Goal: Task Accomplishment & Management: Use online tool/utility

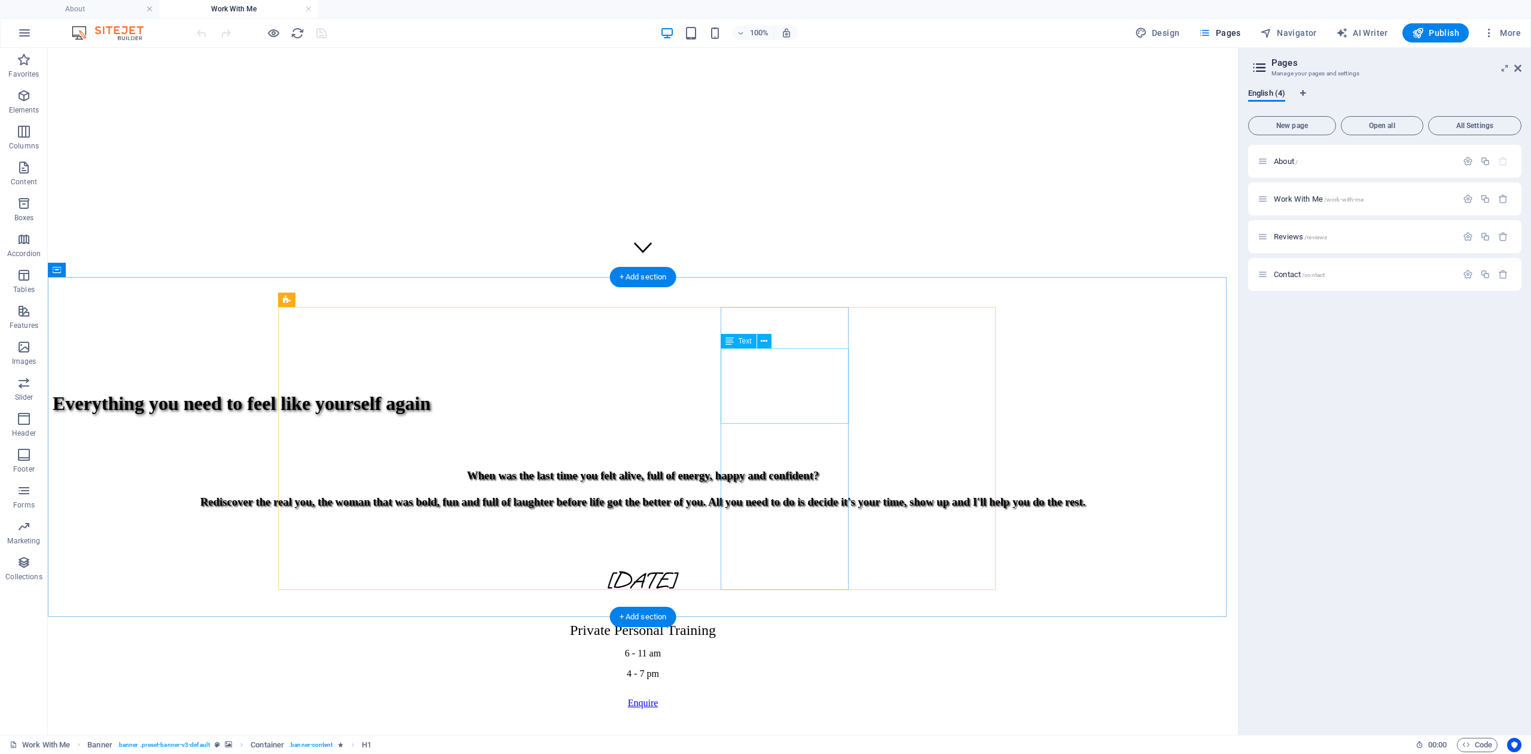
scroll to position [478, 0]
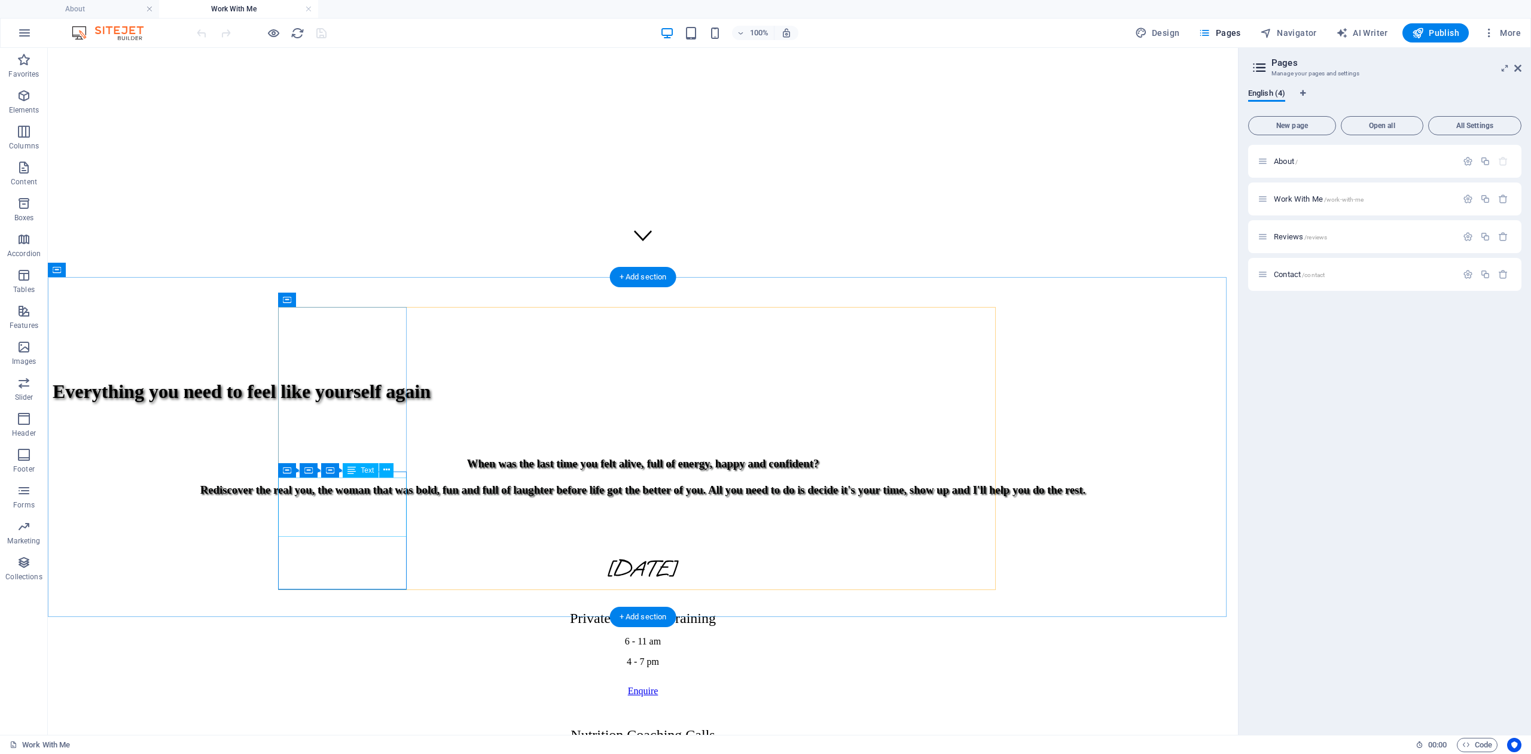
click at [377, 727] on div "Nutrition Coaching Calls 12 - 4 pm" at bounding box center [643, 745] width 1181 height 36
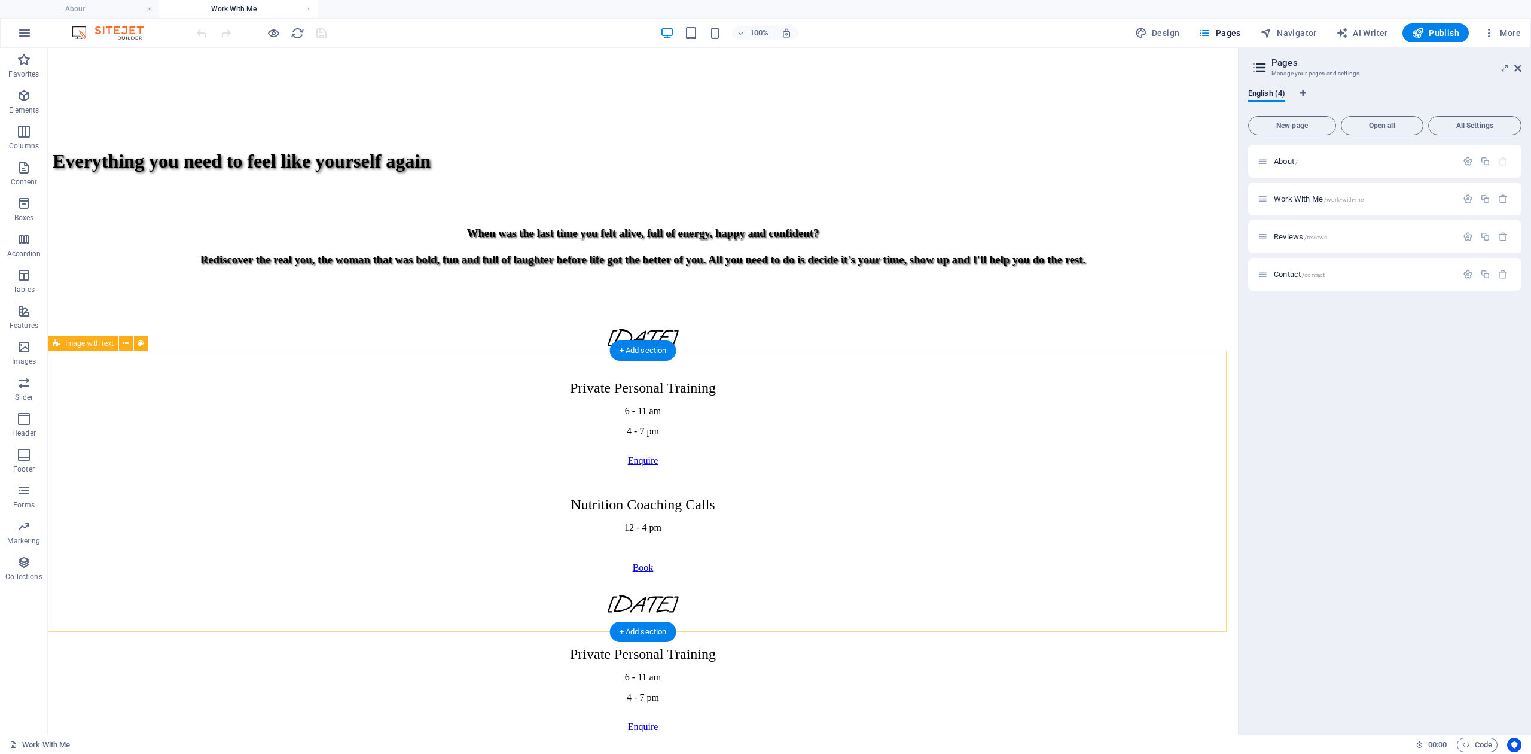
scroll to position [543, 0]
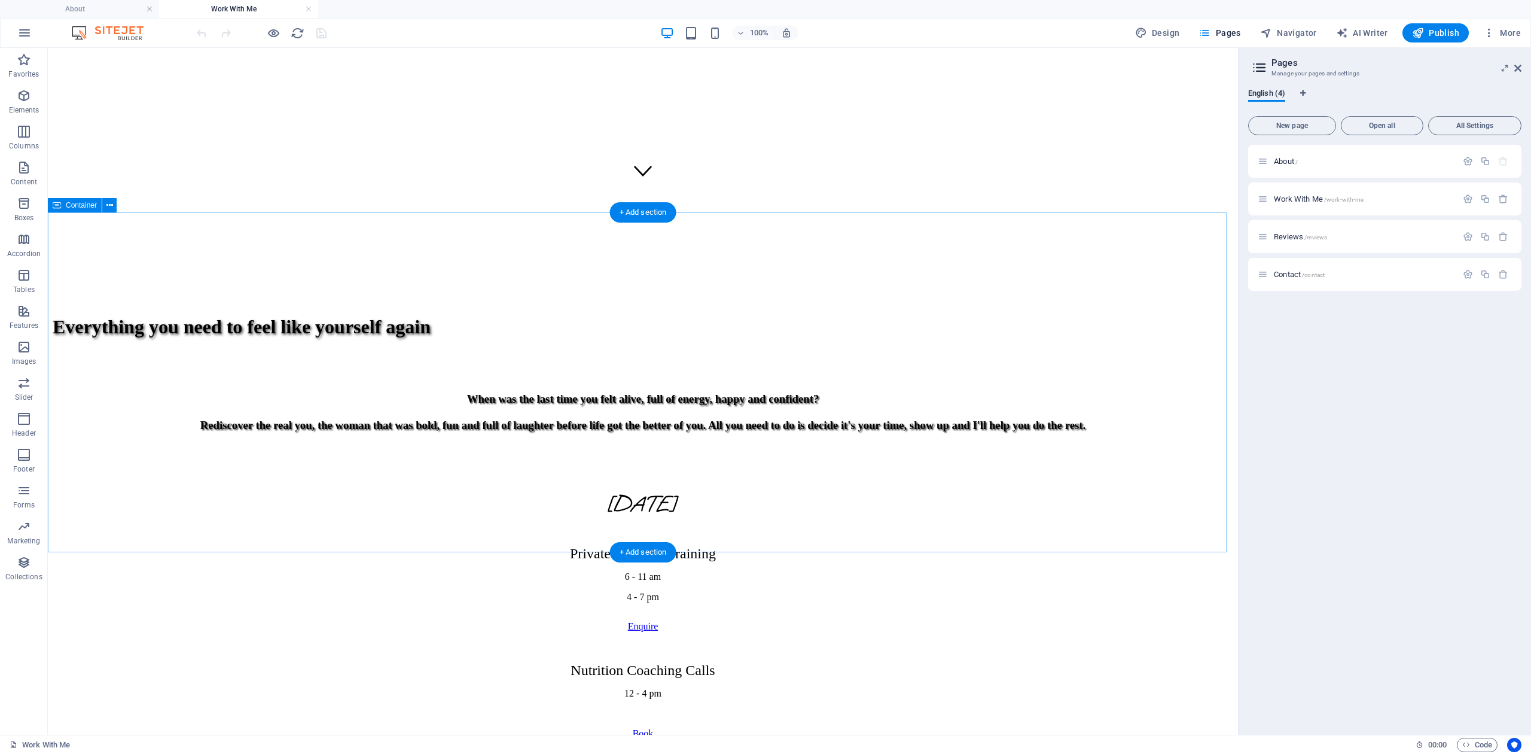
click at [379, 728] on div "Book" at bounding box center [643, 733] width 1181 height 11
click at [386, 708] on div at bounding box center [643, 718] width 1181 height 20
click at [386, 662] on div "Nutrition Coaching Calls 12 - 4 pm" at bounding box center [643, 680] width 1181 height 36
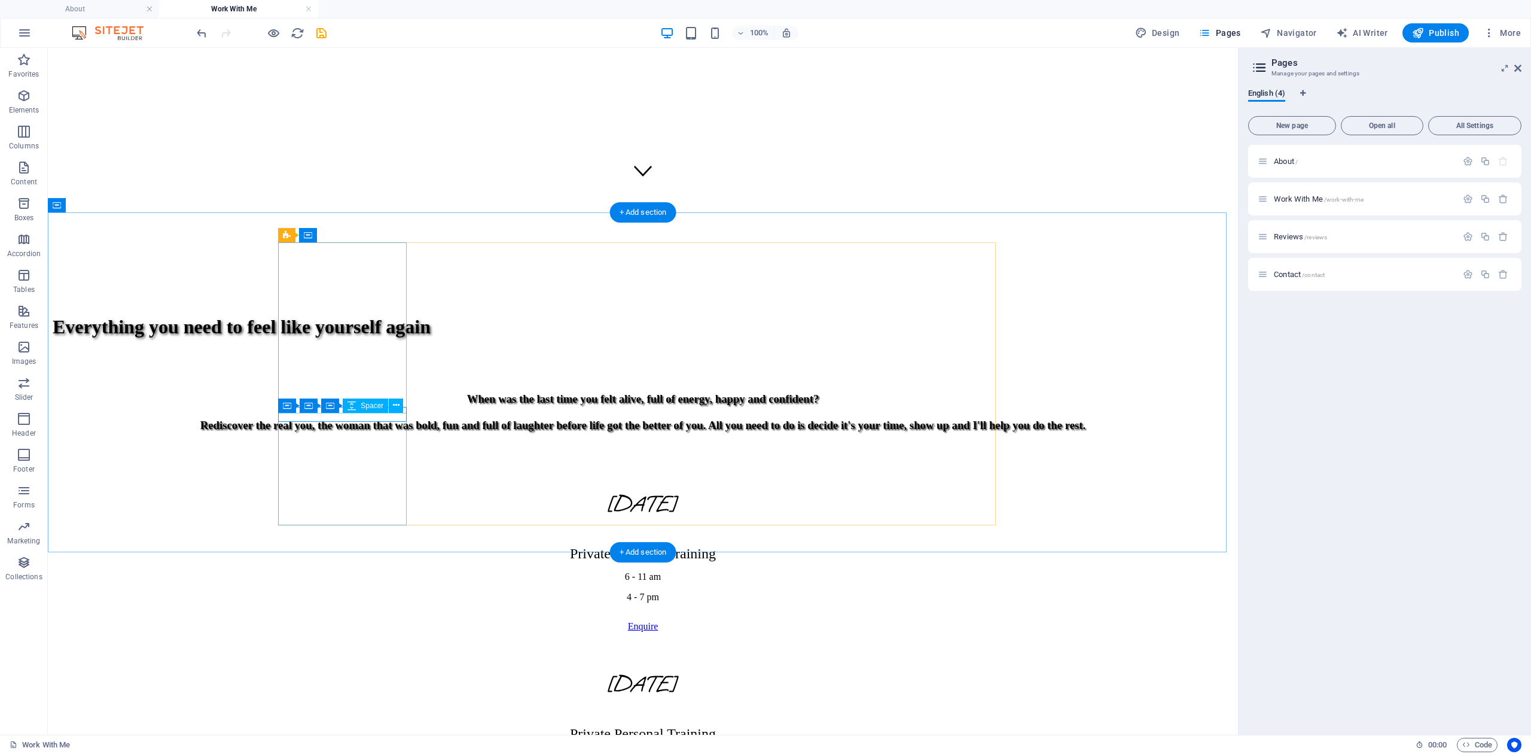
click at [391, 653] on div at bounding box center [643, 657] width 1181 height 9
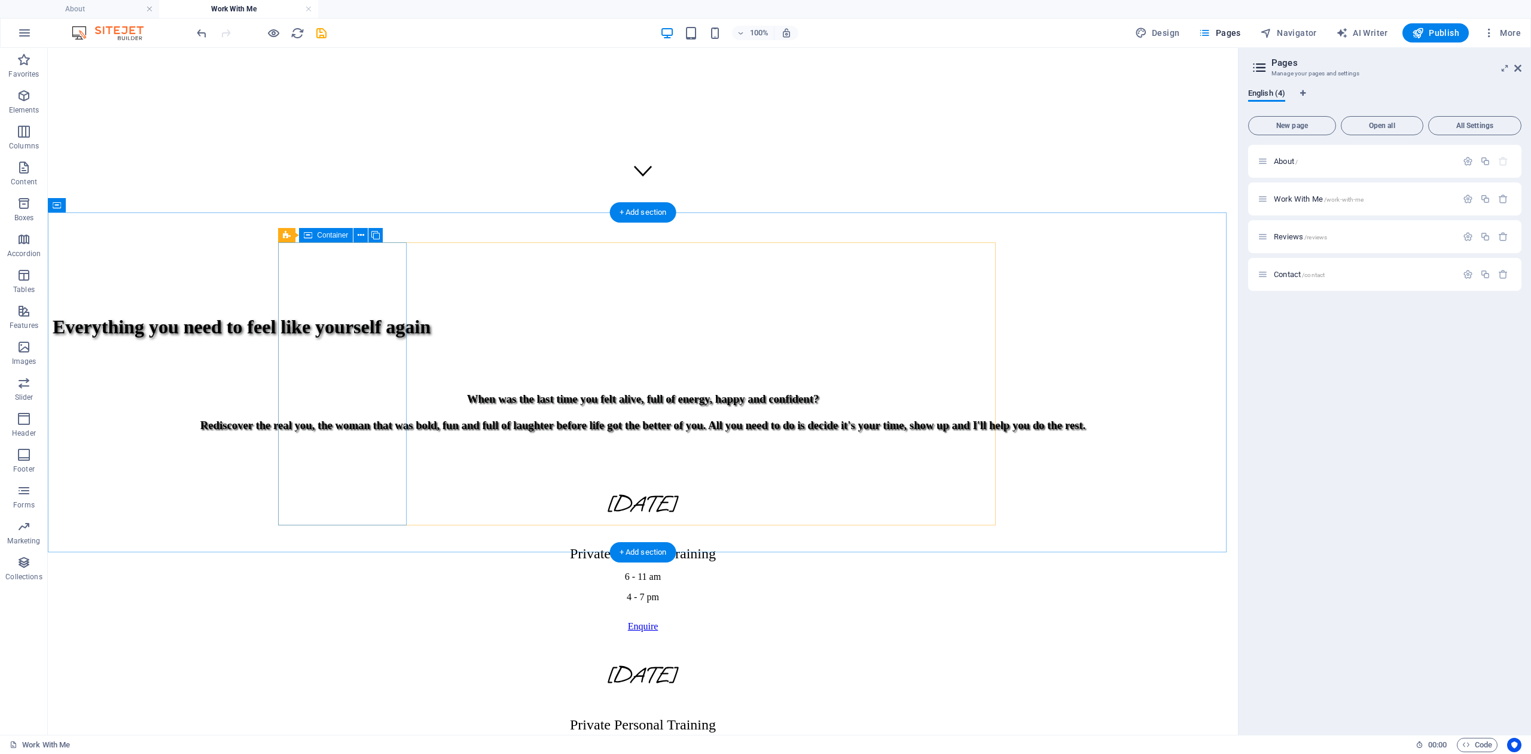
click at [383, 491] on div "[DATE] Private Personal Training 6 - 11 am 4 - 7 pm Enquire" at bounding box center [643, 571] width 1181 height 161
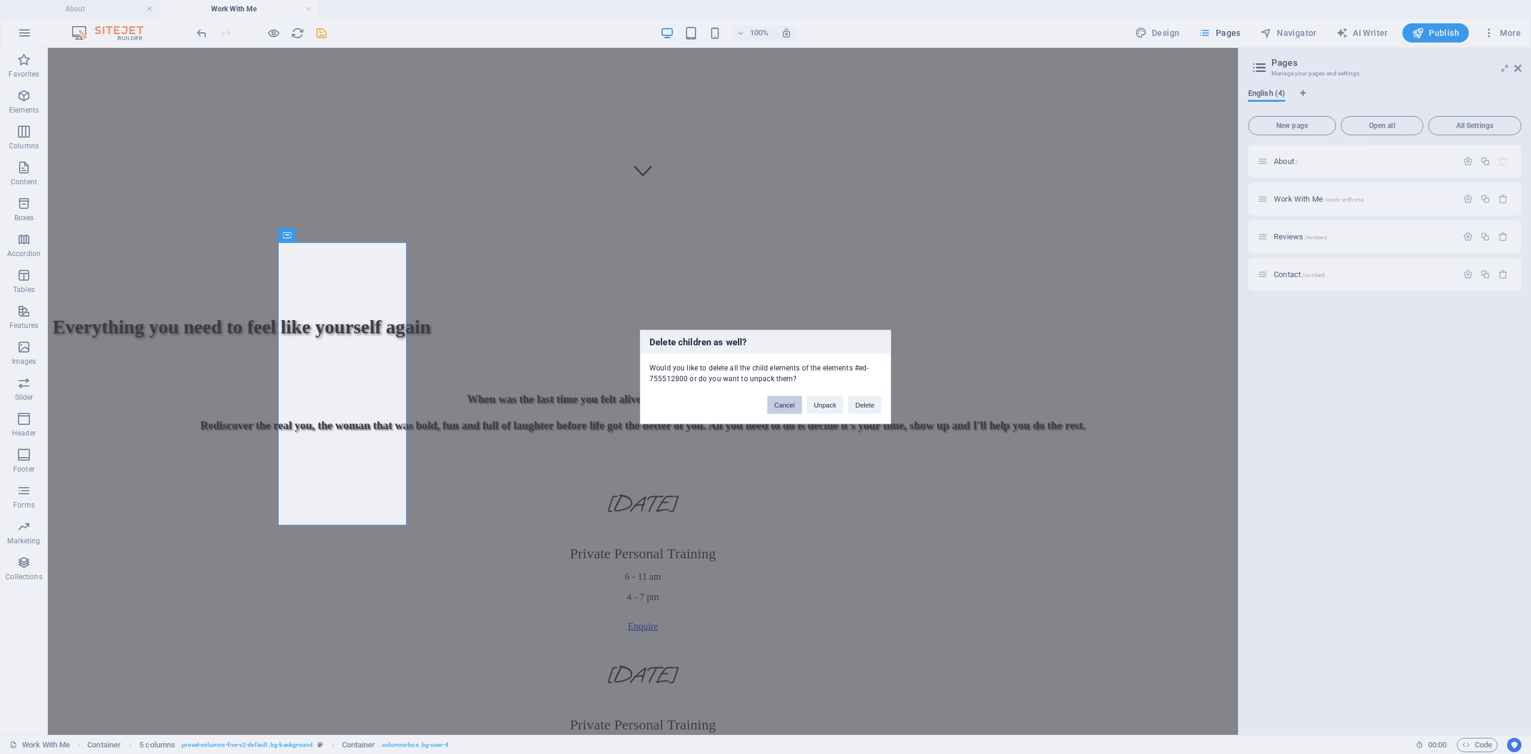
click at [781, 402] on button "Cancel" at bounding box center [784, 405] width 35 height 18
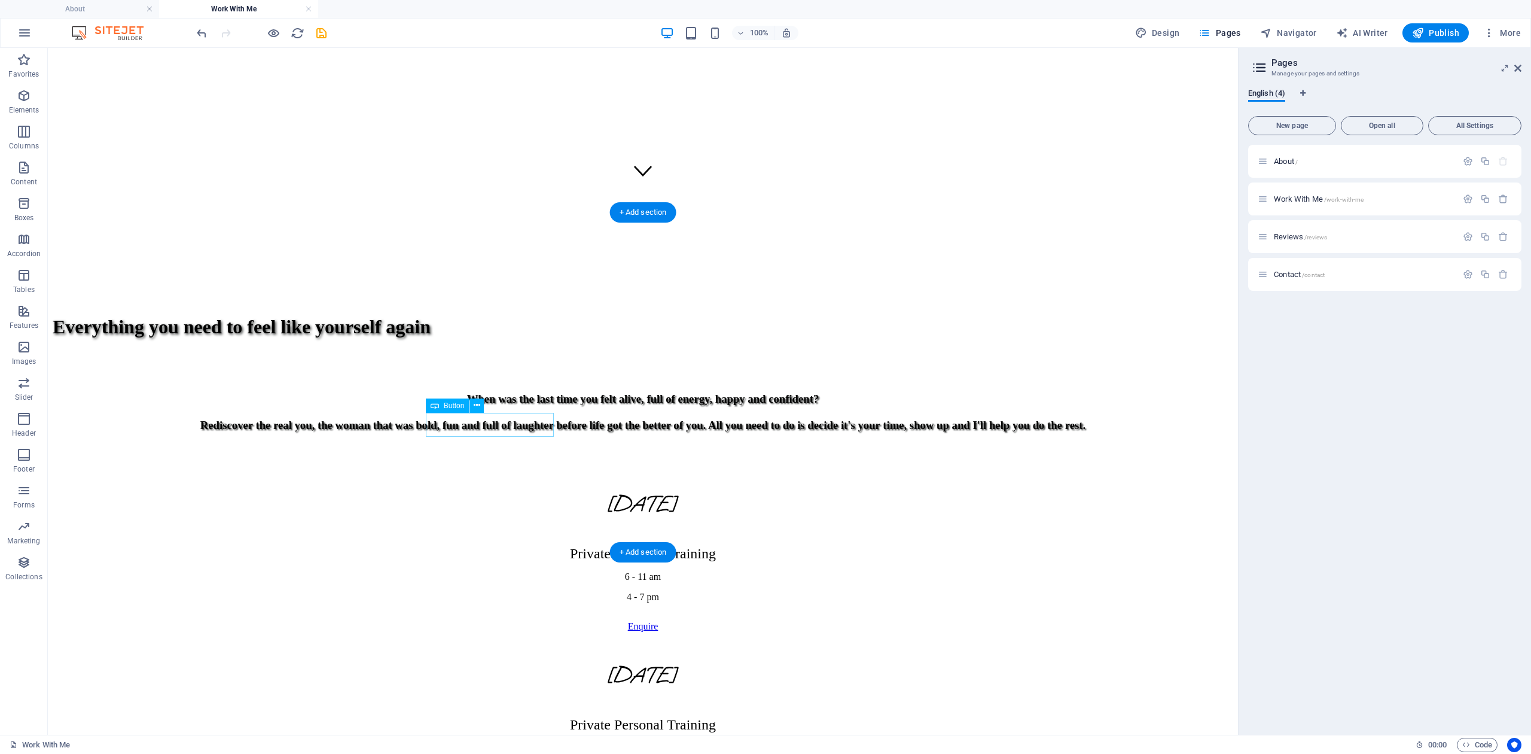
click at [393, 647] on div at bounding box center [643, 650] width 1181 height 6
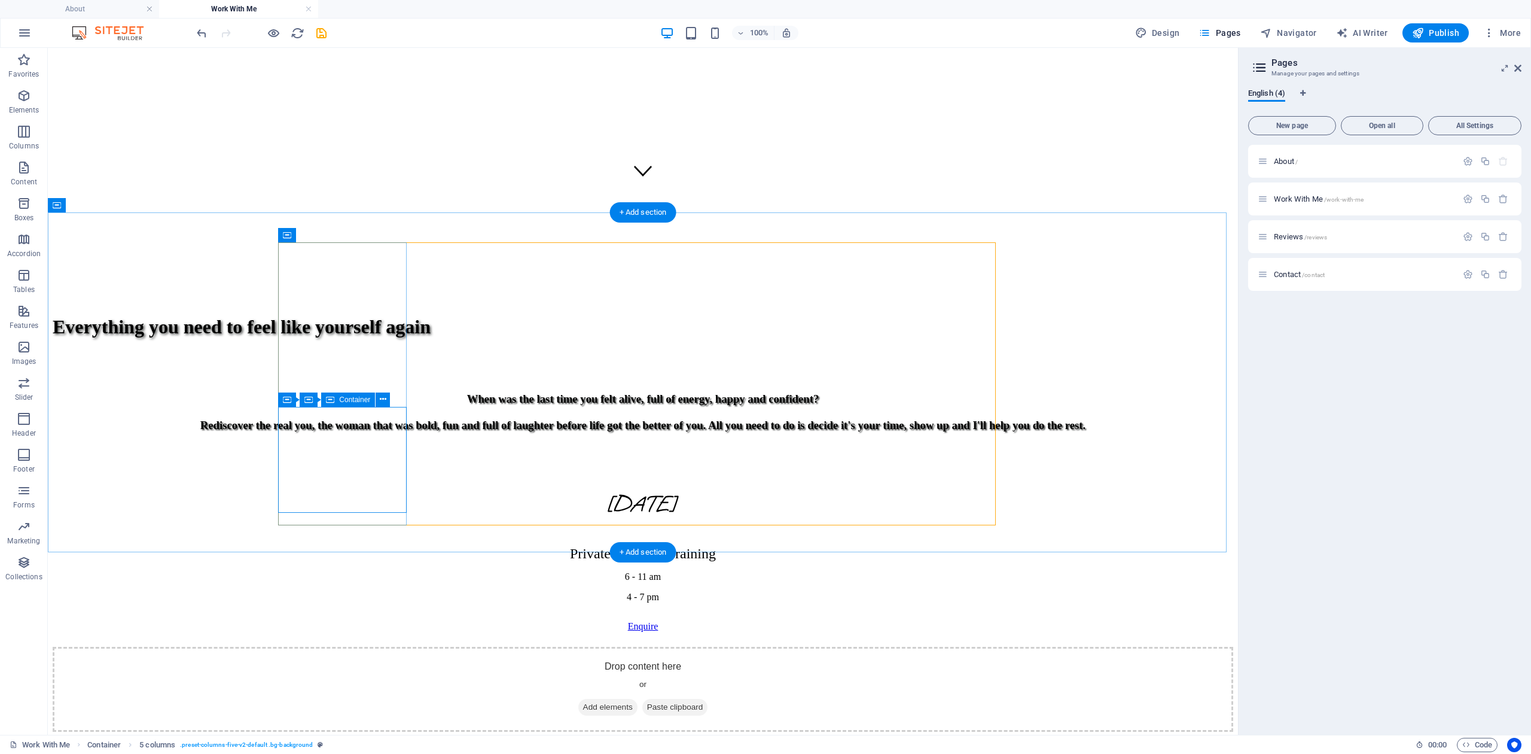
click at [385, 647] on div "Drop content here or Add elements Paste clipboard" at bounding box center [643, 689] width 1181 height 85
click at [388, 517] on div "[DATE] Private Personal Training 6 - 11 am 4 - 7 pm Enquire Drop content here o…" at bounding box center [643, 611] width 1181 height 240
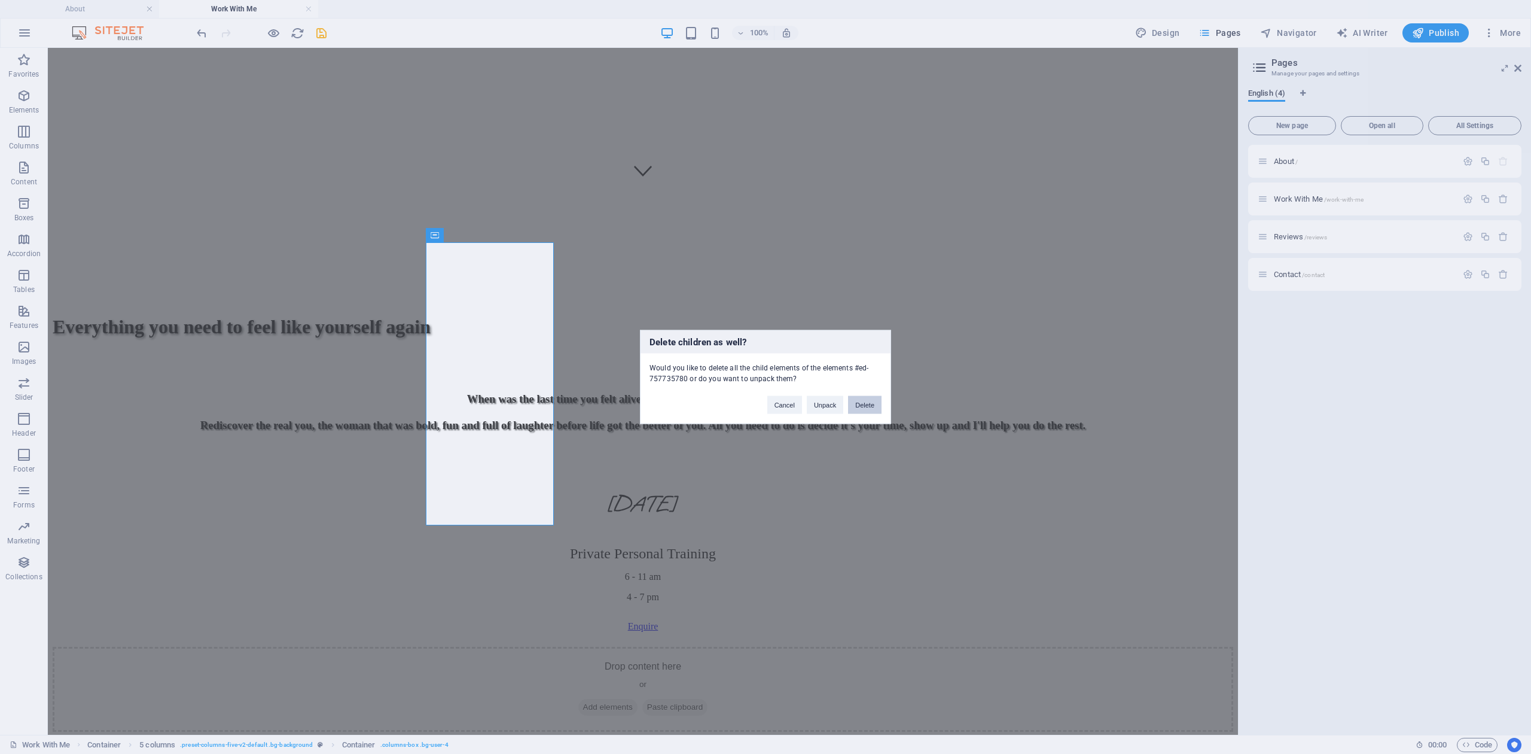
click at [869, 409] on button "Delete" at bounding box center [864, 405] width 33 height 18
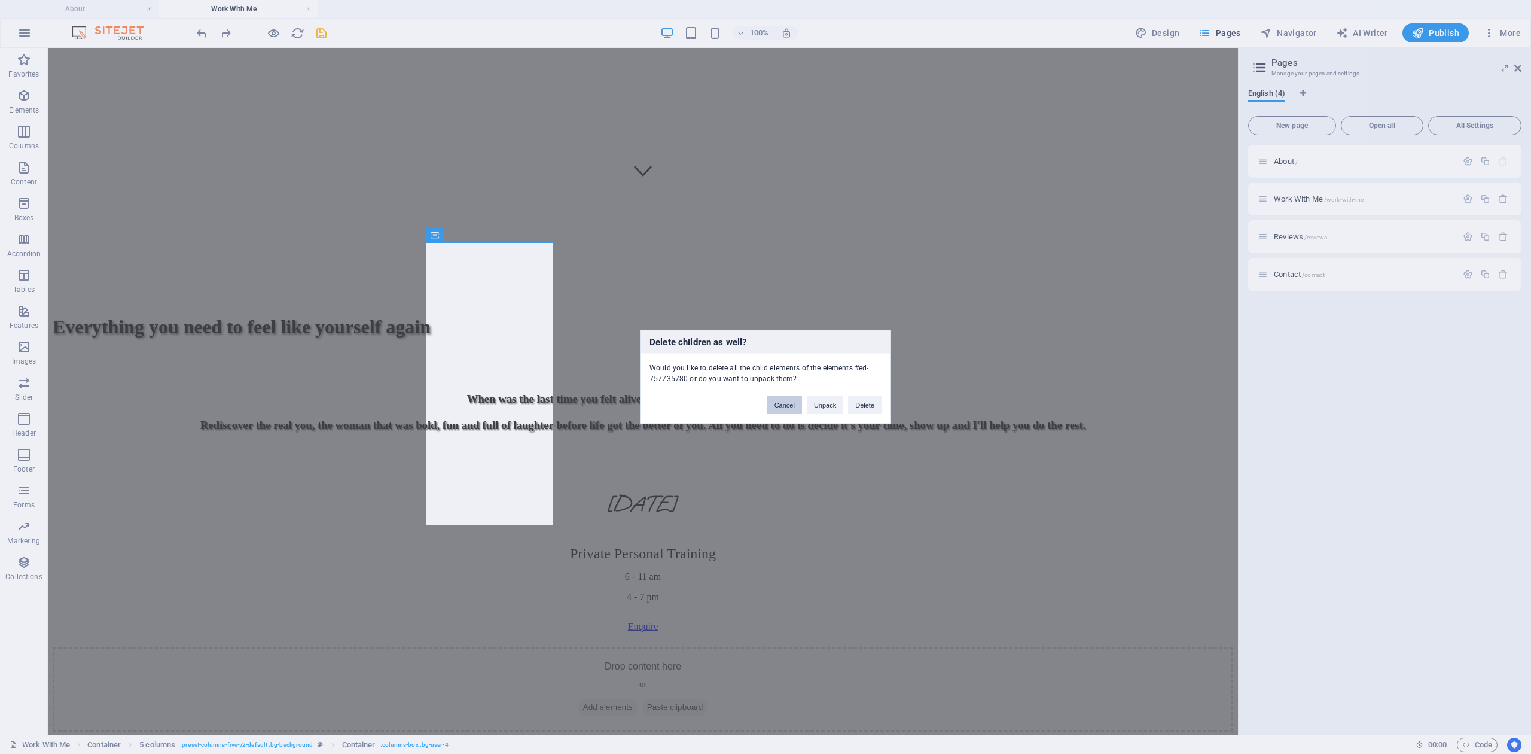
click at [790, 400] on button "Cancel" at bounding box center [784, 405] width 35 height 18
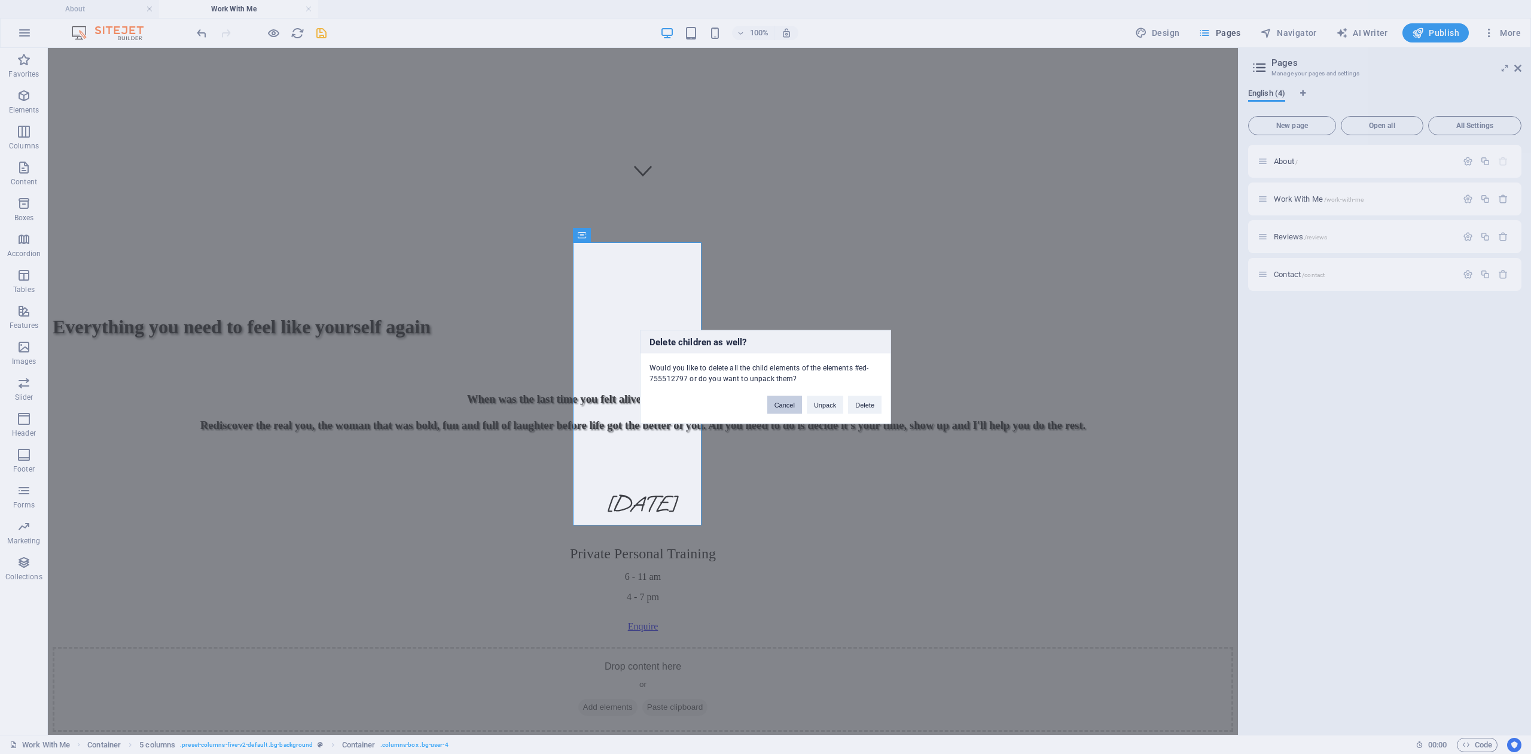
click at [781, 404] on button "Cancel" at bounding box center [784, 405] width 35 height 18
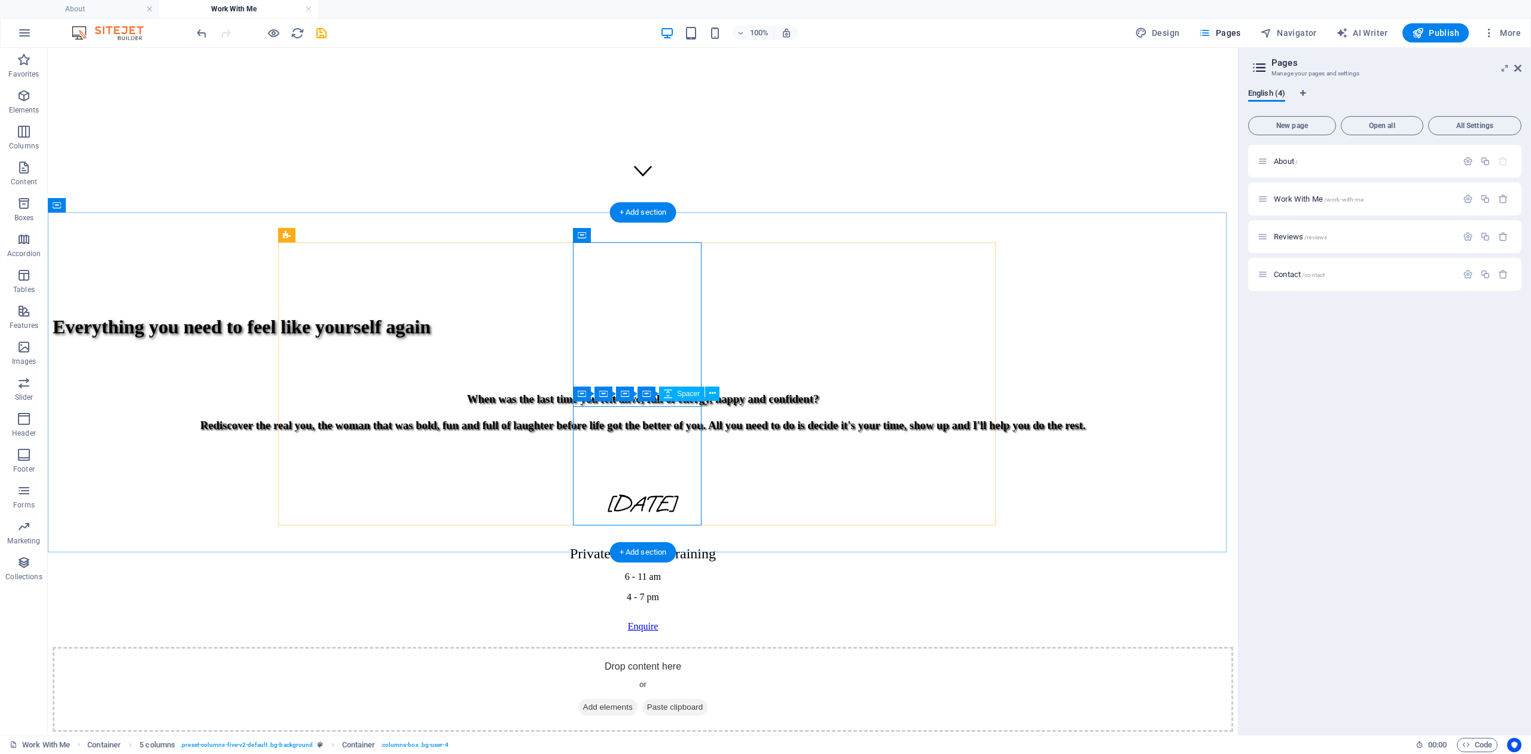
click at [702, 395] on button at bounding box center [699, 393] width 14 height 14
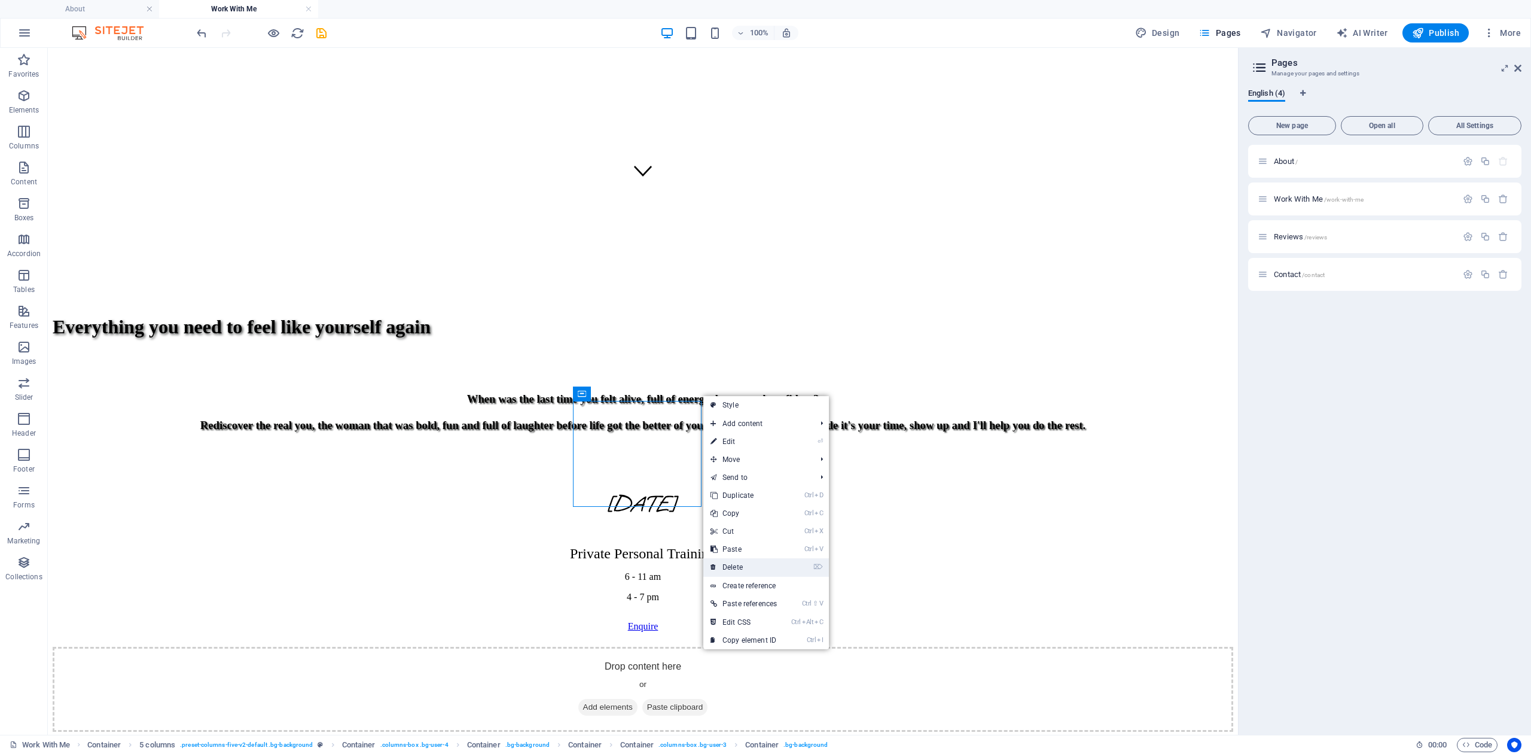
click at [742, 570] on link "⌦ Delete" at bounding box center [743, 567] width 81 height 18
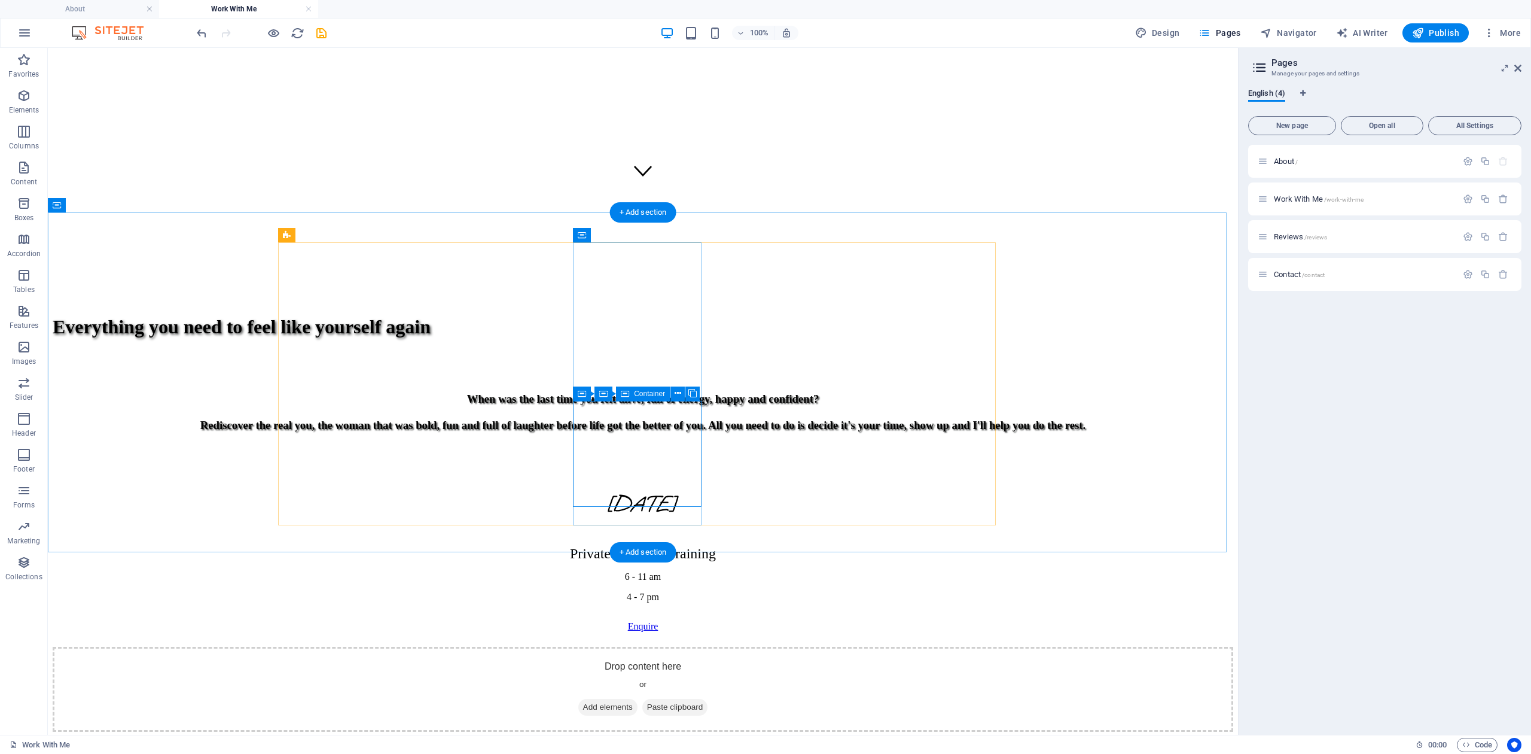
click at [675, 391] on icon at bounding box center [678, 393] width 7 height 13
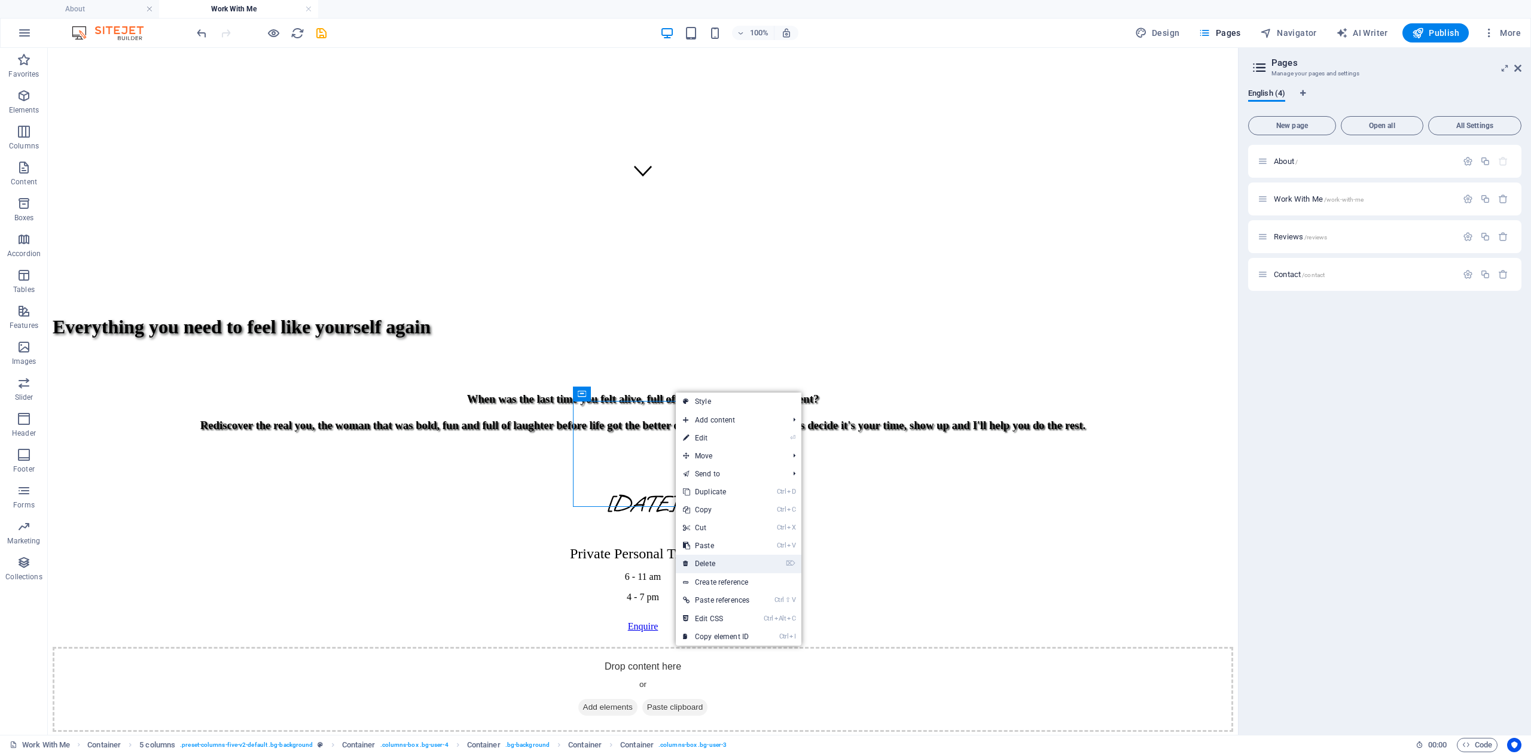
drag, startPoint x: 697, startPoint y: 561, endPoint x: 650, endPoint y: 512, distance: 68.5
click at [697, 561] on link "⌦ Delete" at bounding box center [716, 563] width 81 height 18
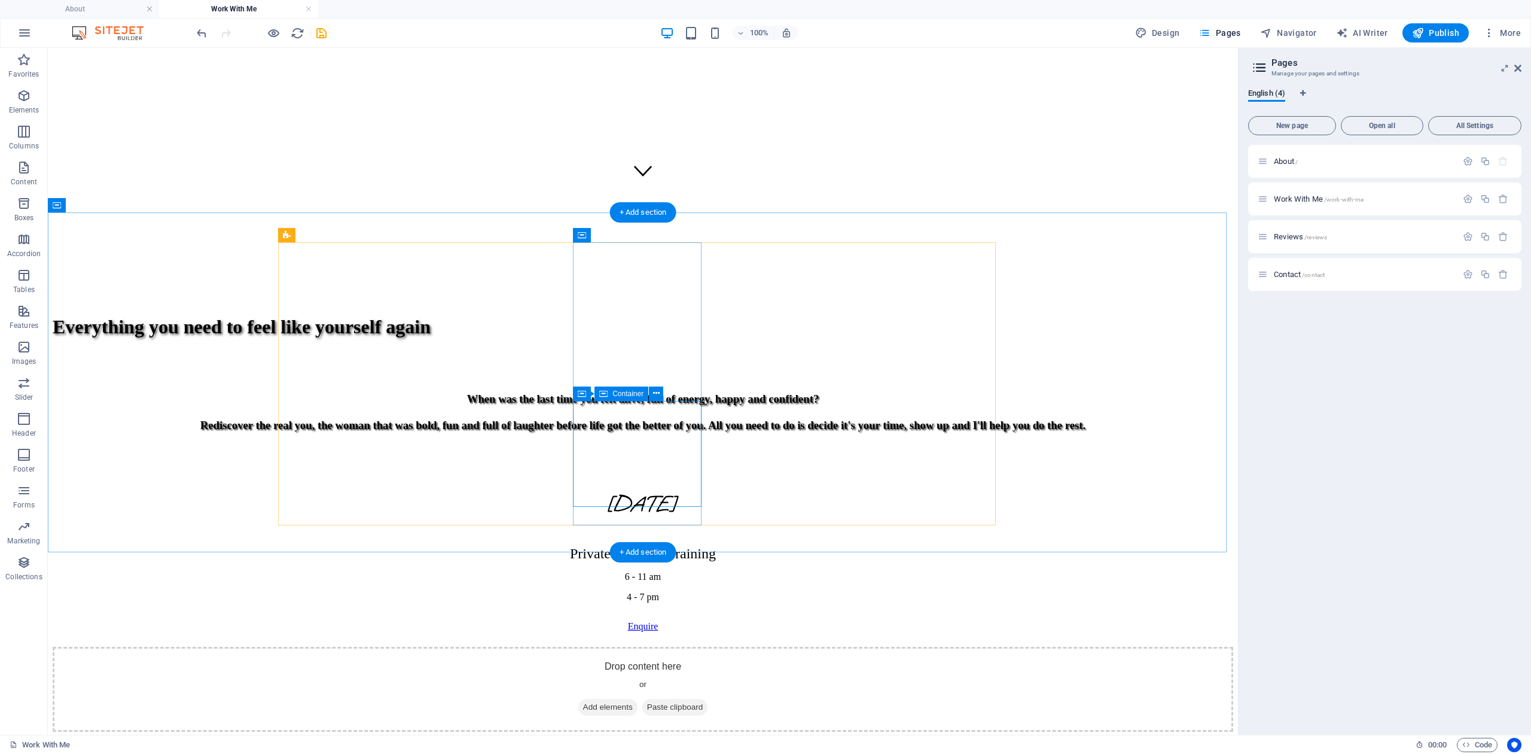
click at [651, 392] on button at bounding box center [656, 393] width 14 height 14
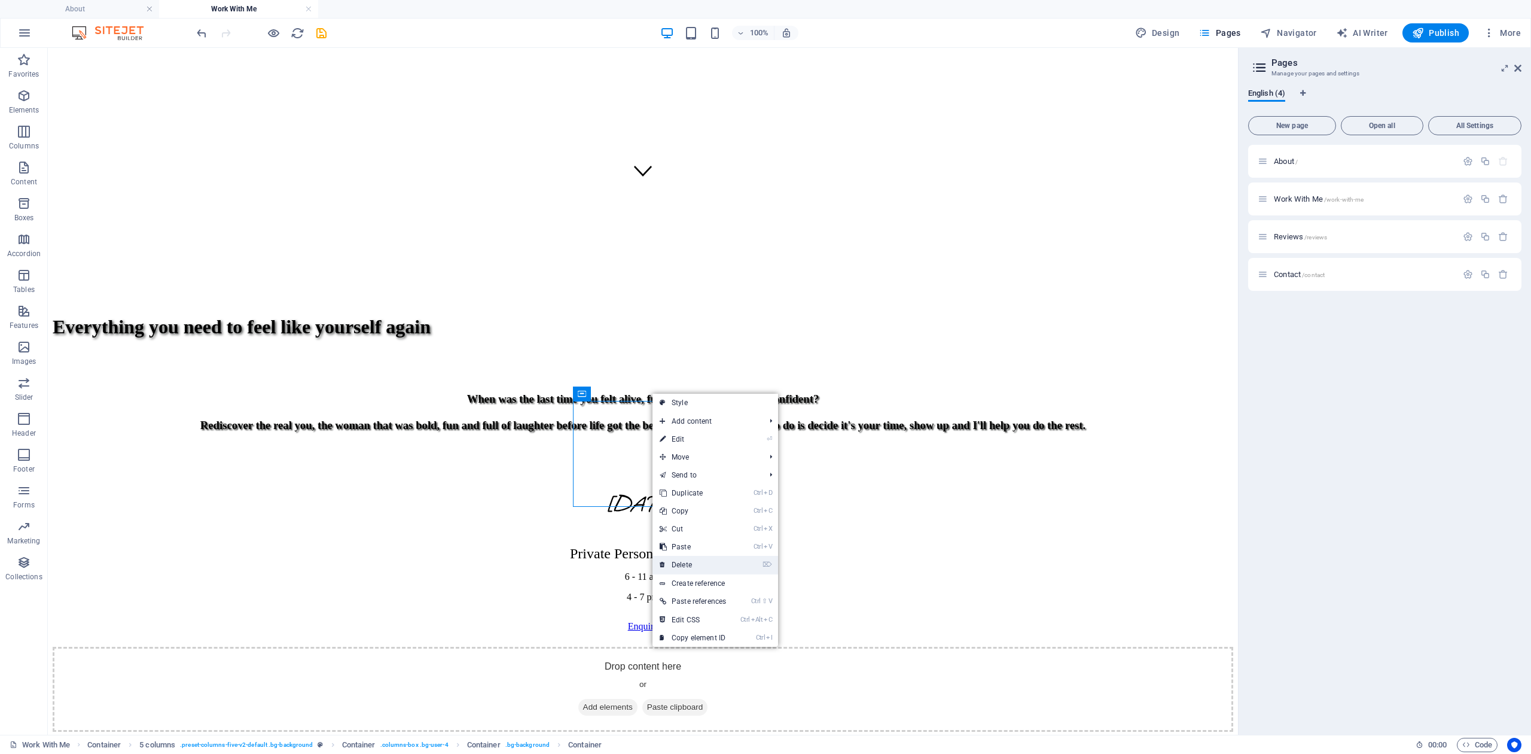
click at [681, 562] on link "⌦ Delete" at bounding box center [693, 565] width 81 height 18
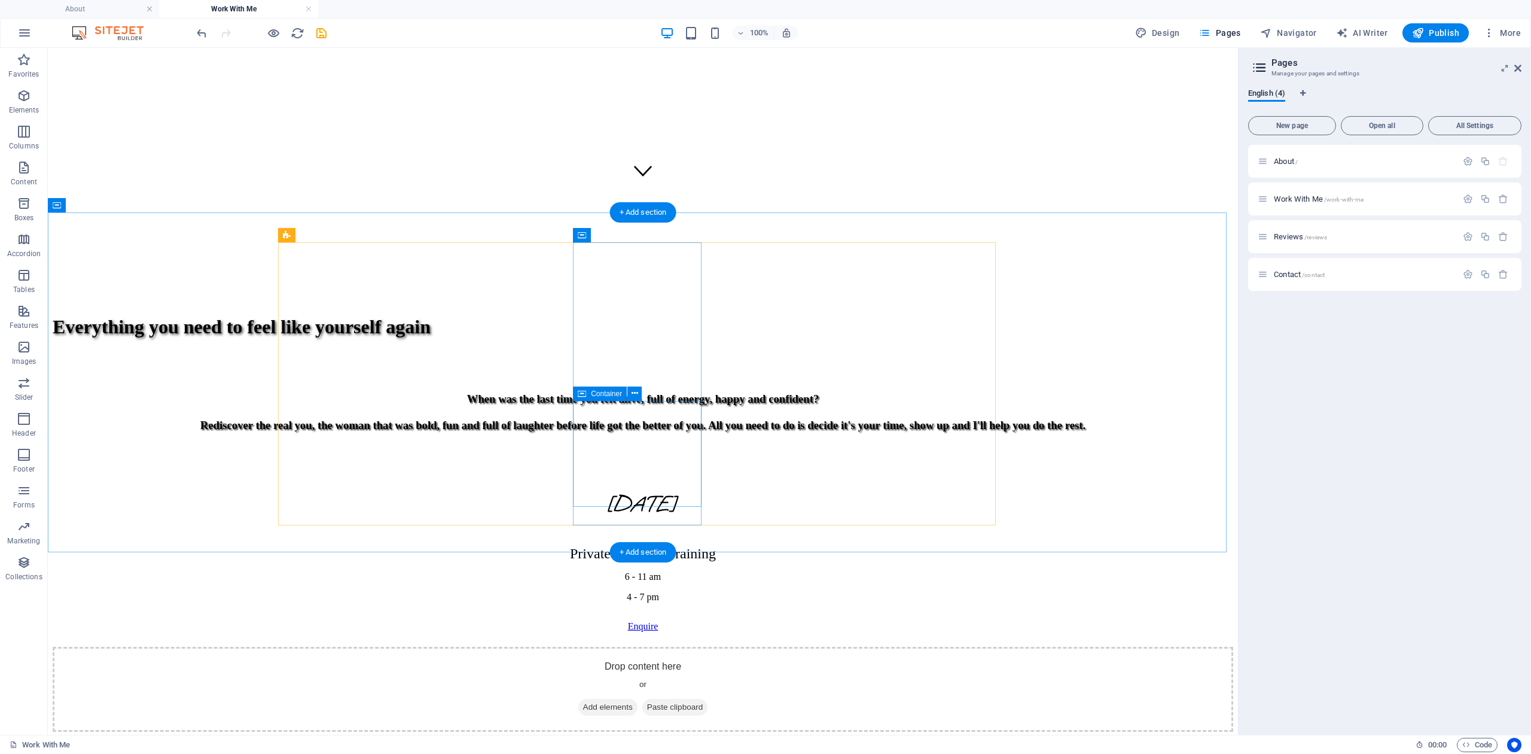
click at [634, 397] on icon at bounding box center [635, 393] width 7 height 13
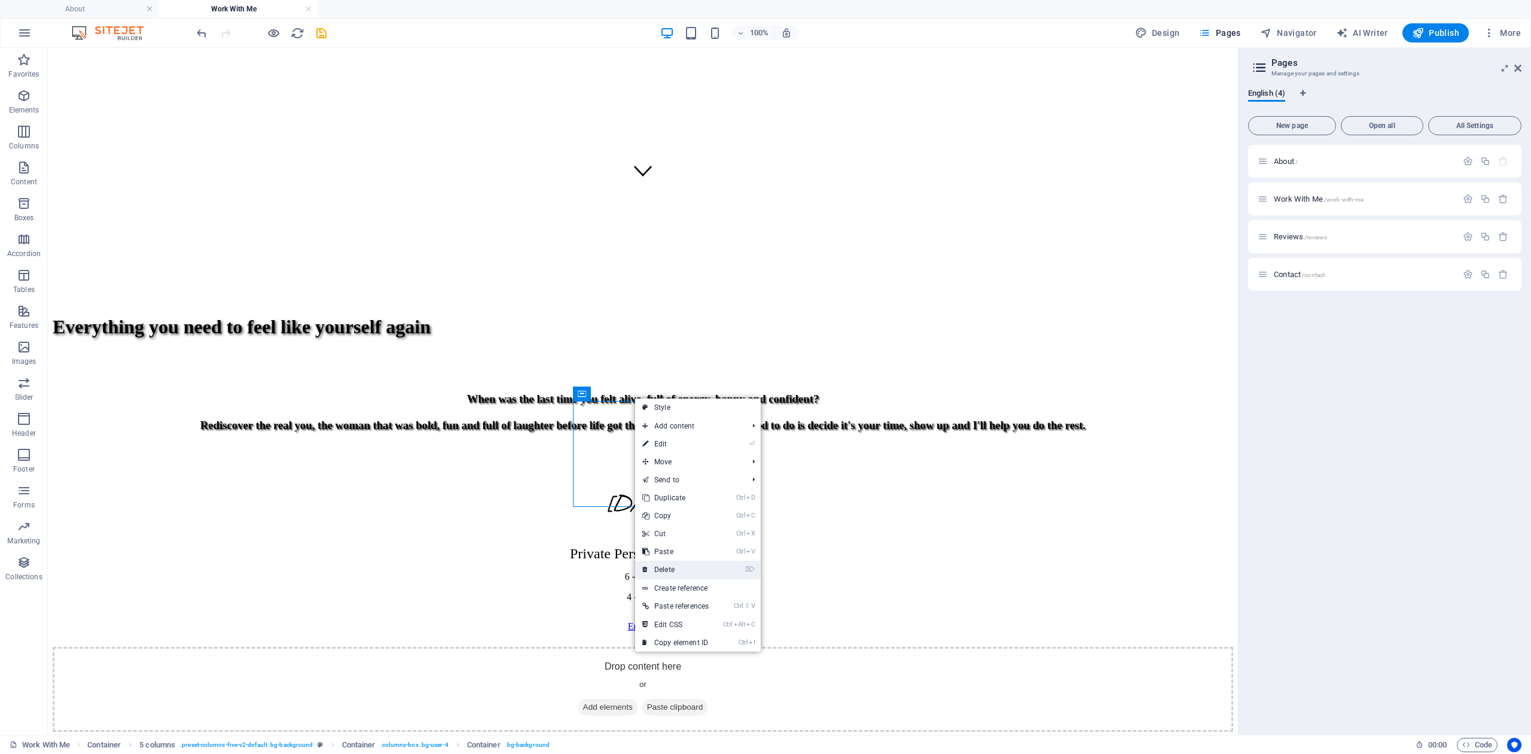
click at [668, 565] on link "⌦ Delete" at bounding box center [675, 569] width 81 height 18
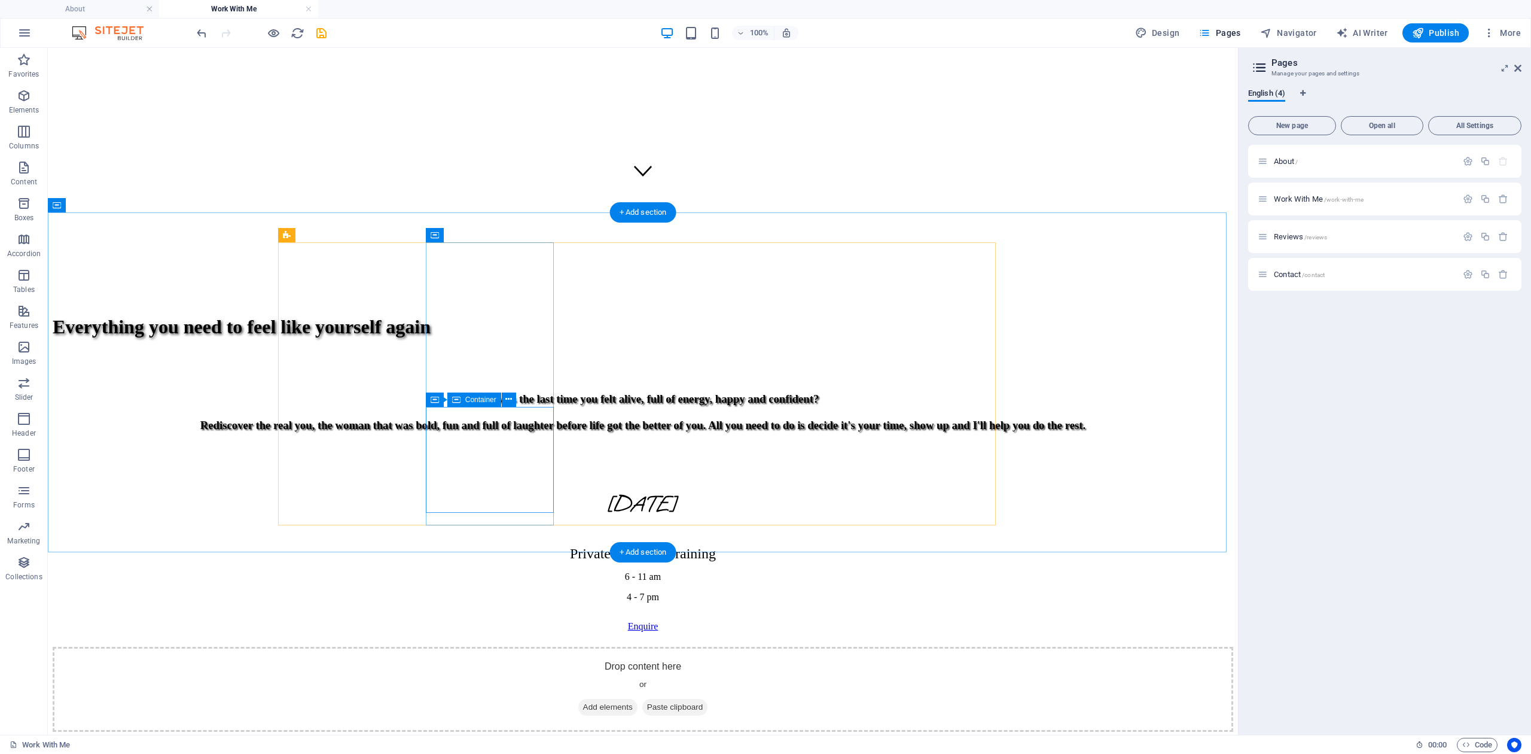
click at [513, 401] on button at bounding box center [509, 399] width 14 height 14
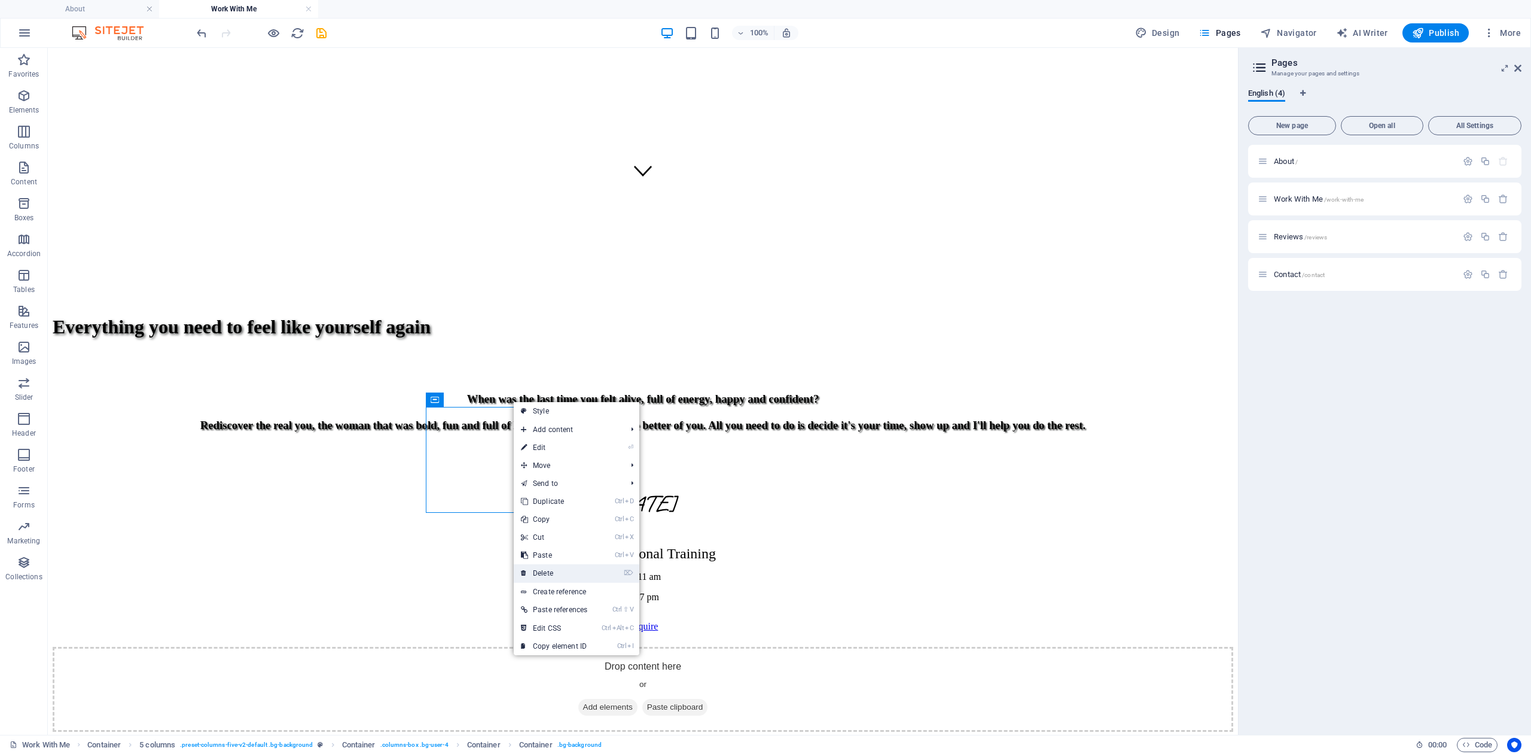
drag, startPoint x: 553, startPoint y: 577, endPoint x: 505, endPoint y: 519, distance: 74.8
click at [553, 577] on link "⌦ Delete" at bounding box center [554, 573] width 81 height 18
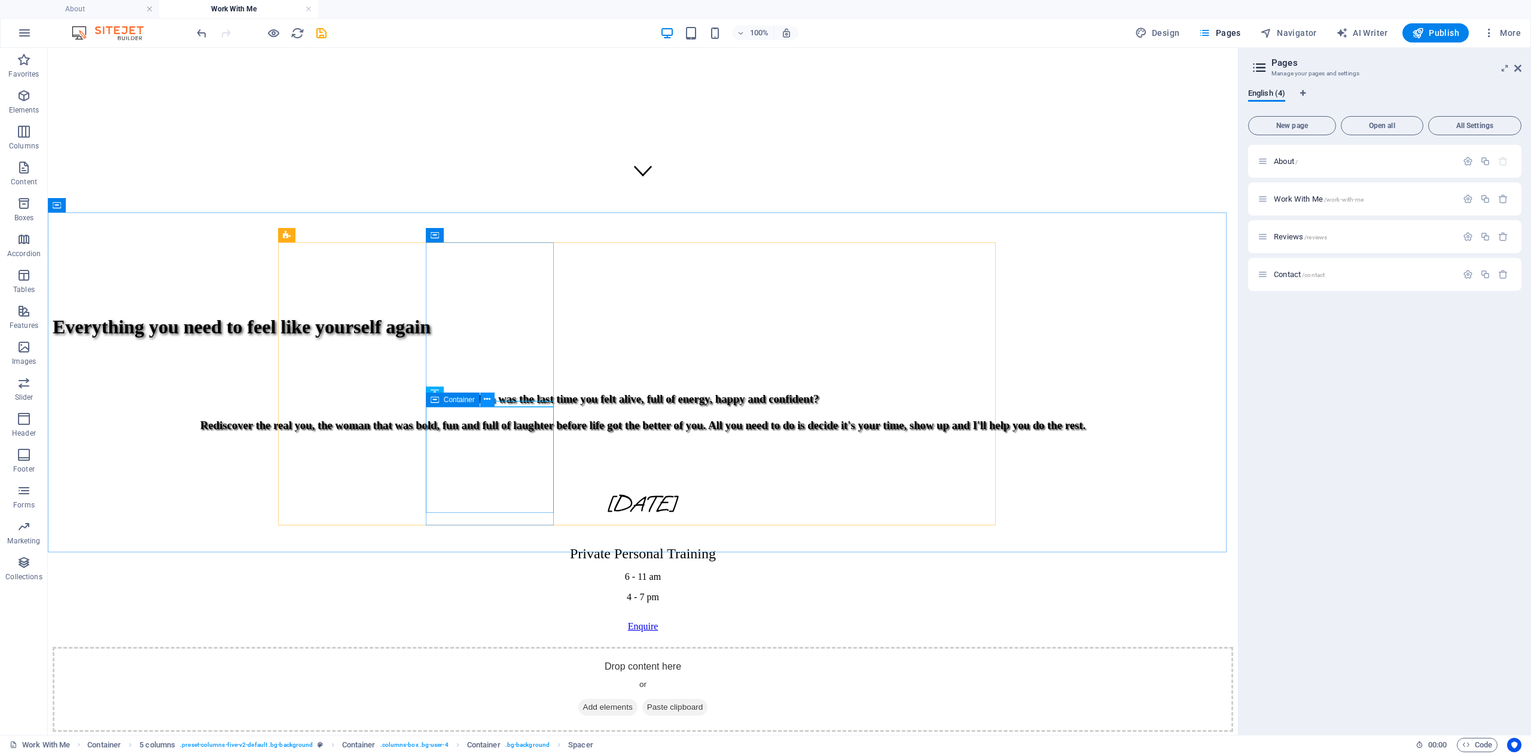
drag, startPoint x: 484, startPoint y: 398, endPoint x: 434, endPoint y: 361, distance: 62.6
click at [484, 398] on icon at bounding box center [487, 399] width 7 height 13
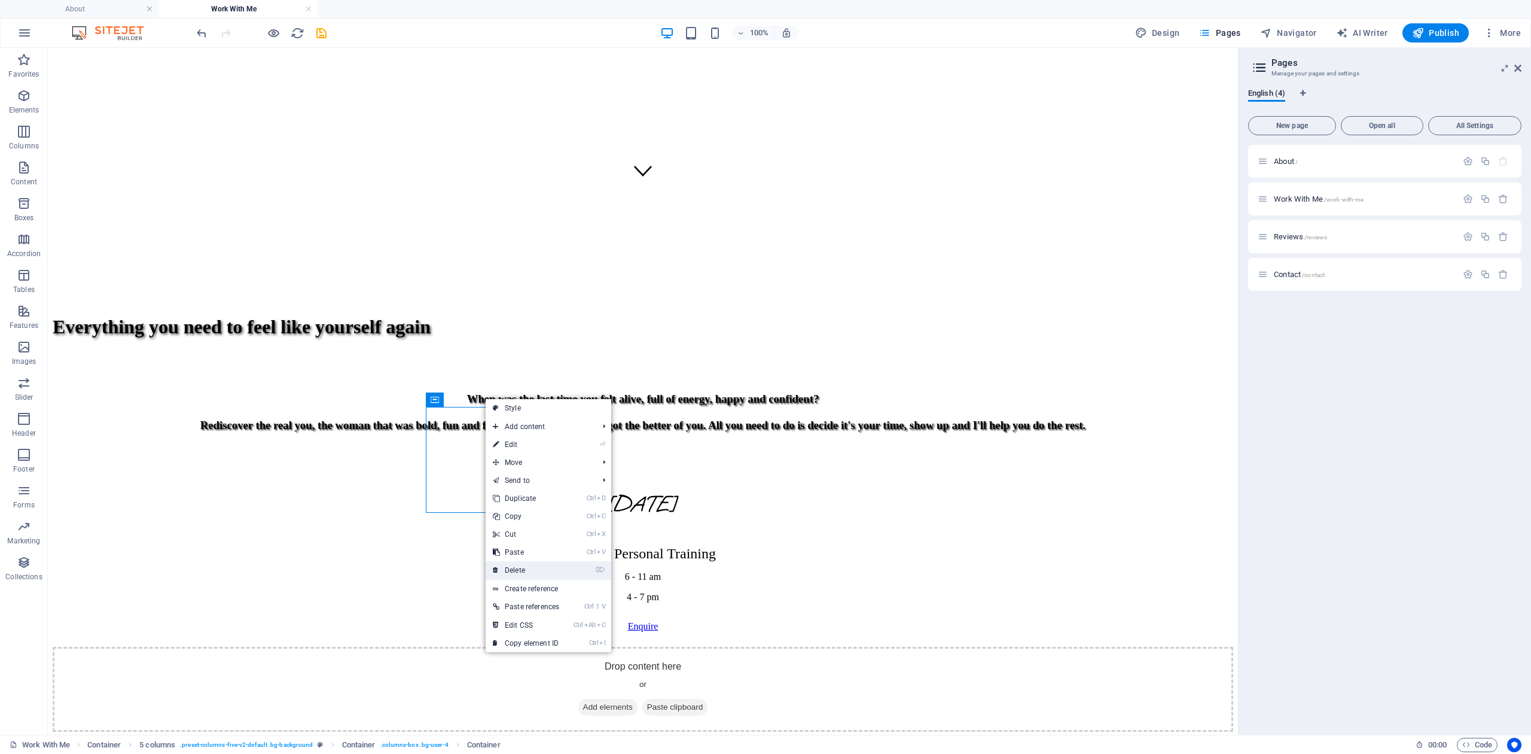
click at [518, 565] on link "⌦ Delete" at bounding box center [526, 570] width 81 height 18
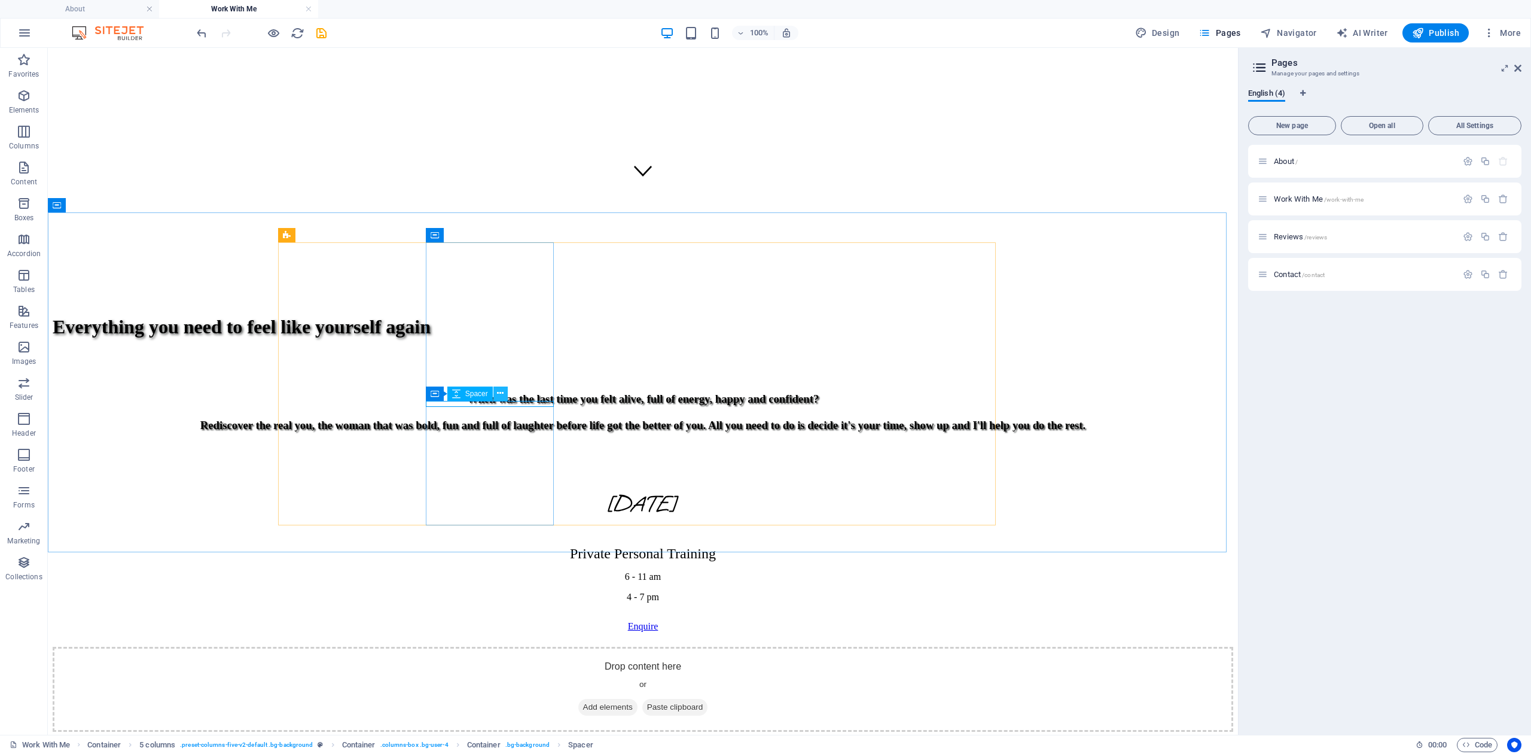
click at [498, 392] on icon at bounding box center [500, 393] width 7 height 13
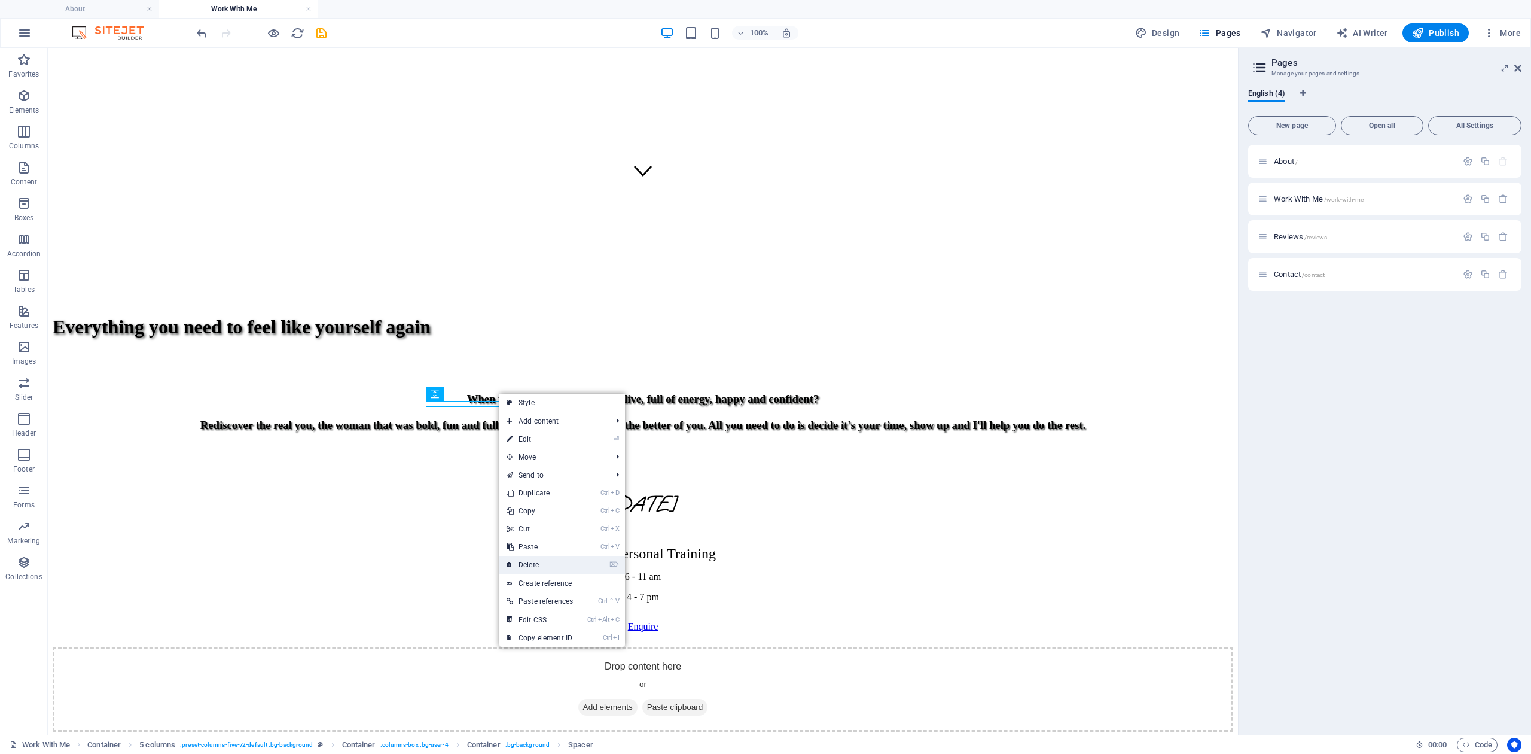
drag, startPoint x: 540, startPoint y: 560, endPoint x: 492, endPoint y: 510, distance: 69.8
click at [540, 560] on link "⌦ Delete" at bounding box center [539, 565] width 81 height 18
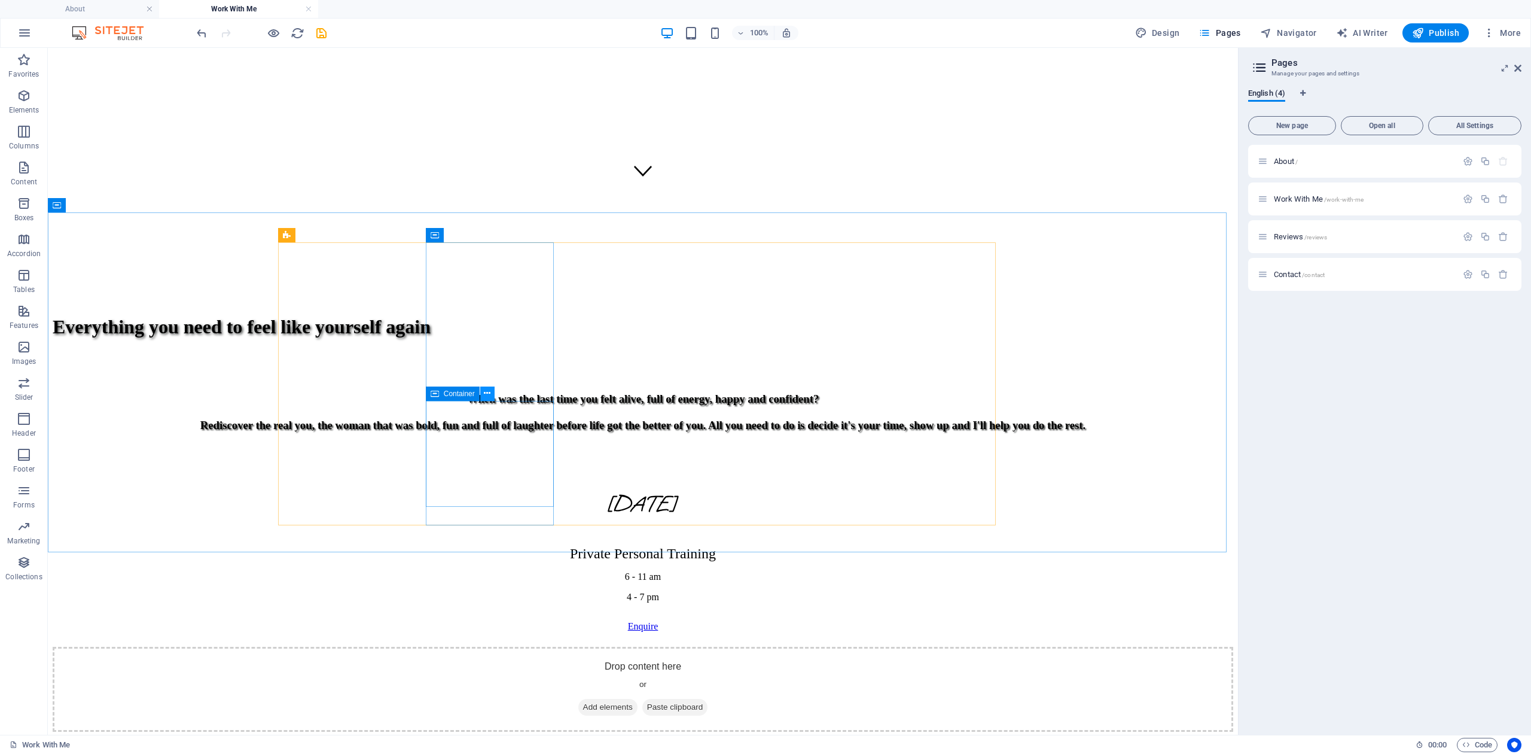
click at [489, 391] on icon at bounding box center [487, 393] width 7 height 13
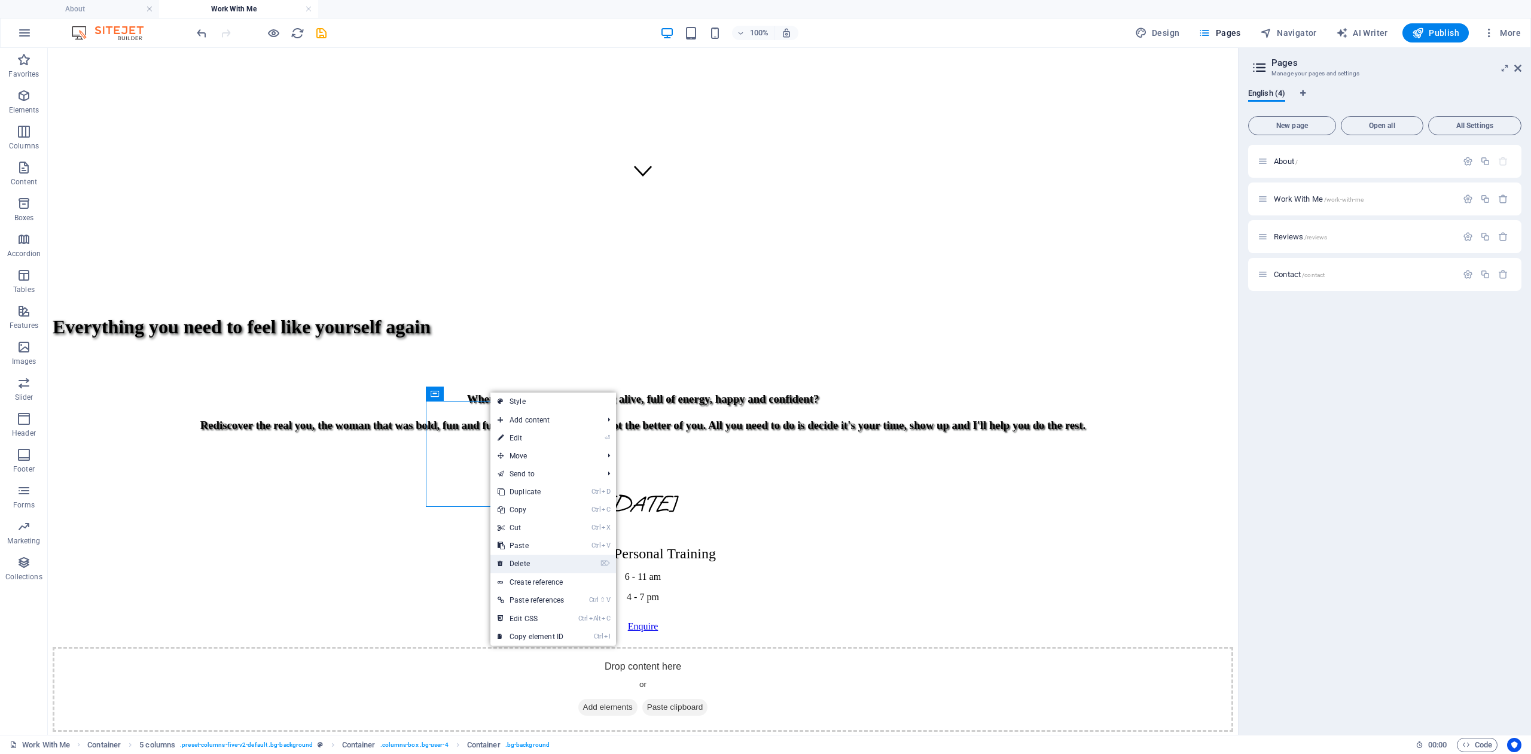
click at [532, 565] on link "⌦ Delete" at bounding box center [530, 563] width 81 height 18
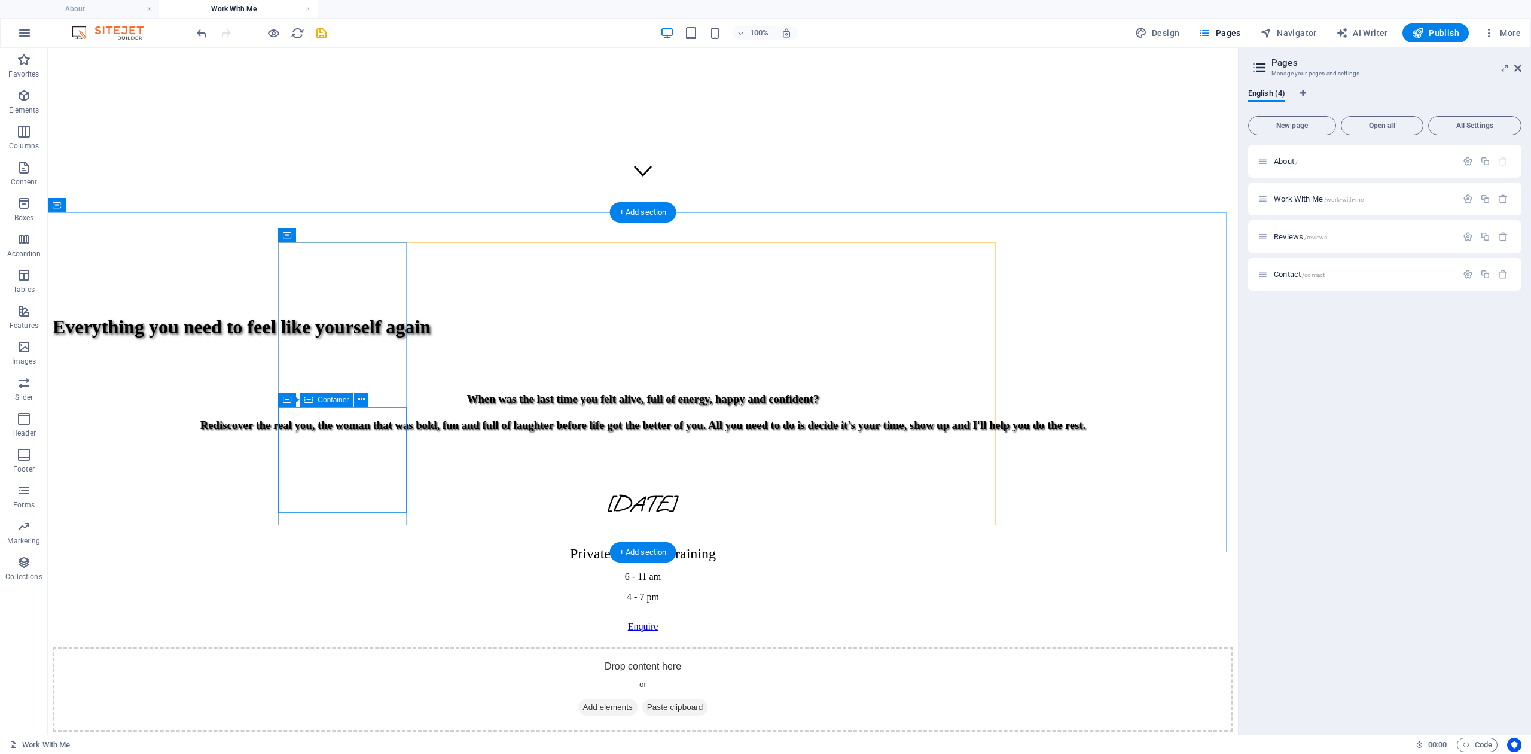
click at [391, 647] on div "Drop content here or Add elements Paste clipboard" at bounding box center [643, 689] width 1181 height 85
click at [397, 647] on div "Drop content here or Add elements Paste clipboard" at bounding box center [643, 689] width 1181 height 85
click at [386, 647] on div "Drop content here or Add elements Paste clipboard" at bounding box center [643, 689] width 1181 height 85
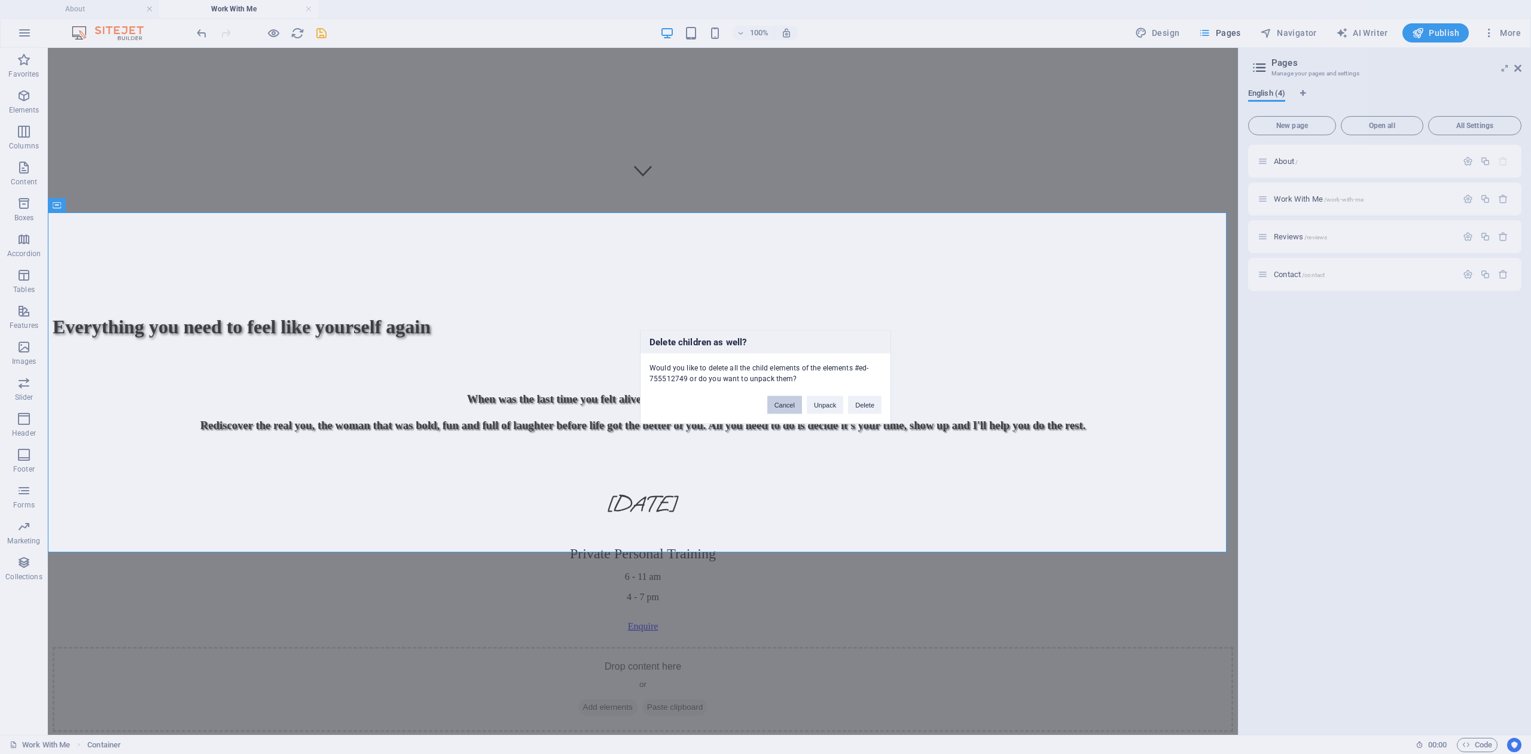
click at [775, 405] on button "Cancel" at bounding box center [784, 405] width 35 height 18
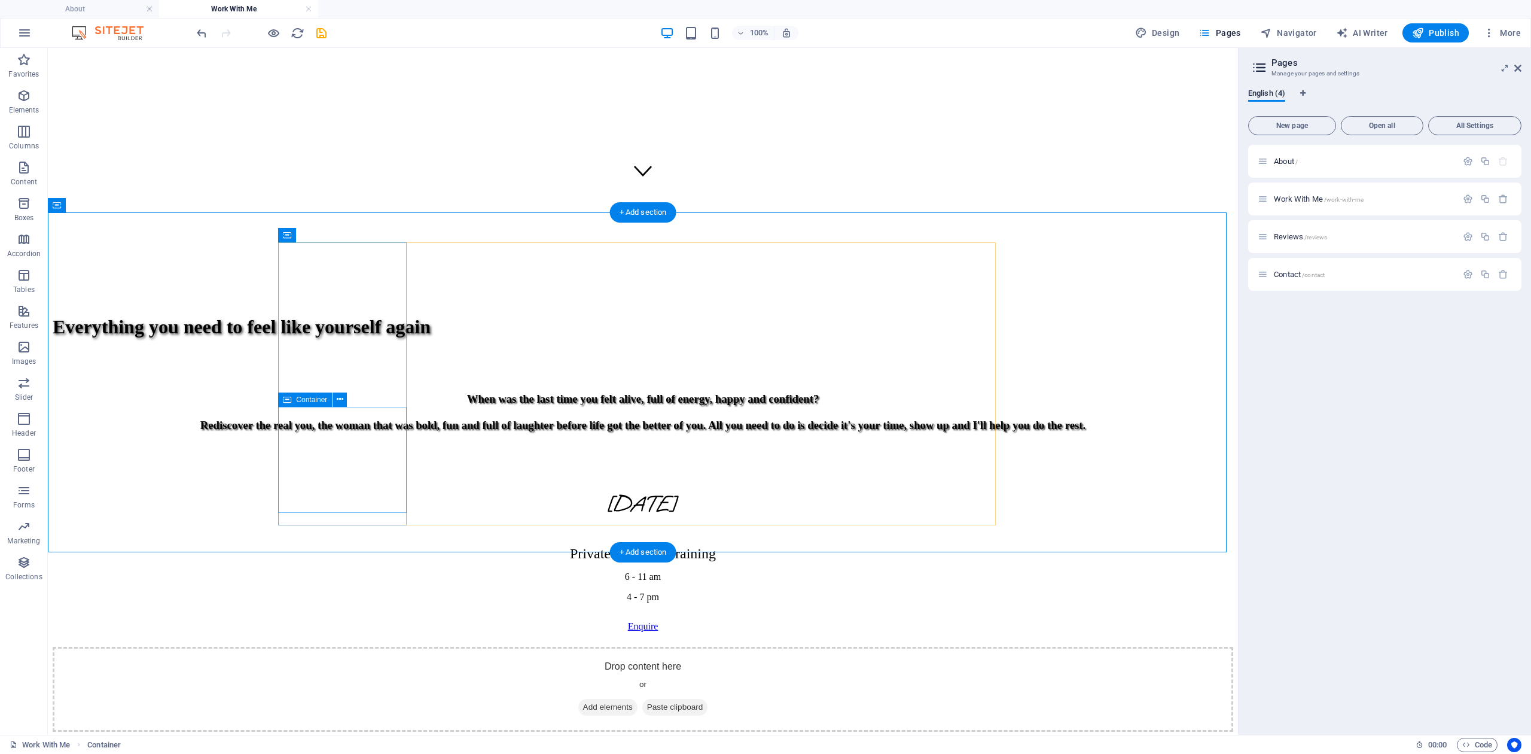
click at [383, 647] on div "Drop content here or Add elements Paste clipboard" at bounding box center [643, 689] width 1181 height 85
click at [339, 395] on icon at bounding box center [340, 399] width 7 height 13
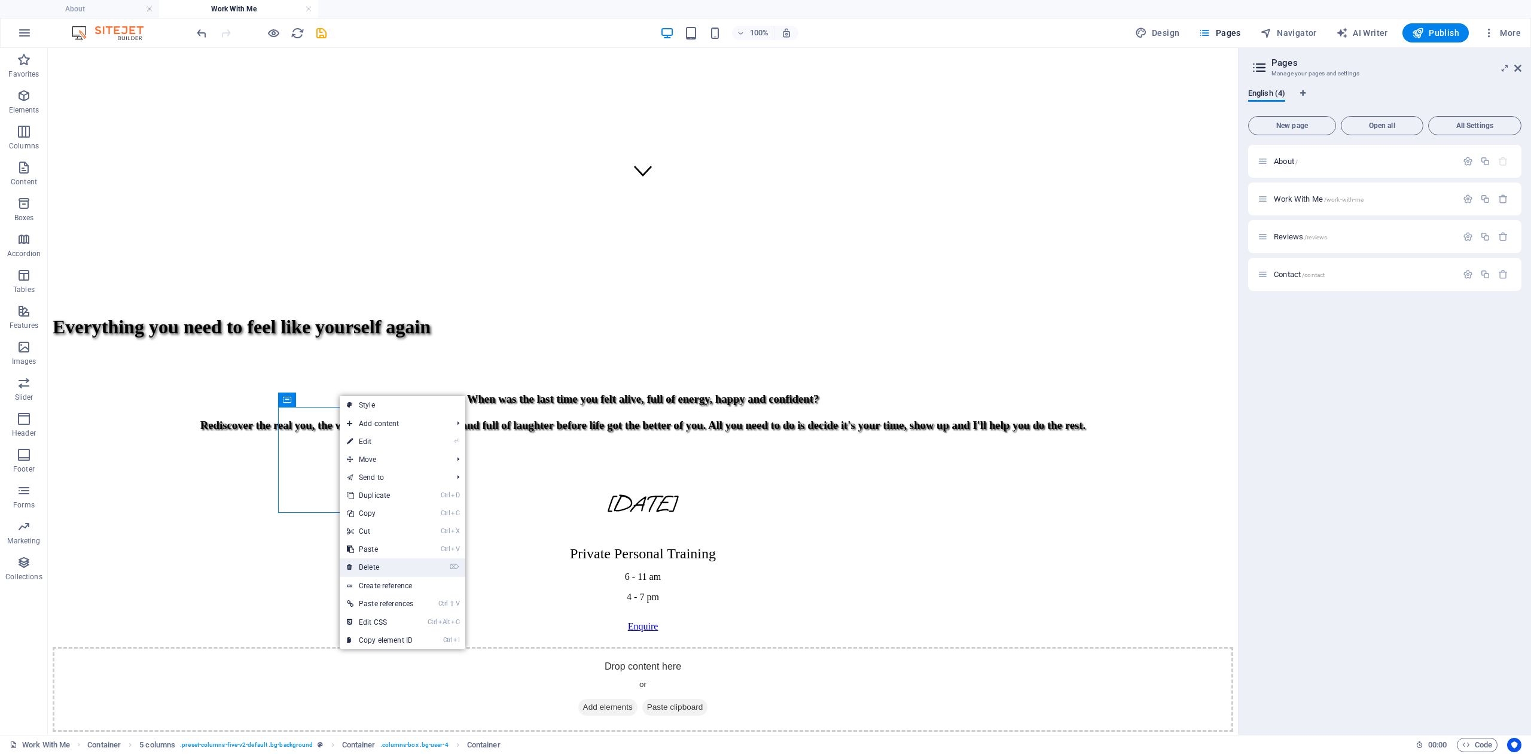
drag, startPoint x: 376, startPoint y: 565, endPoint x: 328, endPoint y: 517, distance: 68.1
click at [376, 565] on link "⌦ Delete" at bounding box center [380, 567] width 81 height 18
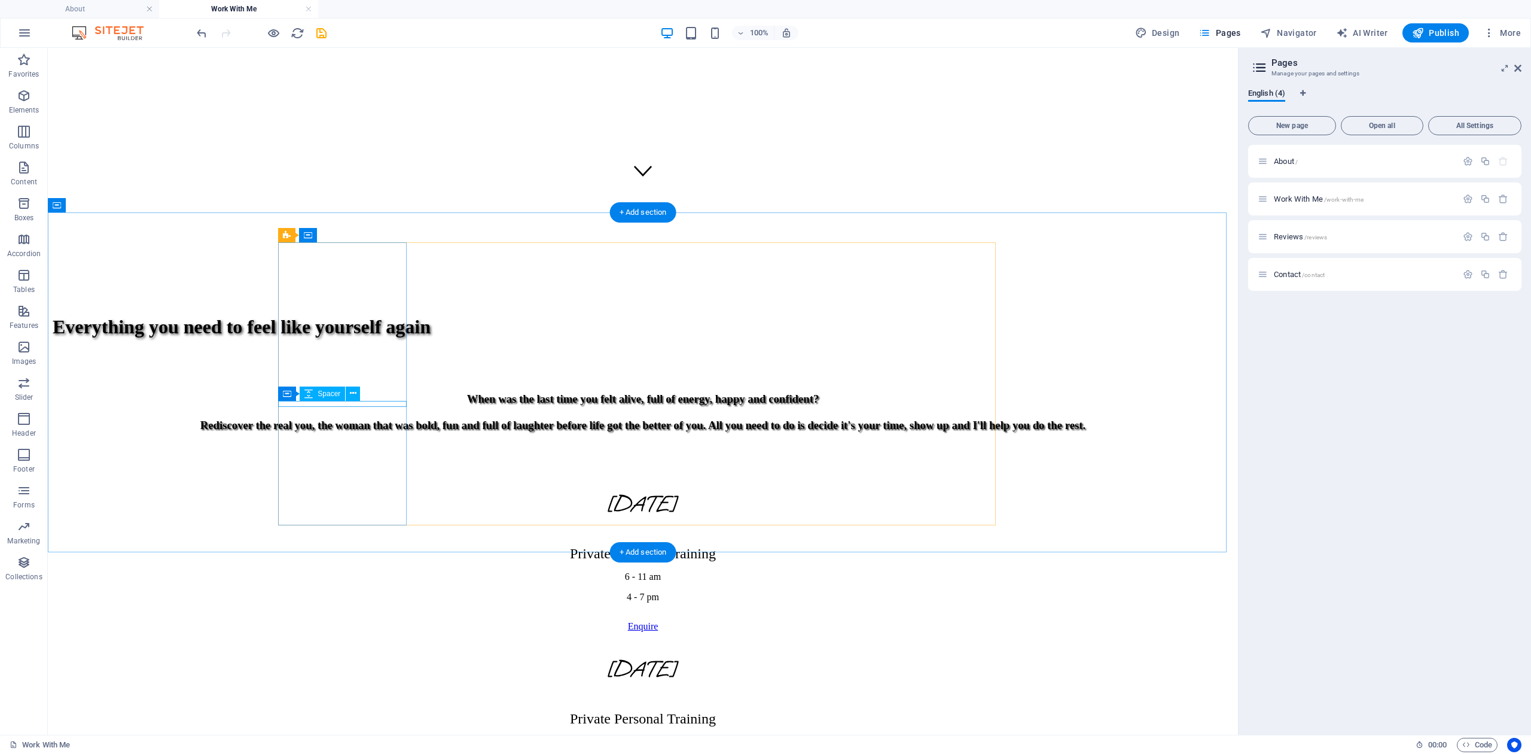
click at [386, 641] on div at bounding box center [643, 644] width 1181 height 6
click at [361, 641] on div at bounding box center [643, 644] width 1181 height 6
click at [354, 391] on icon at bounding box center [353, 393] width 7 height 13
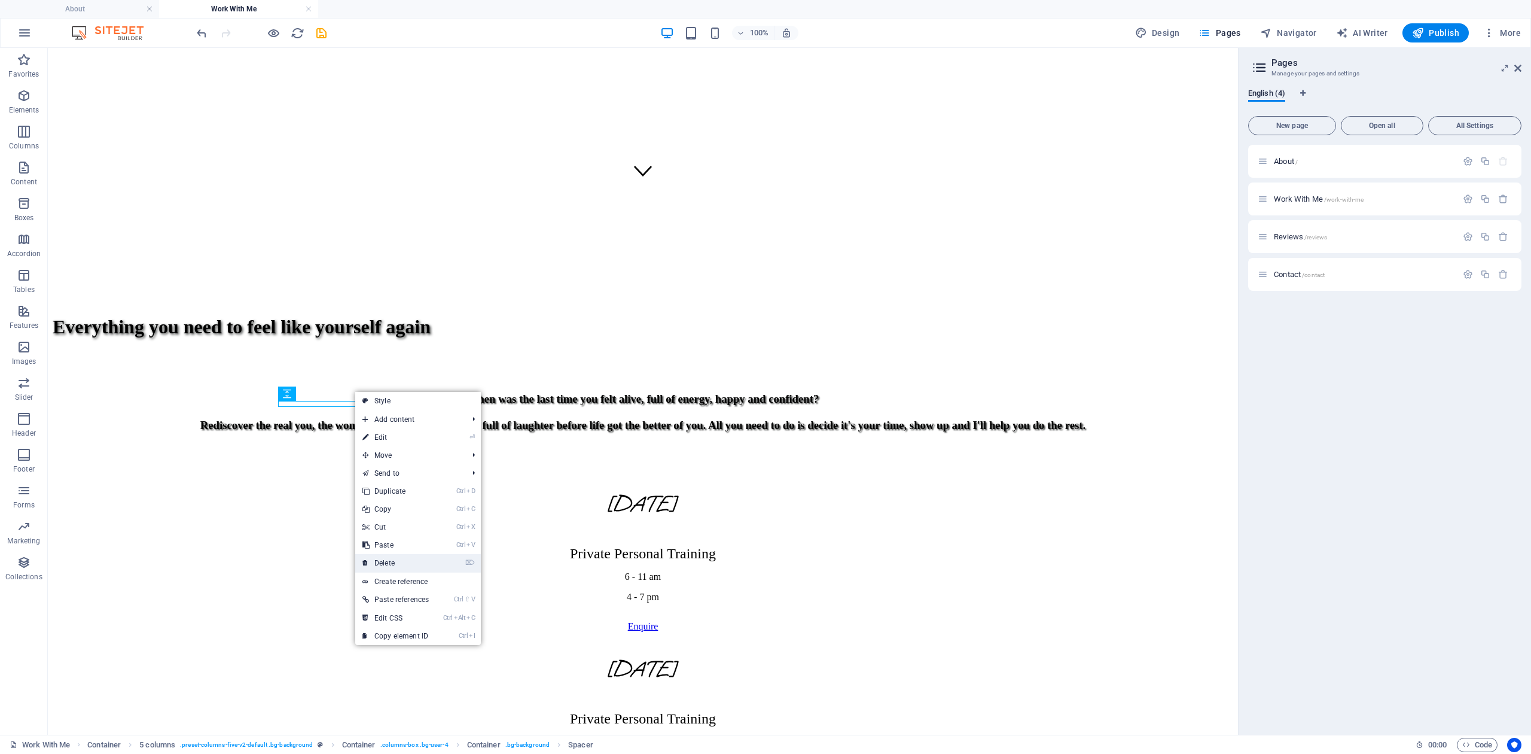
click at [395, 562] on link "⌦ Delete" at bounding box center [395, 563] width 81 height 18
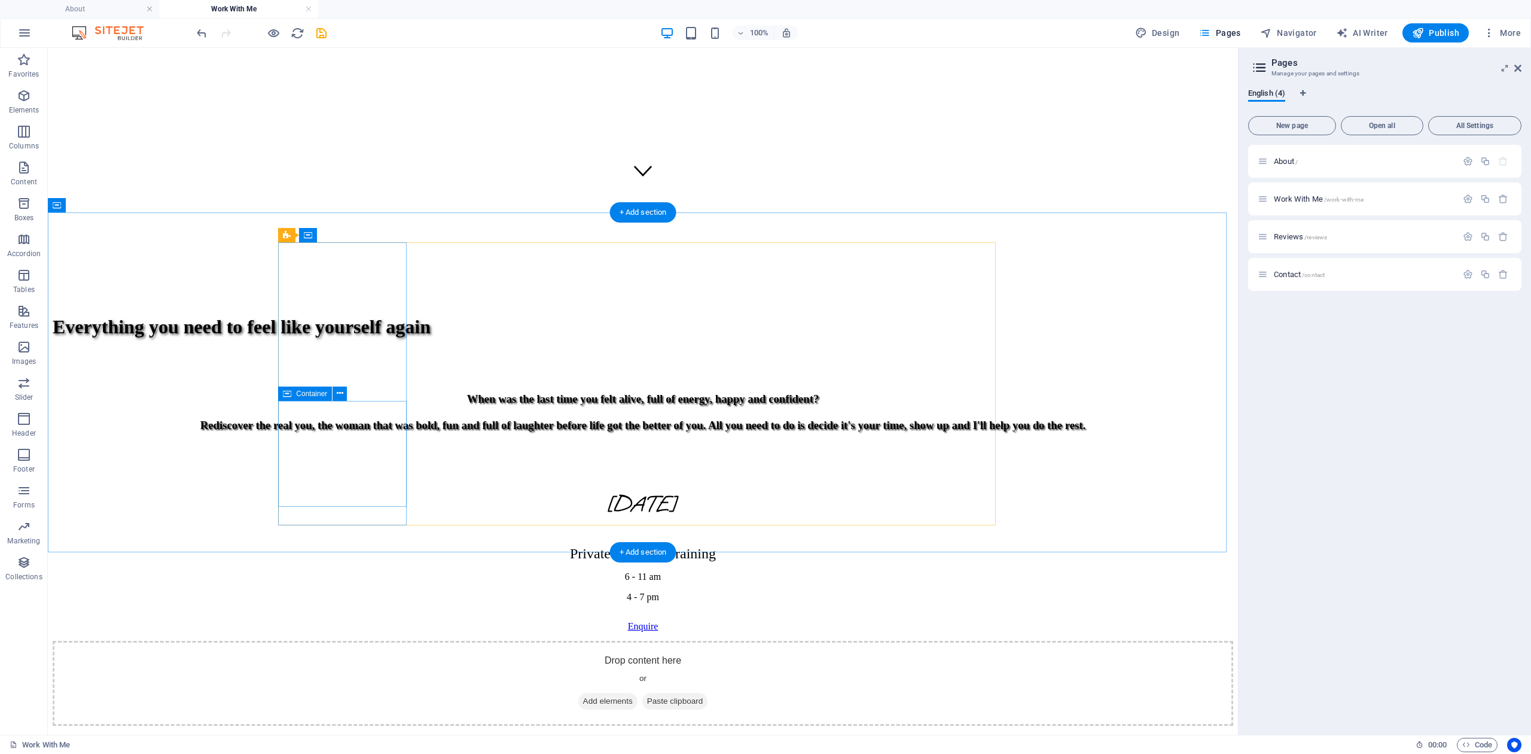
click at [360, 641] on div "Drop content here or Add elements Paste clipboard" at bounding box center [643, 683] width 1181 height 85
click at [371, 641] on div "Drop content here or Add elements Paste clipboard" at bounding box center [643, 683] width 1181 height 85
click at [337, 391] on icon at bounding box center [340, 393] width 7 height 13
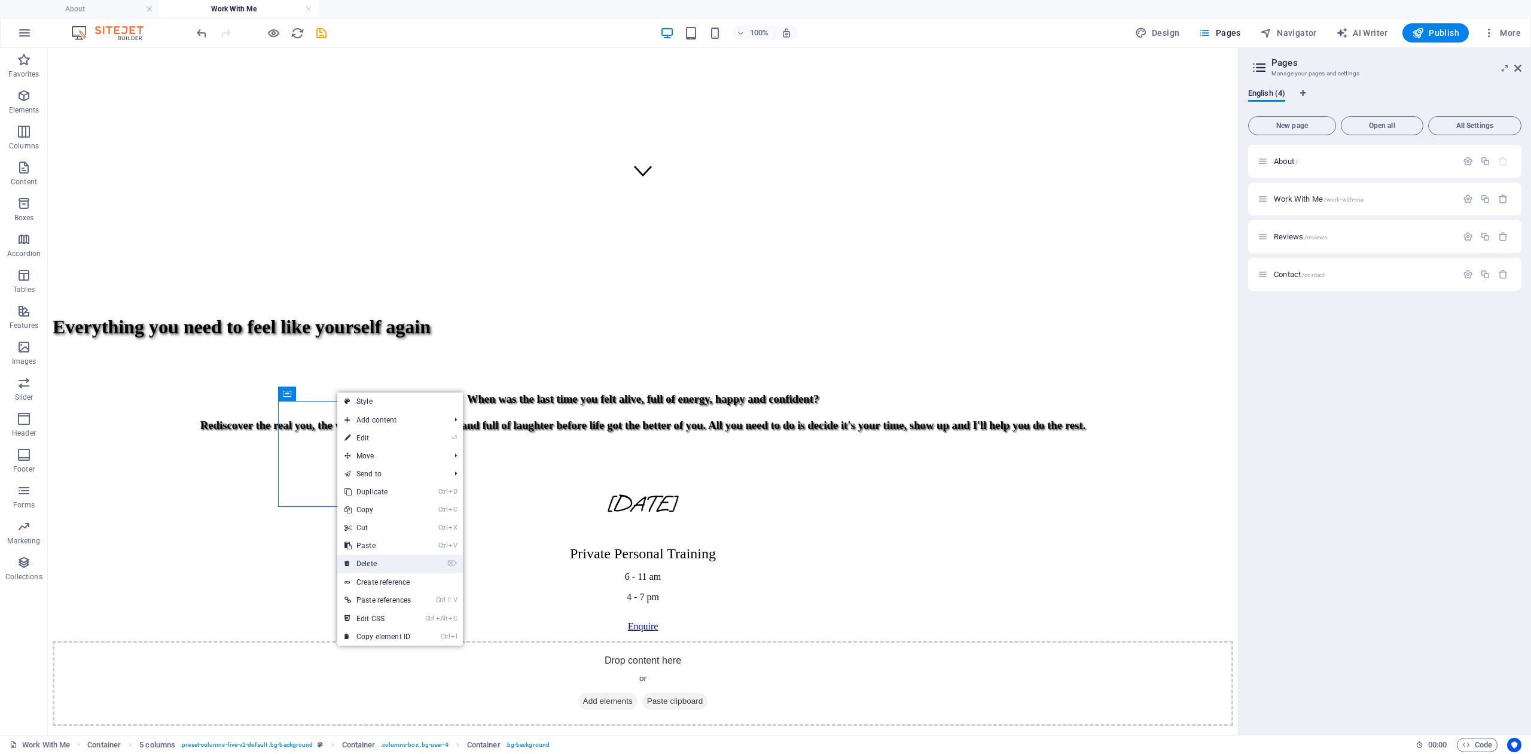
click at [372, 555] on link "⌦ Delete" at bounding box center [377, 563] width 81 height 18
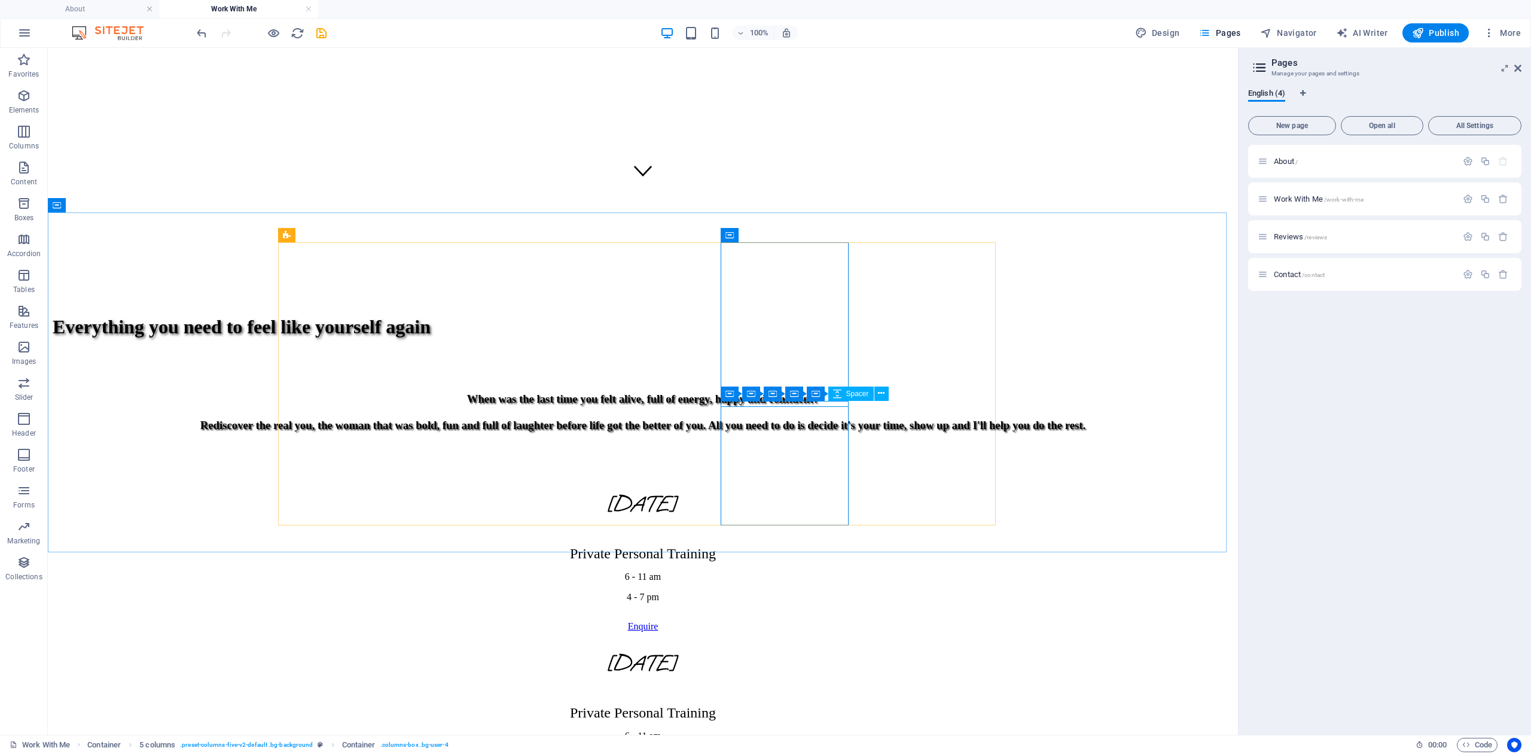
click at [829, 401] on div "Container Container Container Container Container Spacer" at bounding box center [809, 393] width 176 height 15
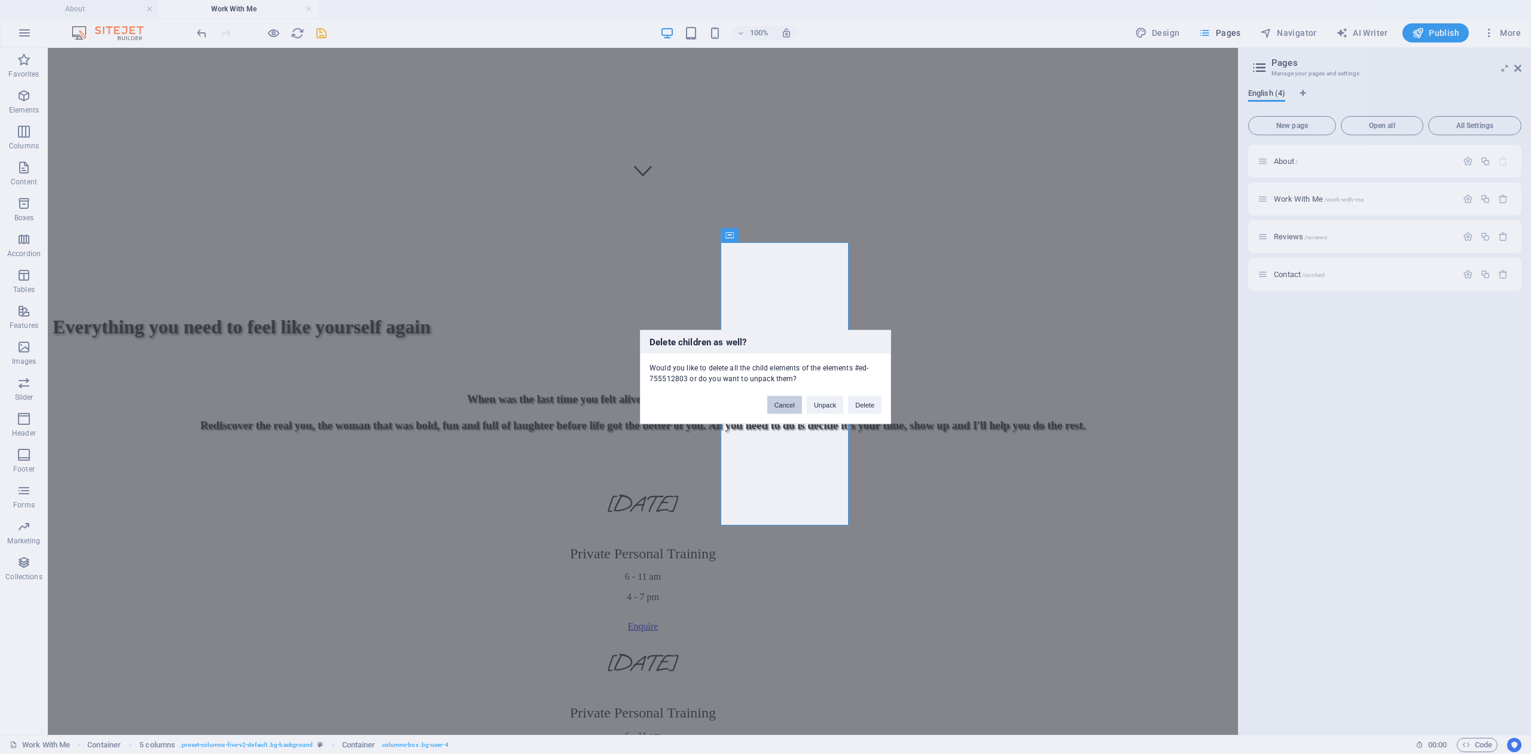
click at [778, 408] on button "Cancel" at bounding box center [784, 405] width 35 height 18
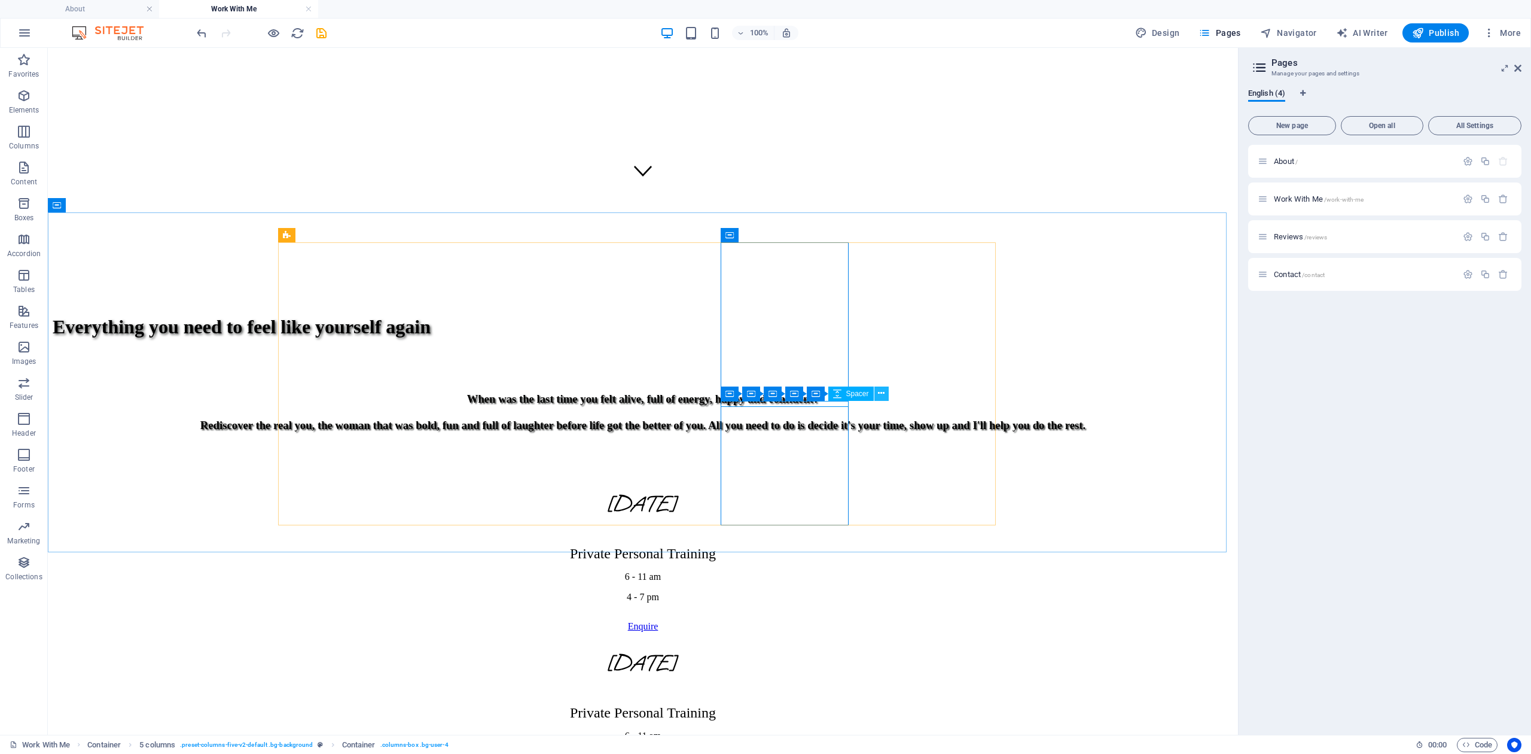
click at [877, 394] on button at bounding box center [881, 393] width 14 height 14
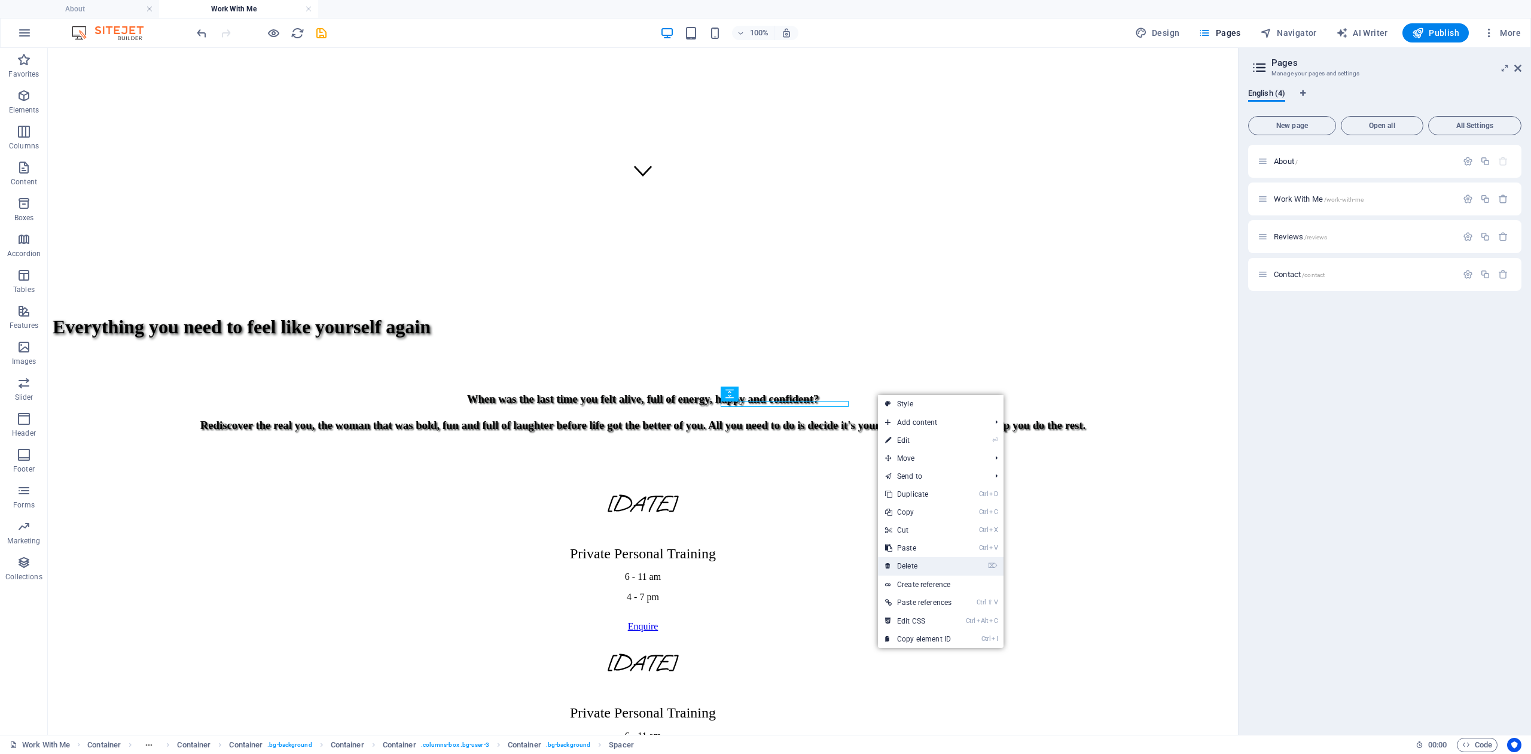
drag, startPoint x: 898, startPoint y: 560, endPoint x: 849, endPoint y: 512, distance: 68.9
click at [898, 560] on link "⌦ Delete" at bounding box center [918, 566] width 81 height 18
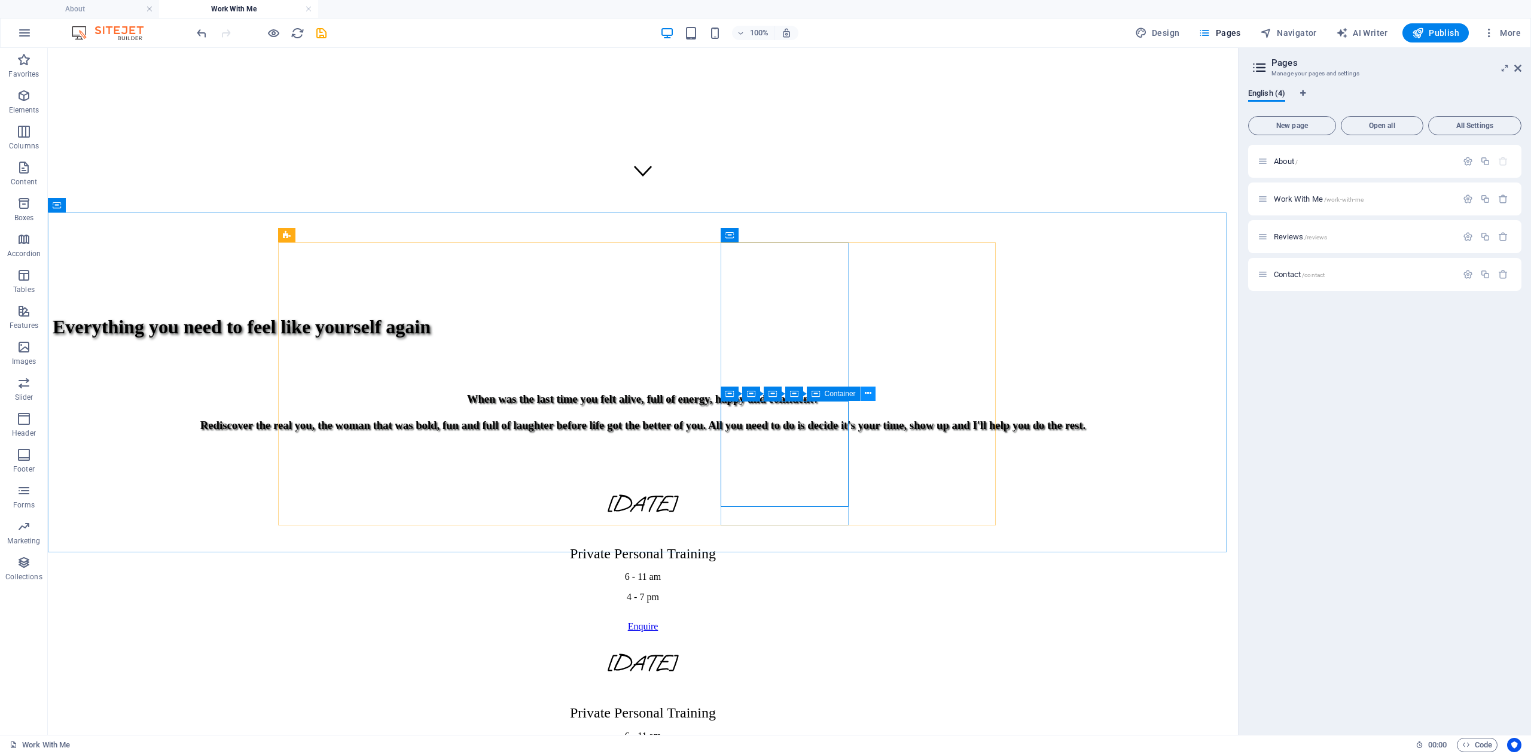
click at [873, 393] on button at bounding box center [868, 393] width 14 height 14
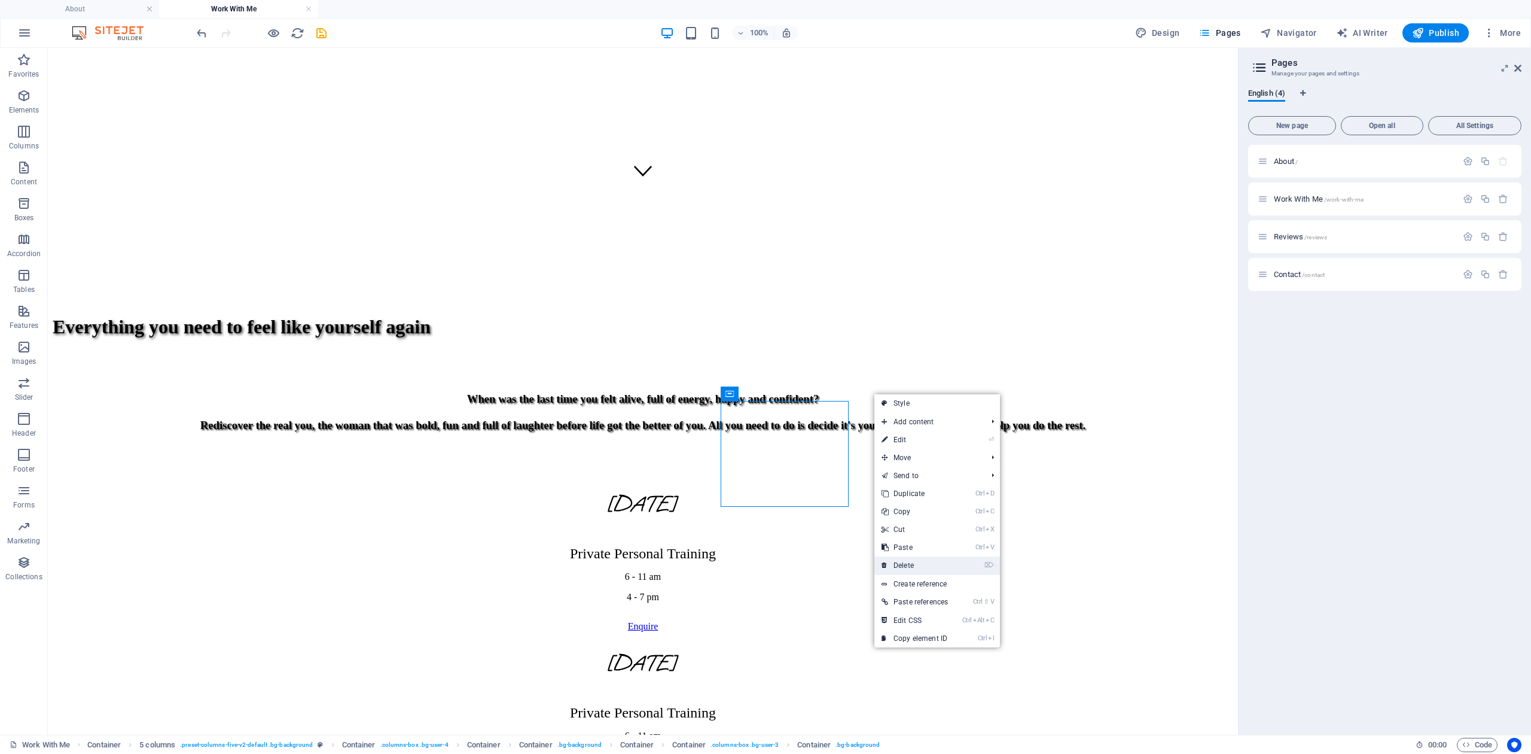
click at [895, 562] on link "⌦ Delete" at bounding box center [914, 565] width 81 height 18
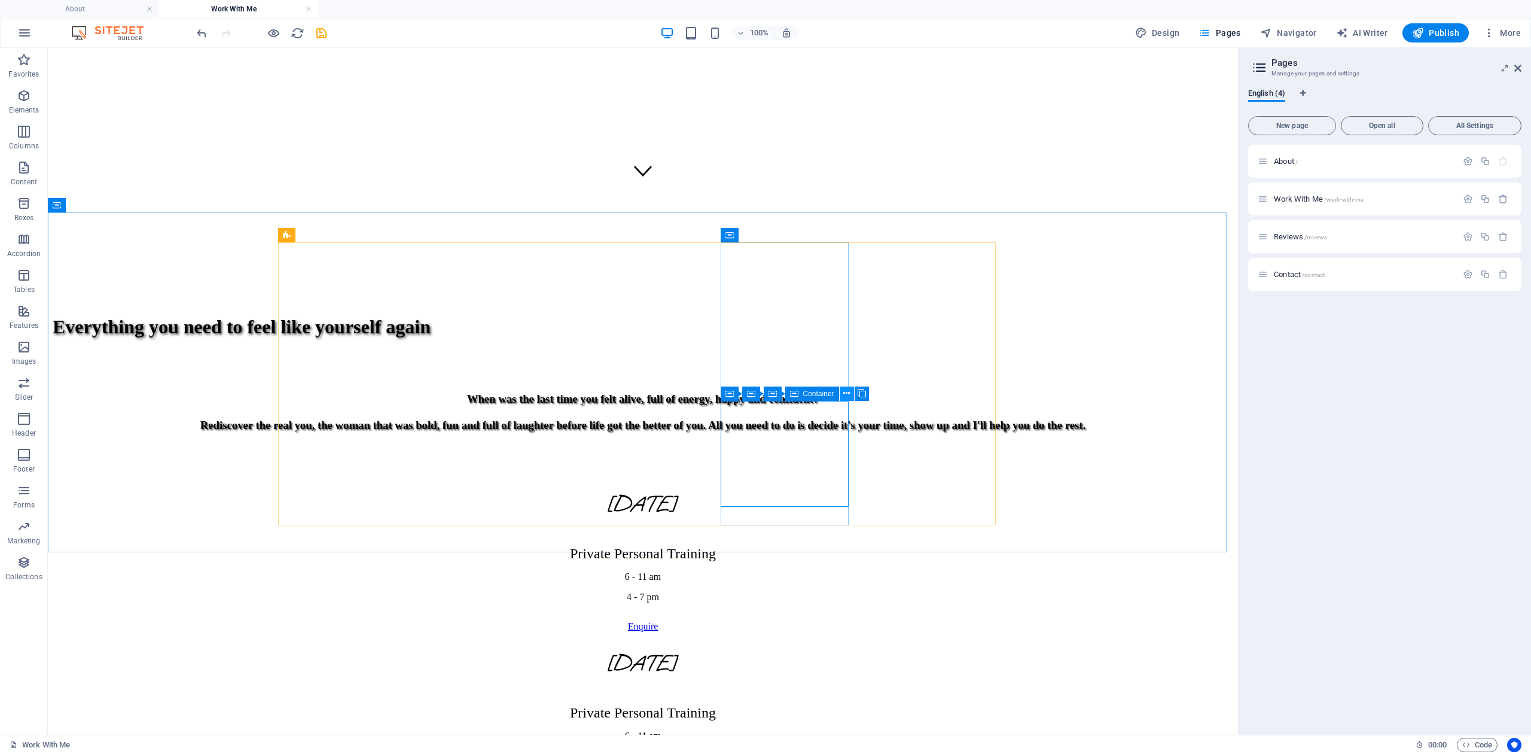
click at [849, 396] on icon at bounding box center [846, 393] width 7 height 13
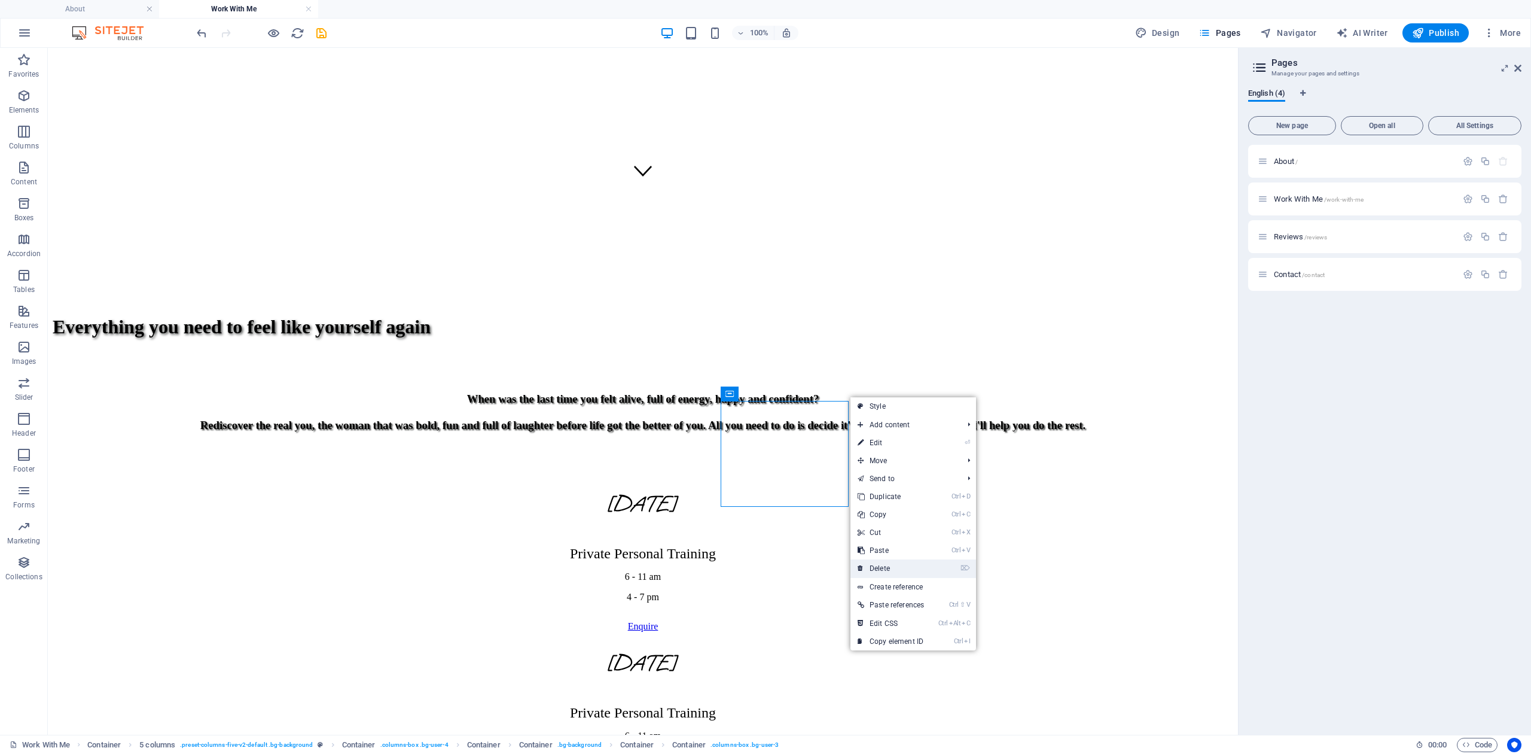
click at [874, 568] on link "⌦ Delete" at bounding box center [891, 568] width 81 height 18
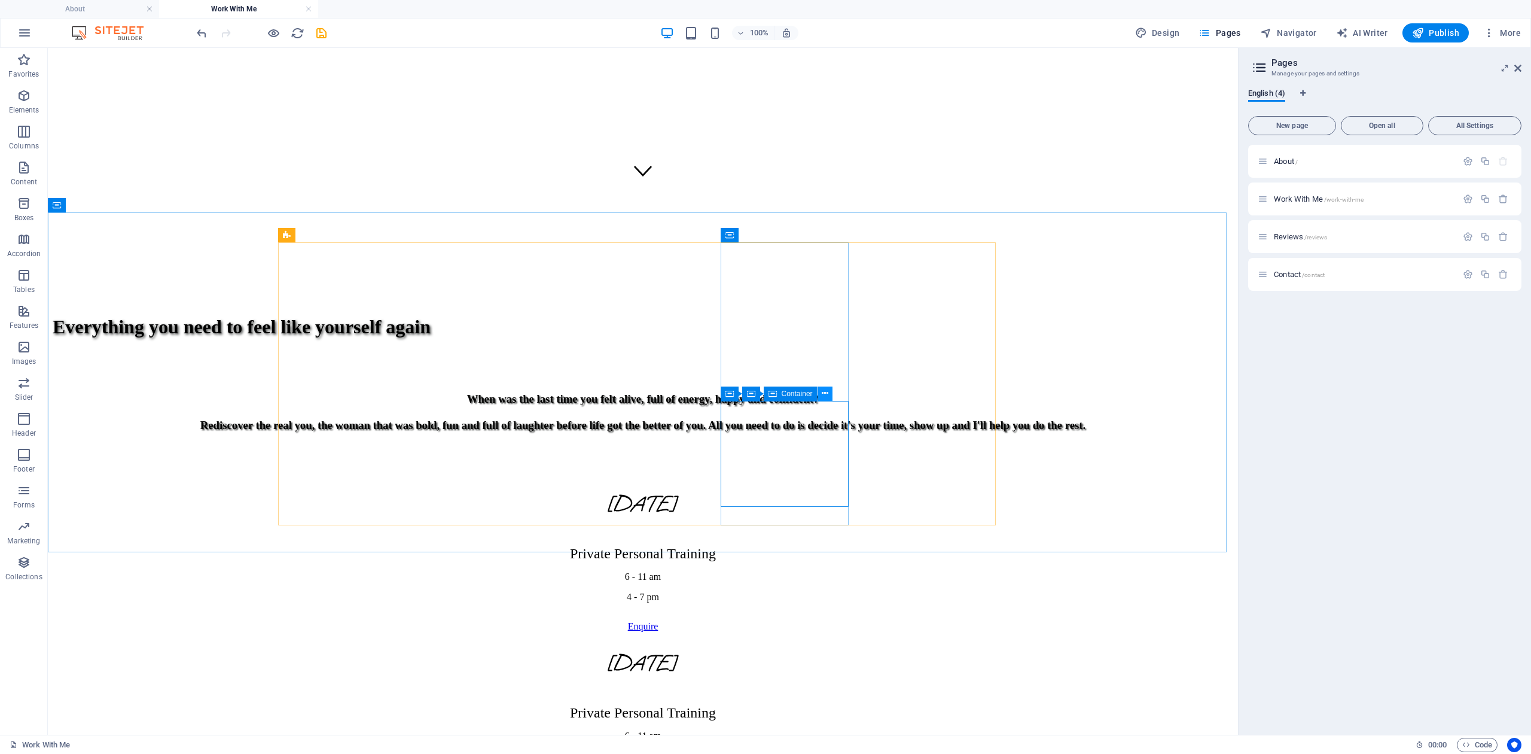
click at [826, 394] on icon at bounding box center [825, 393] width 7 height 13
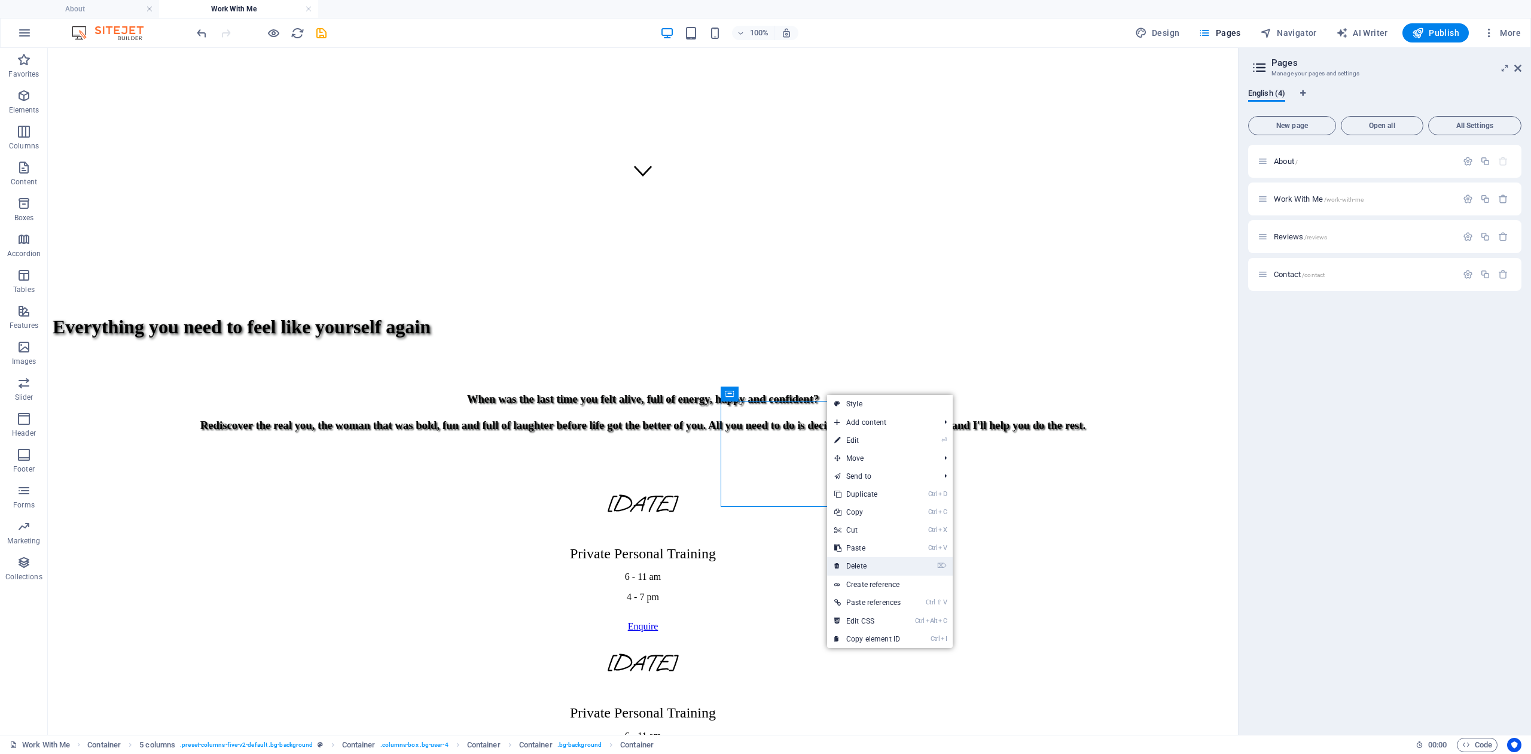
click at [859, 563] on link "⌦ Delete" at bounding box center [867, 566] width 81 height 18
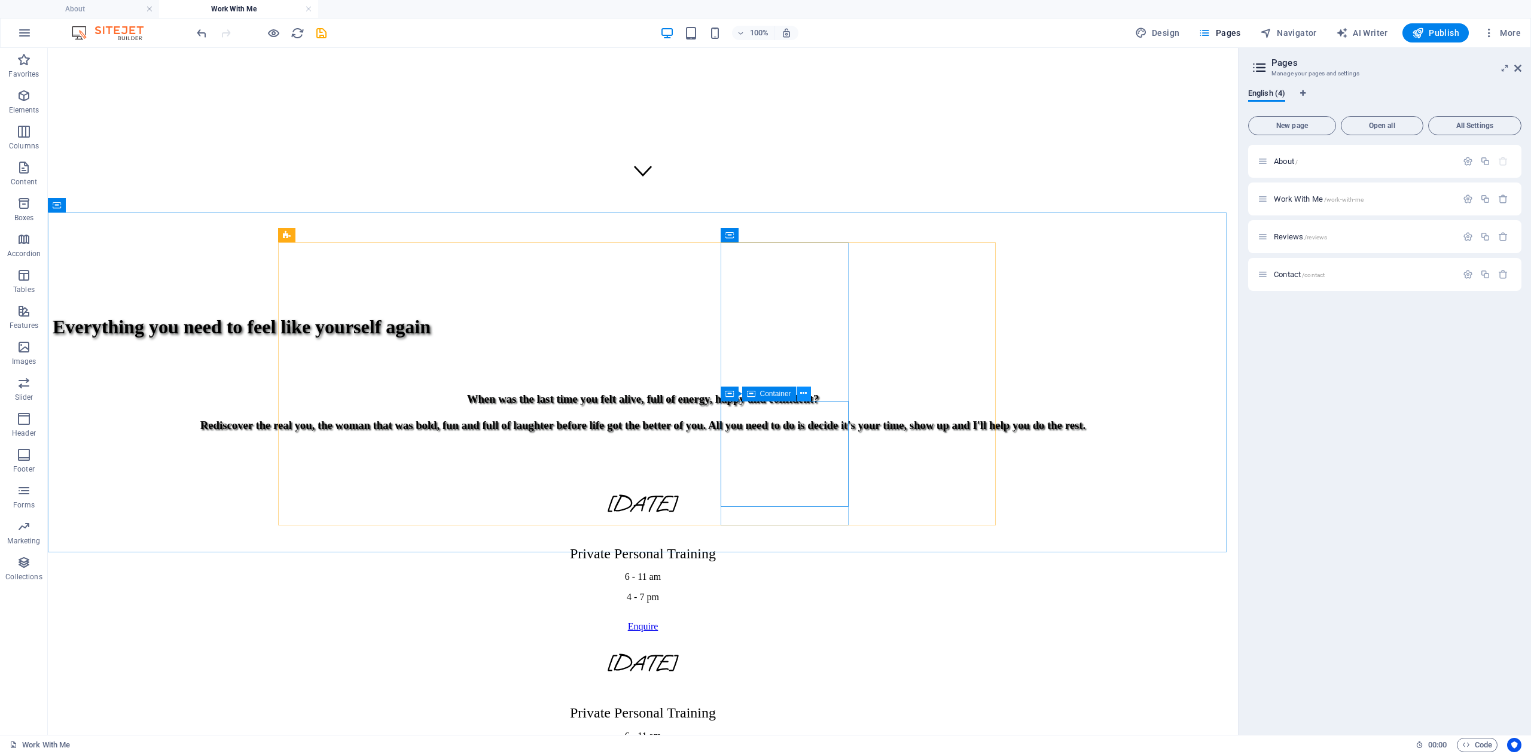
click at [805, 395] on icon at bounding box center [803, 393] width 7 height 13
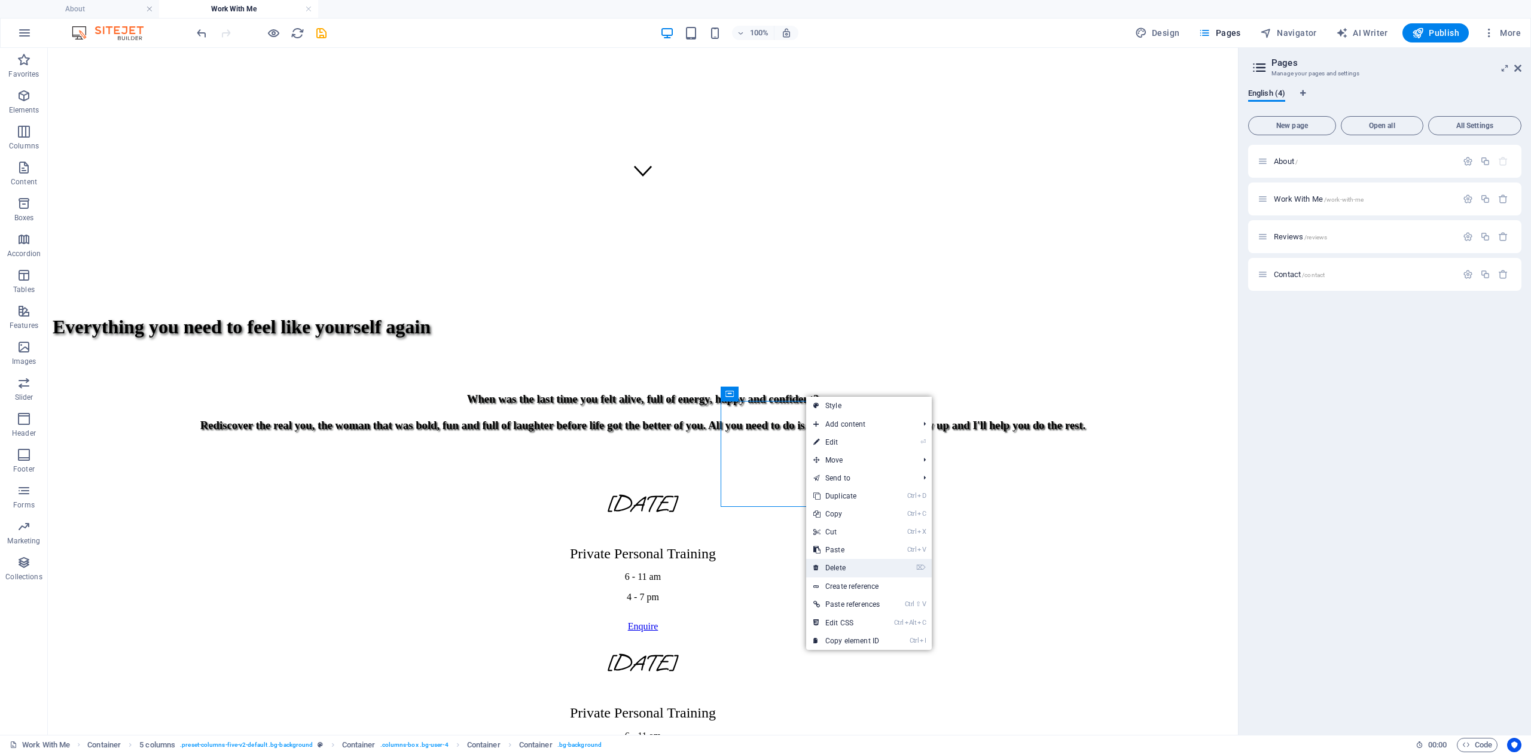
click at [840, 562] on link "⌦ Delete" at bounding box center [846, 568] width 81 height 18
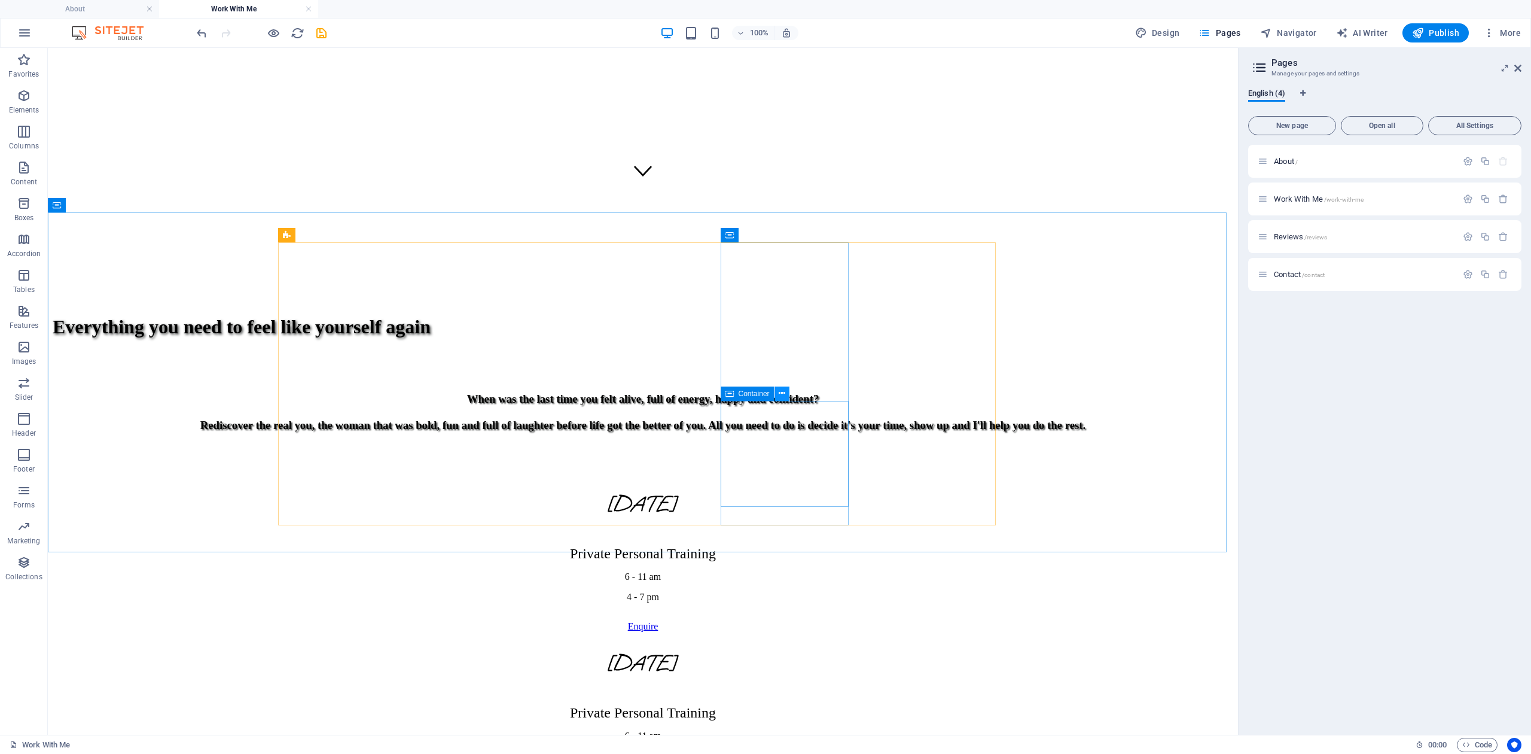
click at [788, 394] on button at bounding box center [782, 393] width 14 height 14
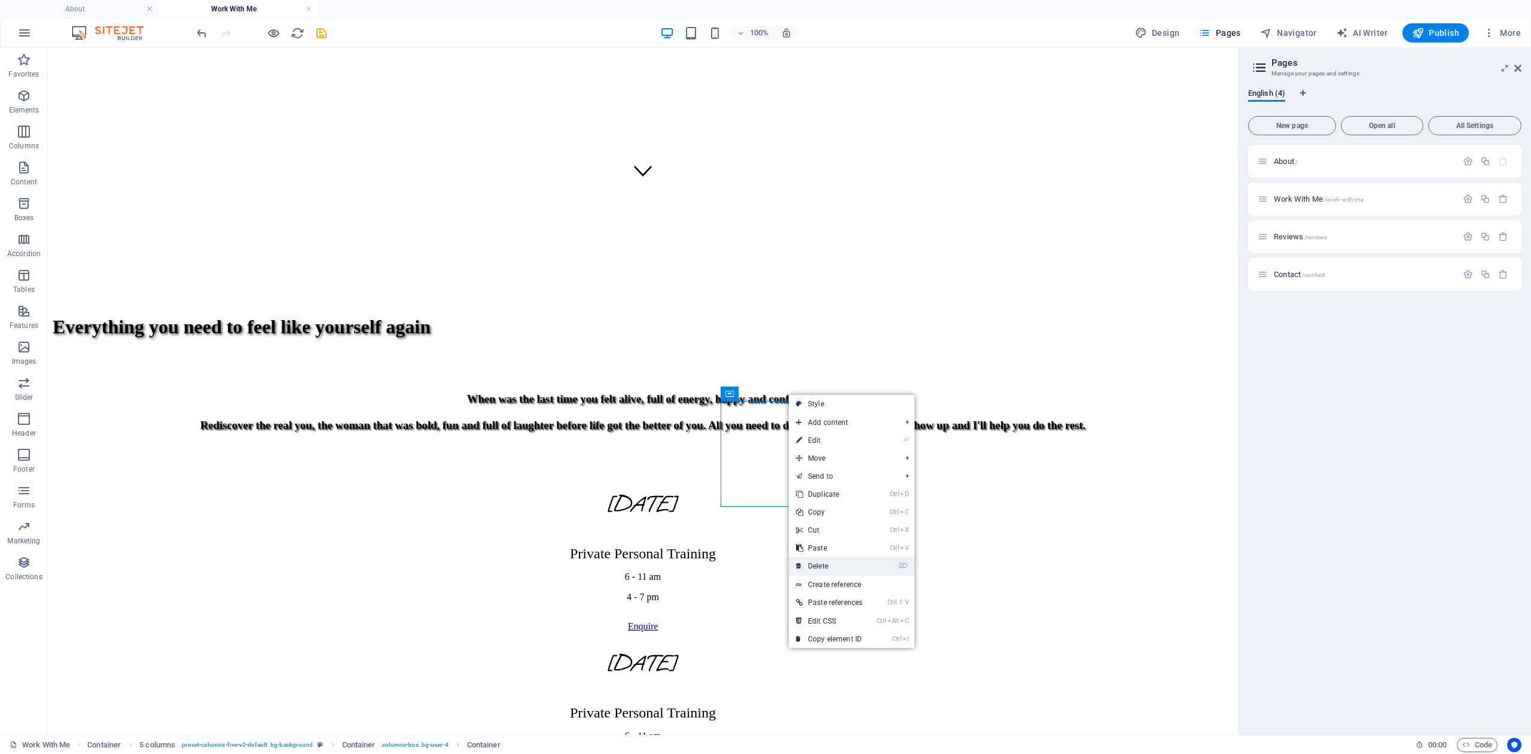
click at [824, 567] on link "⌦ Delete" at bounding box center [829, 566] width 81 height 18
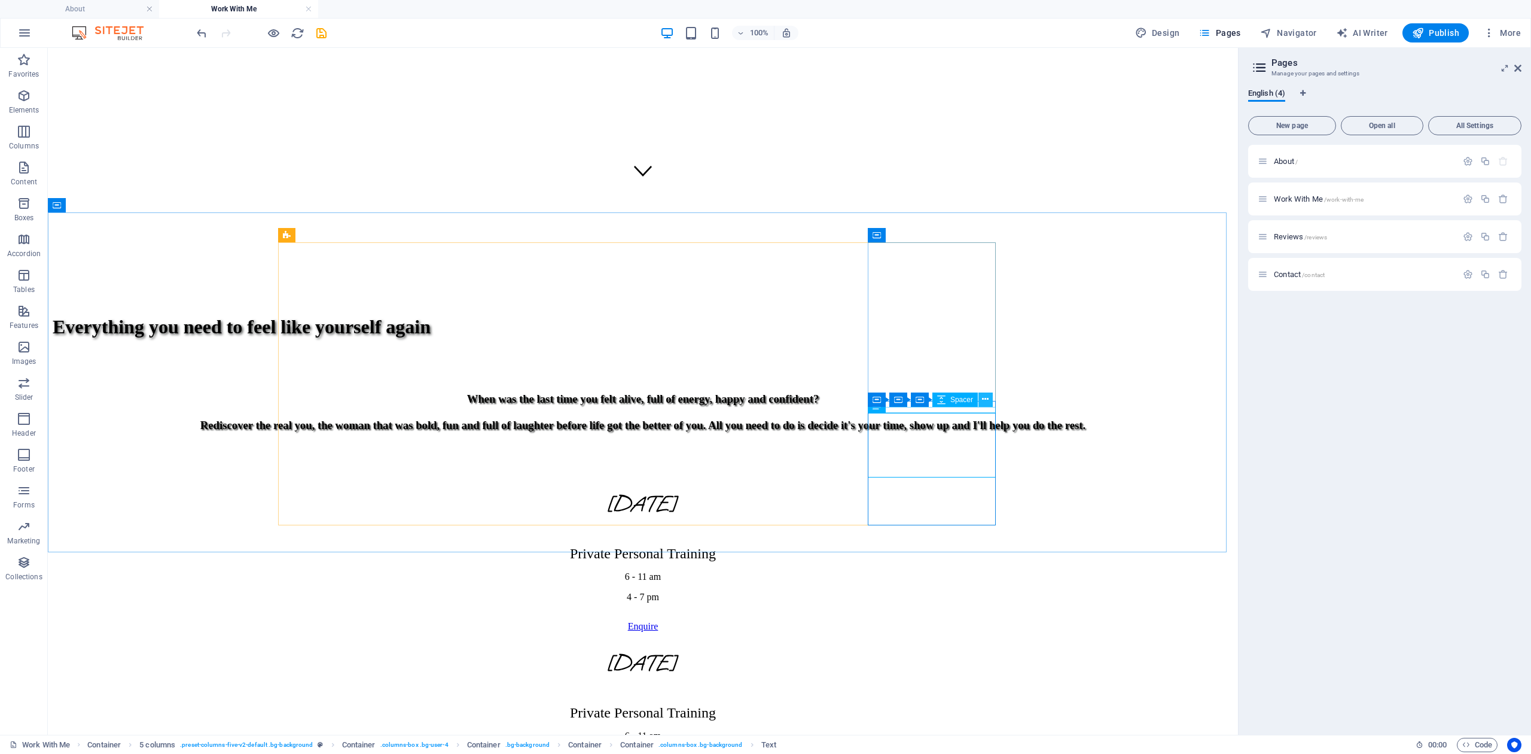
click at [983, 400] on icon at bounding box center [985, 399] width 7 height 13
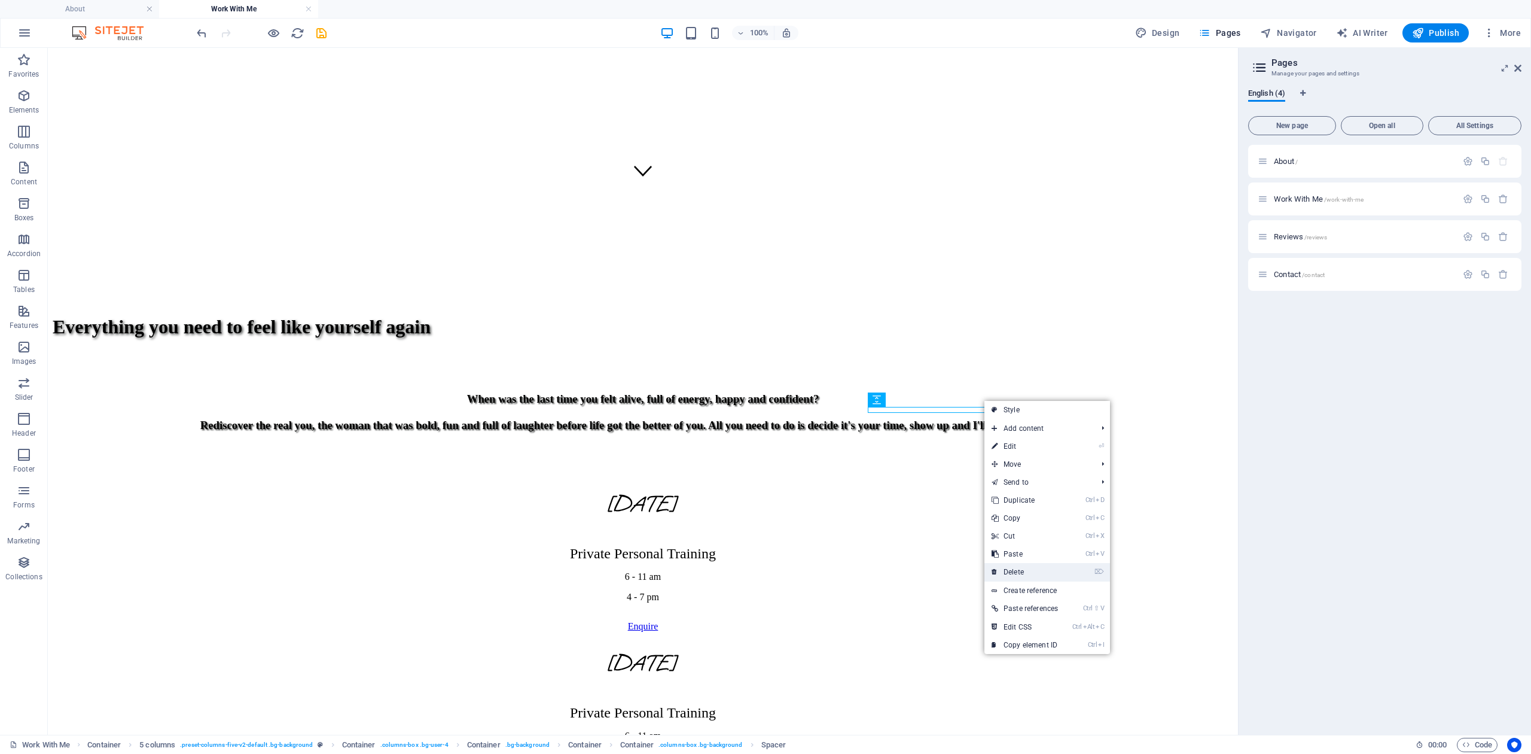
click at [1024, 565] on link "⌦ Delete" at bounding box center [1025, 572] width 81 height 18
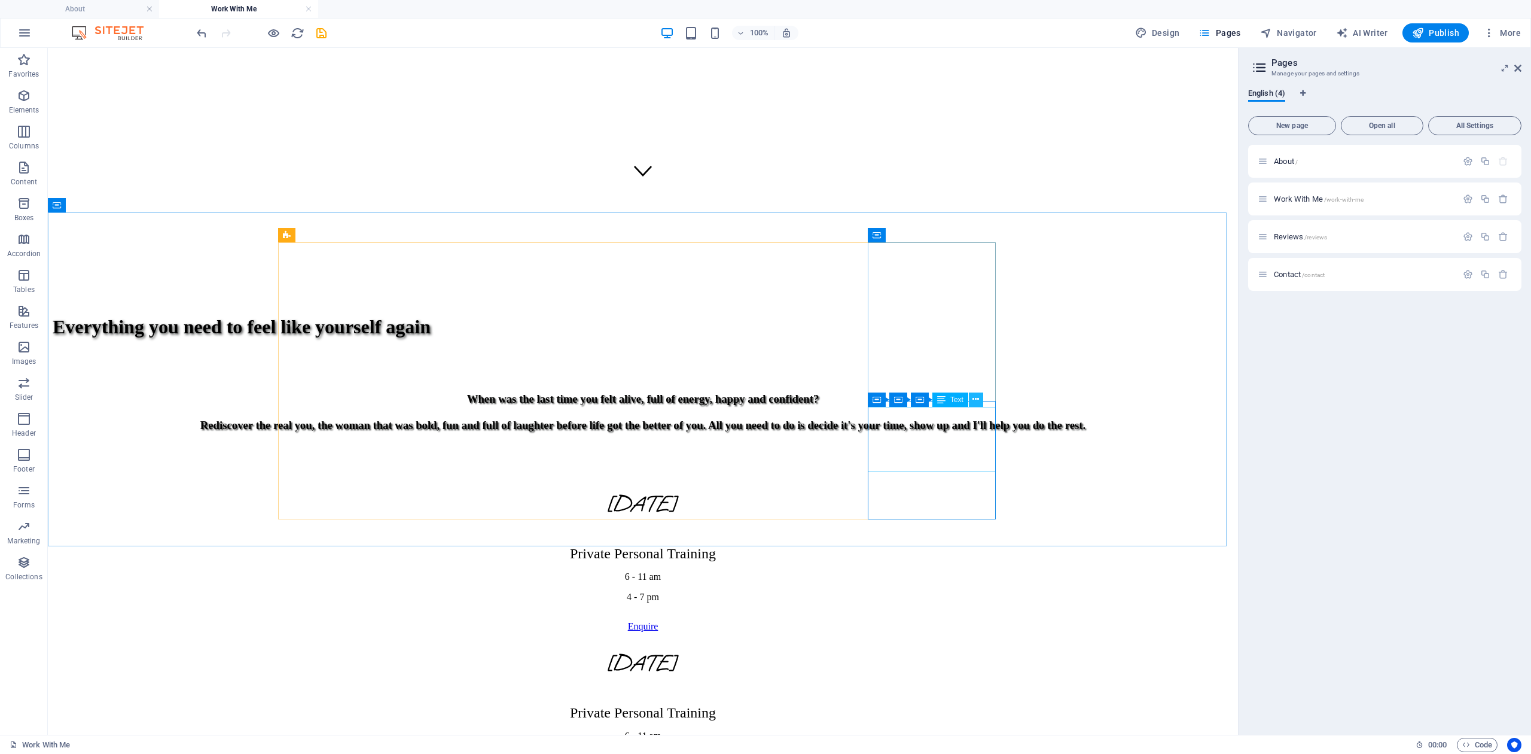
click at [981, 395] on button at bounding box center [976, 399] width 14 height 14
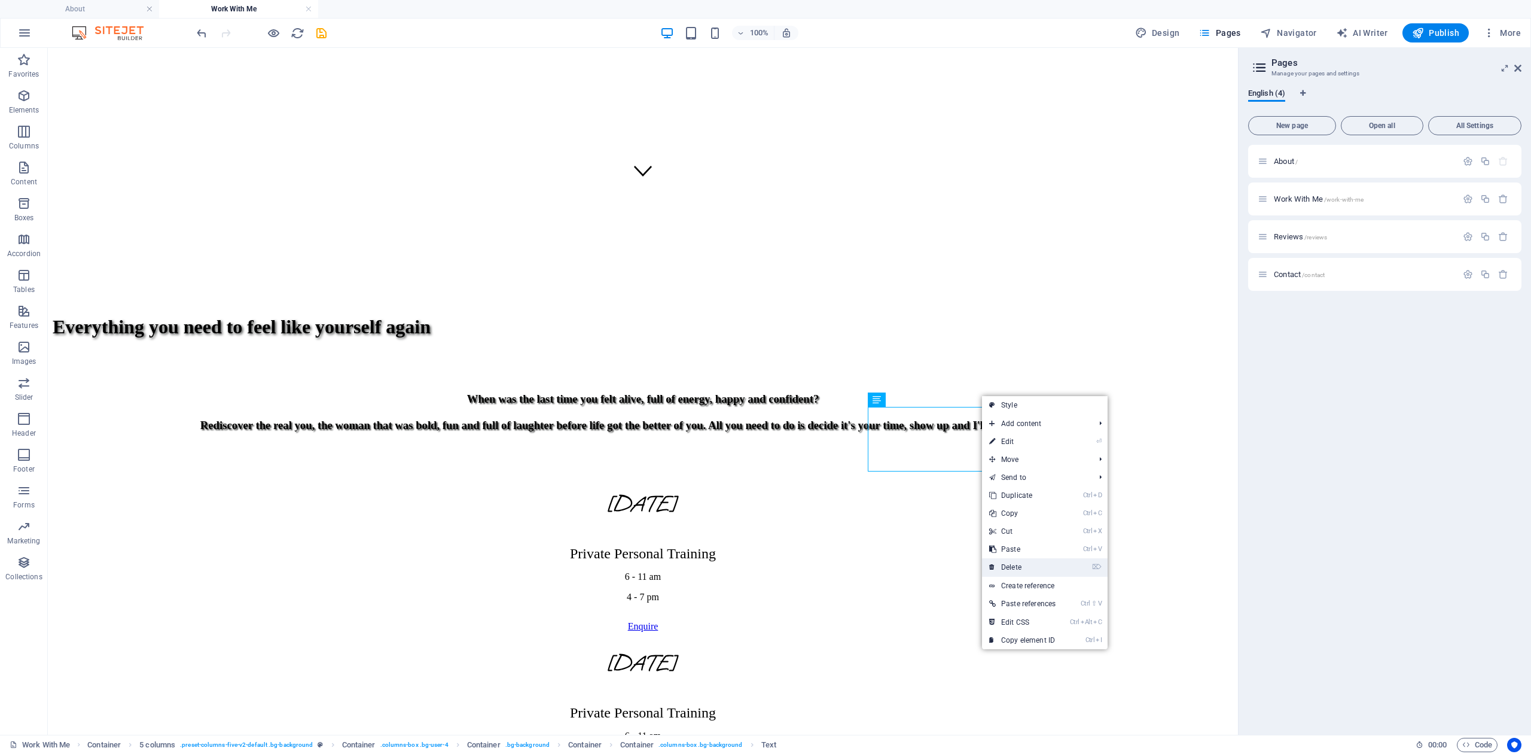
click at [1012, 566] on link "⌦ Delete" at bounding box center [1022, 567] width 81 height 18
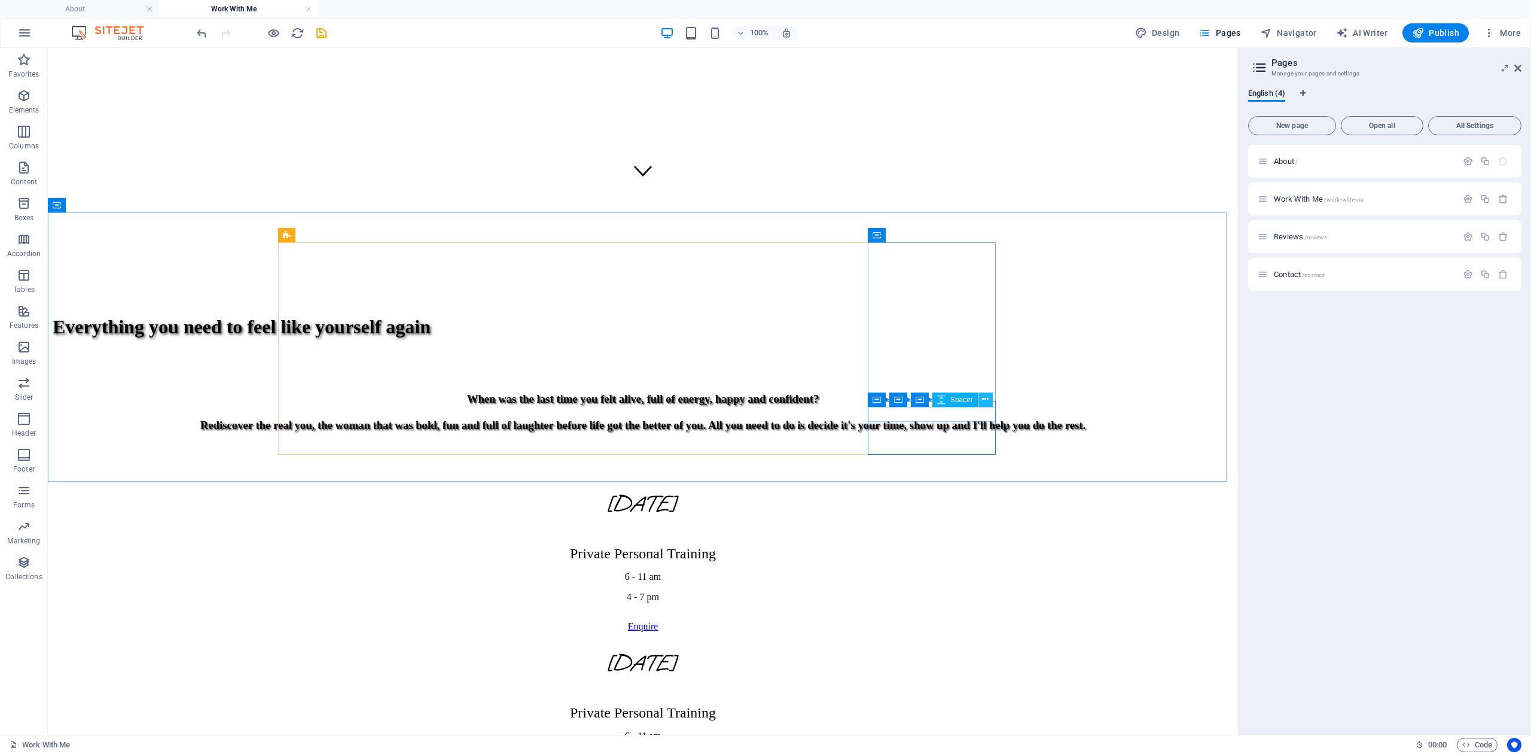
click at [983, 398] on icon at bounding box center [985, 399] width 7 height 13
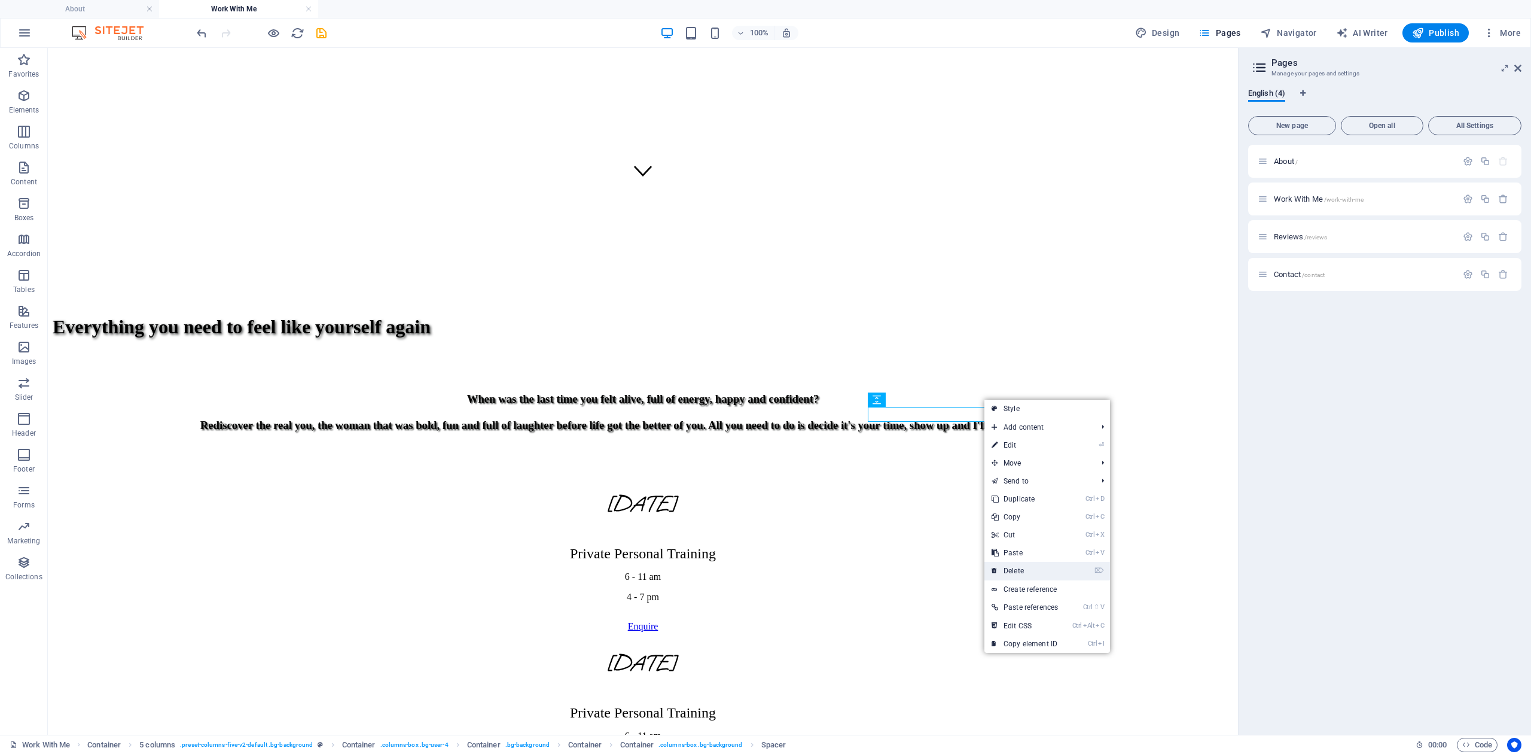
drag, startPoint x: 1014, startPoint y: 575, endPoint x: 967, endPoint y: 465, distance: 120.0
click at [1014, 575] on link "⌦ Delete" at bounding box center [1025, 571] width 81 height 18
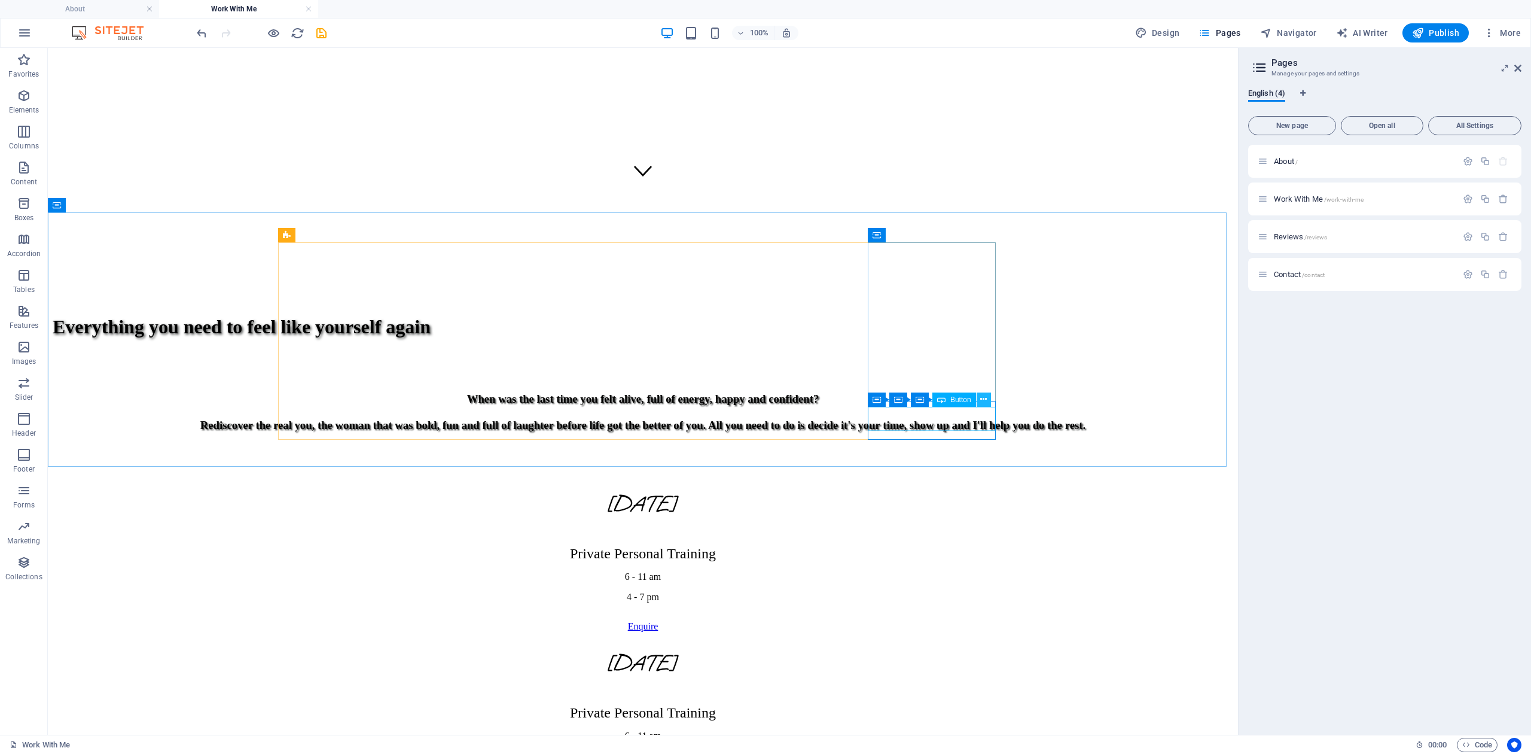
click at [983, 398] on icon at bounding box center [983, 399] width 7 height 13
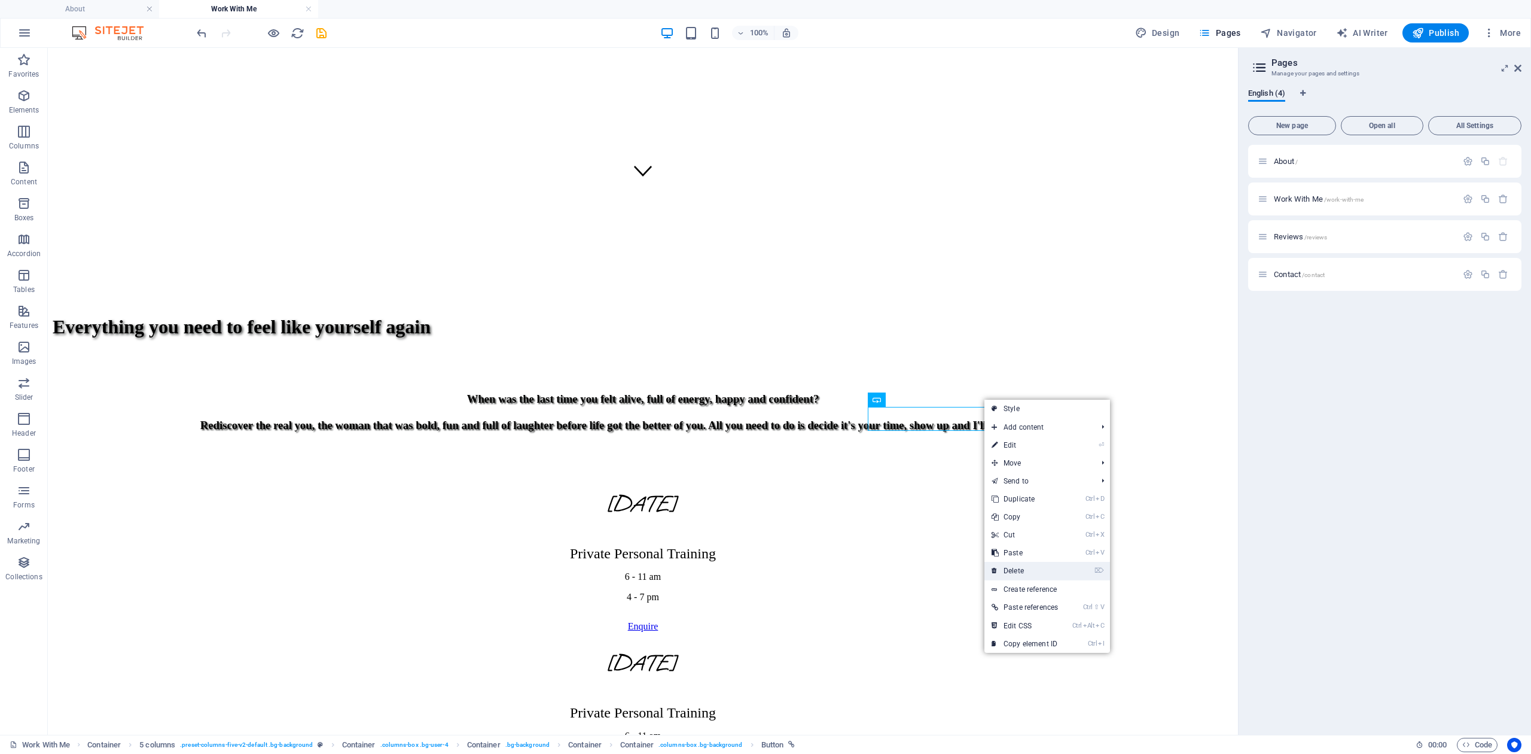
drag, startPoint x: 1022, startPoint y: 571, endPoint x: 967, endPoint y: 494, distance: 94.3
click at [1022, 571] on link "⌦ Delete" at bounding box center [1025, 571] width 81 height 18
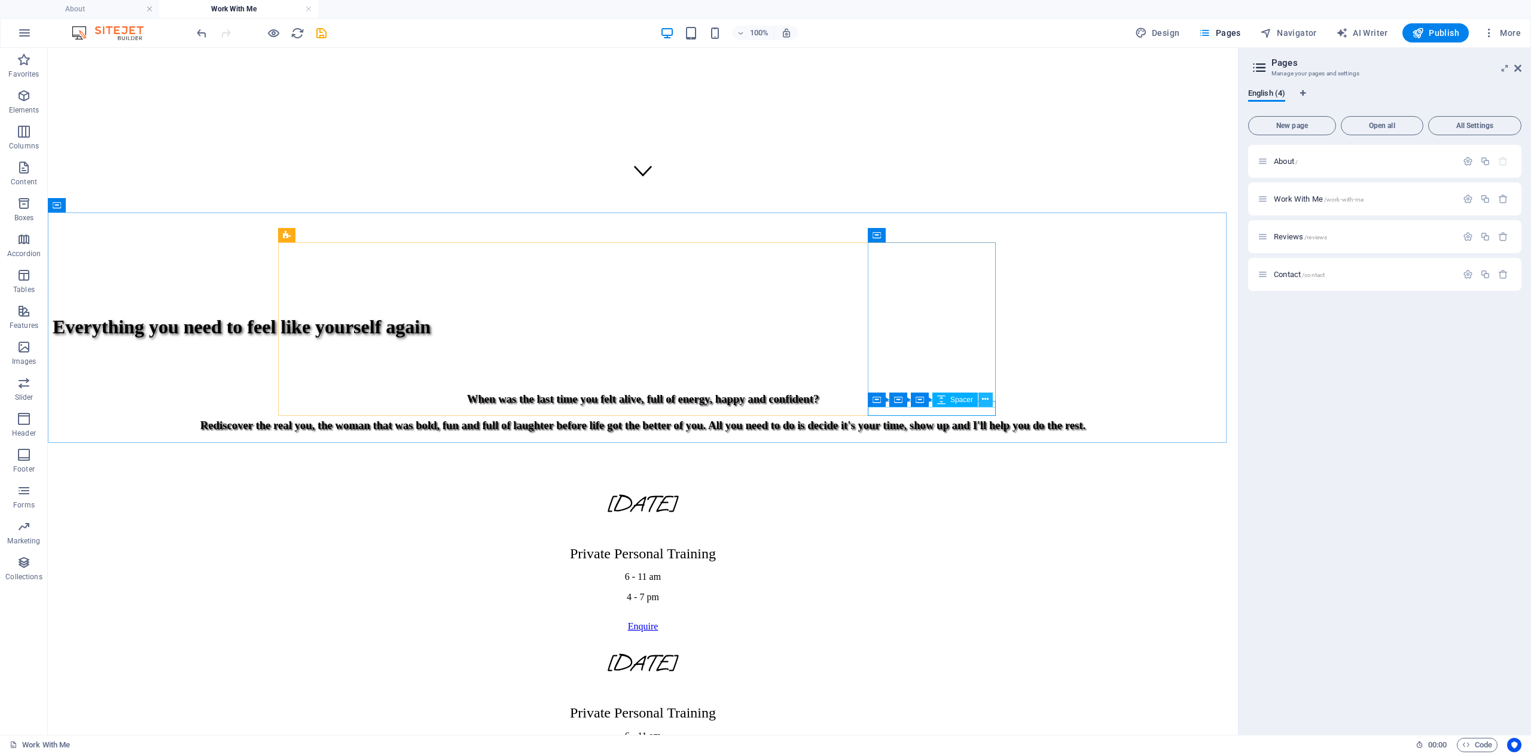
click at [986, 401] on icon at bounding box center [985, 399] width 7 height 13
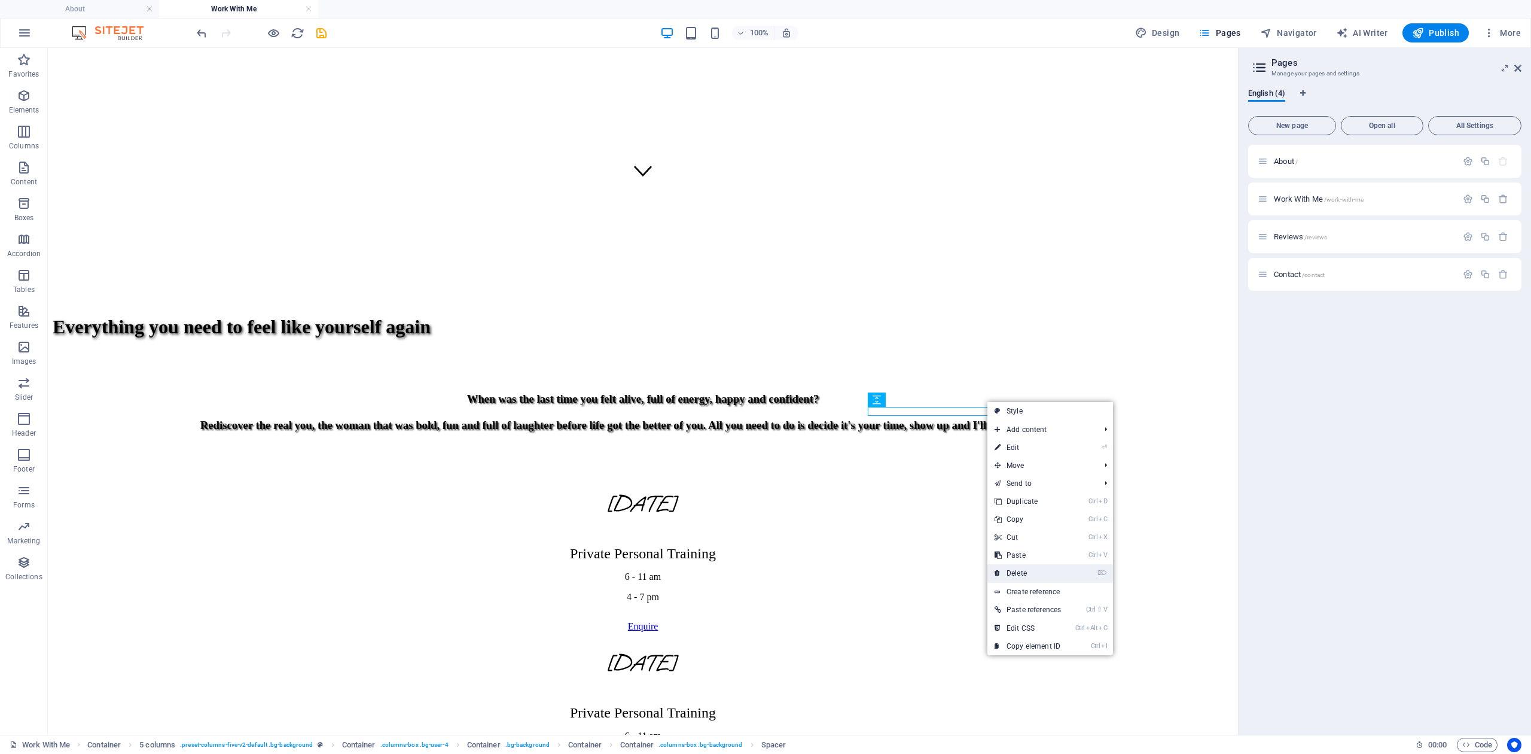
drag, startPoint x: 1014, startPoint y: 570, endPoint x: 960, endPoint y: 522, distance: 72.5
click at [1014, 570] on link "⌦ Delete" at bounding box center [1027, 573] width 81 height 18
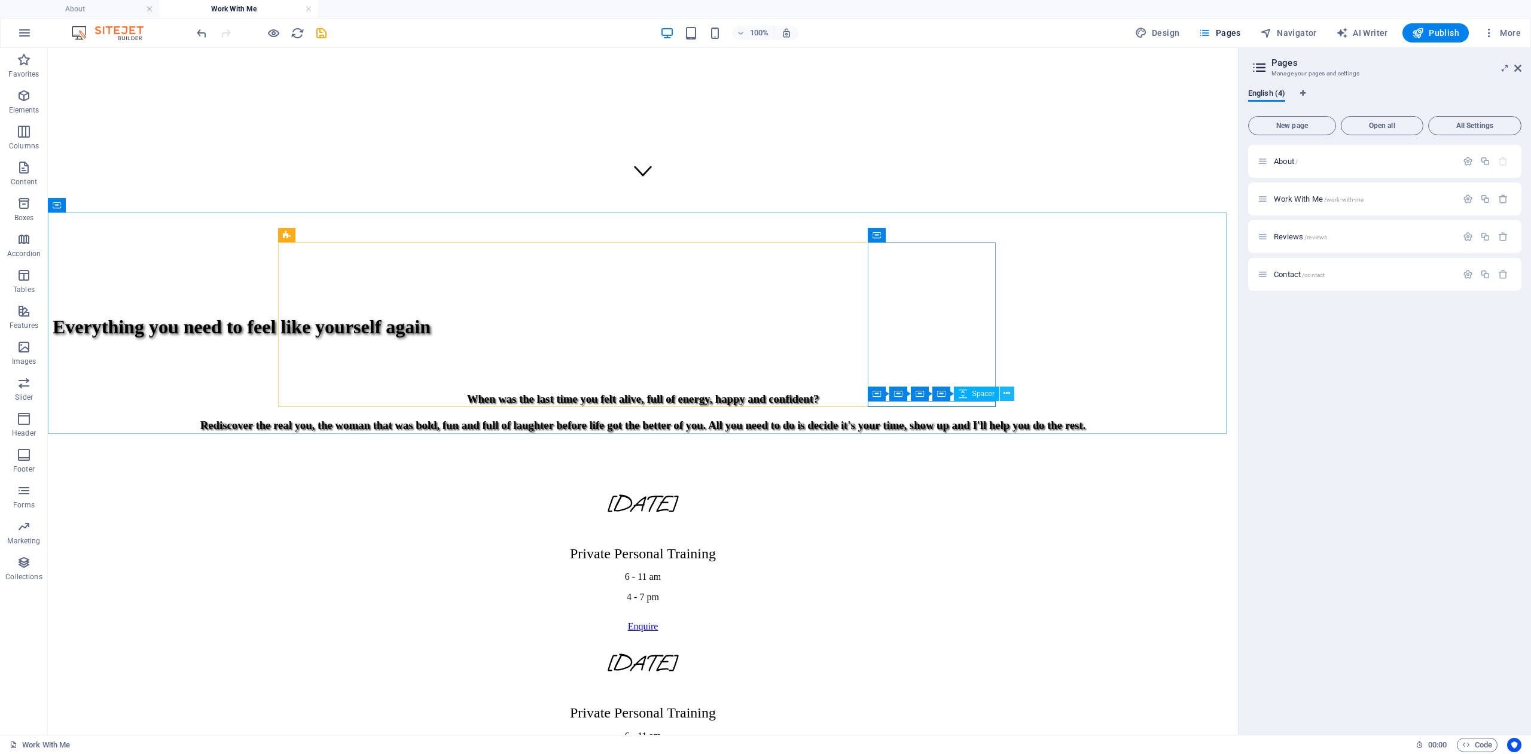
click at [1004, 396] on icon at bounding box center [1007, 393] width 7 height 13
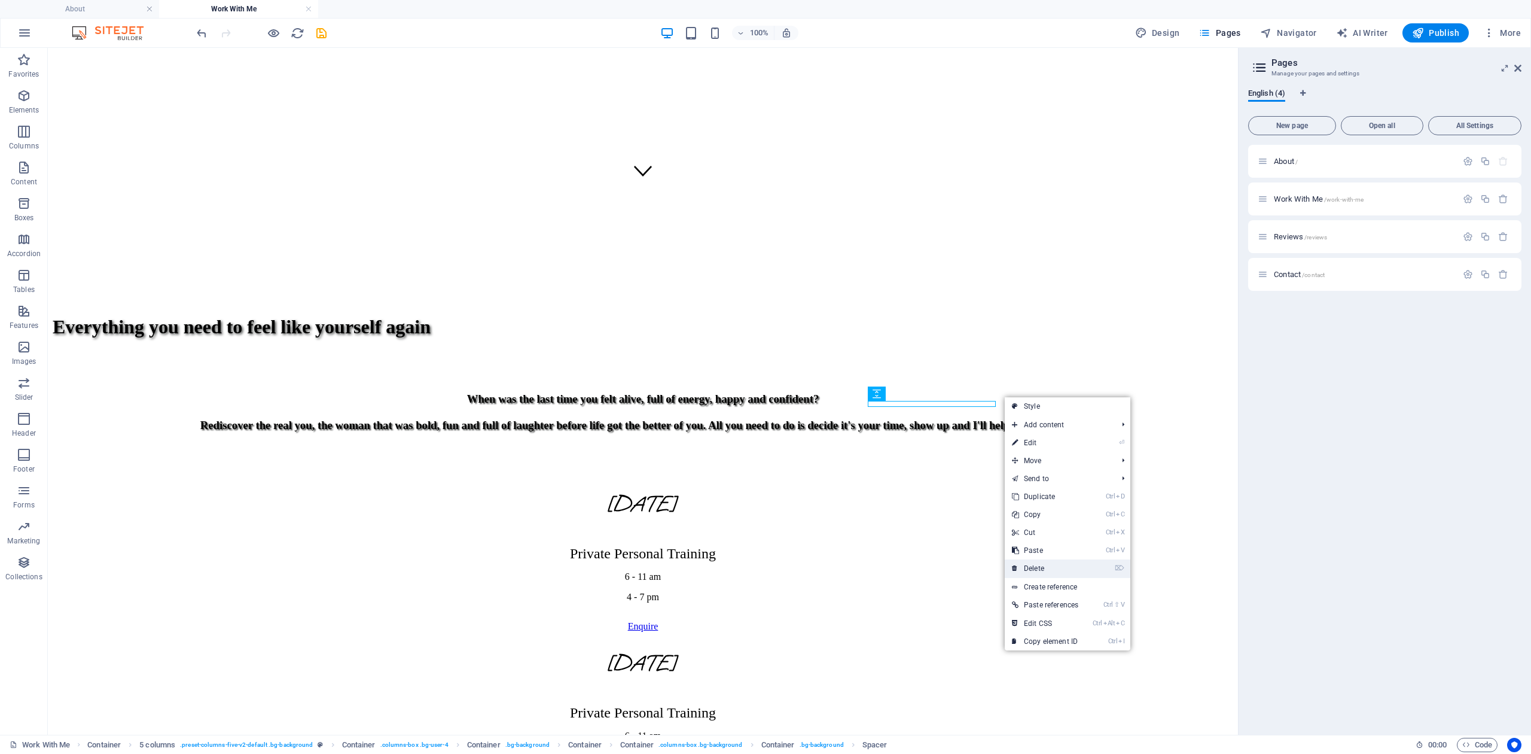
click at [1048, 565] on link "⌦ Delete" at bounding box center [1045, 568] width 81 height 18
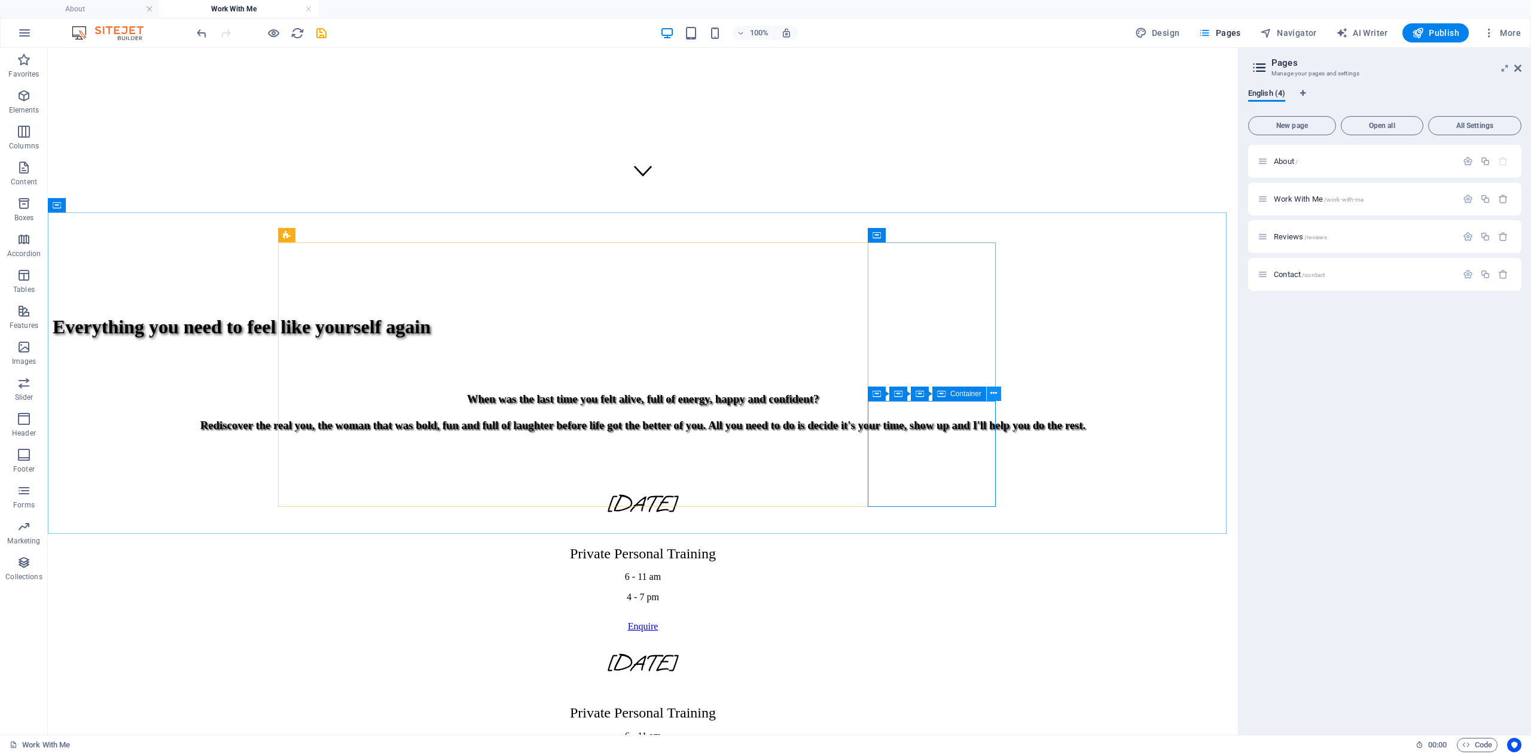
click at [994, 395] on icon at bounding box center [993, 393] width 7 height 13
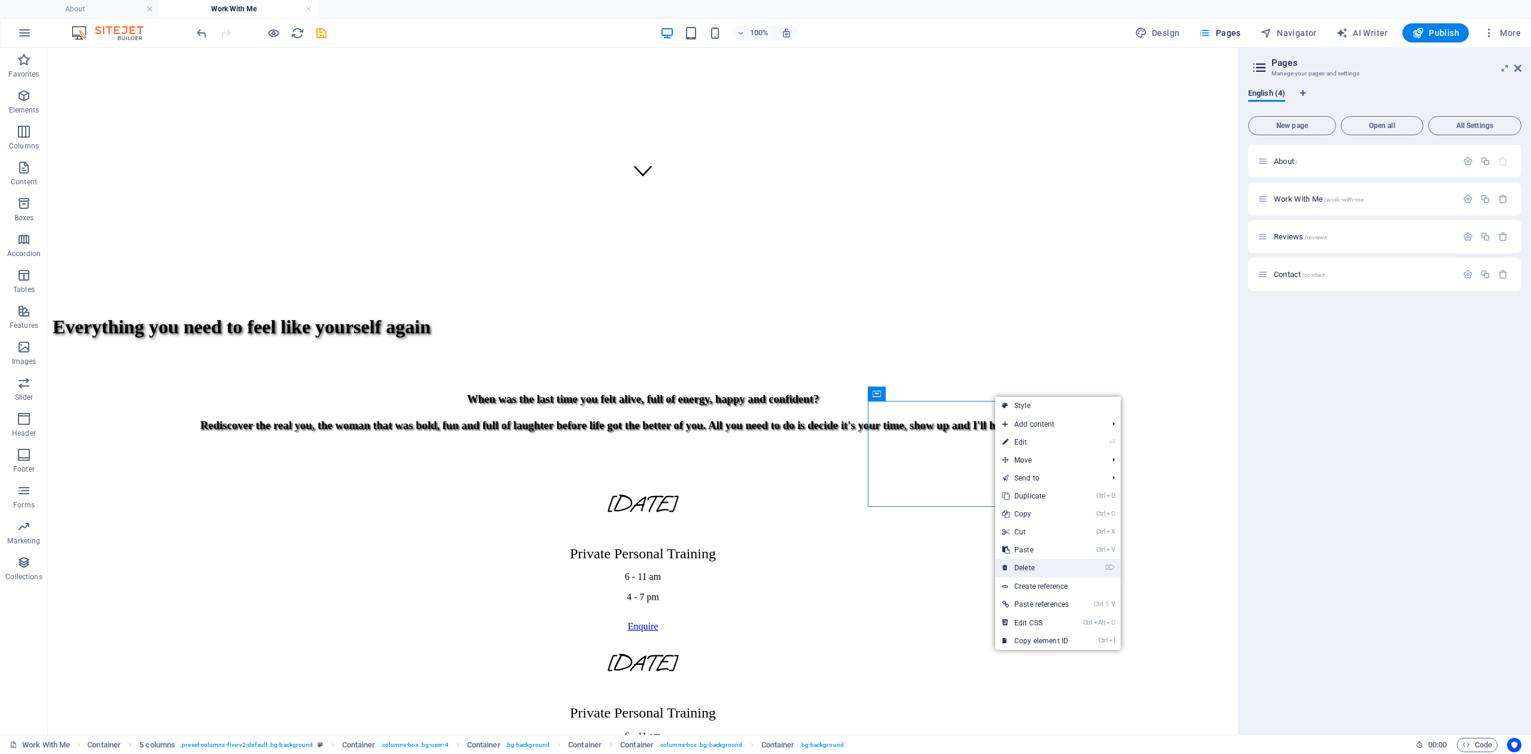
drag, startPoint x: 977, startPoint y: 520, endPoint x: 1025, endPoint y: 568, distance: 67.7
click at [1025, 568] on link "⌦ Delete" at bounding box center [1035, 568] width 81 height 18
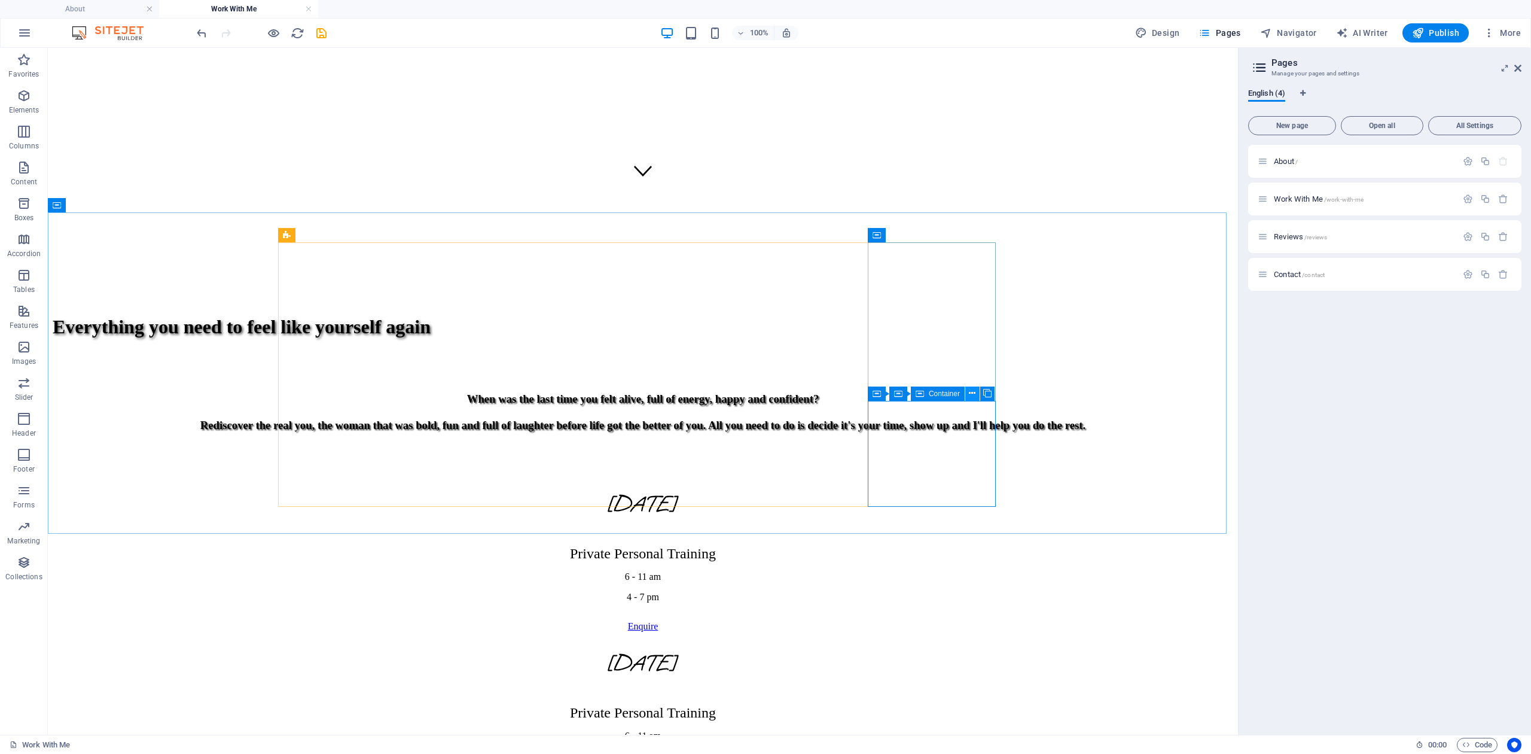
click at [973, 393] on icon at bounding box center [972, 393] width 7 height 13
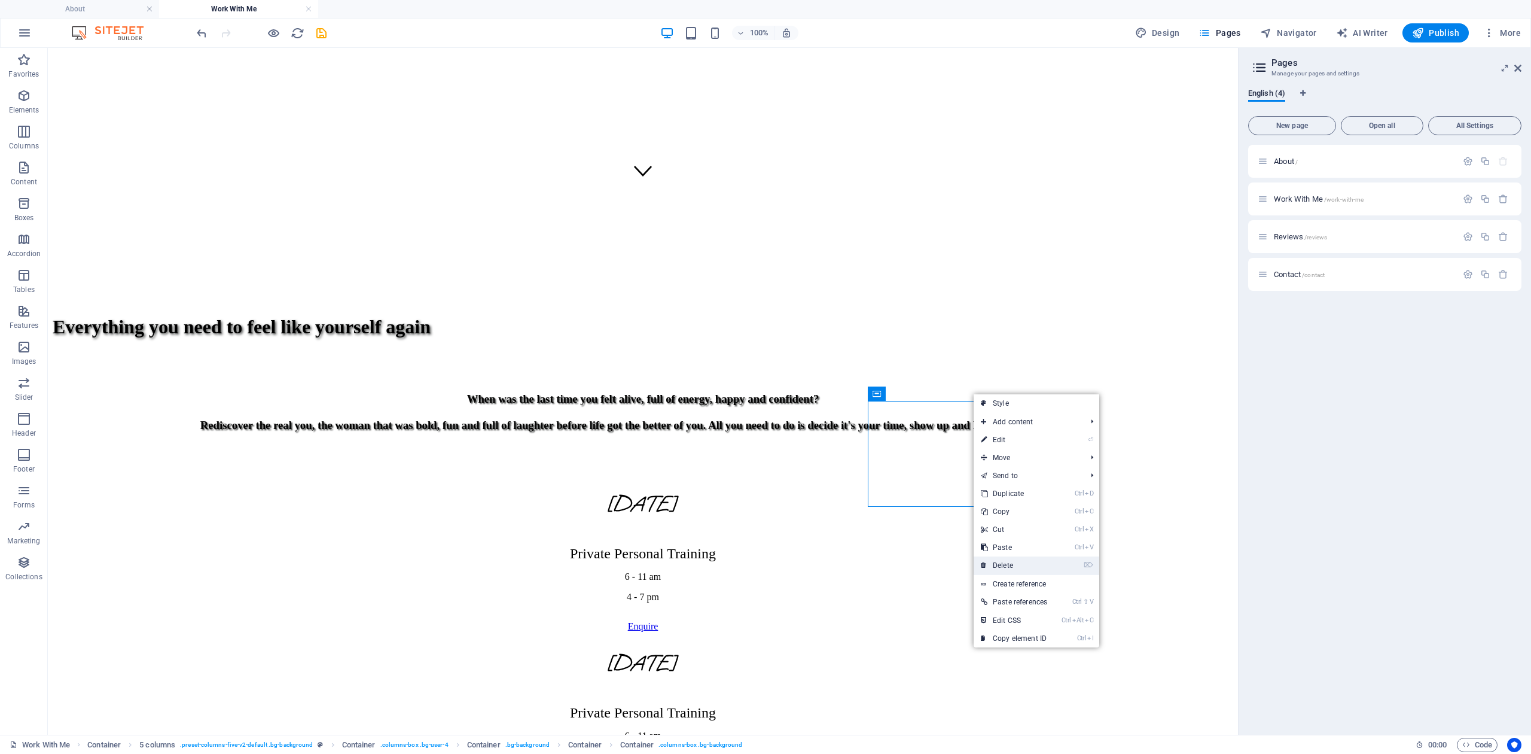
click at [1004, 561] on link "⌦ Delete" at bounding box center [1014, 565] width 81 height 18
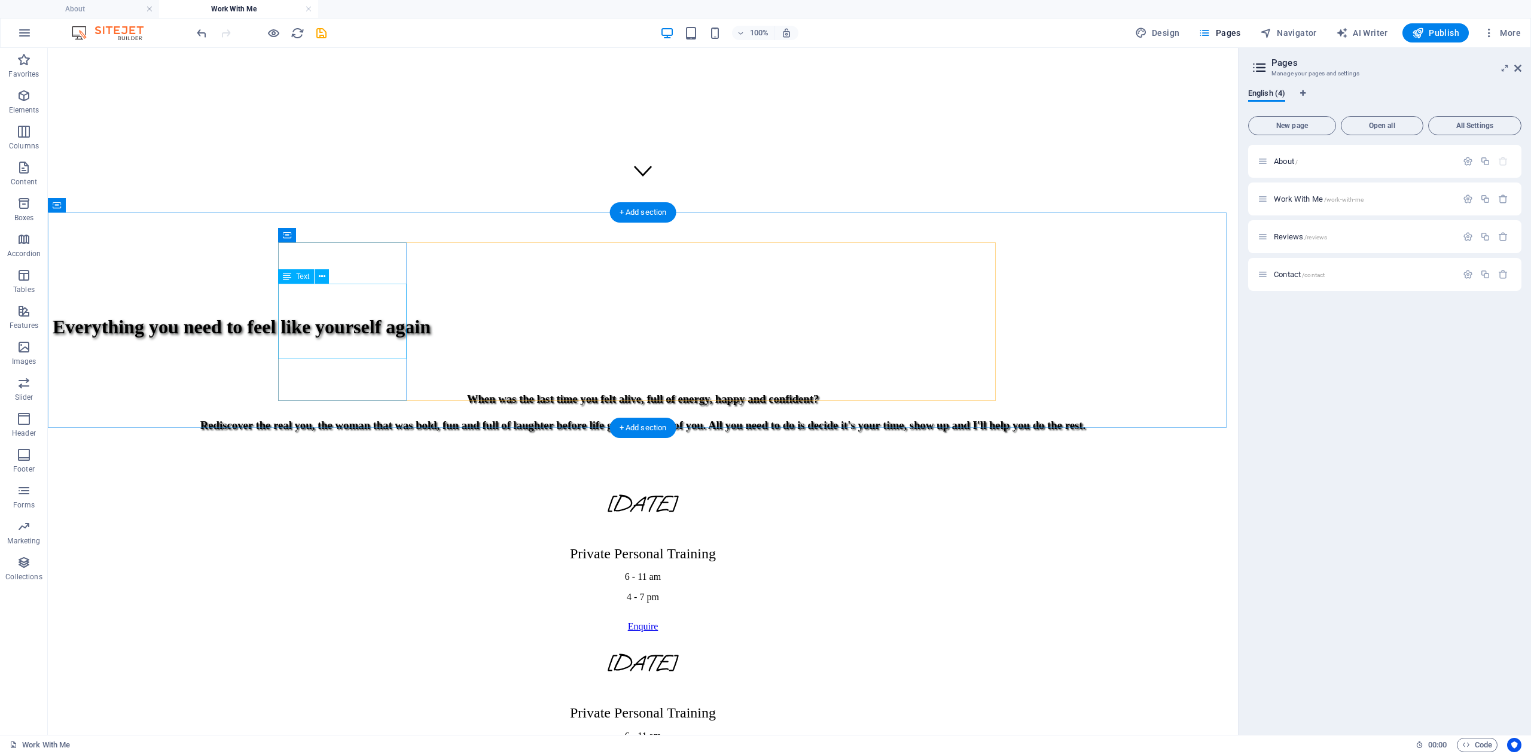
click at [368, 545] on div "Private Personal Training 6 - 11 am 4 - 7 pm" at bounding box center [643, 573] width 1181 height 57
click at [370, 545] on div "Private Personal Training 6 - 11 am 4 - 7 pm" at bounding box center [643, 573] width 1181 height 57
click at [371, 545] on div "Private Personal Training 6 - 11 am 4 - 7 pm" at bounding box center [643, 573] width 1181 height 57
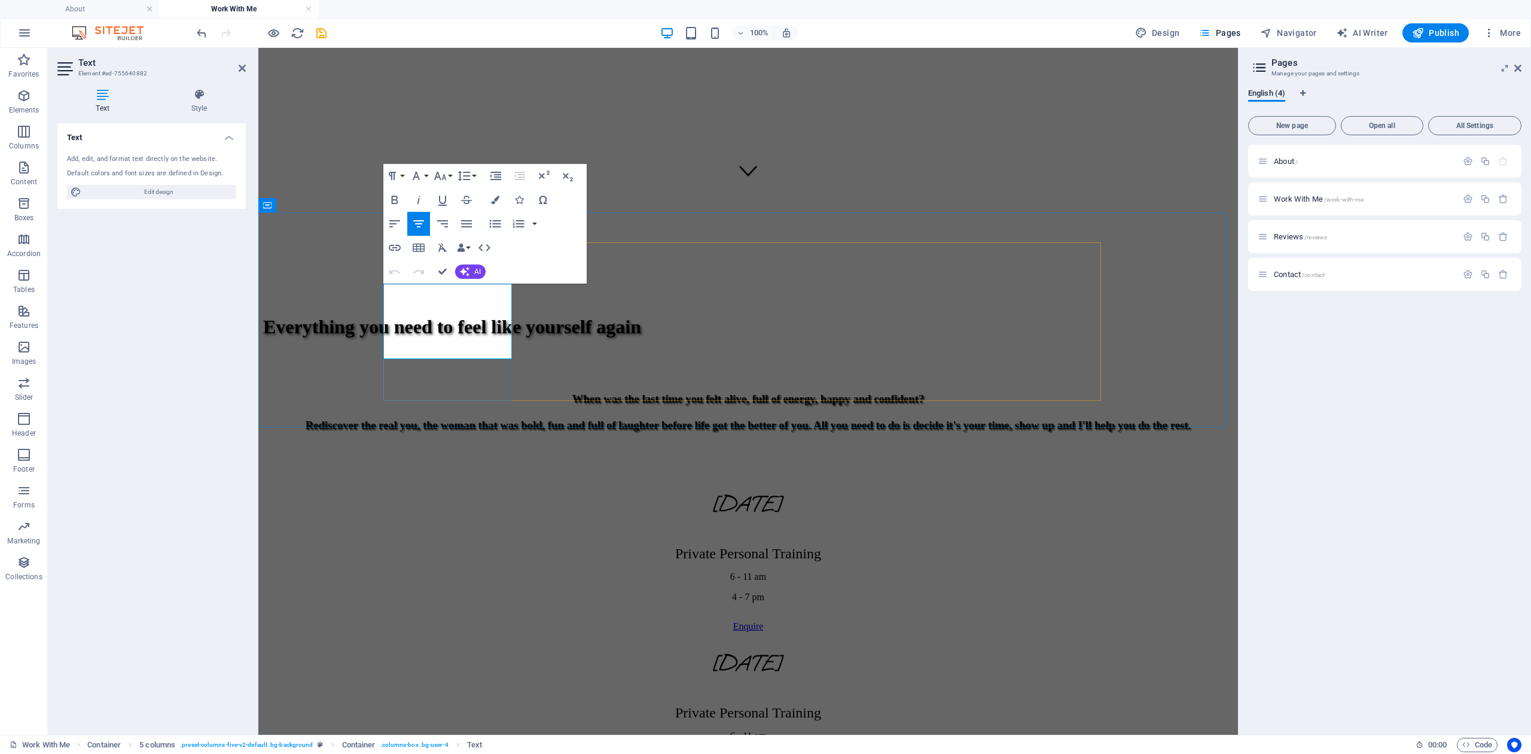
click at [675, 545] on span "Private Personal Training" at bounding box center [748, 553] width 146 height 16
drag, startPoint x: 473, startPoint y: 306, endPoint x: 481, endPoint y: 312, distance: 10.0
click at [675, 545] on span "Private Personal Training" at bounding box center [748, 553] width 146 height 16
click at [481, 545] on p "Private Personal Training" at bounding box center [748, 553] width 970 height 16
drag, startPoint x: 477, startPoint y: 316, endPoint x: 400, endPoint y: 316, distance: 77.8
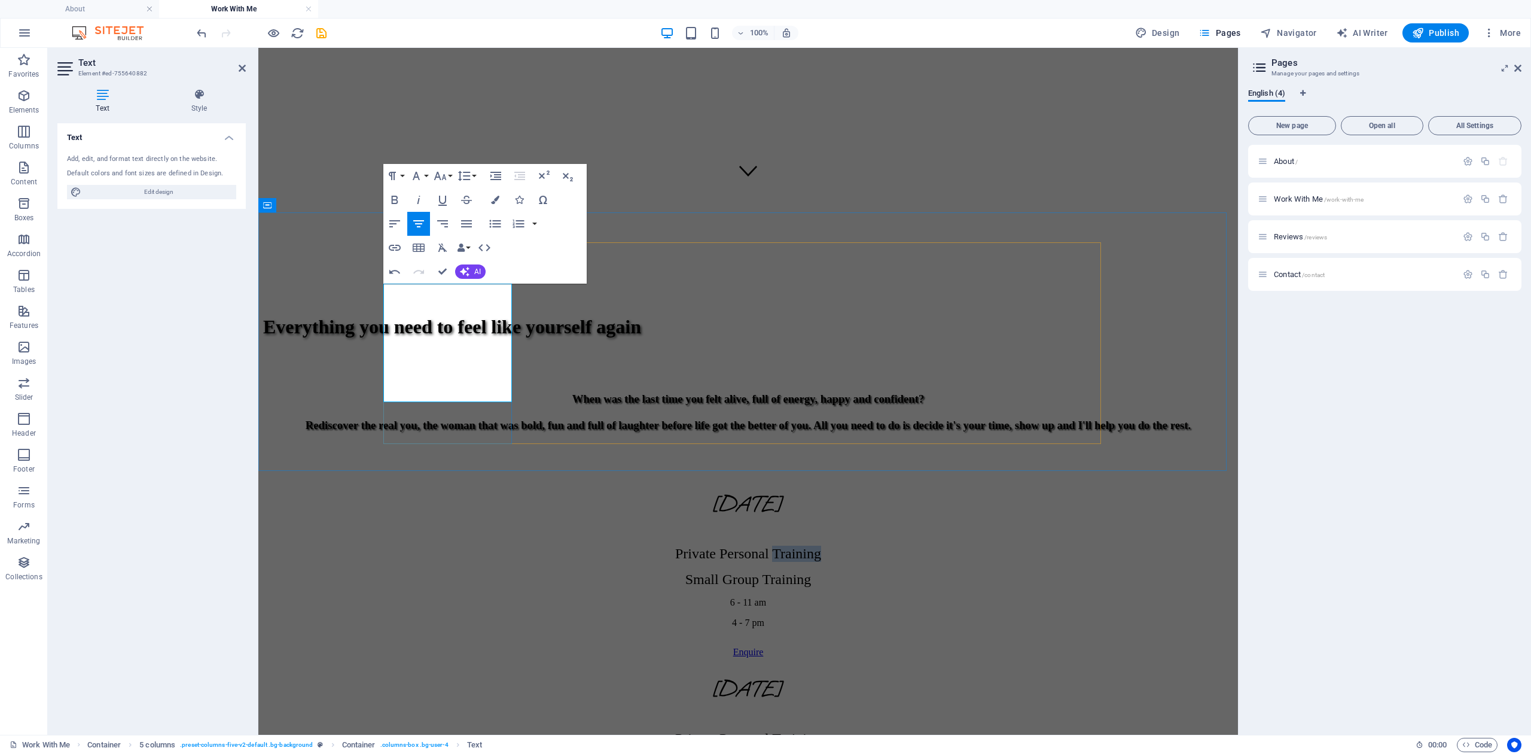
click at [400, 545] on p "Private Personal Training" at bounding box center [748, 553] width 970 height 16
click at [691, 545] on span "Private PersonalOR" at bounding box center [748, 553] width 114 height 16
click at [482, 545] on p "Private Personal Training" at bounding box center [748, 553] width 970 height 16
click at [481, 623] on p "6 - 11 am" at bounding box center [748, 628] width 970 height 11
drag, startPoint x: 480, startPoint y: 383, endPoint x: 416, endPoint y: 313, distance: 94.0
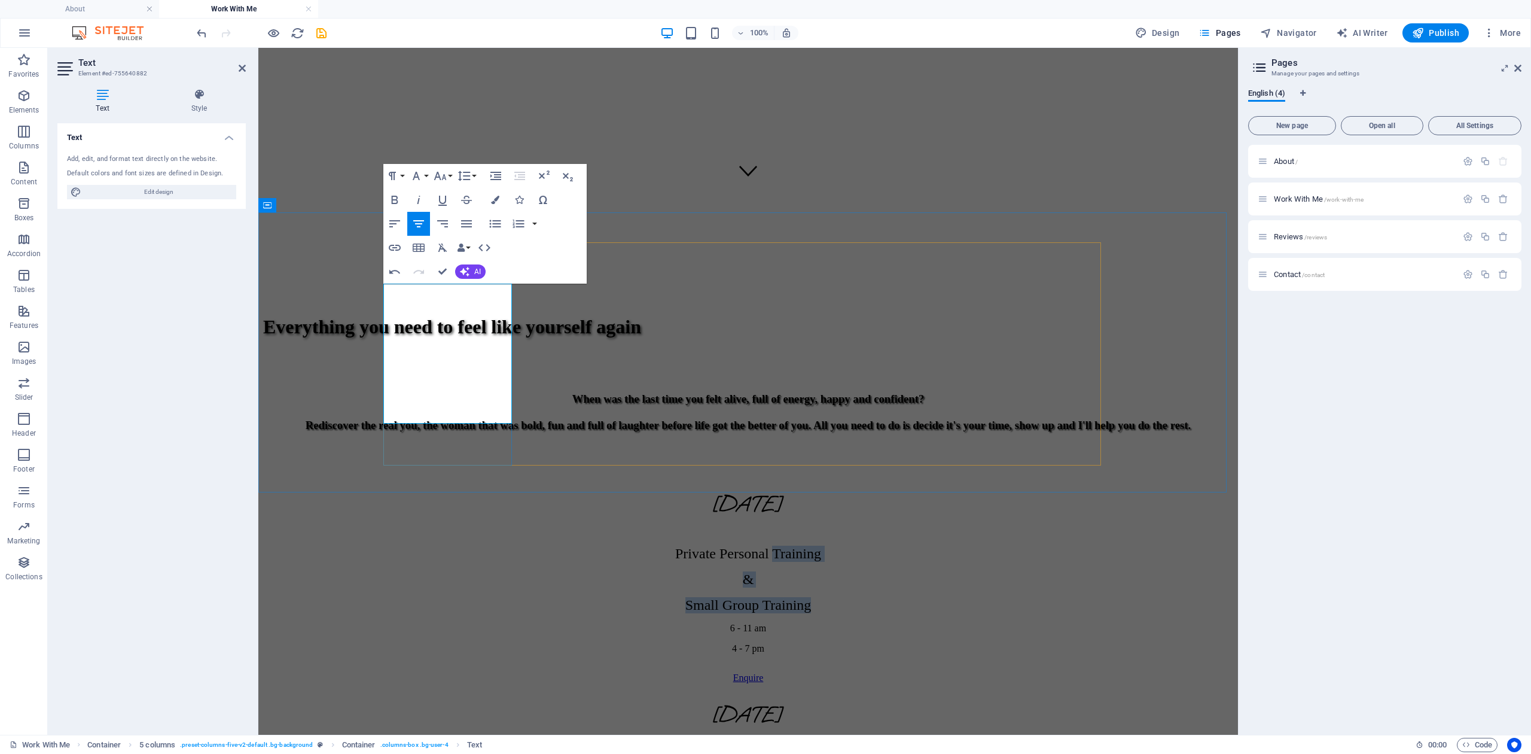
click at [416, 545] on div "Private Personal Training & Small Group Training 6 - 11 am 4 - 7 pm" at bounding box center [748, 599] width 970 height 108
copy div "Training & Small Group Training"
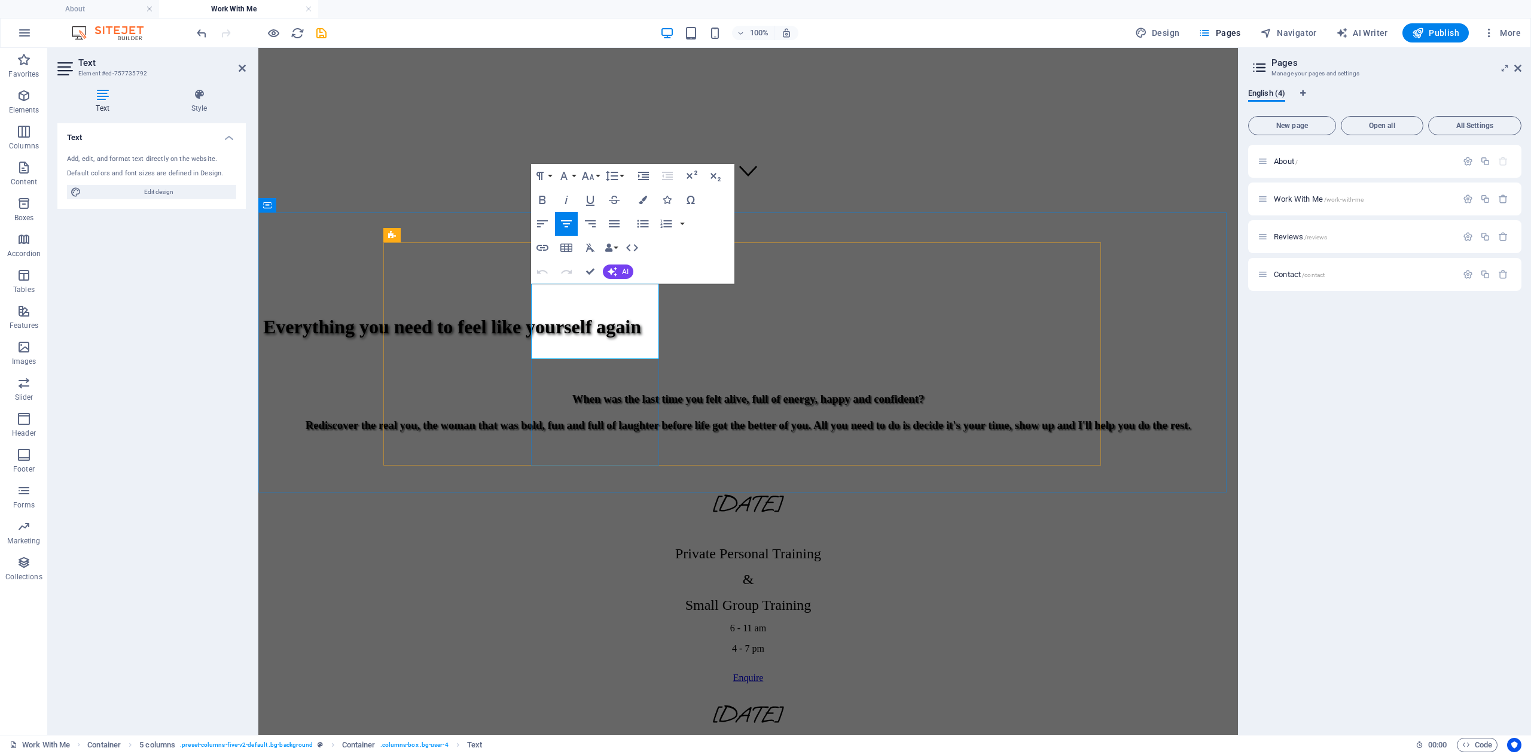
click at [626, 753] on p "Private Personal Training" at bounding box center [748, 764] width 970 height 16
drag, startPoint x: 626, startPoint y: 322, endPoint x: 543, endPoint y: 322, distance: 82.5
click at [543, 753] on p "Private Personal Training" at bounding box center [748, 764] width 970 height 16
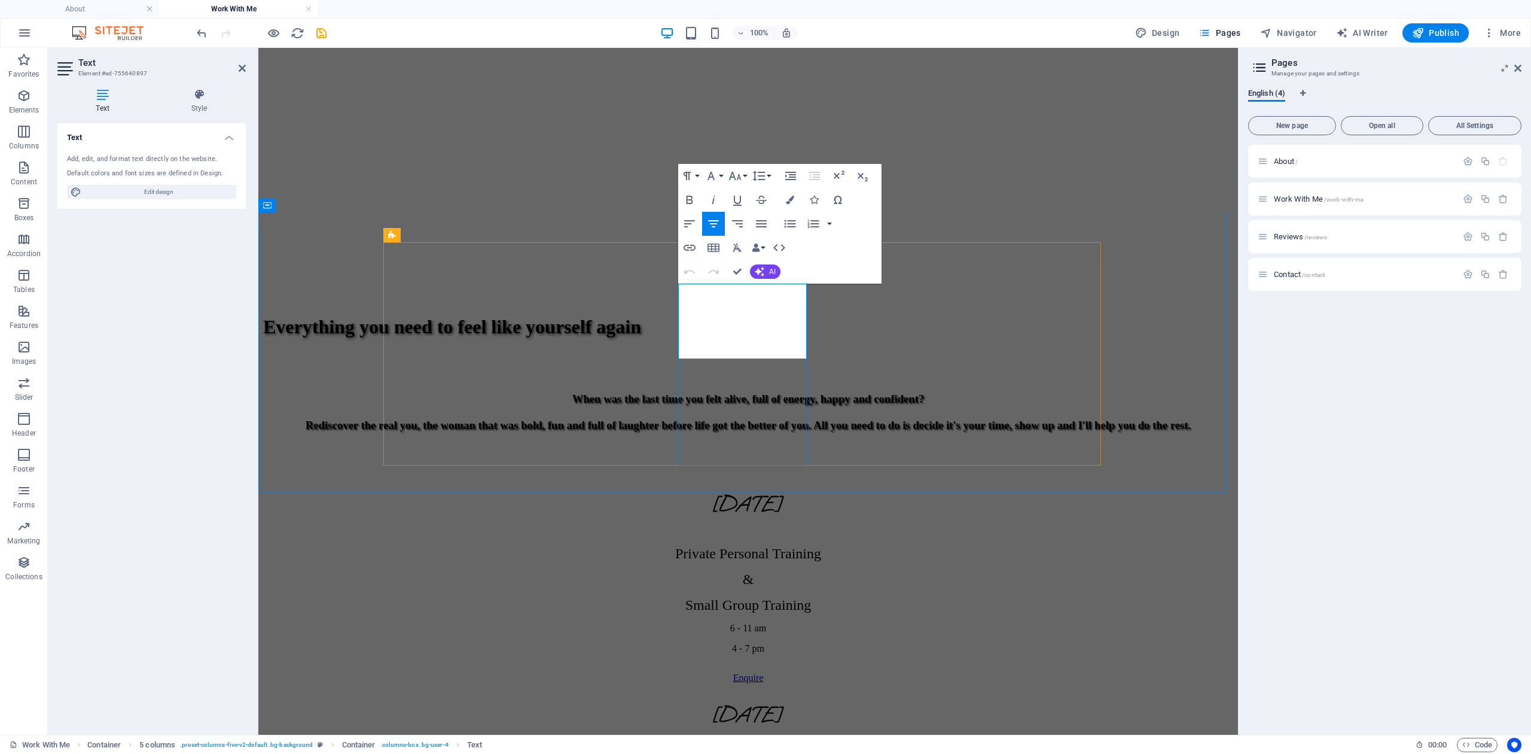
drag, startPoint x: 773, startPoint y: 321, endPoint x: 711, endPoint y: 321, distance: 62.2
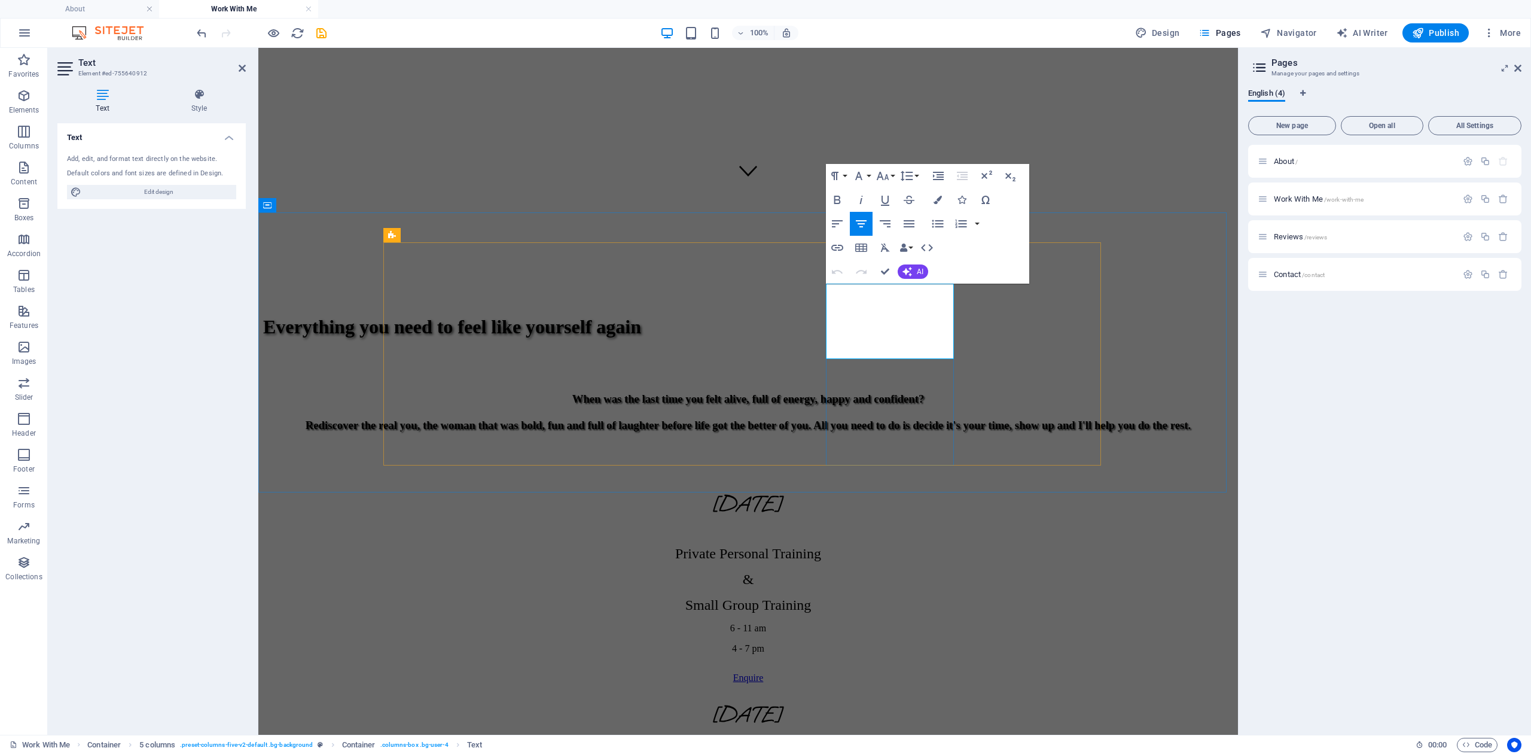
drag, startPoint x: 919, startPoint y: 313, endPoint x: 864, endPoint y: 313, distance: 54.4
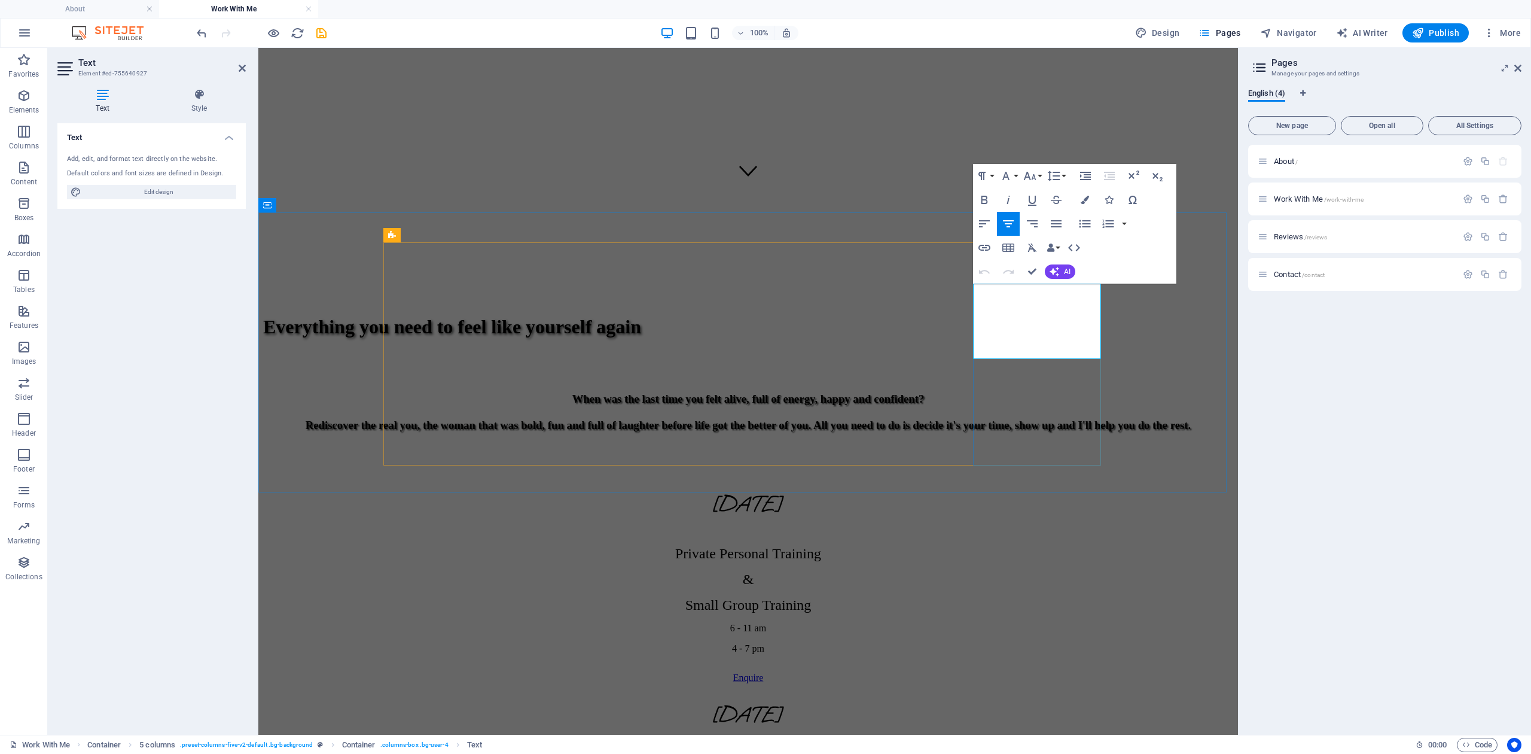
drag, startPoint x: 1048, startPoint y: 317, endPoint x: 993, endPoint y: 312, distance: 54.6
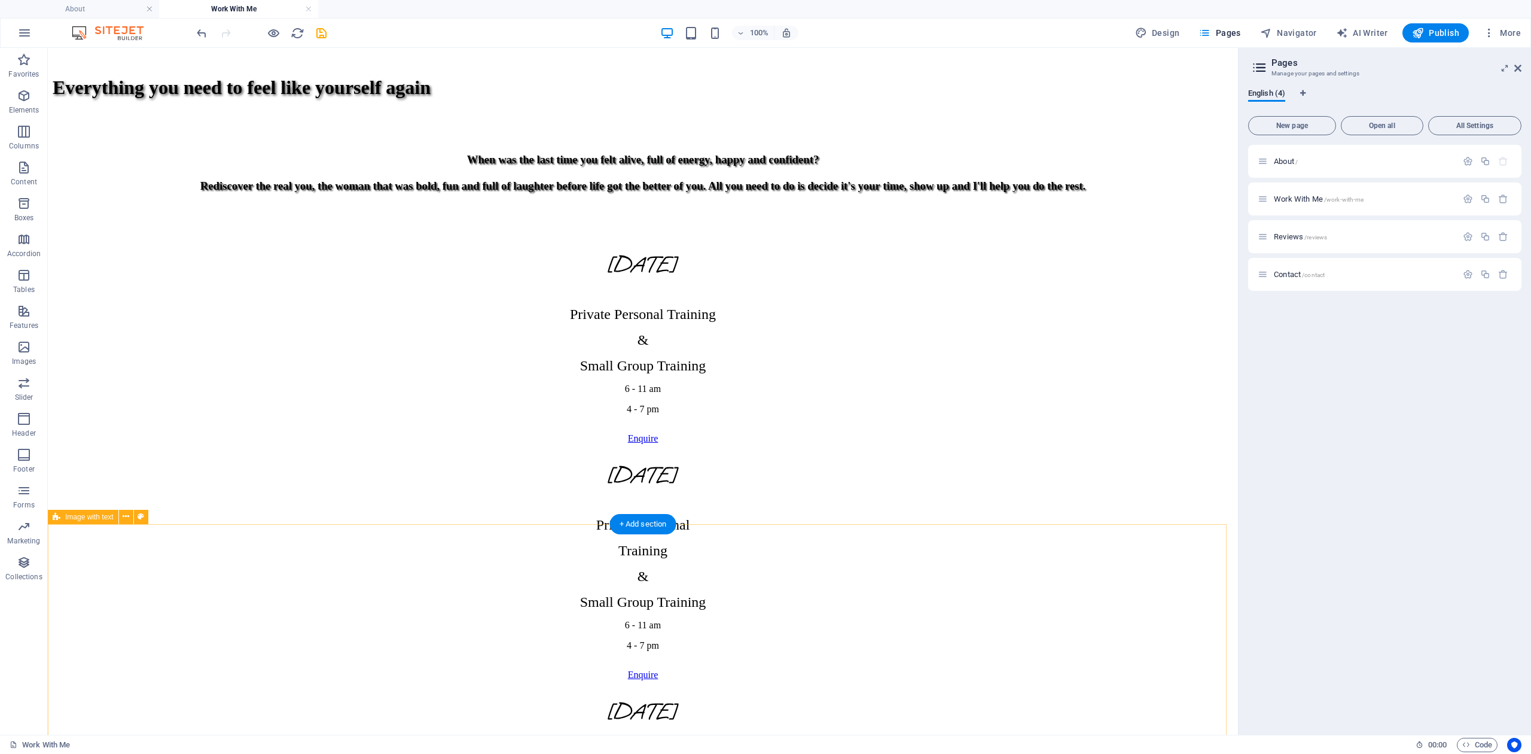
scroll to position [1022, 0]
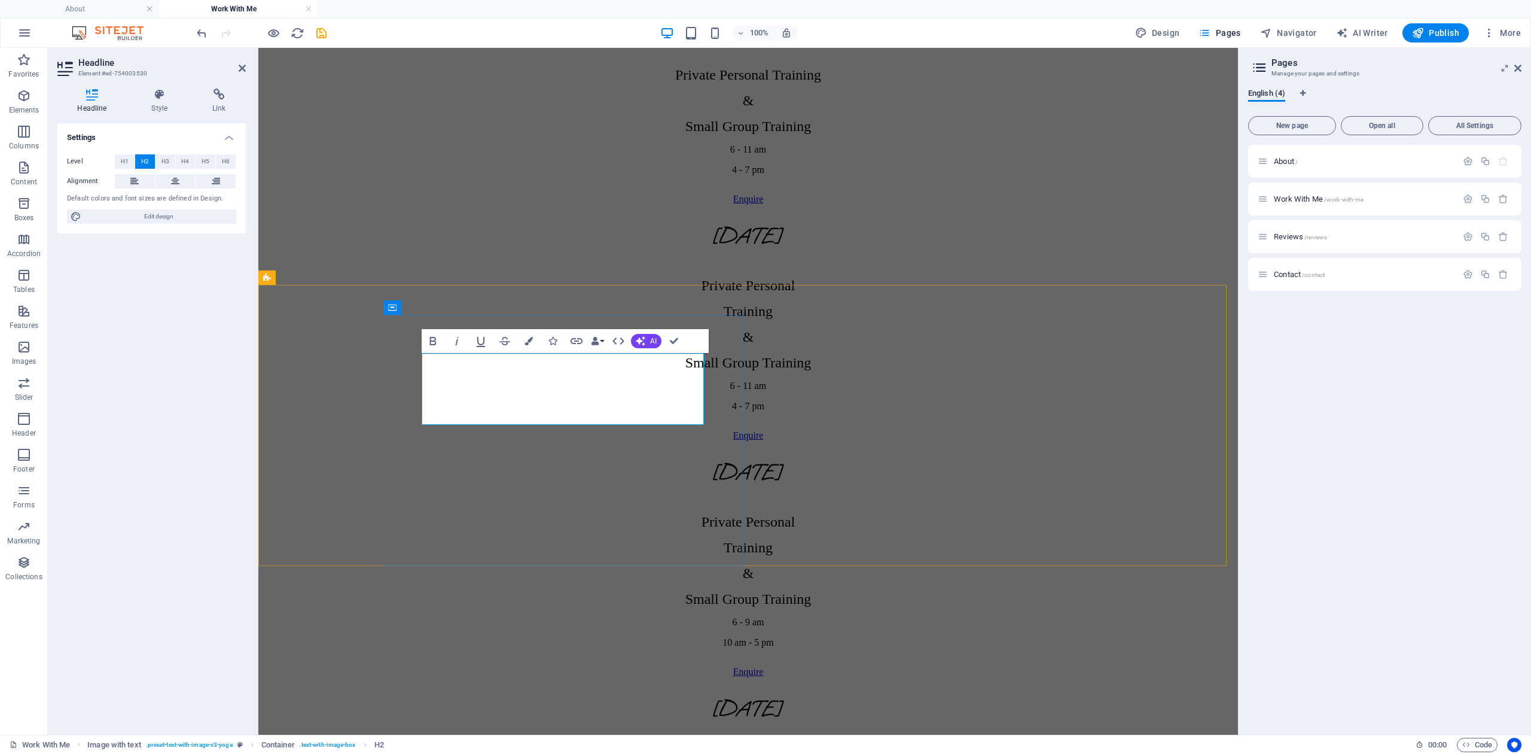
drag, startPoint x: 621, startPoint y: 368, endPoint x: 440, endPoint y: 366, distance: 180.6
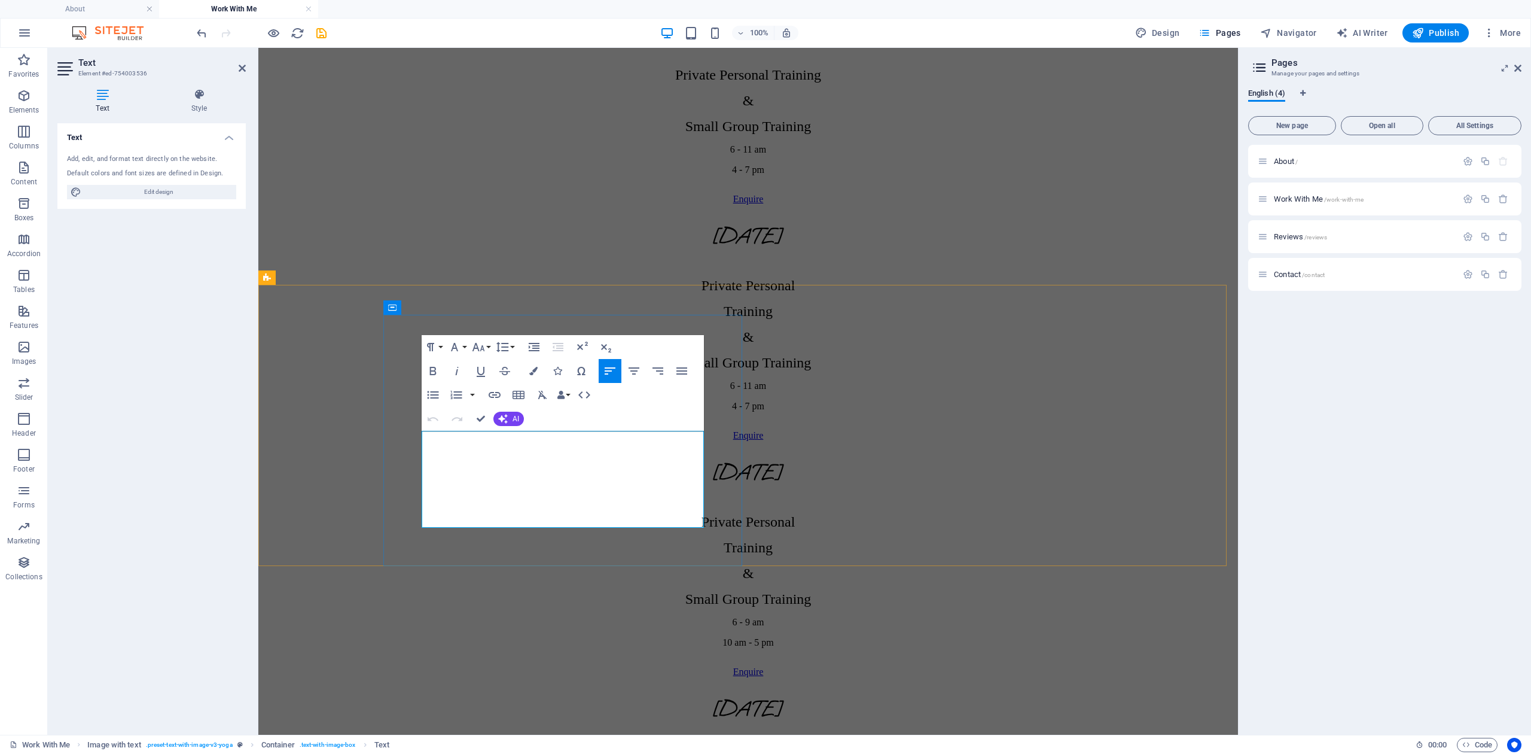
drag, startPoint x: 673, startPoint y: 513, endPoint x: 510, endPoint y: 508, distance: 163.4
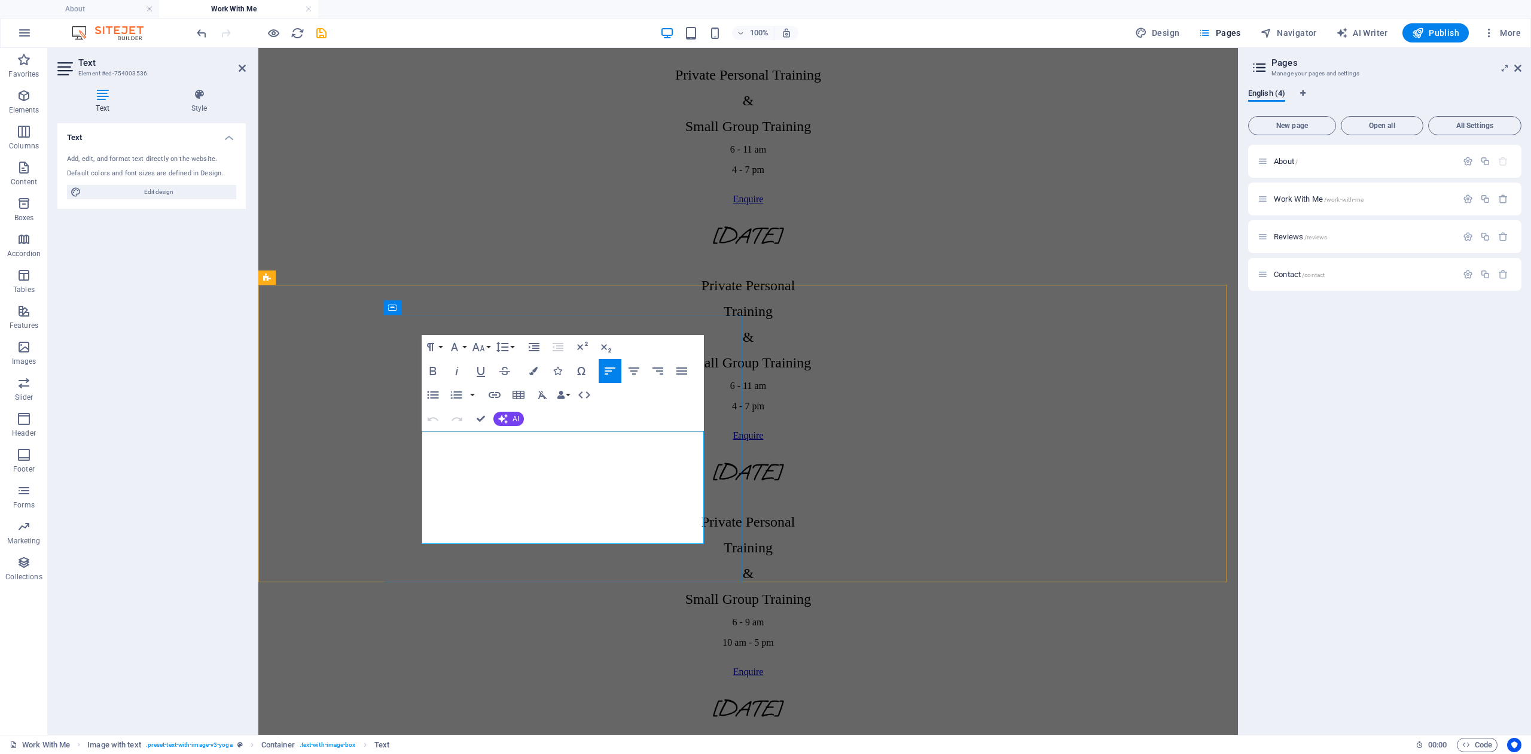
drag, startPoint x: 627, startPoint y: 433, endPoint x: 669, endPoint y: 439, distance: 41.7
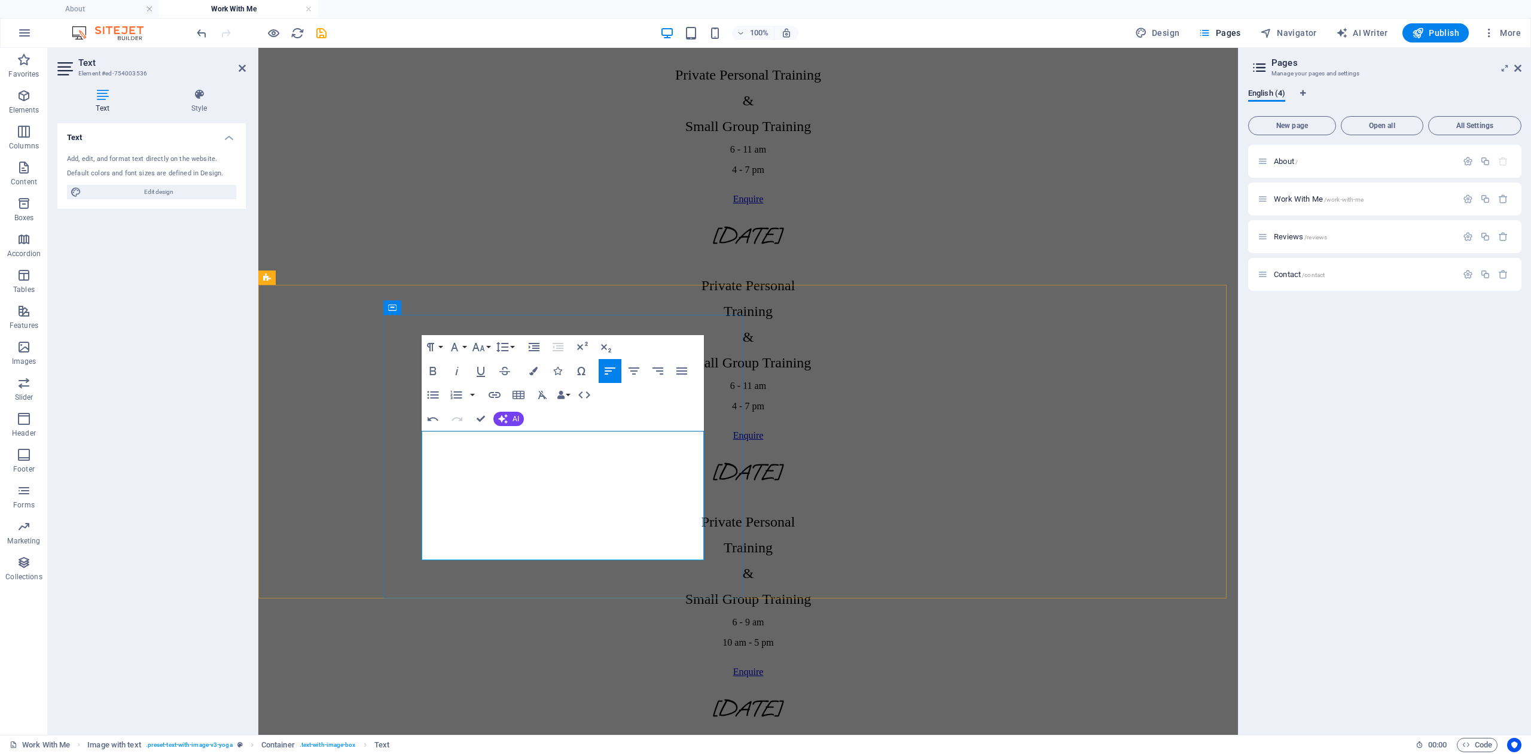
drag, startPoint x: 666, startPoint y: 553, endPoint x: 451, endPoint y: 551, distance: 215.3
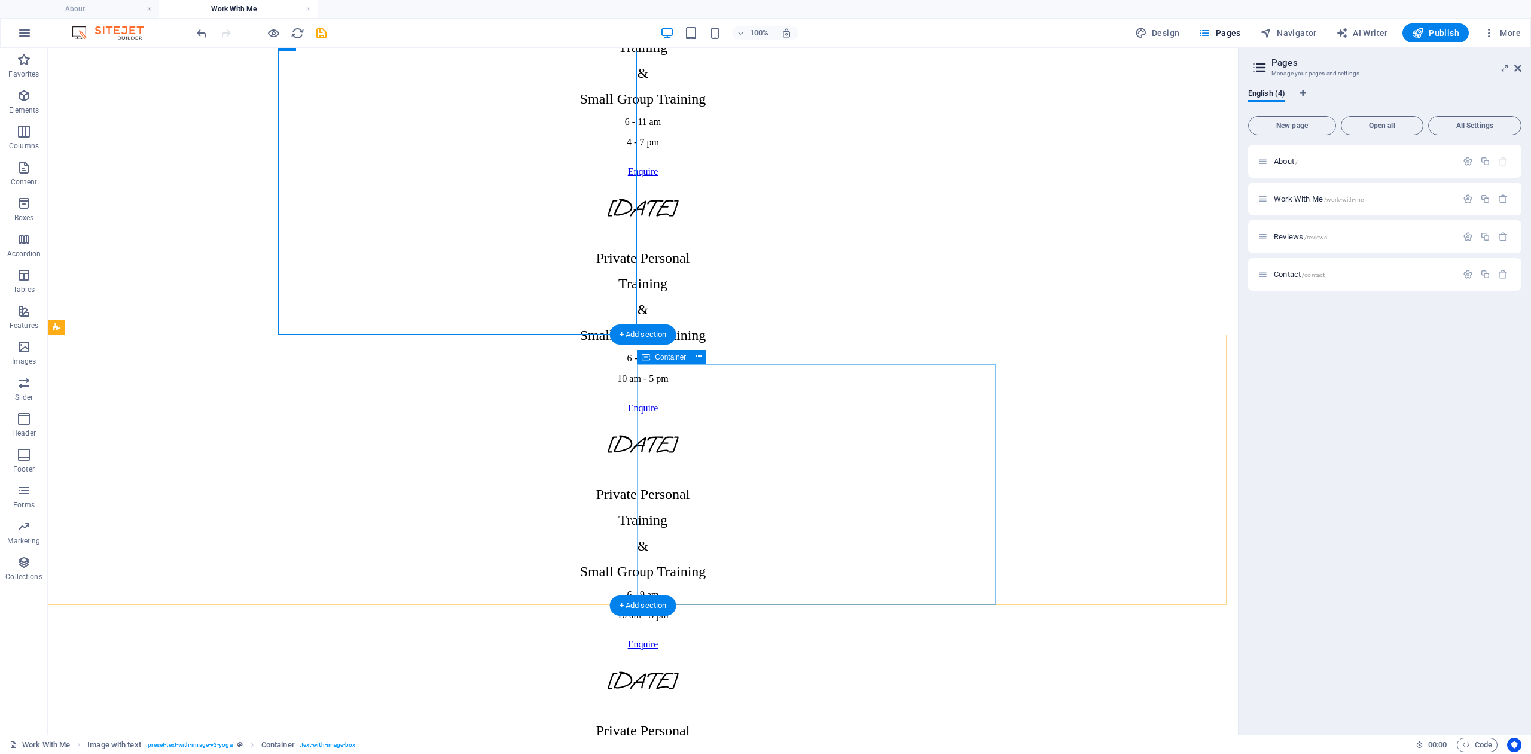
scroll to position [1553, 0]
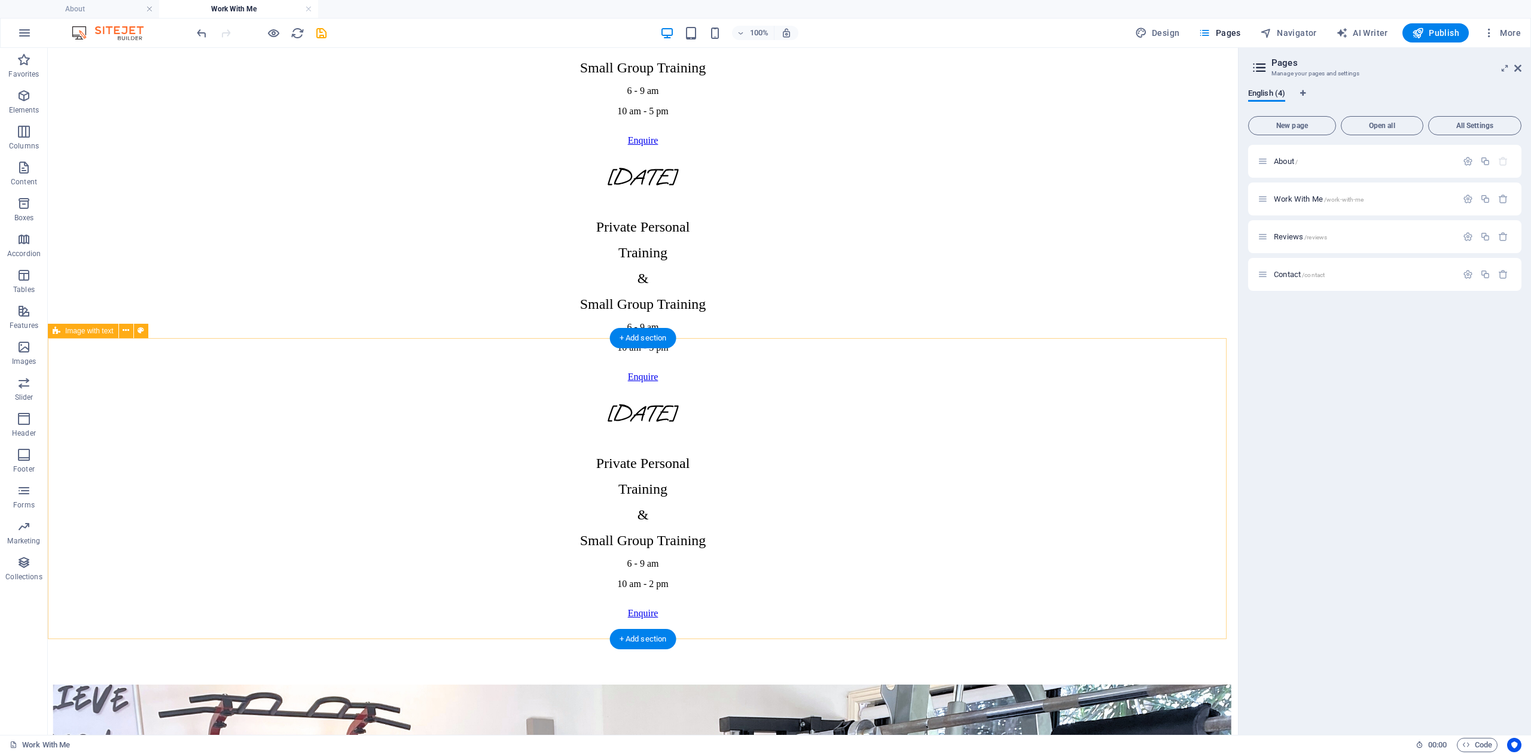
click at [126, 333] on icon at bounding box center [126, 330] width 7 height 13
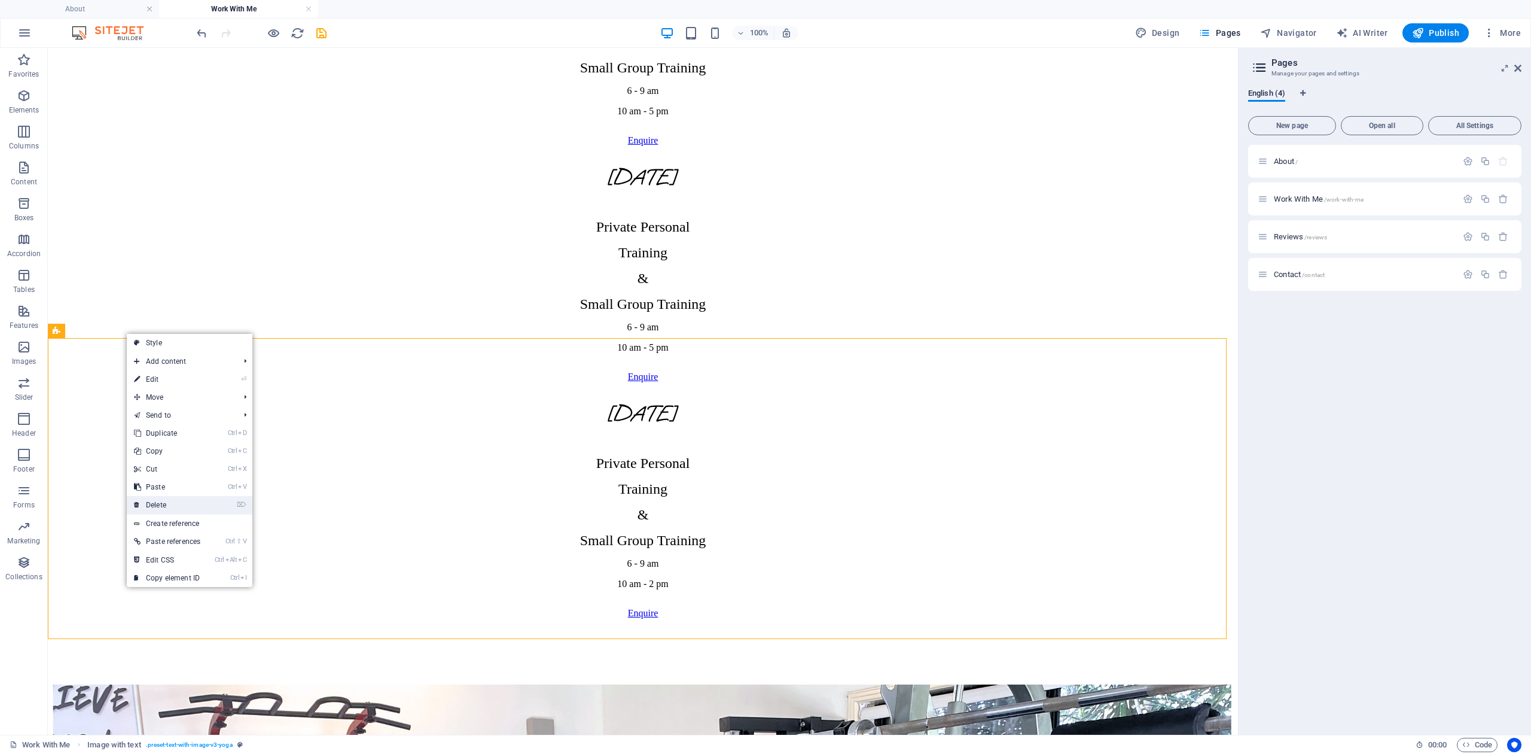
click at [183, 502] on link "⌦ Delete" at bounding box center [167, 505] width 81 height 18
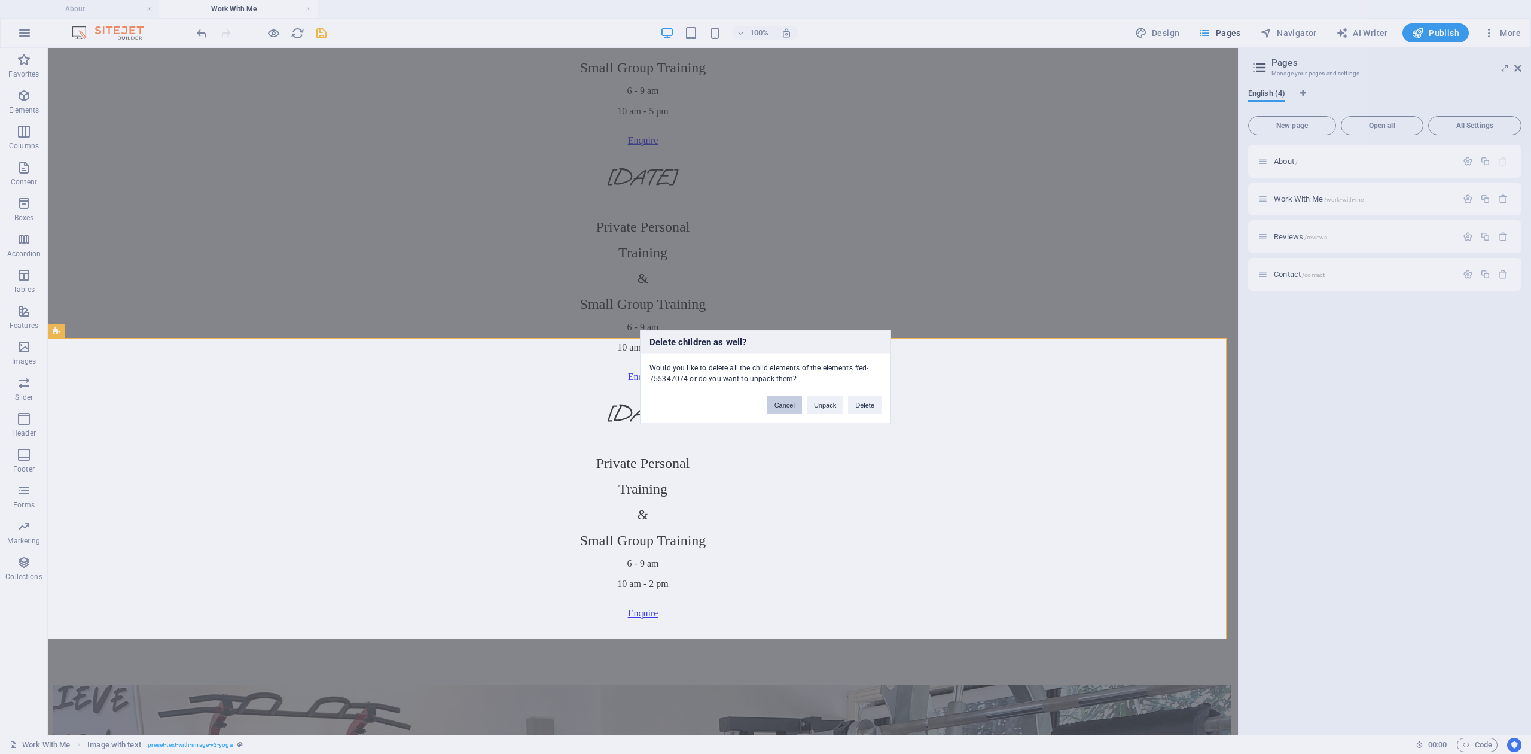
drag, startPoint x: 780, startPoint y: 402, endPoint x: 337, endPoint y: 379, distance: 443.2
click at [780, 402] on button "Cancel" at bounding box center [784, 405] width 35 height 18
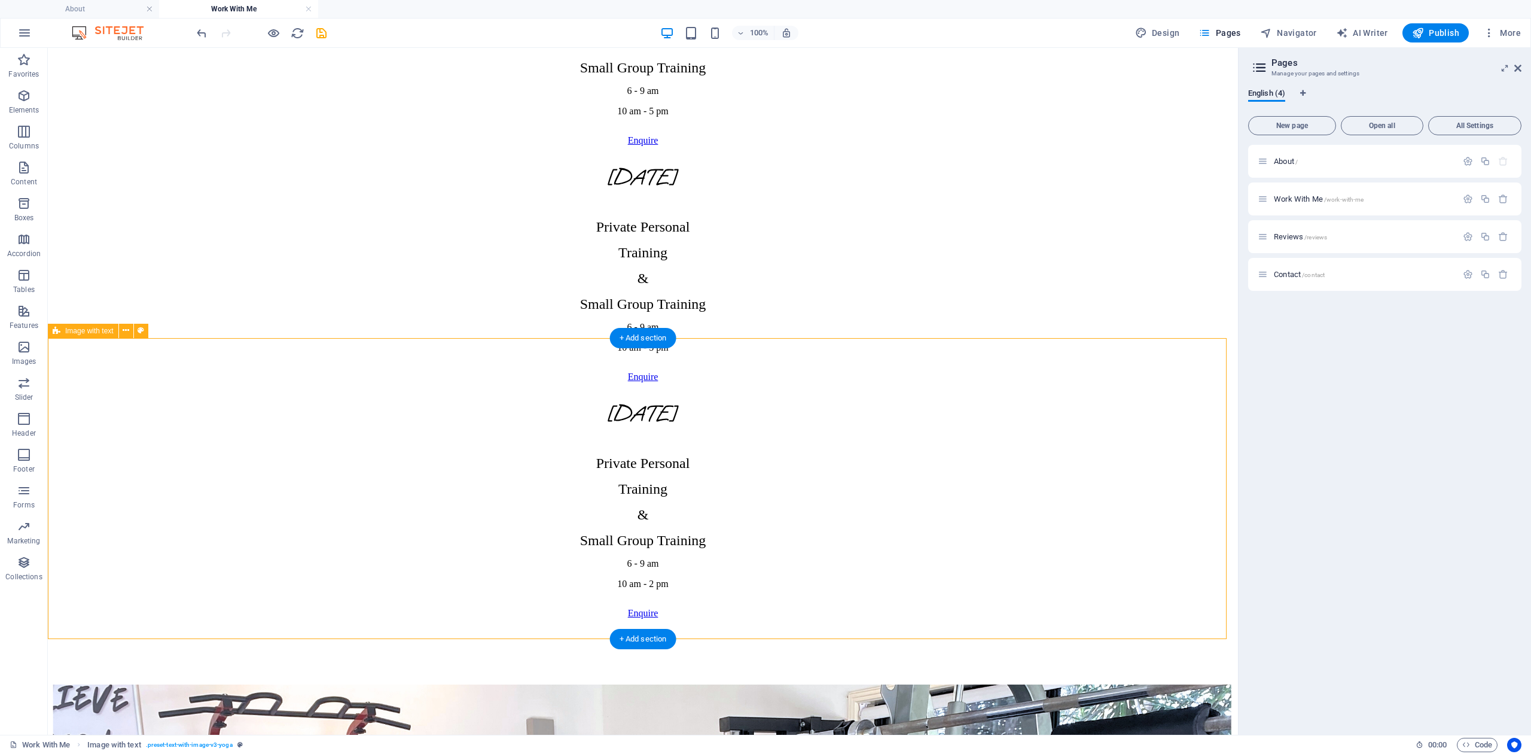
click at [144, 333] on button at bounding box center [141, 331] width 14 height 14
select select "rem"
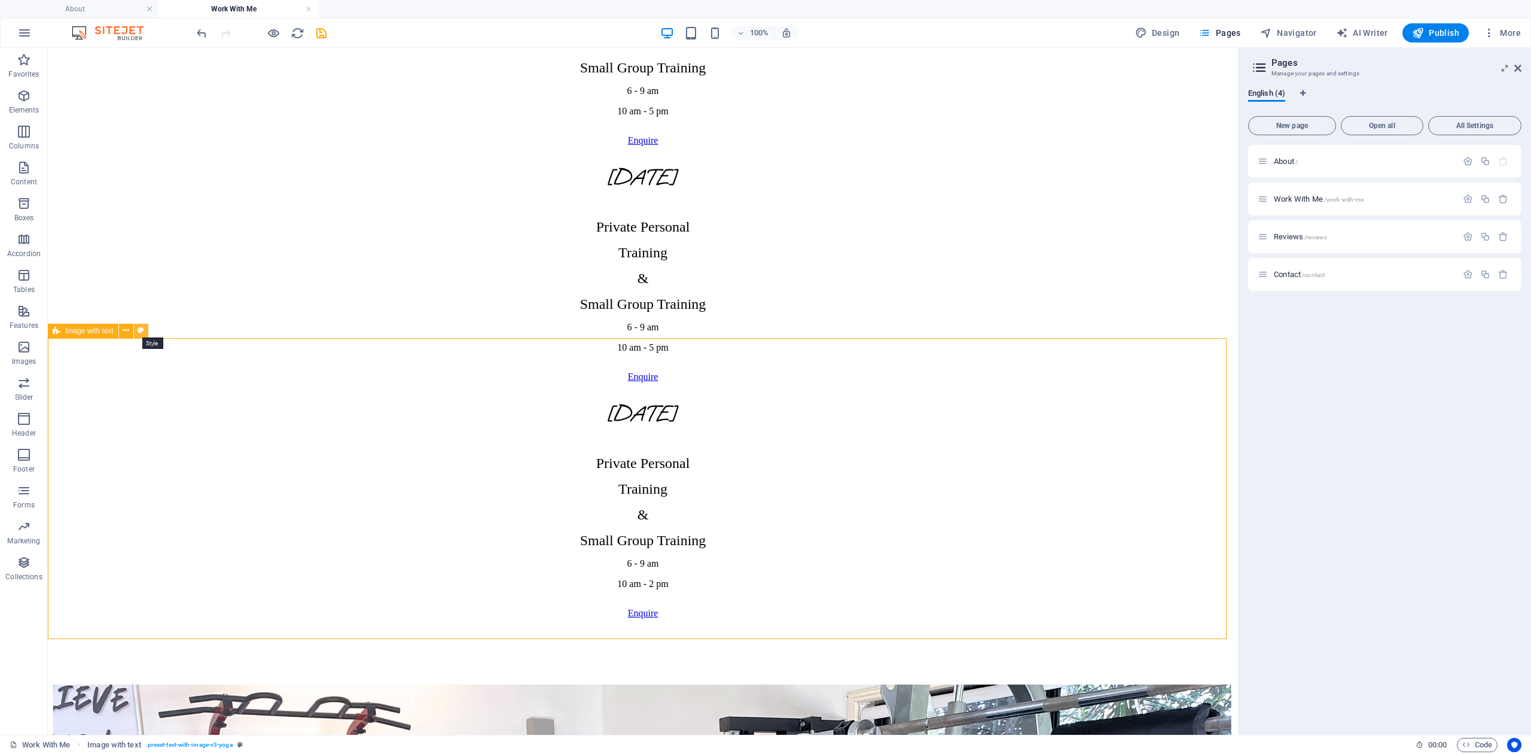
select select "px"
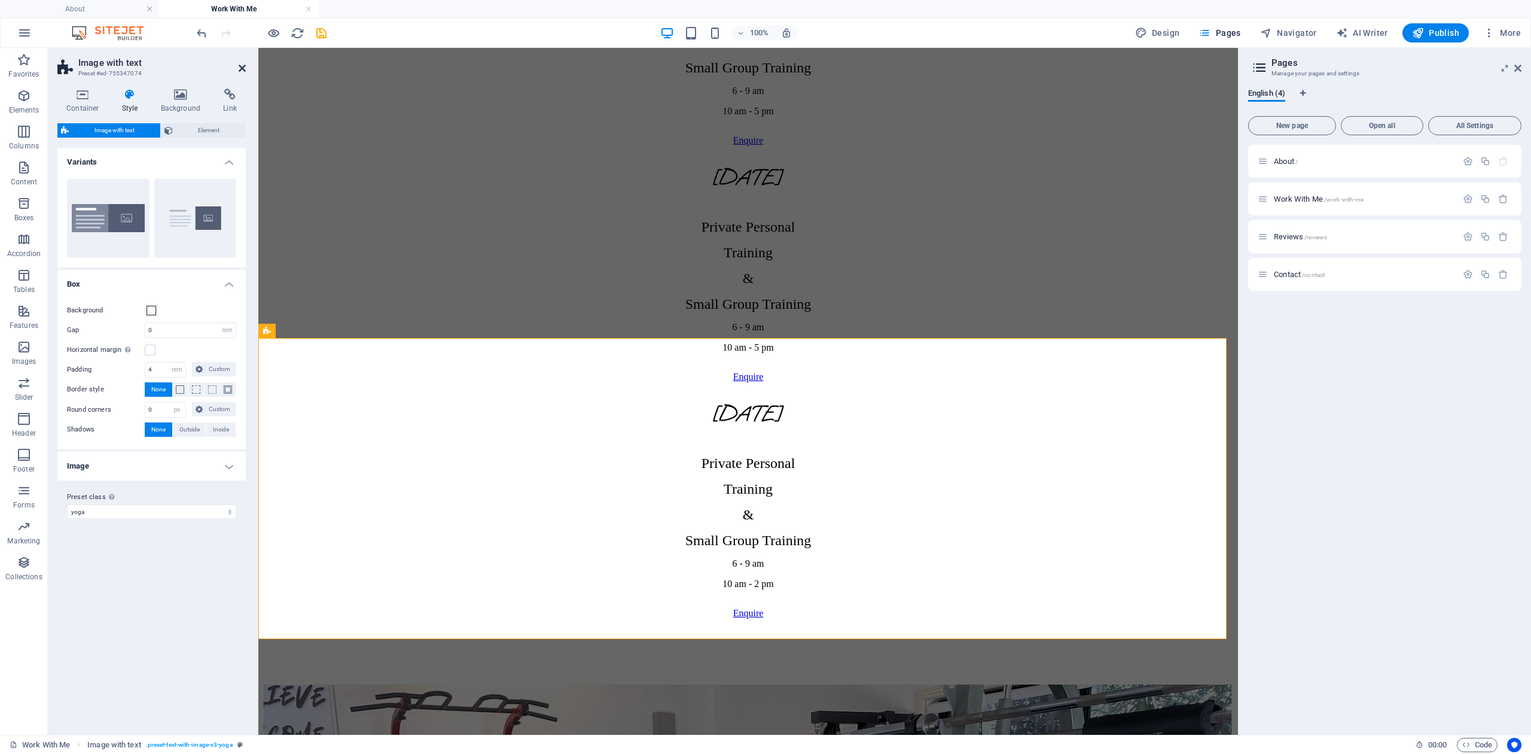
click at [244, 68] on icon at bounding box center [242, 68] width 7 height 10
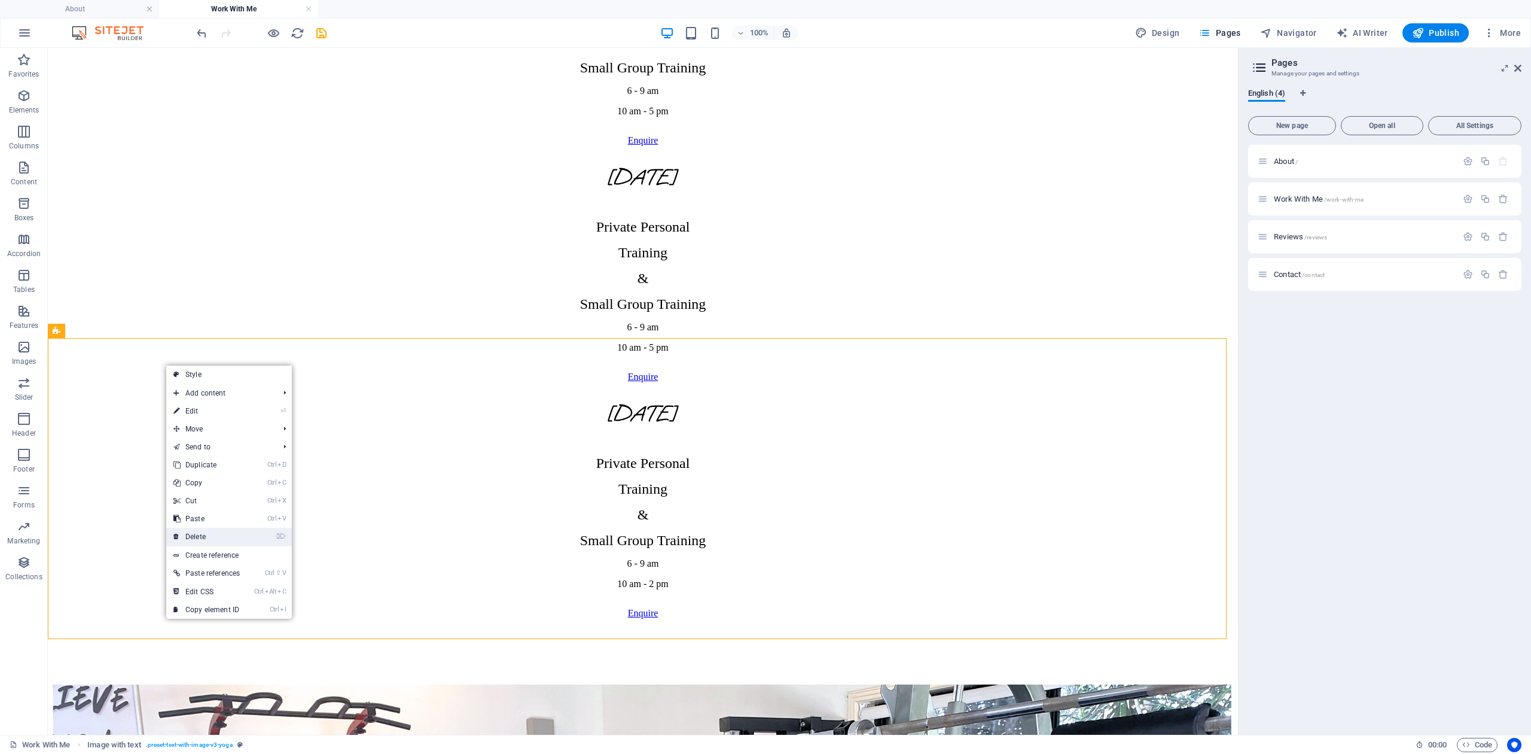
click at [223, 544] on link "⌦ Delete" at bounding box center [206, 537] width 81 height 18
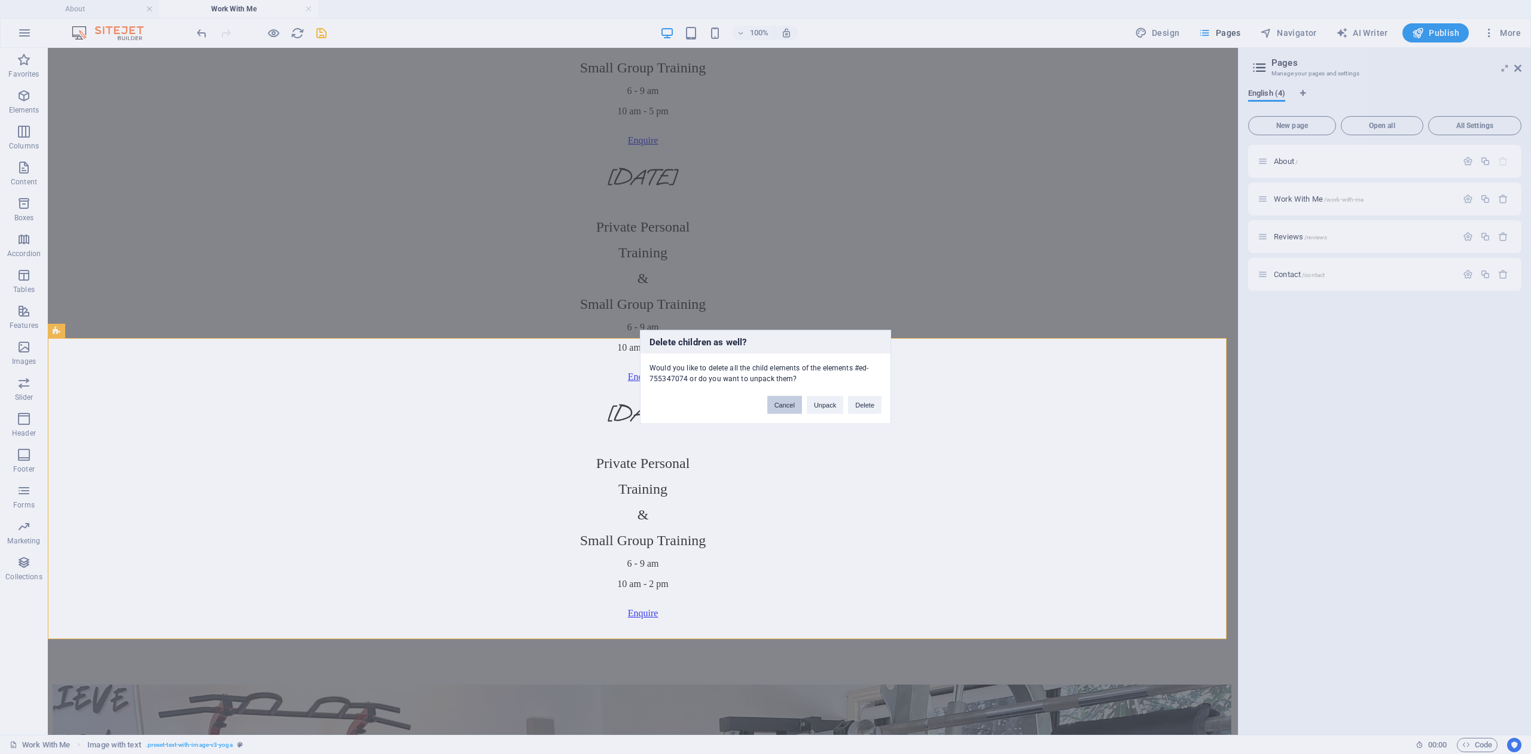
click at [786, 403] on button "Cancel" at bounding box center [784, 405] width 35 height 18
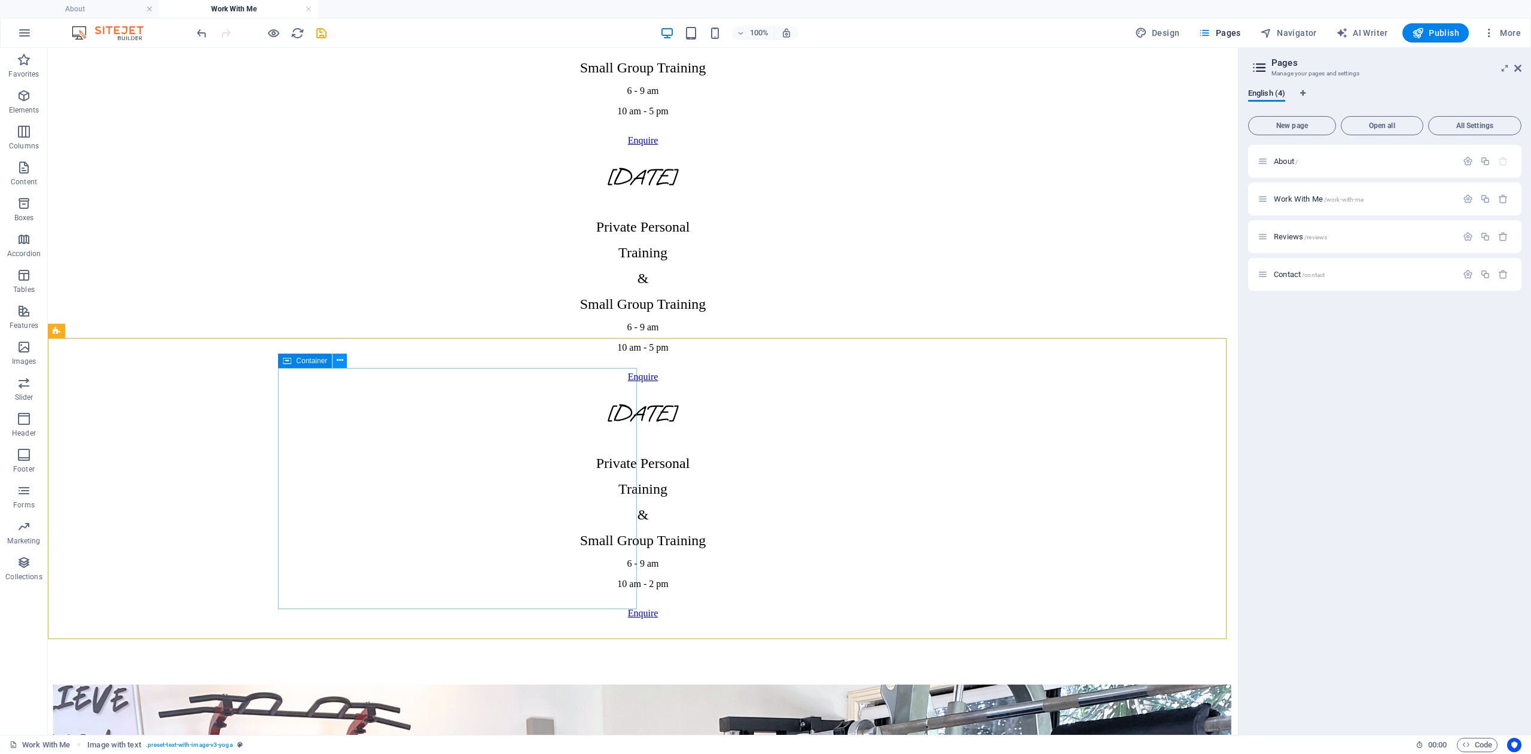
click at [340, 364] on icon at bounding box center [340, 360] width 7 height 13
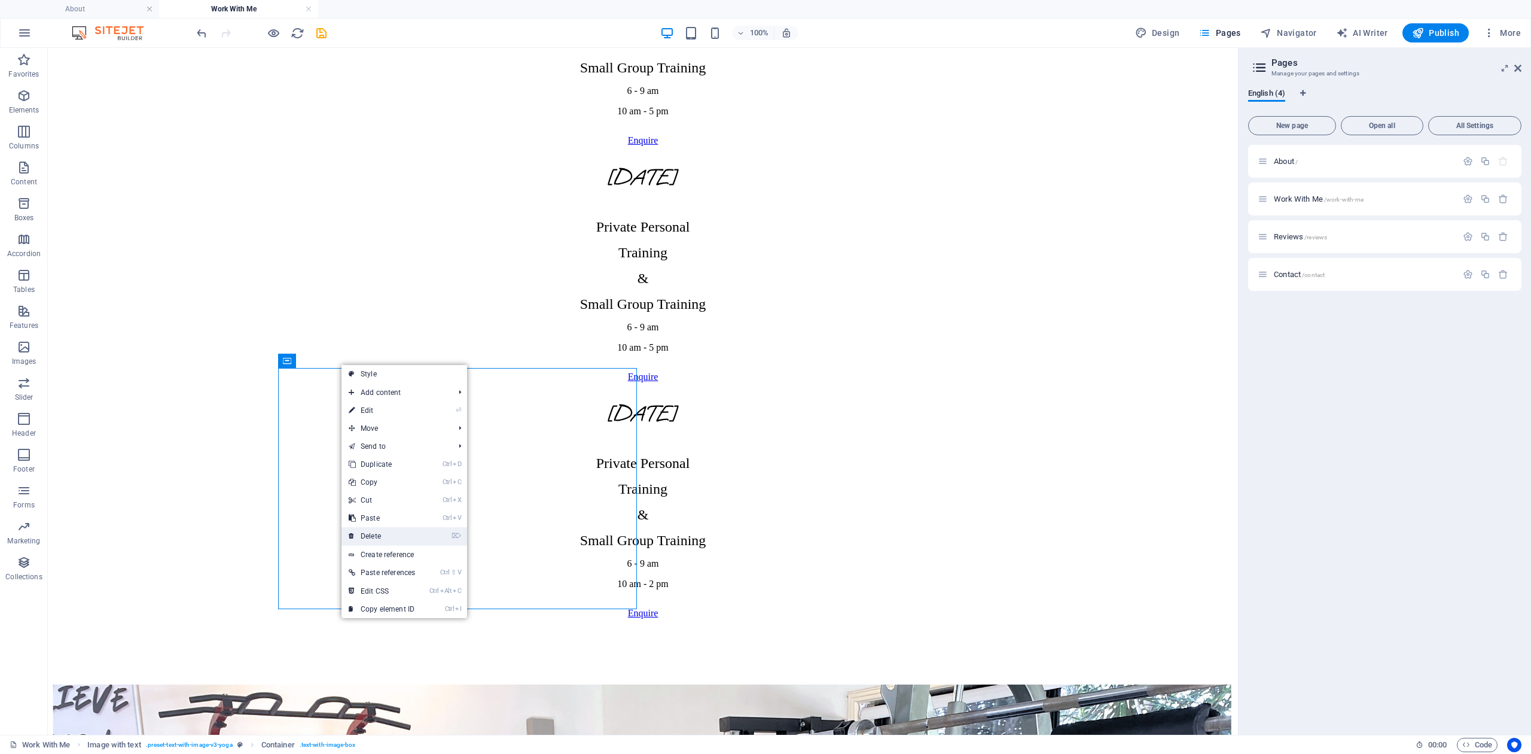
click at [395, 537] on link "⌦ Delete" at bounding box center [382, 536] width 81 height 18
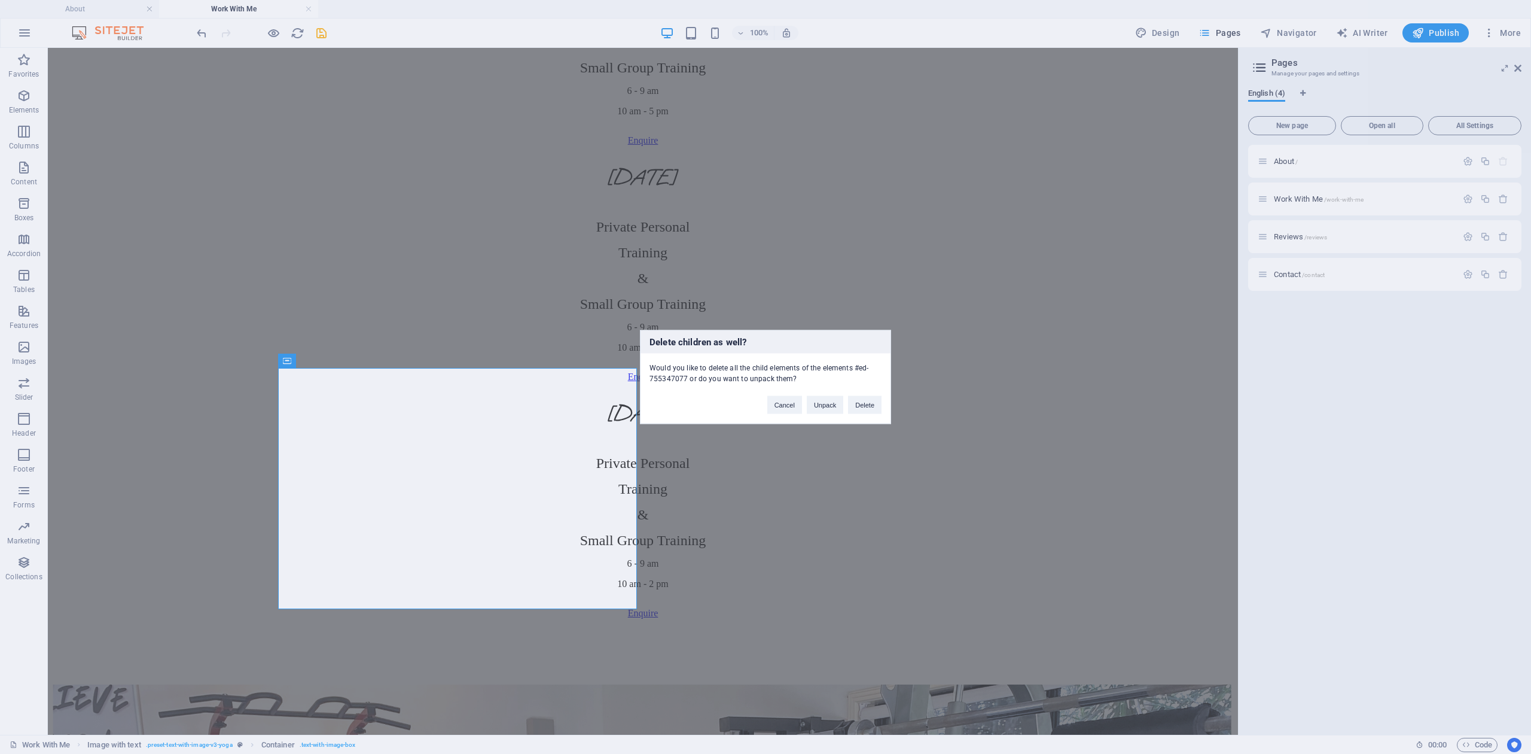
click at [192, 443] on div "Delete children as well? Would you like to delete all the child elements of the…" at bounding box center [765, 377] width 1531 height 754
click at [854, 403] on button "Delete" at bounding box center [864, 405] width 33 height 18
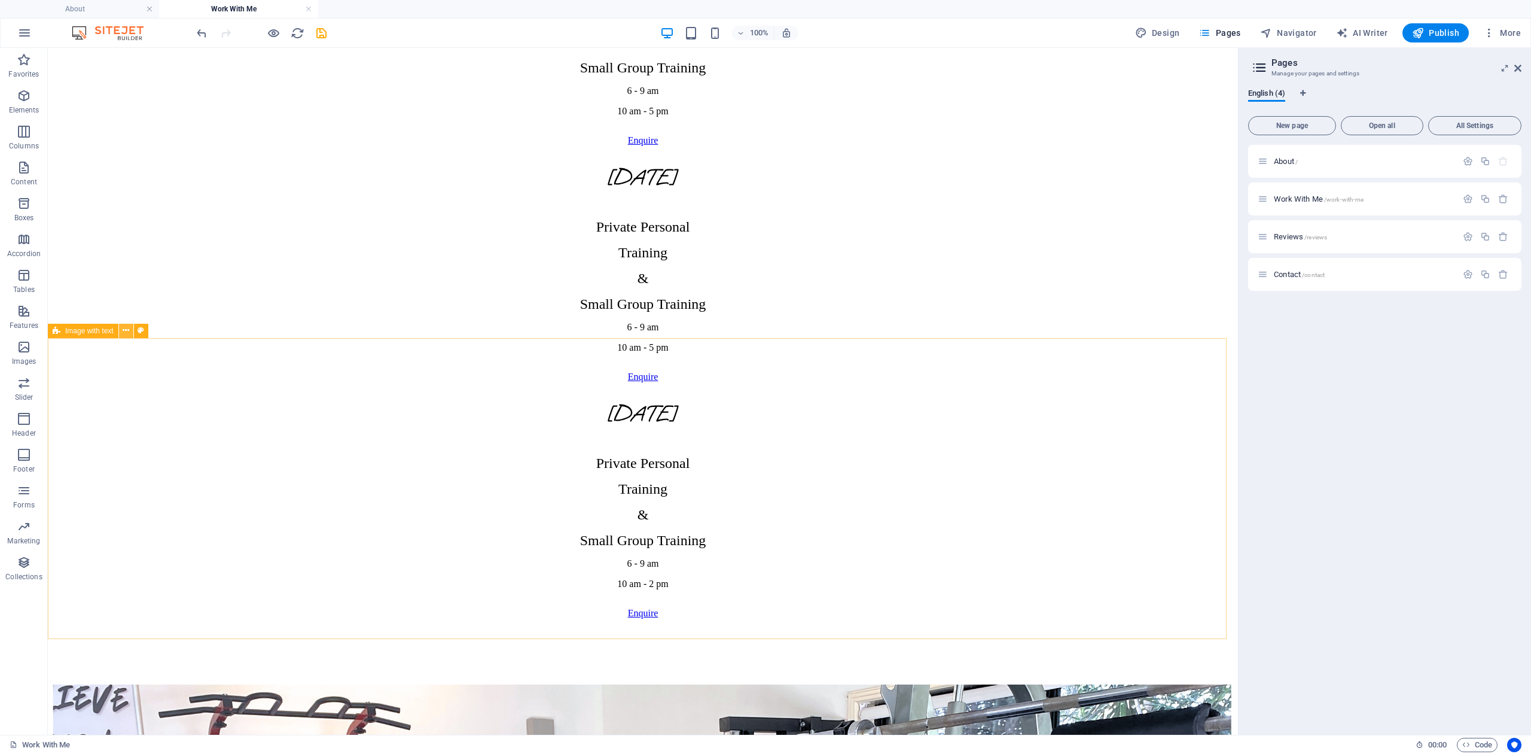
click at [127, 329] on icon at bounding box center [126, 330] width 7 height 13
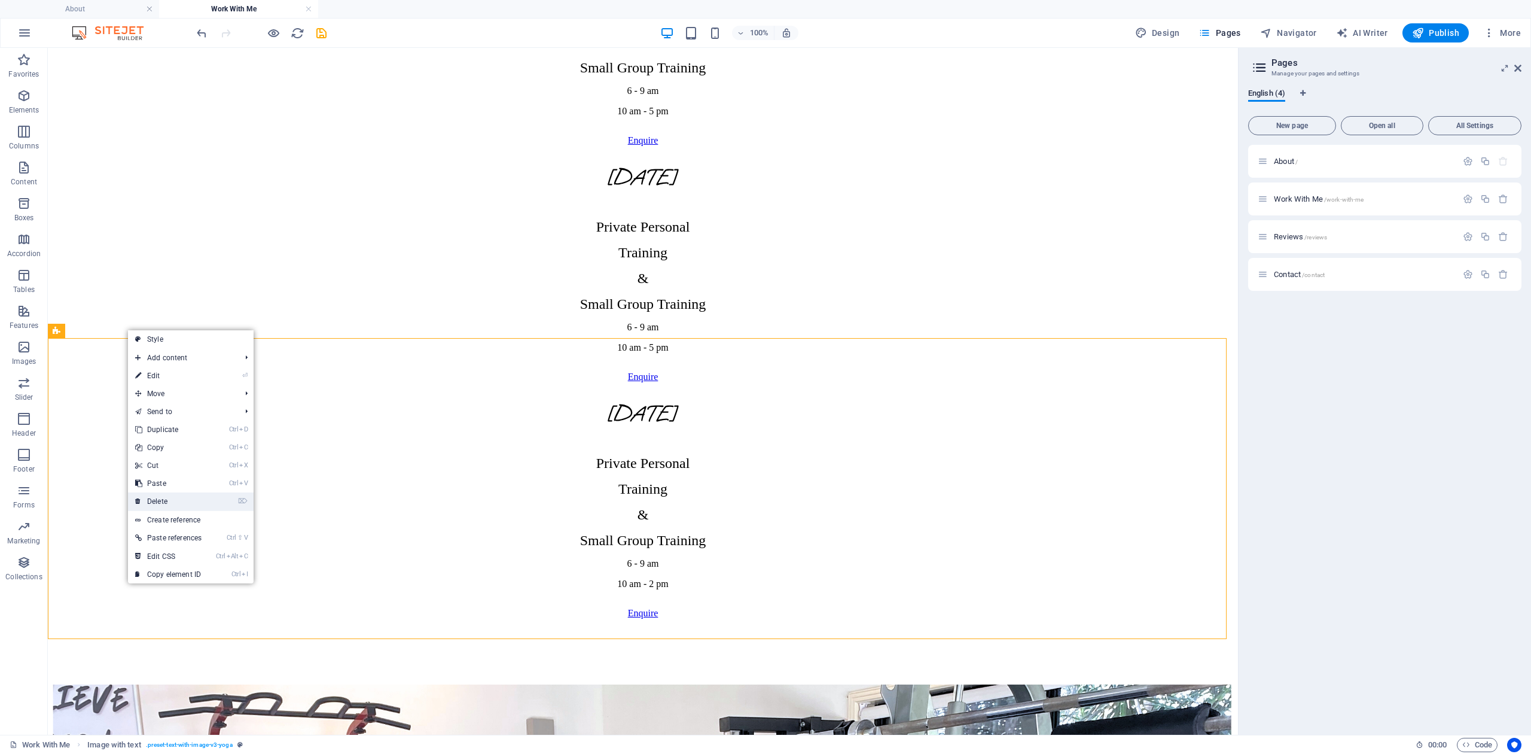
click at [187, 496] on link "⌦ Delete" at bounding box center [168, 501] width 81 height 18
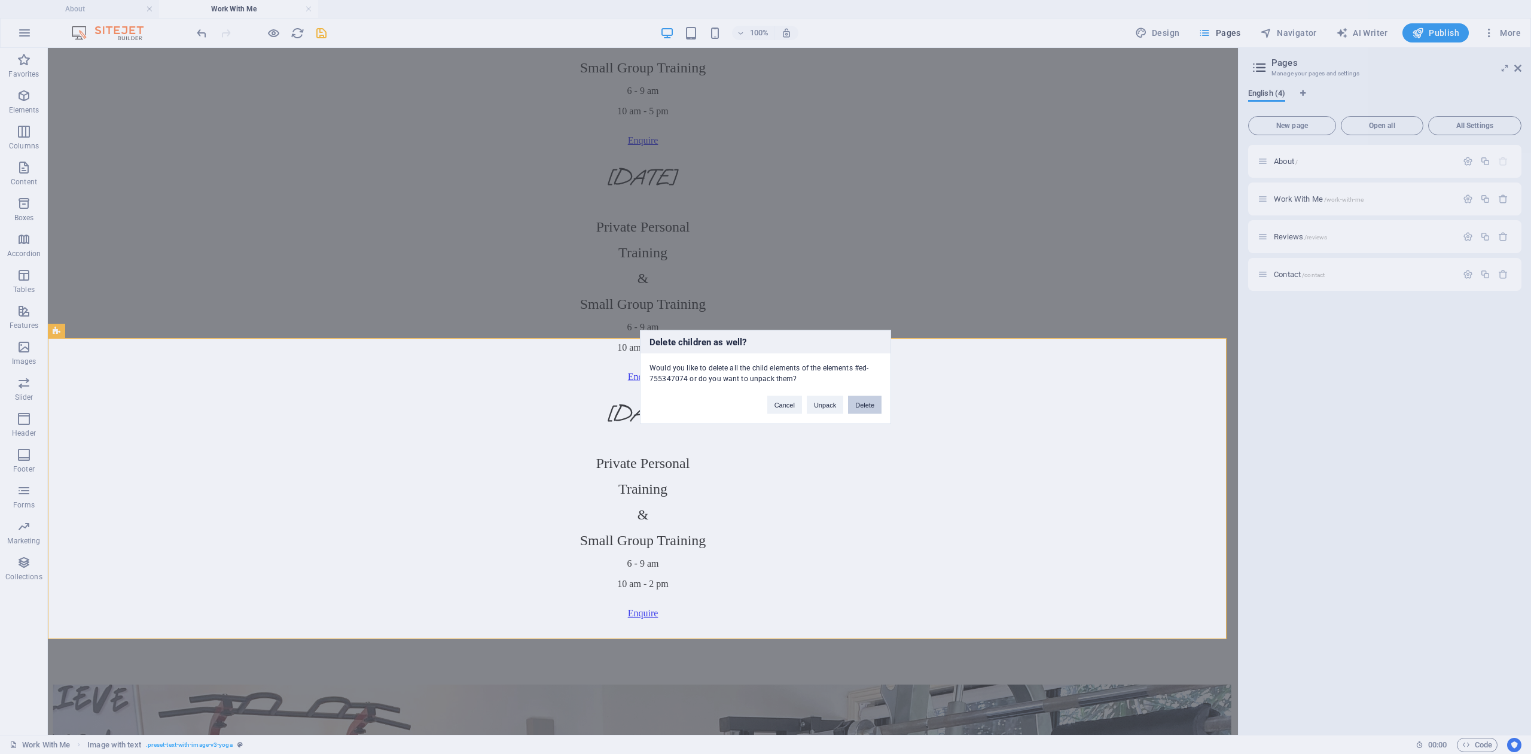
click at [871, 407] on button "Delete" at bounding box center [864, 405] width 33 height 18
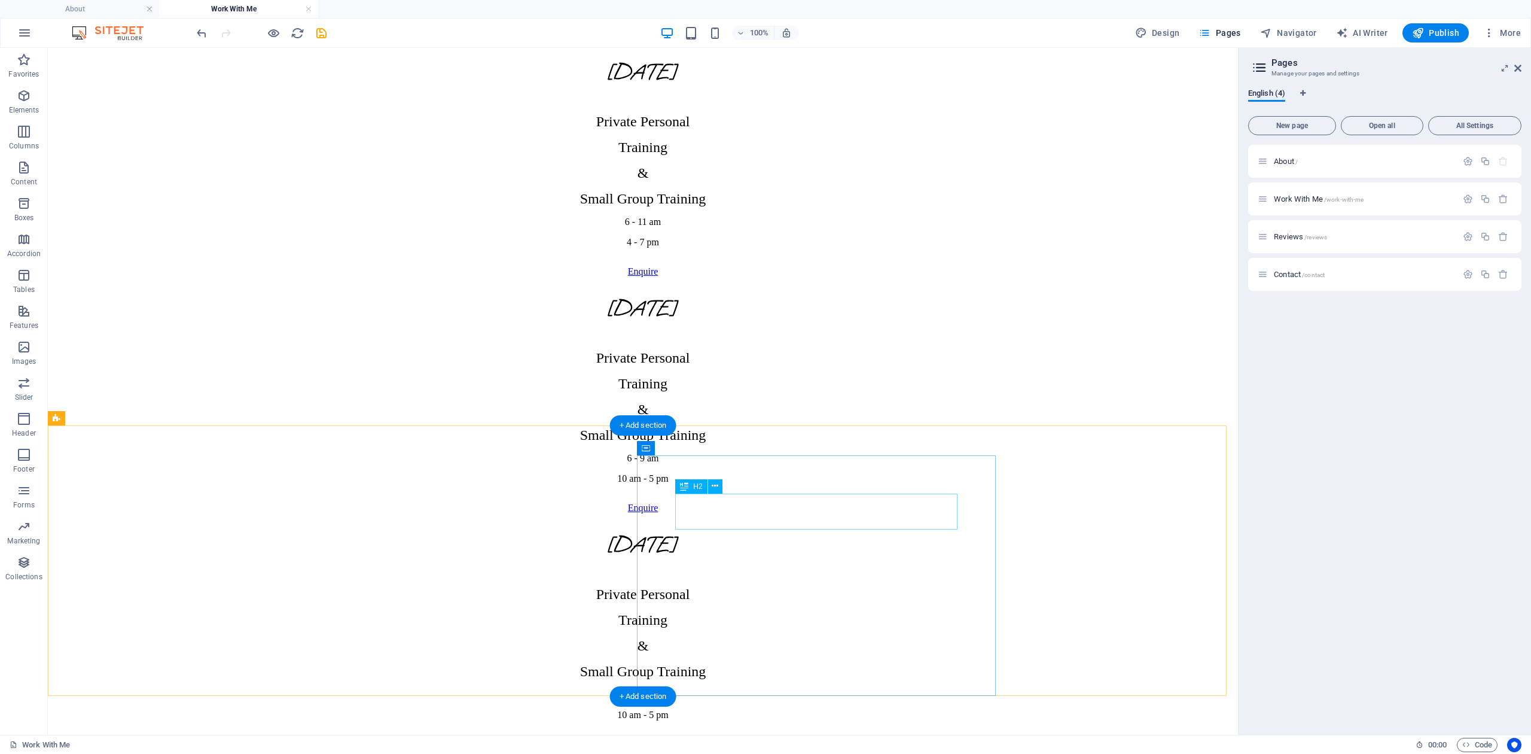
scroll to position [1196, 0]
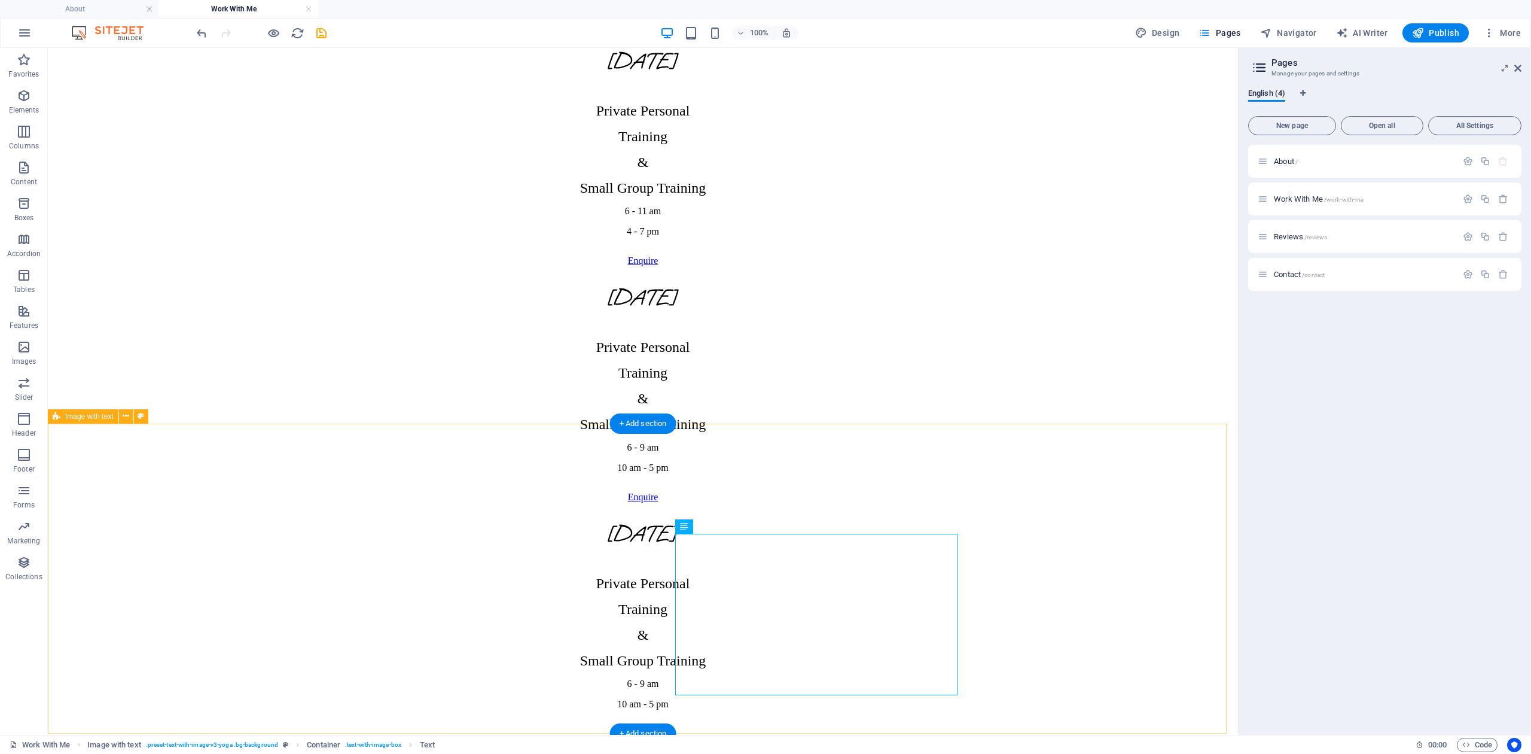
scroll to position [1290, 0]
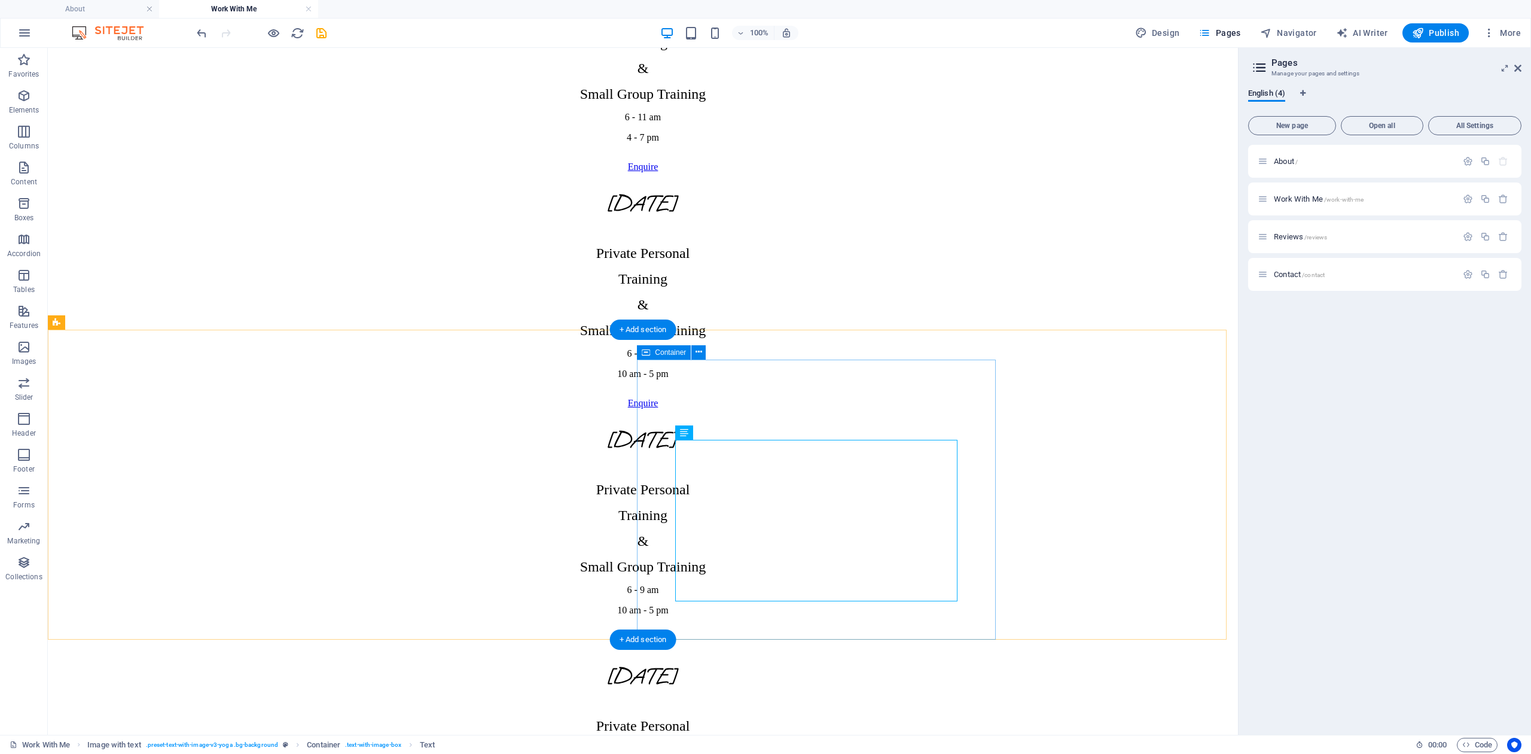
click at [697, 352] on icon at bounding box center [699, 352] width 7 height 13
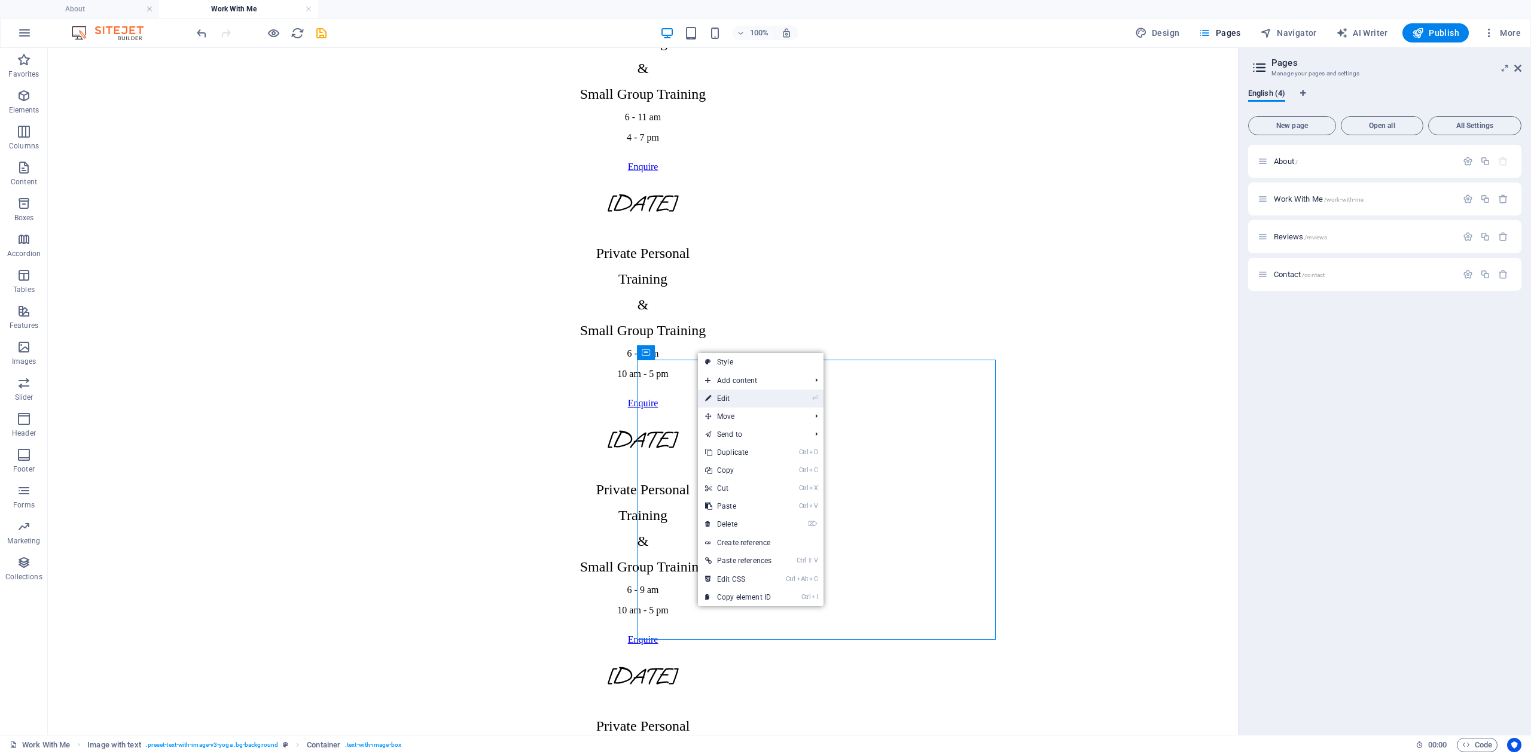
click at [748, 394] on link "⏎ Edit" at bounding box center [738, 398] width 81 height 18
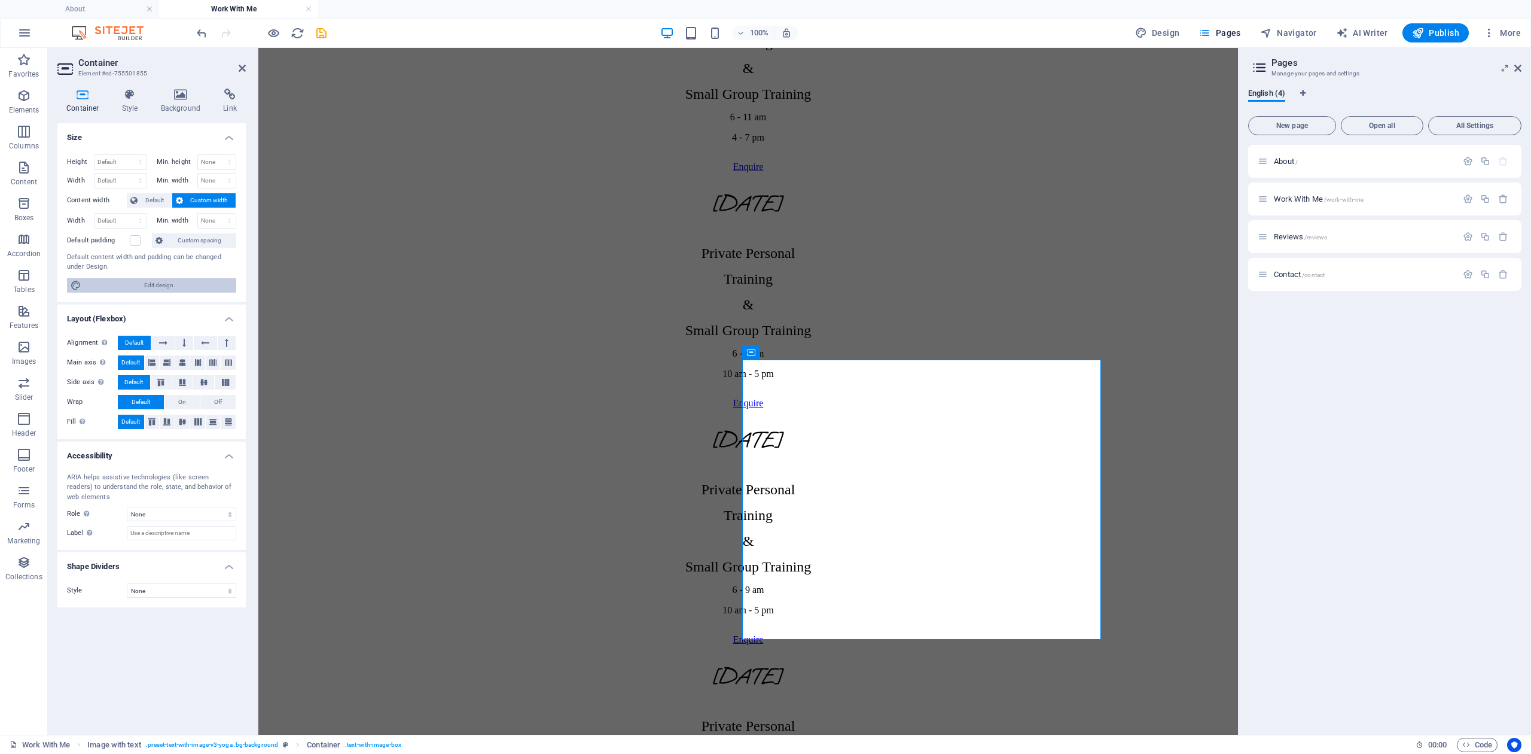
click at [179, 284] on span "Edit design" at bounding box center [159, 285] width 148 height 14
select select "px"
select select "300"
select select "px"
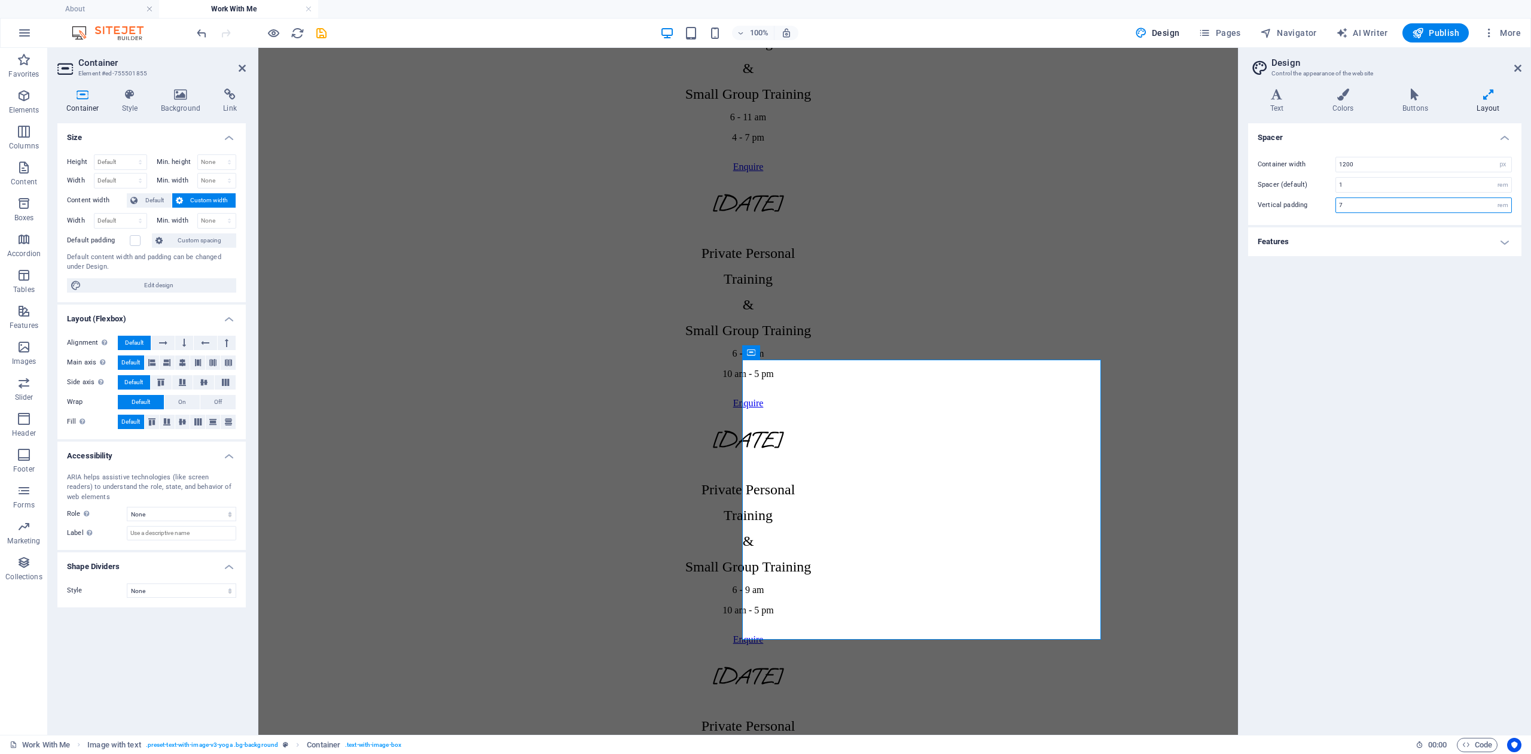
click at [1379, 204] on input "7" at bounding box center [1423, 205] width 175 height 14
drag, startPoint x: 1350, startPoint y: 200, endPoint x: 1310, endPoint y: 200, distance: 40.1
click at [1310, 200] on div "Vertical padding 7 rem" at bounding box center [1385, 205] width 254 height 16
click at [1512, 240] on h4 "Features" at bounding box center [1384, 241] width 273 height 29
click at [1355, 208] on input "7" at bounding box center [1423, 205] width 175 height 14
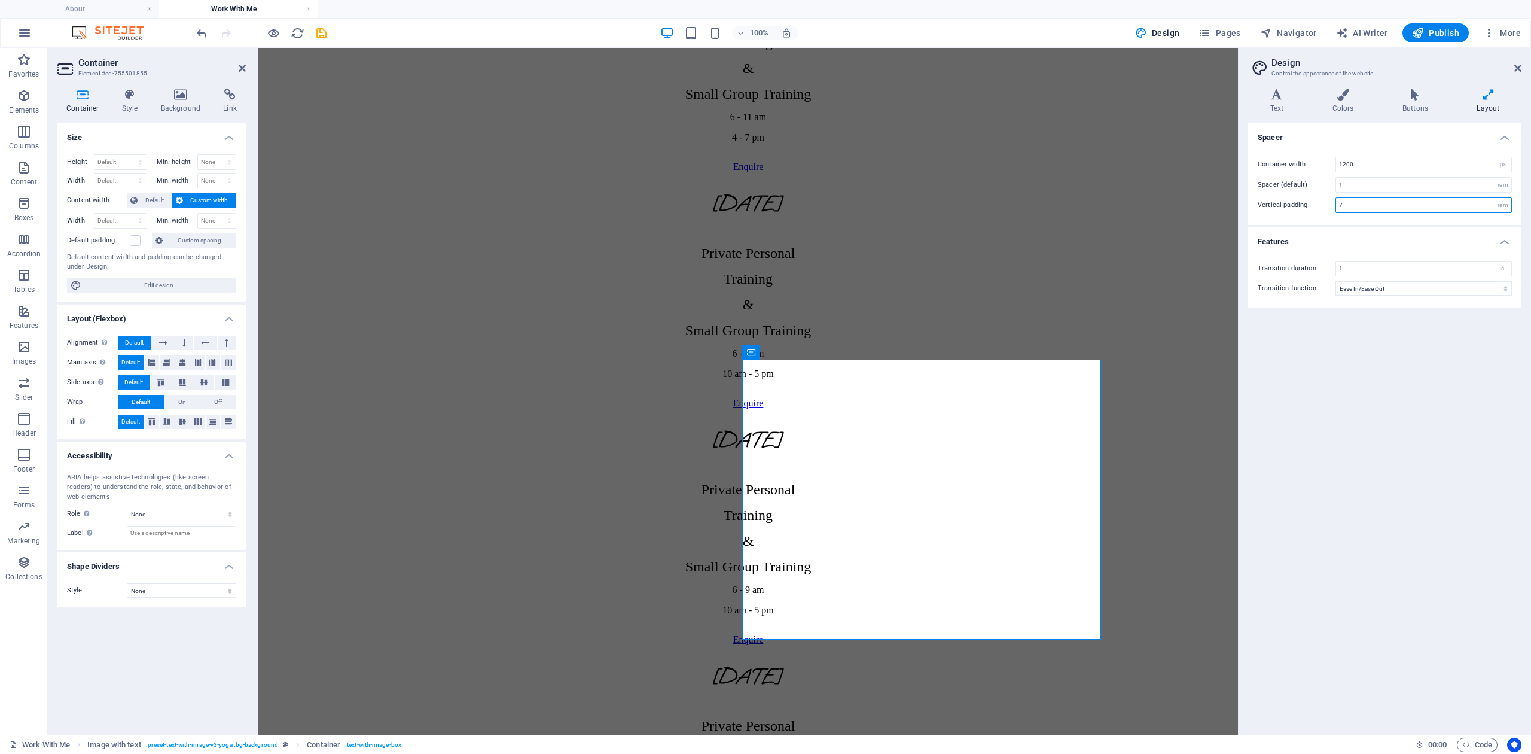
drag, startPoint x: 1355, startPoint y: 208, endPoint x: 1298, endPoint y: 206, distance: 57.5
click at [1298, 206] on div "Vertical padding 7 rem" at bounding box center [1385, 205] width 254 height 16
click at [1401, 397] on div "Spacer Container width 1200 rem px Spacer (default) 1 rem Vertical padding 10 r…" at bounding box center [1384, 424] width 273 height 602
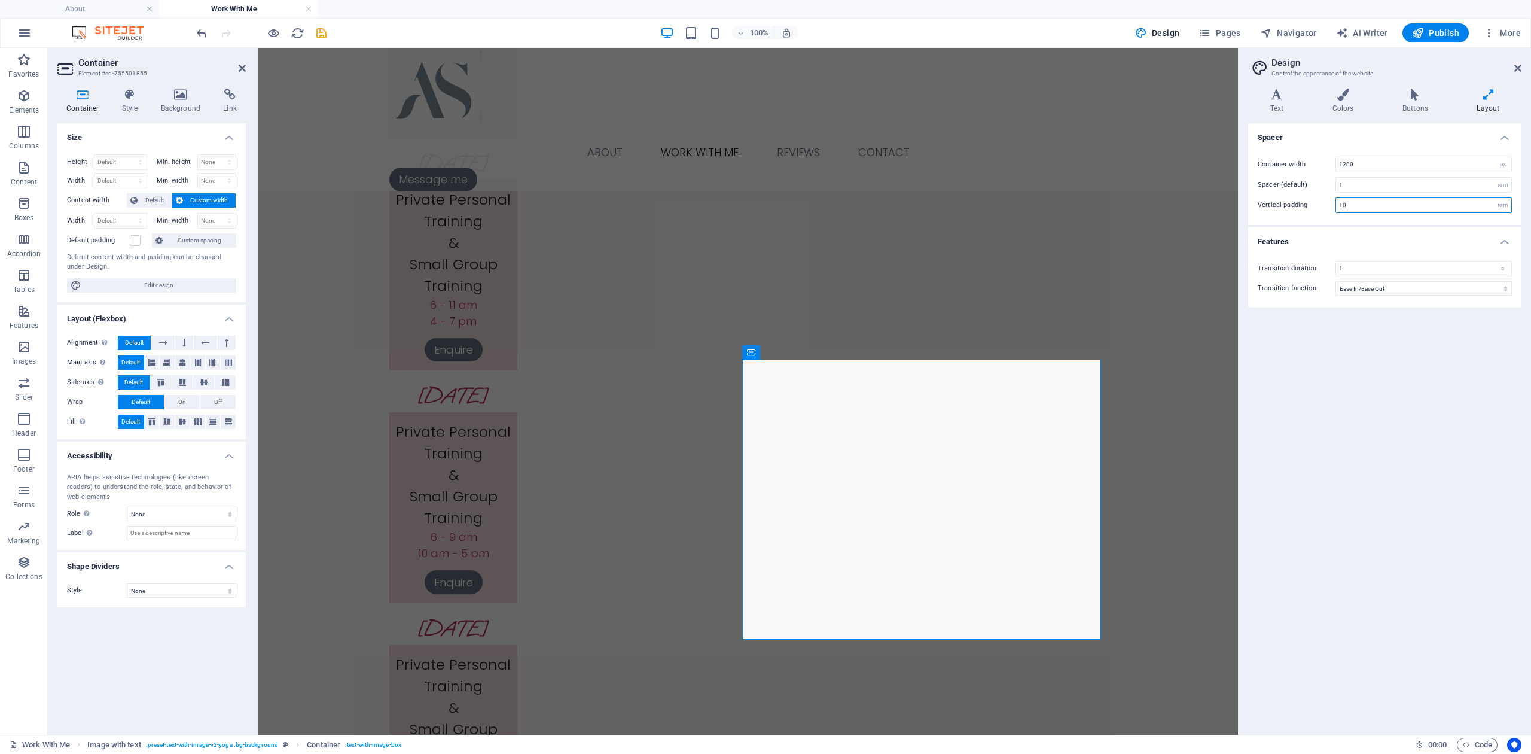
drag, startPoint x: 1374, startPoint y: 209, endPoint x: 1297, endPoint y: 211, distance: 76.6
click at [1300, 209] on div "Vertical padding 10 rem" at bounding box center [1385, 205] width 254 height 16
type input "7"
click at [1518, 68] on icon at bounding box center [1517, 68] width 7 height 10
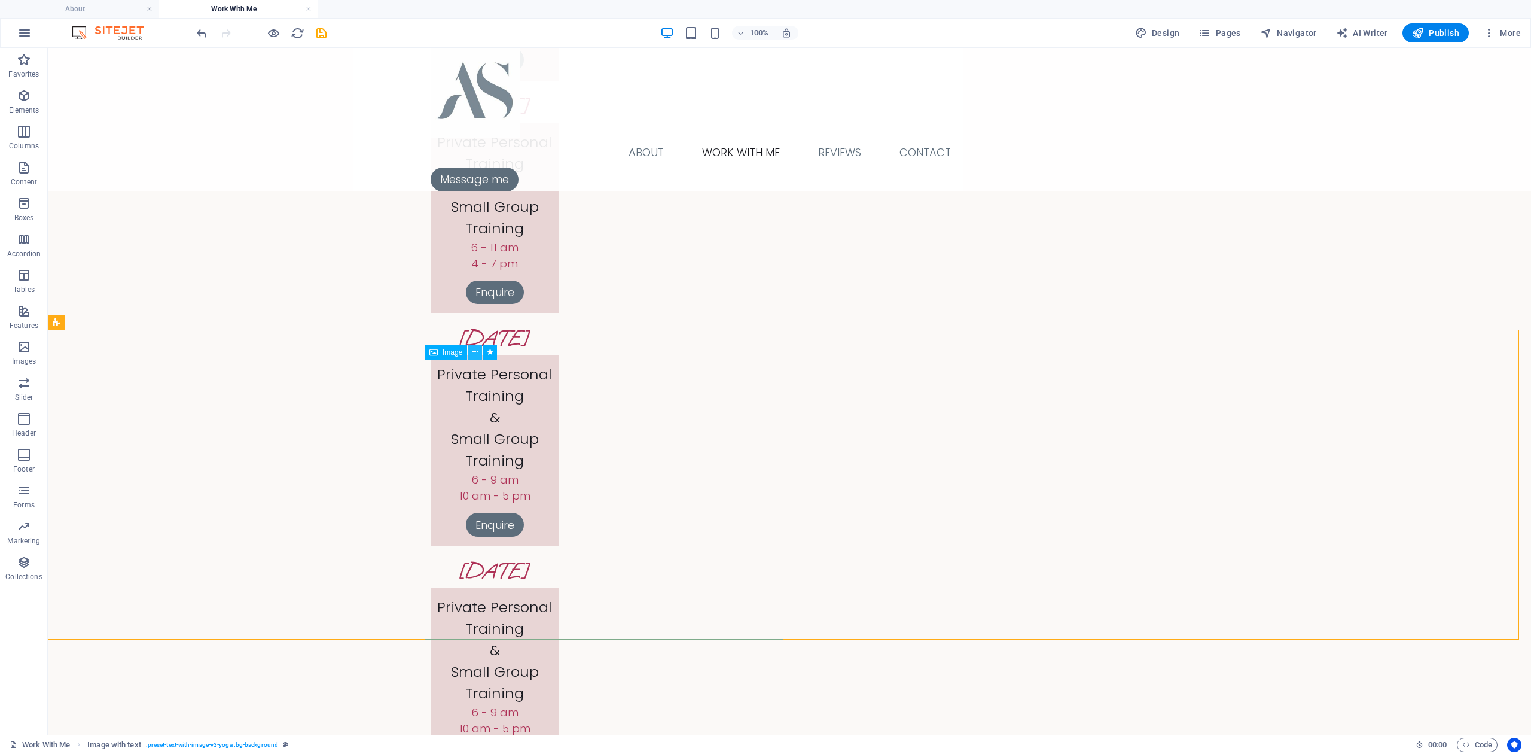
click at [474, 354] on icon at bounding box center [475, 352] width 7 height 13
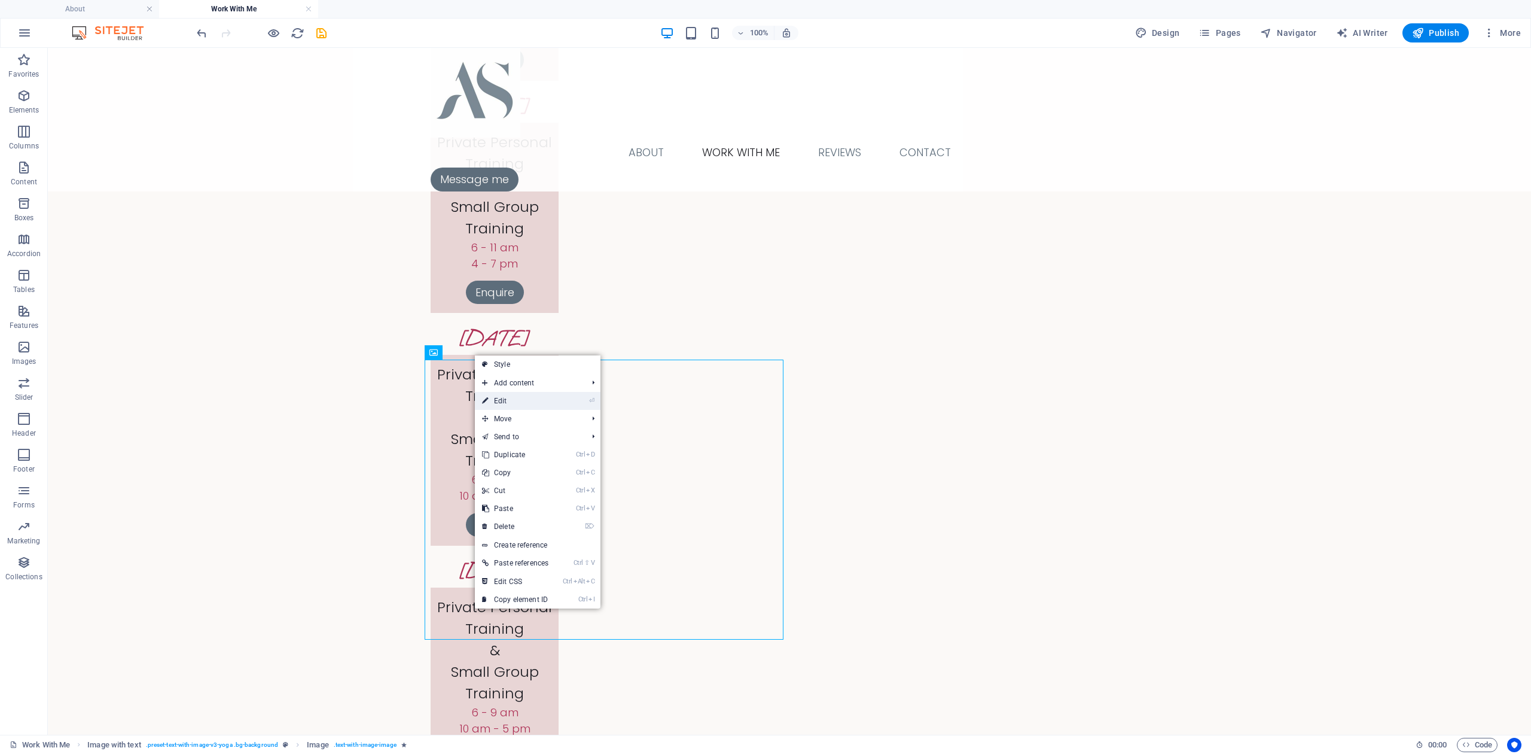
click at [529, 398] on link "⏎ Edit" at bounding box center [515, 401] width 81 height 18
select select "%"
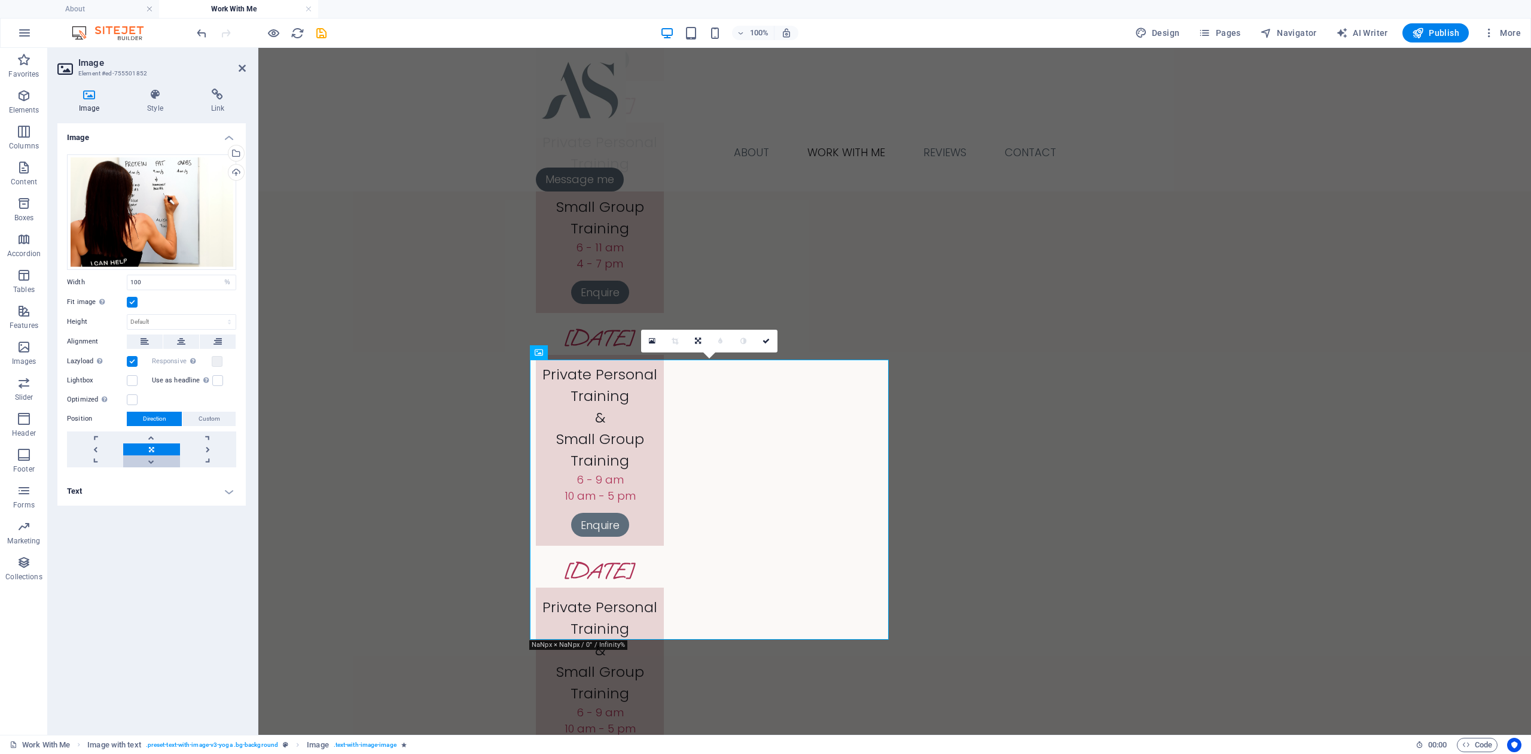
click at [150, 462] on link at bounding box center [151, 461] width 56 height 12
click at [157, 452] on link at bounding box center [151, 449] width 56 height 12
click at [147, 103] on h4 "Style" at bounding box center [157, 101] width 63 height 25
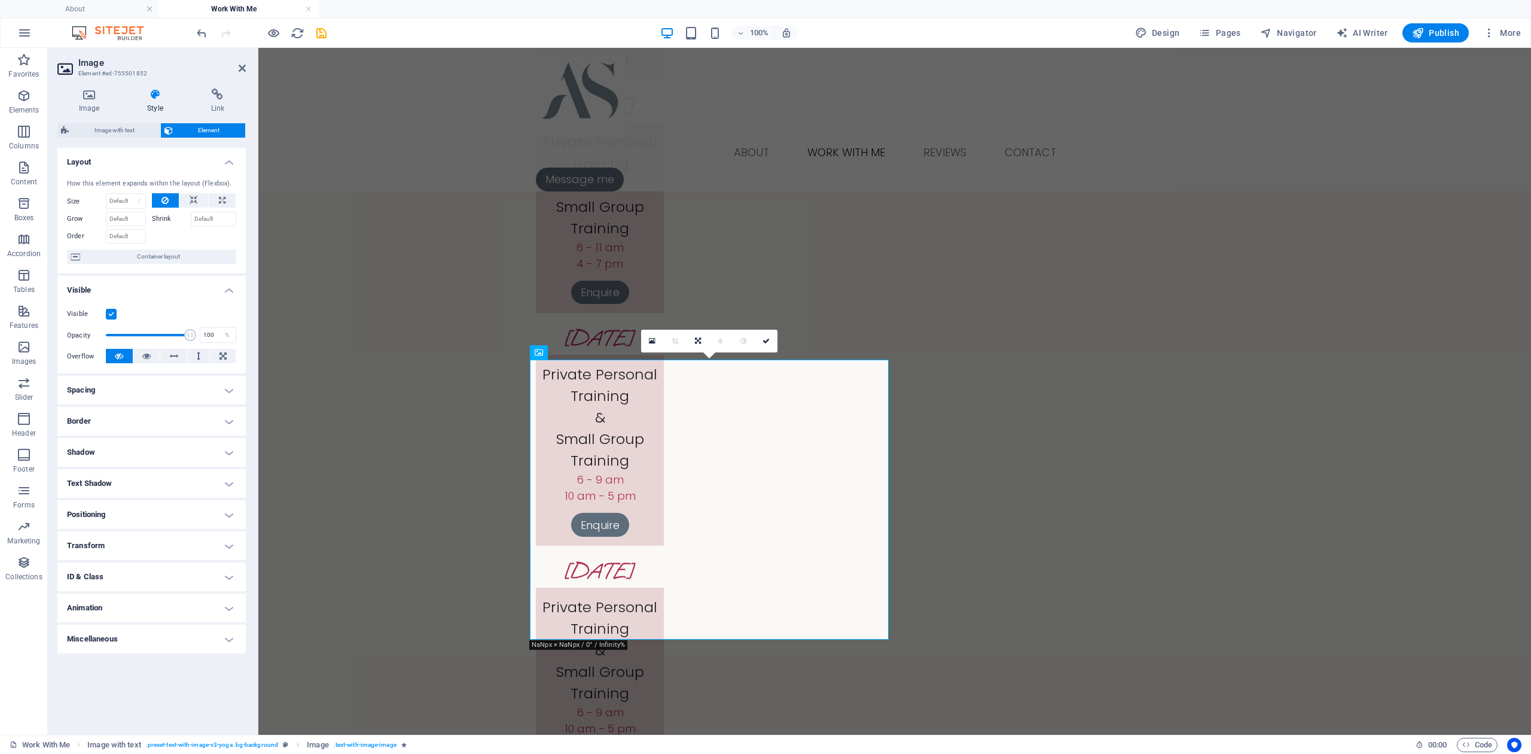
click at [230, 388] on h4 "Spacing" at bounding box center [151, 390] width 188 height 29
click at [137, 435] on select "Default px rem % vh vw Custom" at bounding box center [142, 435] width 55 height 14
click at [211, 437] on span "Custom" at bounding box center [211, 434] width 41 height 14
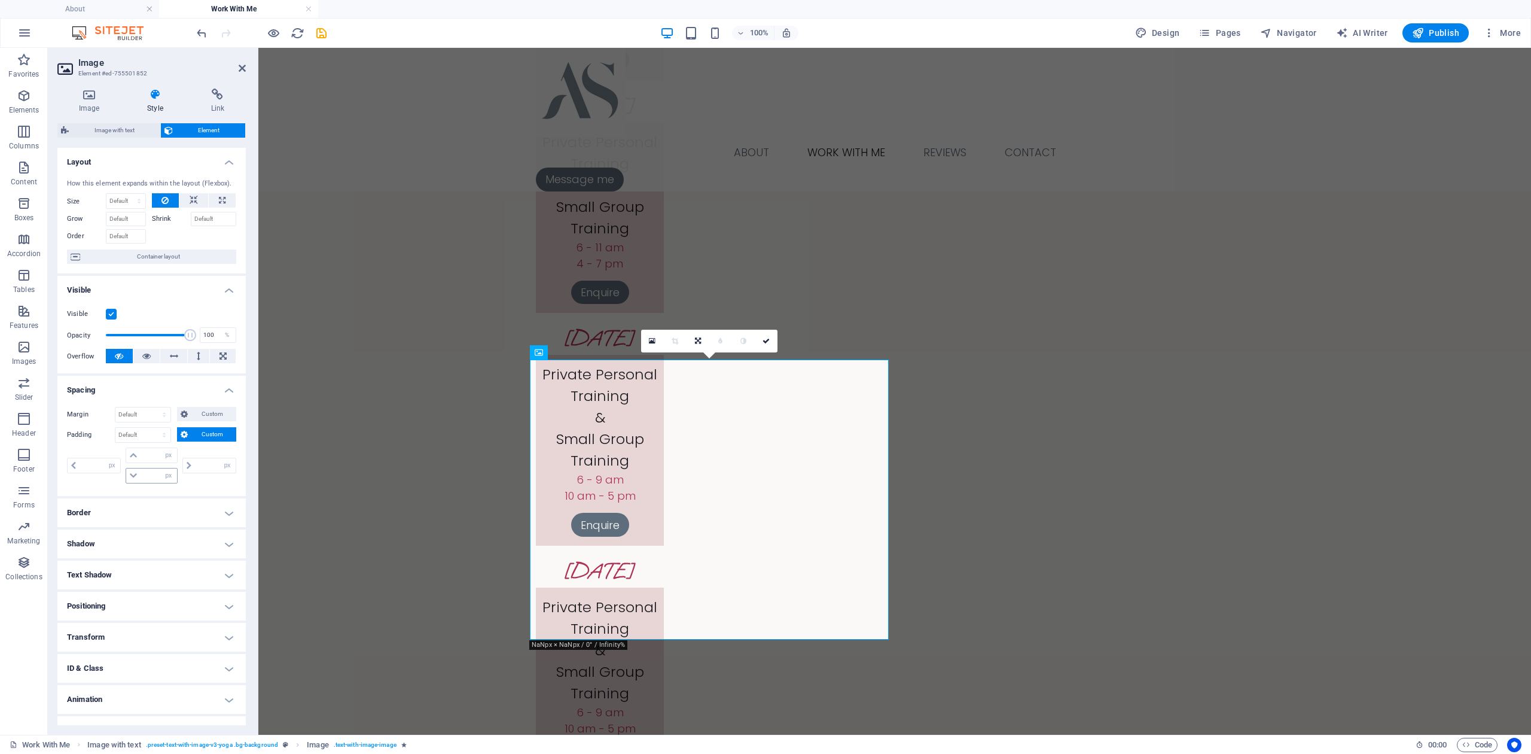
click at [130, 479] on icon at bounding box center [133, 475] width 7 height 7
click at [141, 474] on input "number" at bounding box center [159, 475] width 36 height 14
type input "20"
type input "0"
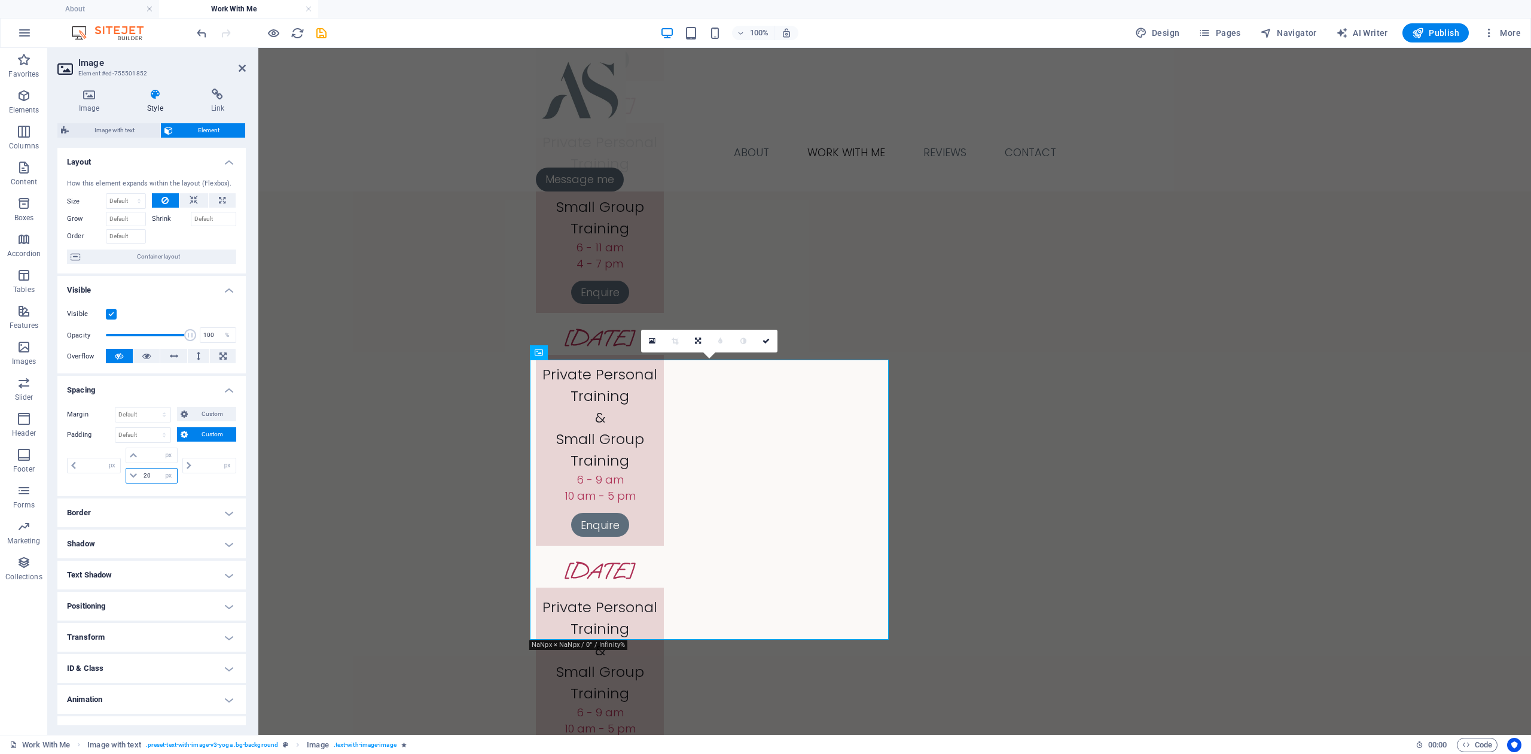
type input "0"
drag, startPoint x: 154, startPoint y: 478, endPoint x: 120, endPoint y: 482, distance: 34.9
click at [120, 482] on div "0 px rem % vh vw 0 px rem % vh vw 20 px rem % vh vw 0 px rem % vh vw" at bounding box center [151, 465] width 169 height 36
type input "0"
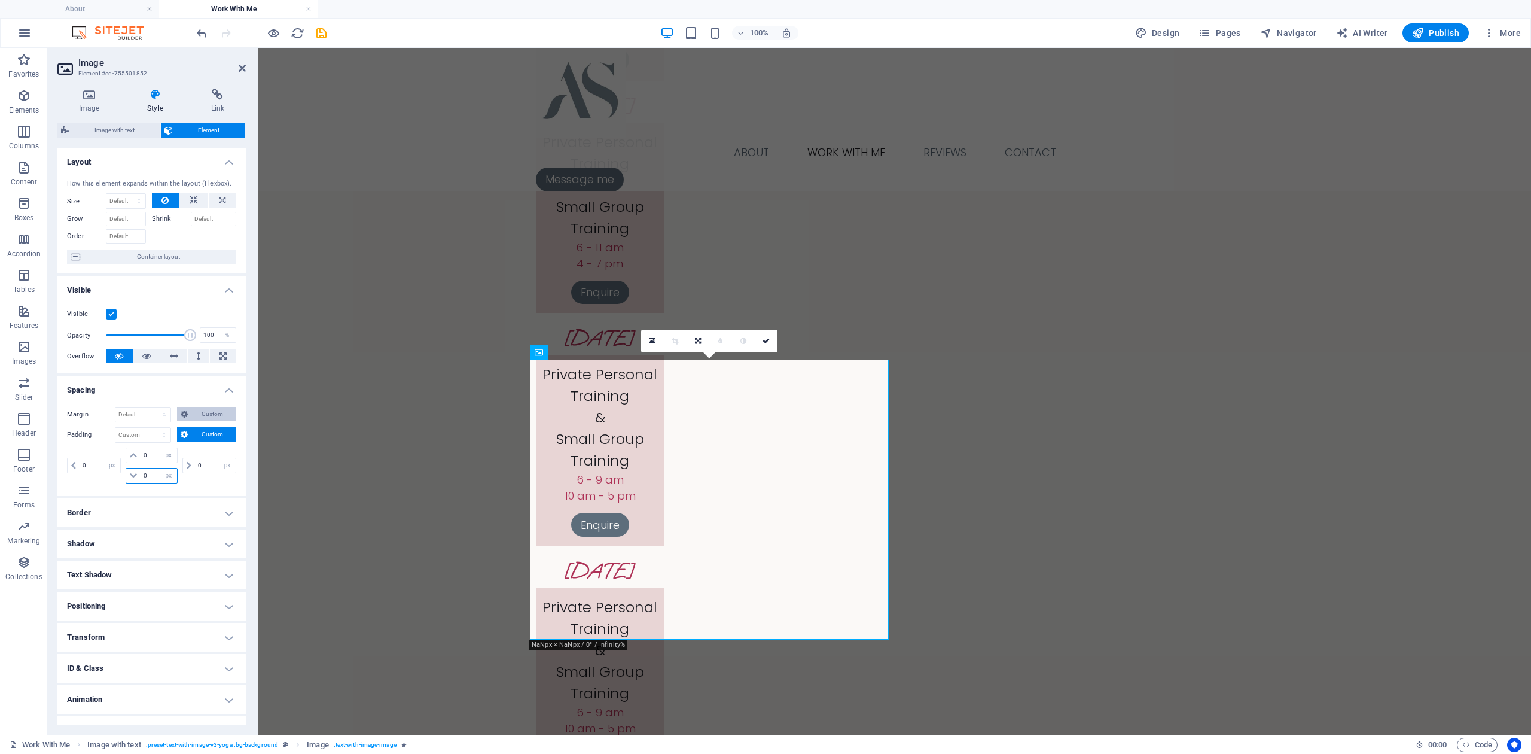
select select "px"
type input "0"
click at [127, 441] on input "0" at bounding box center [142, 435] width 55 height 14
click at [206, 434] on span "Custom" at bounding box center [211, 434] width 41 height 14
click at [209, 432] on span "Custom" at bounding box center [211, 434] width 41 height 14
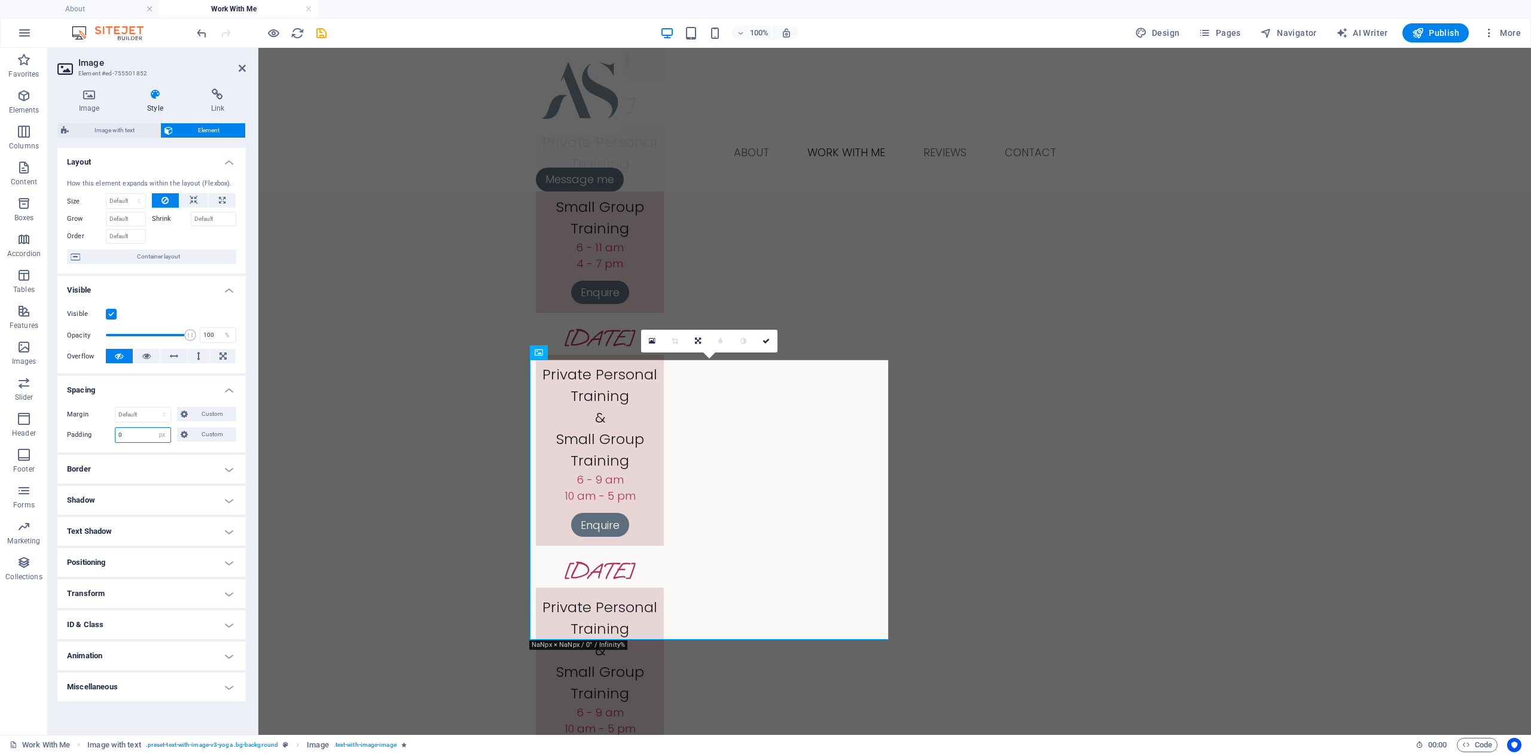
click at [145, 433] on input "0" at bounding box center [142, 435] width 55 height 14
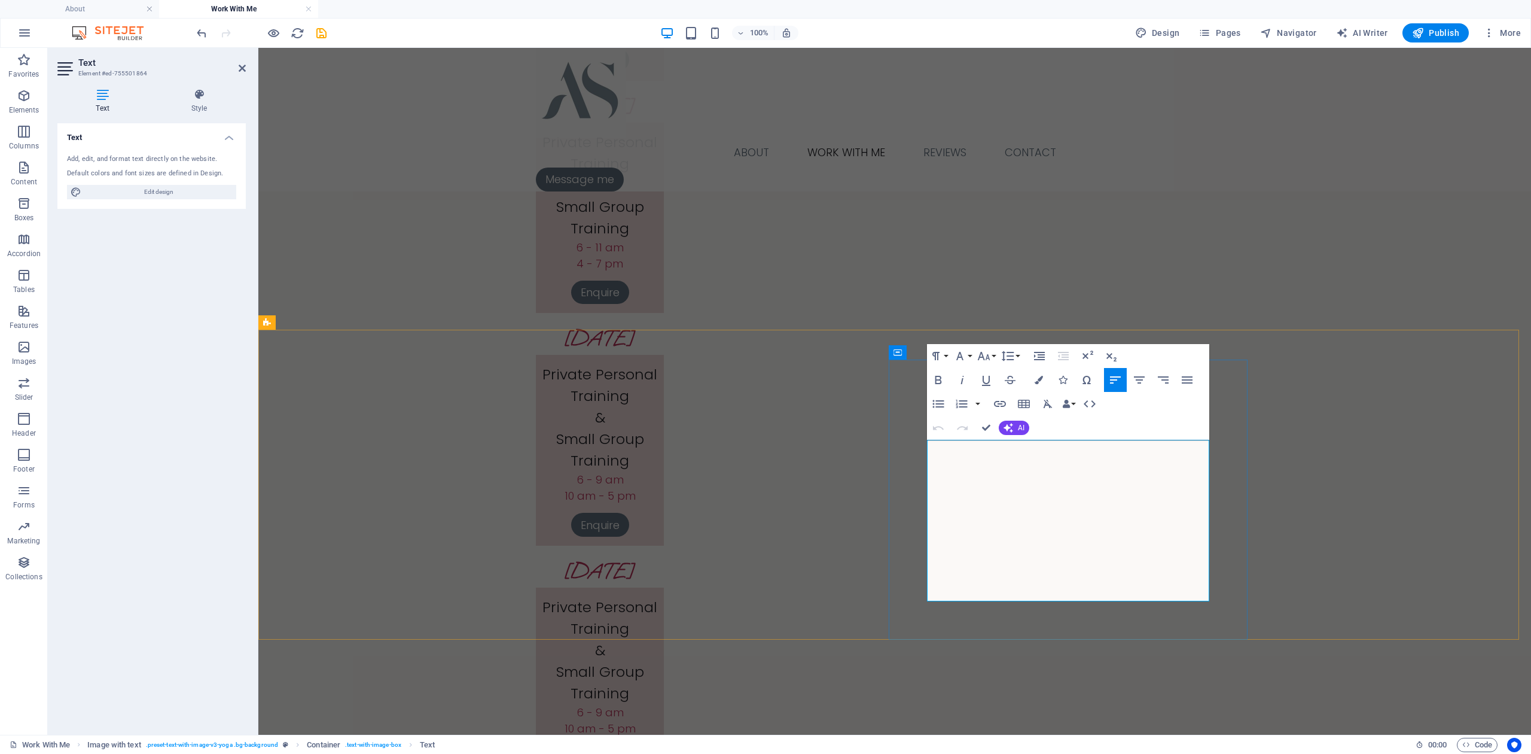
drag, startPoint x: 1046, startPoint y: 592, endPoint x: 961, endPoint y: 592, distance: 85.5
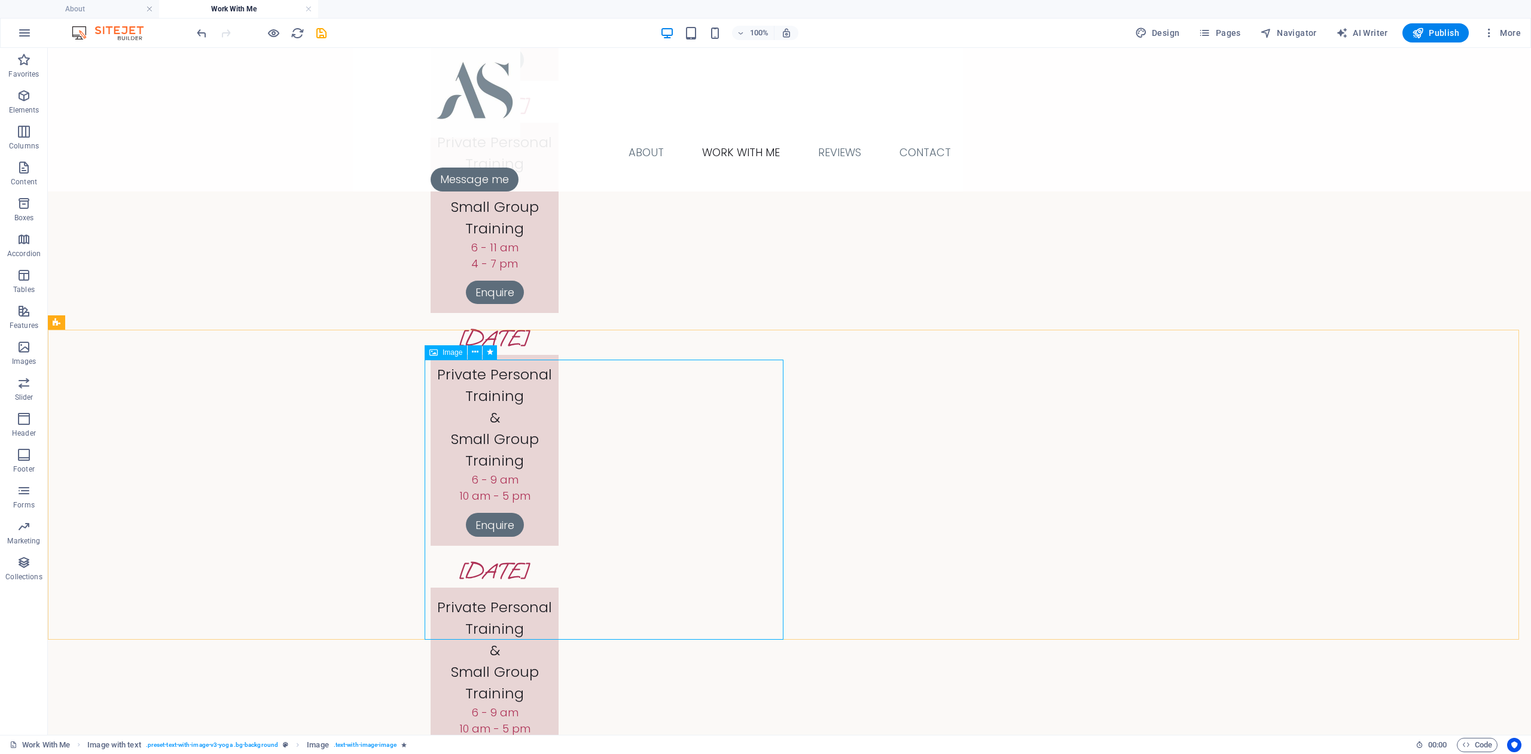
click at [447, 350] on span "Image" at bounding box center [453, 352] width 20 height 7
click at [474, 353] on icon at bounding box center [475, 352] width 7 height 13
click at [473, 346] on icon at bounding box center [475, 352] width 7 height 13
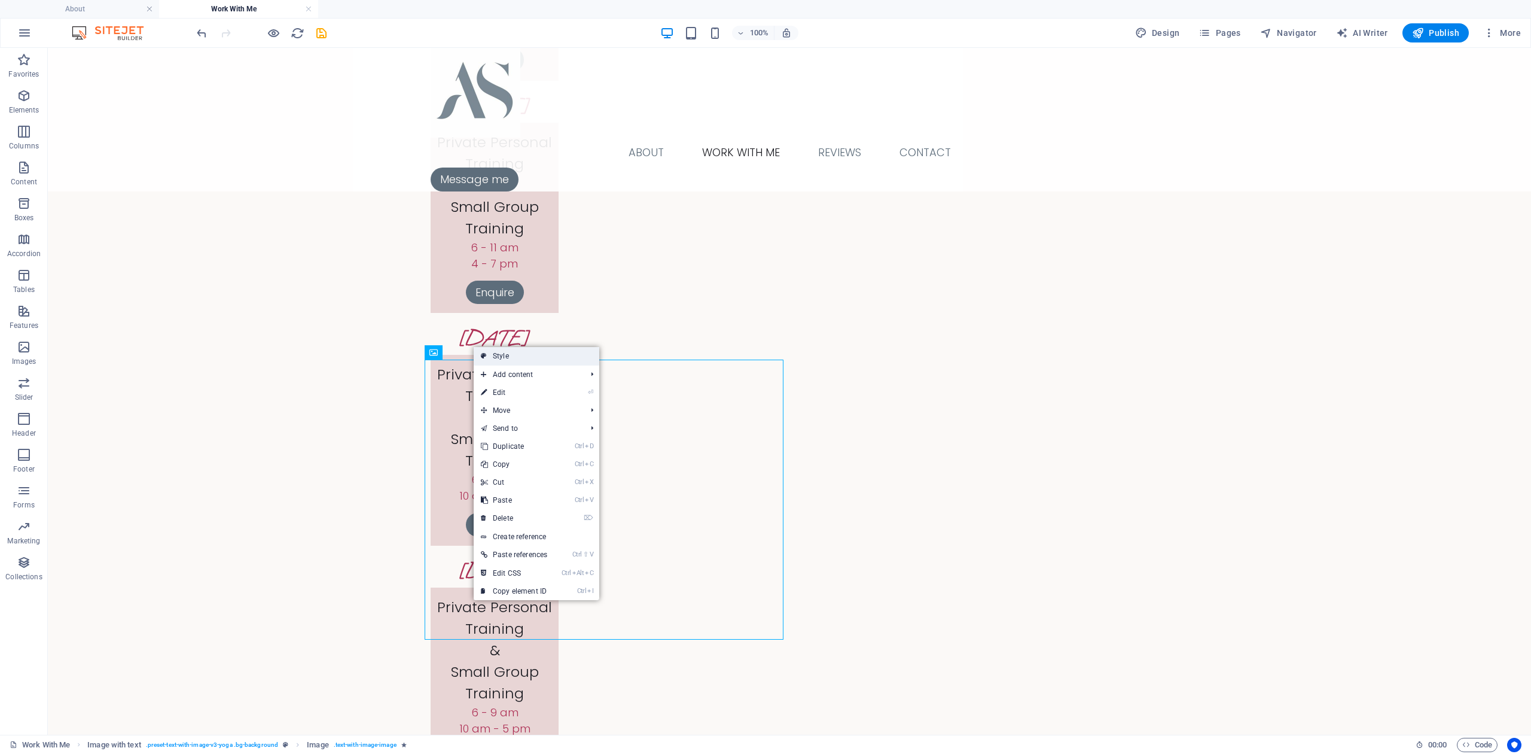
click at [505, 355] on link "Style" at bounding box center [537, 356] width 126 height 18
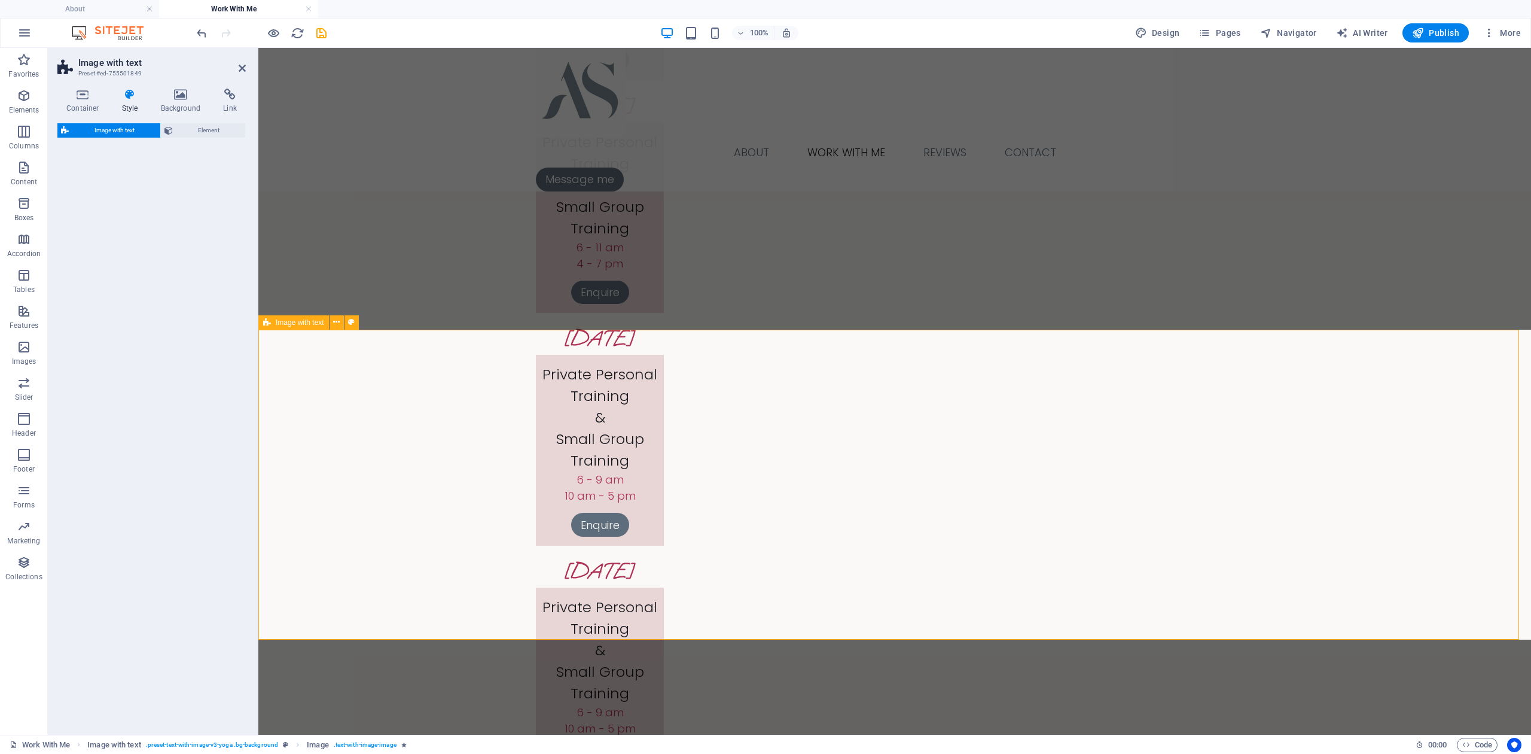
select select "rem"
select select "px"
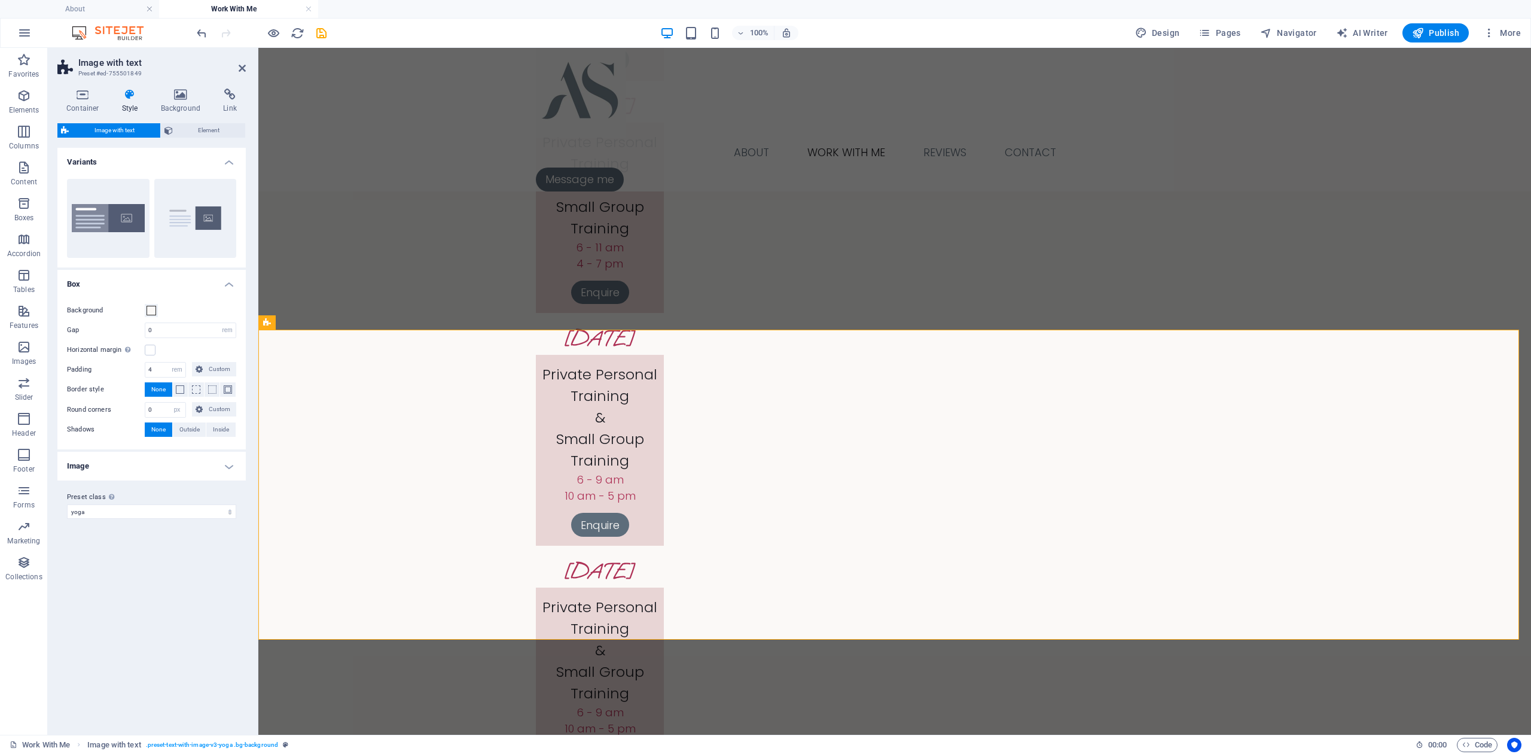
click at [227, 462] on h4 "Image" at bounding box center [151, 466] width 188 height 29
click at [166, 371] on input "4" at bounding box center [165, 369] width 40 height 14
click at [212, 371] on span "Custom" at bounding box center [219, 369] width 26 height 14
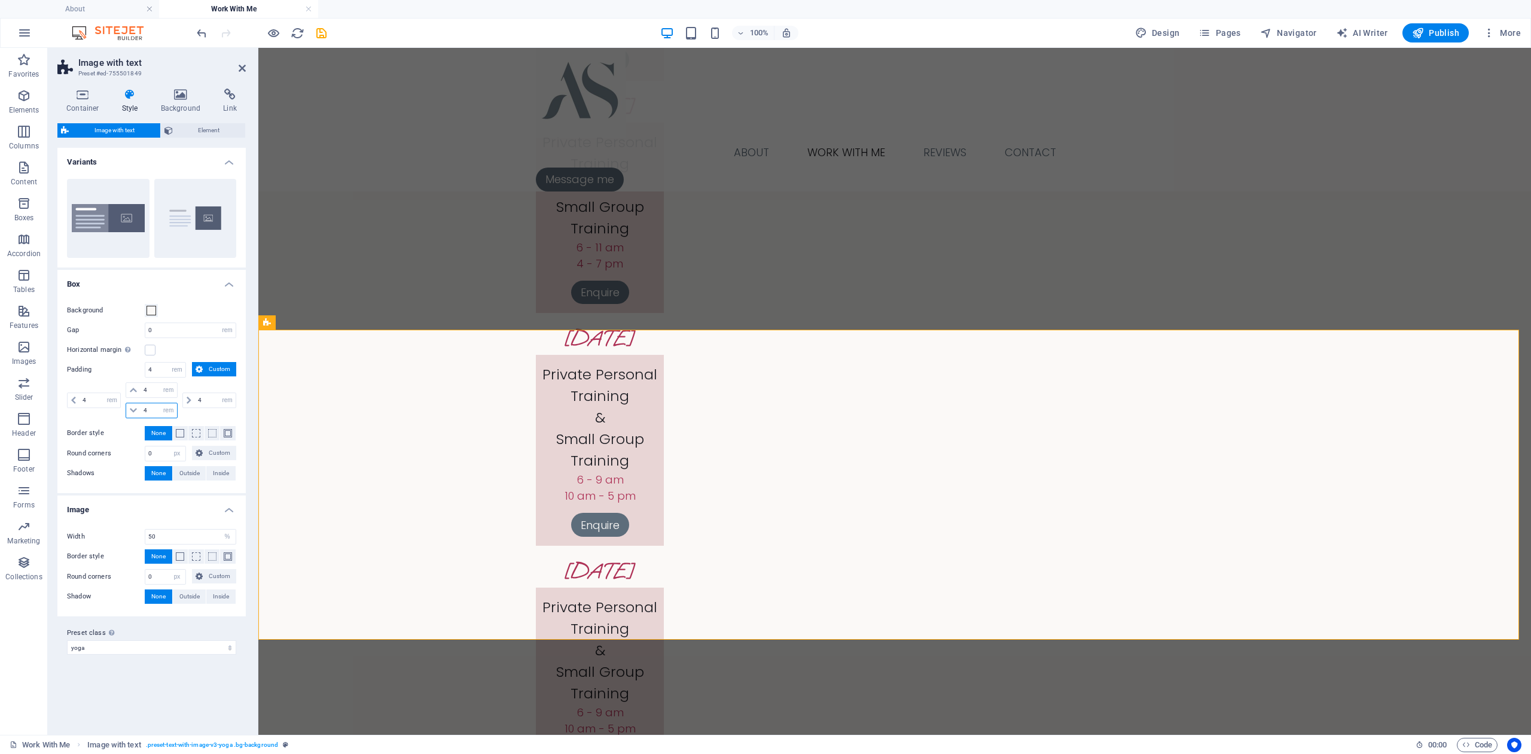
click at [145, 409] on input "4" at bounding box center [159, 410] width 36 height 14
type input "10"
select select "DISABLED_OPTION_VALUE"
drag, startPoint x: 156, startPoint y: 406, endPoint x: 125, endPoint y: 406, distance: 30.5
click at [126, 406] on div "10 rem px % vh vw" at bounding box center [151, 411] width 51 height 16
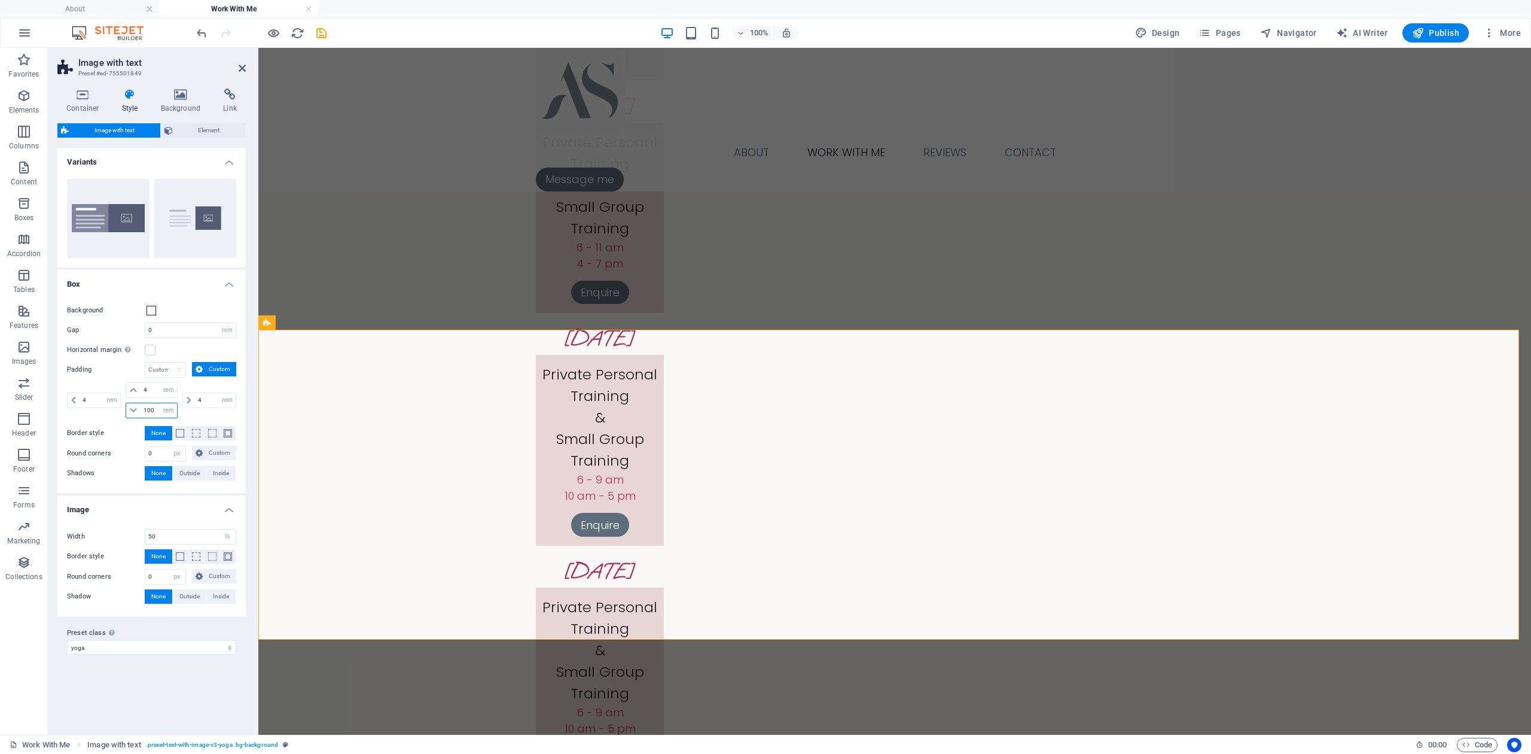
type input "100"
click at [96, 424] on div "Background Gap 0 rem px % vh vw Horizontal margin Only if the containers "Conte…" at bounding box center [151, 392] width 193 height 202
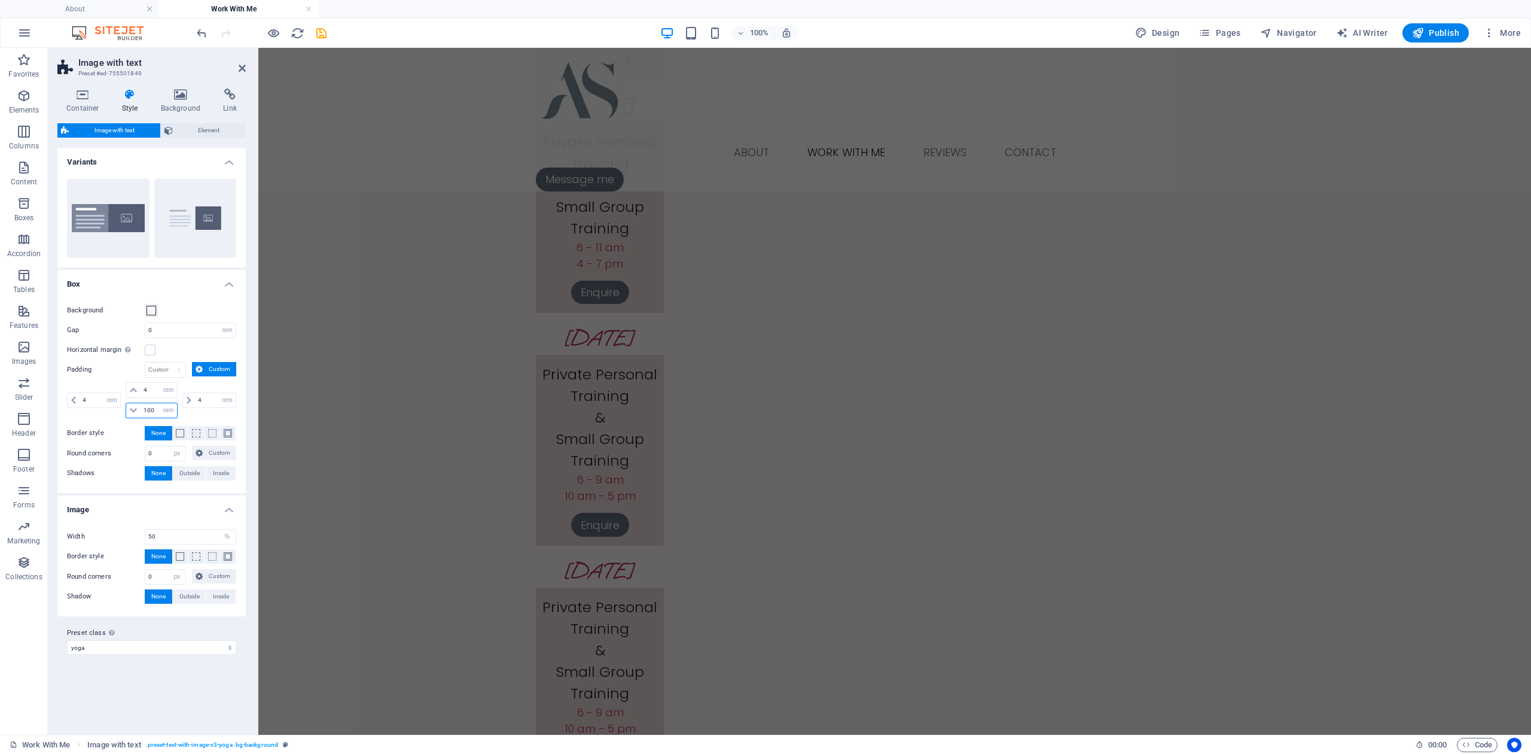
click at [153, 405] on input "100" at bounding box center [159, 410] width 36 height 14
click at [239, 68] on icon at bounding box center [242, 68] width 7 height 10
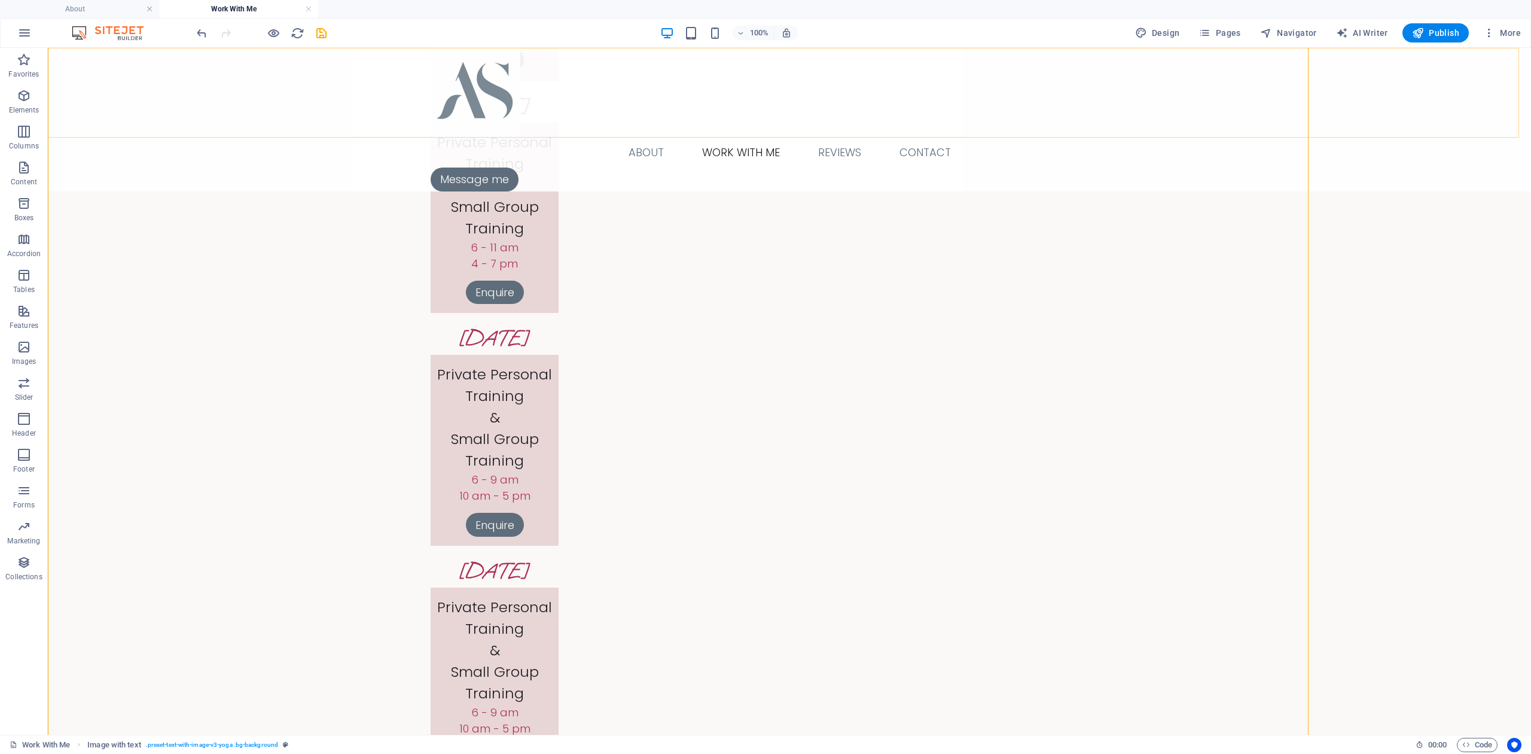
scroll to position [3658, 0]
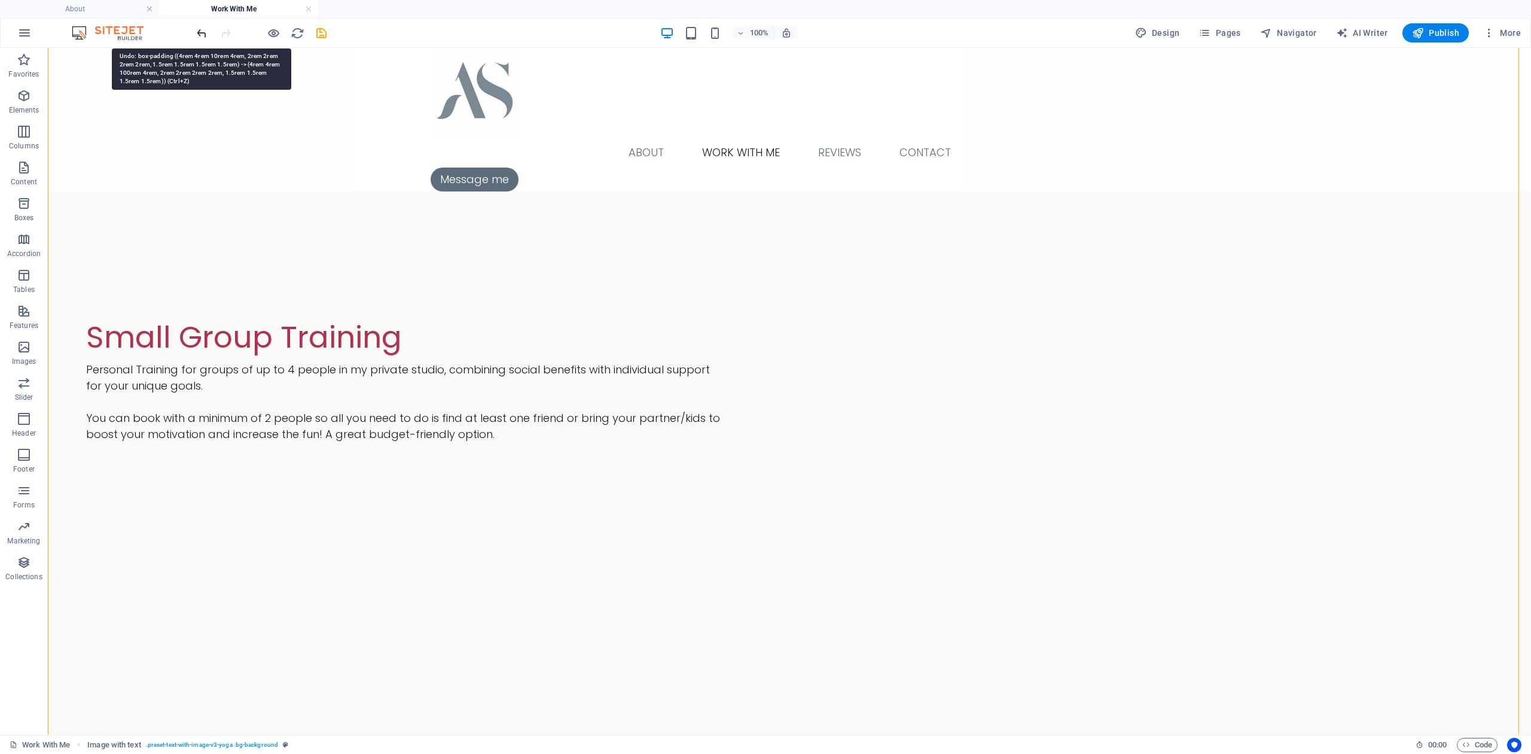
click at [199, 32] on icon "undo" at bounding box center [202, 33] width 14 height 14
click at [204, 33] on icon "undo" at bounding box center [202, 33] width 14 height 14
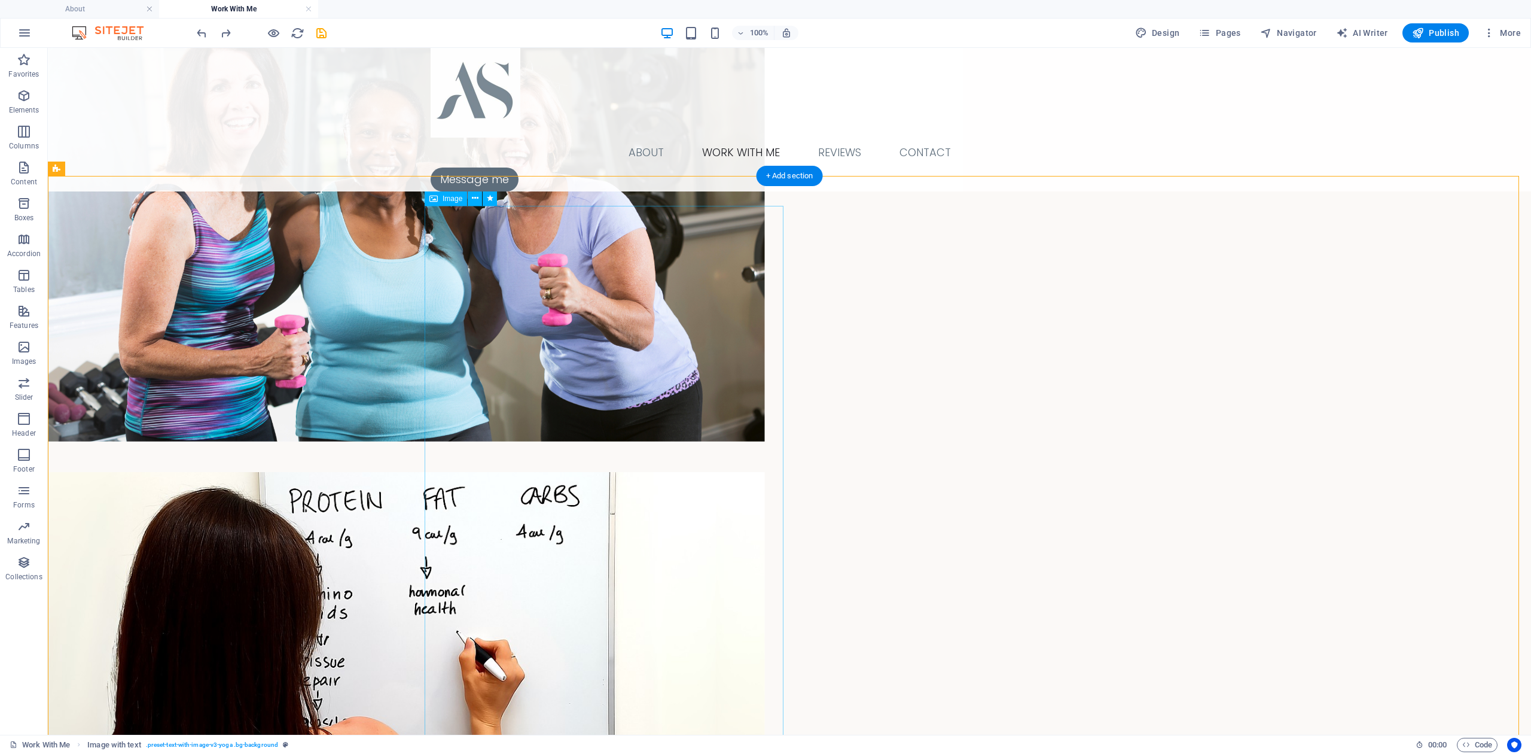
scroll to position [1290, 0]
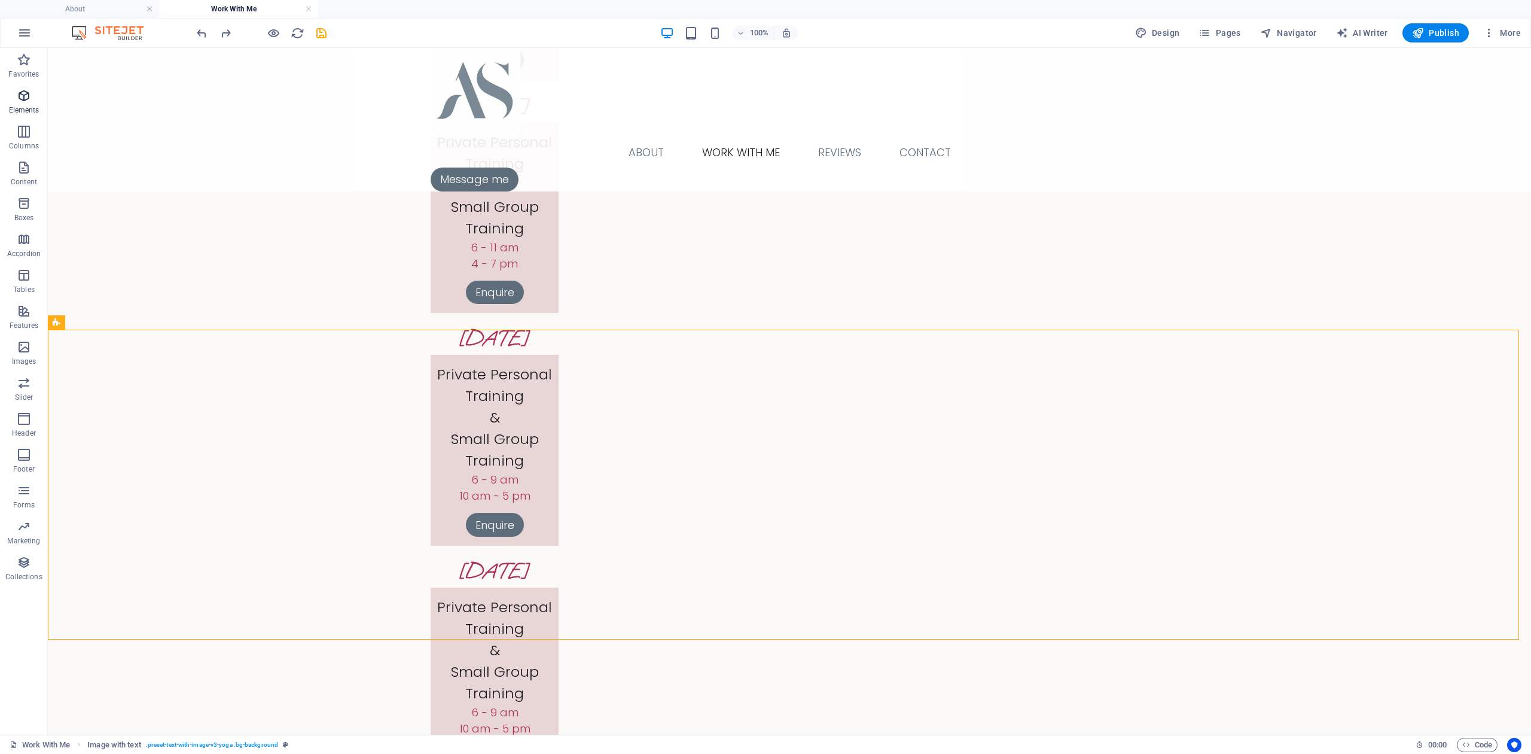
click at [32, 92] on span "Elements" at bounding box center [24, 103] width 48 height 29
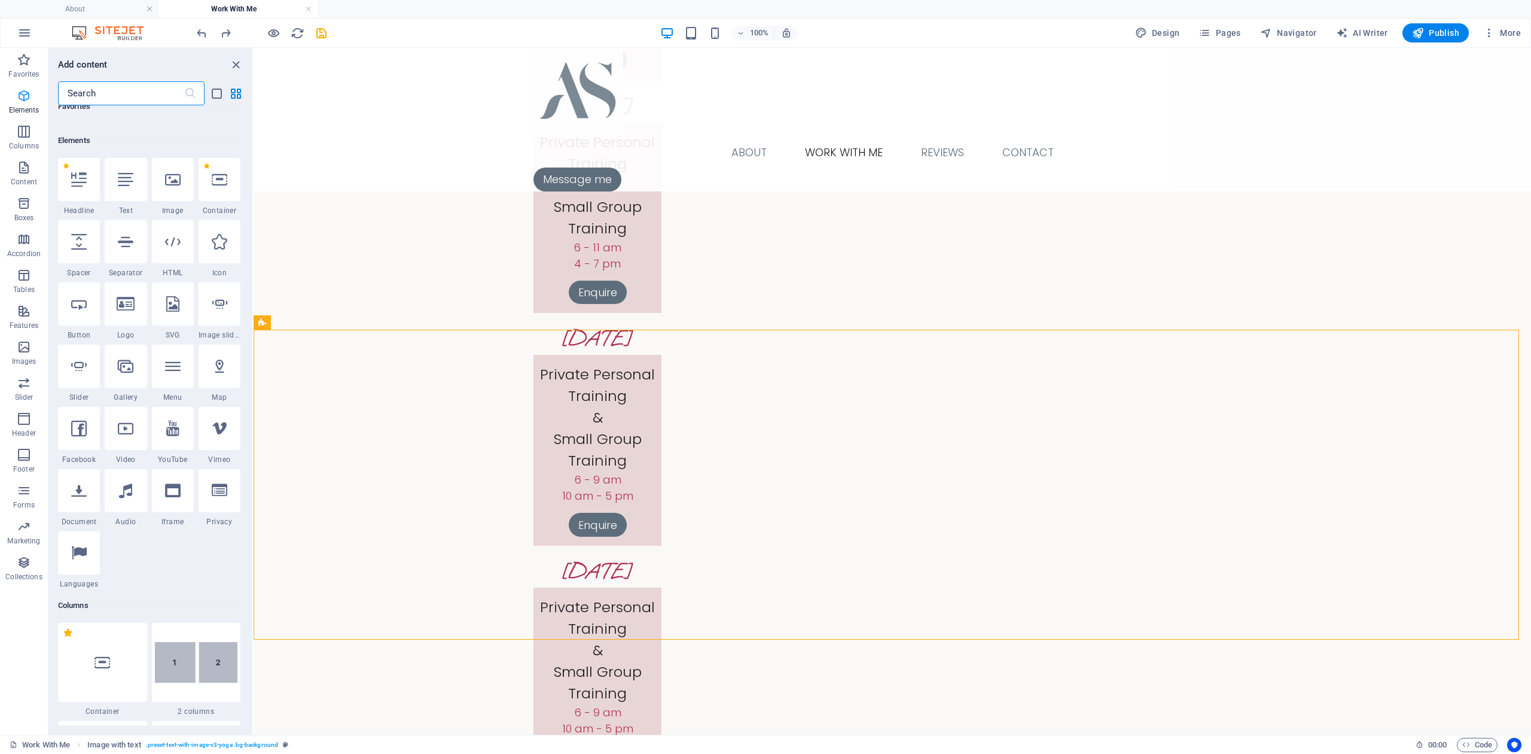
scroll to position [127, 0]
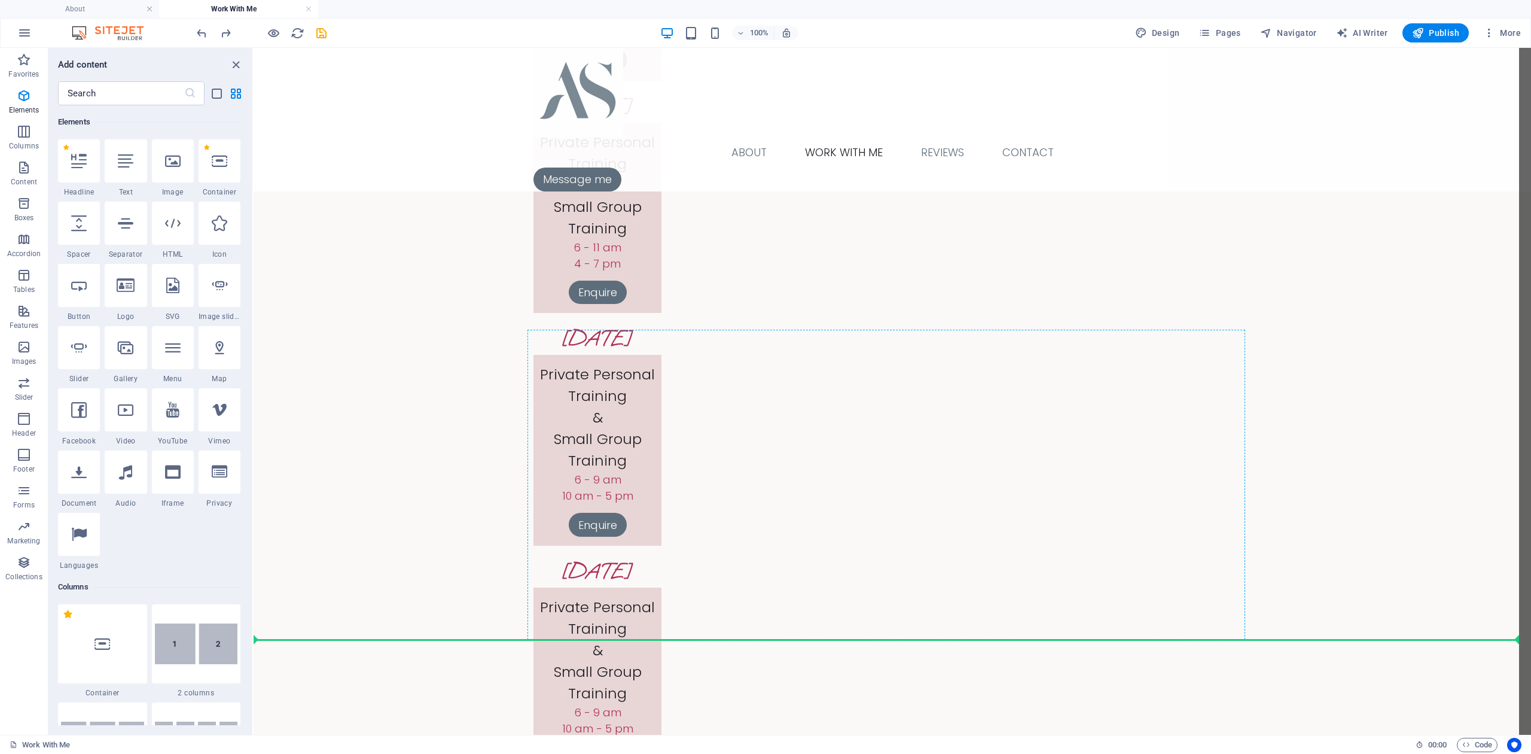
select select "px"
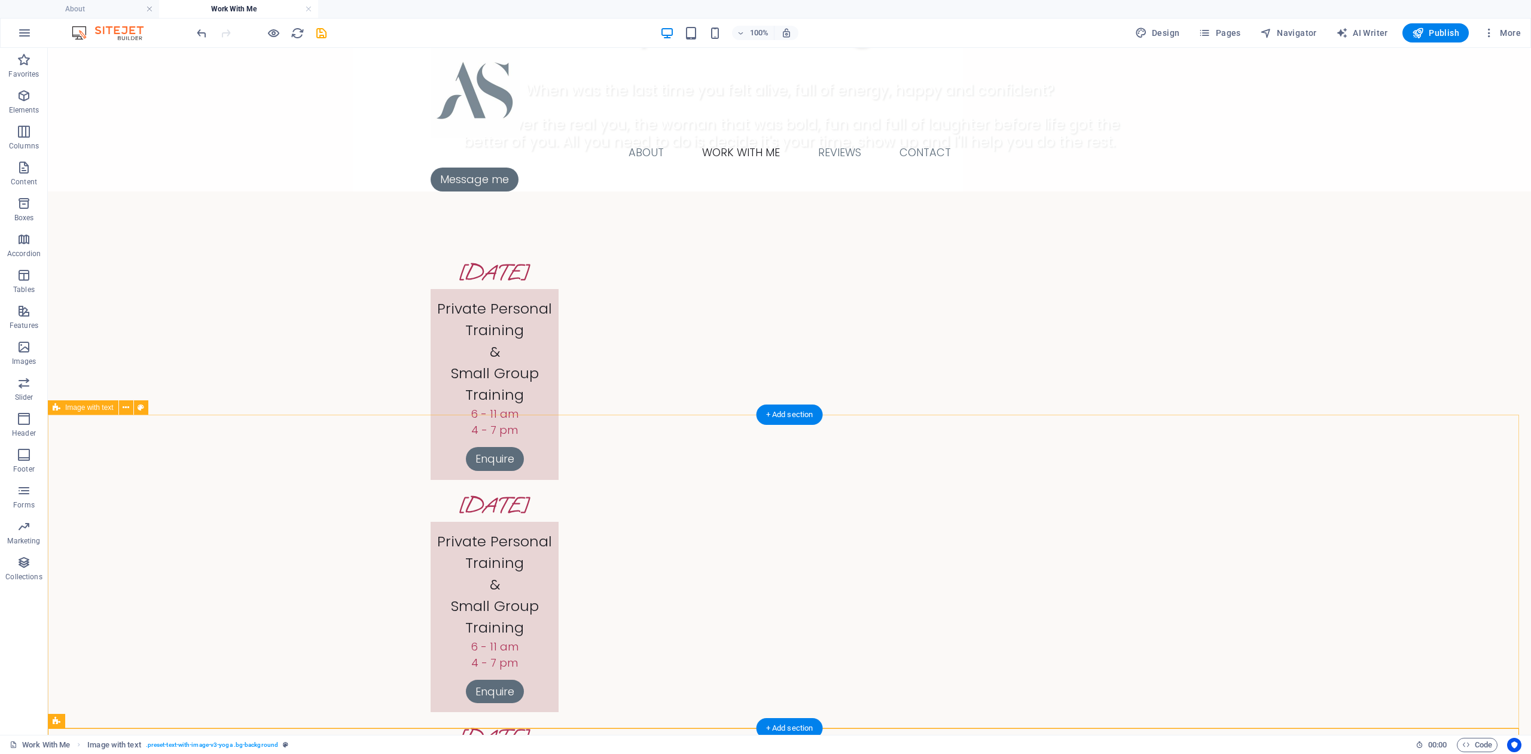
scroll to position [413, 0]
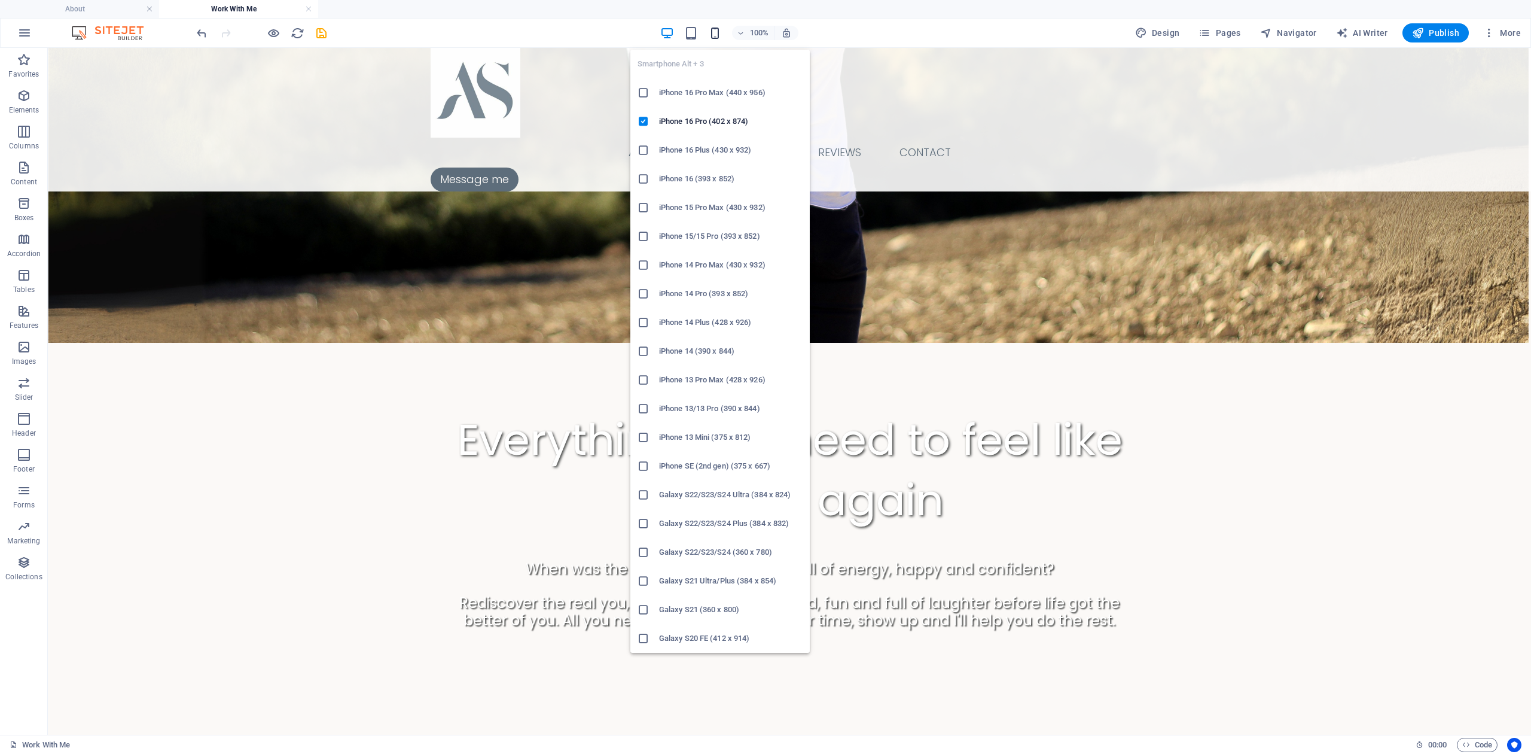
click at [715, 34] on icon "button" at bounding box center [715, 33] width 14 height 14
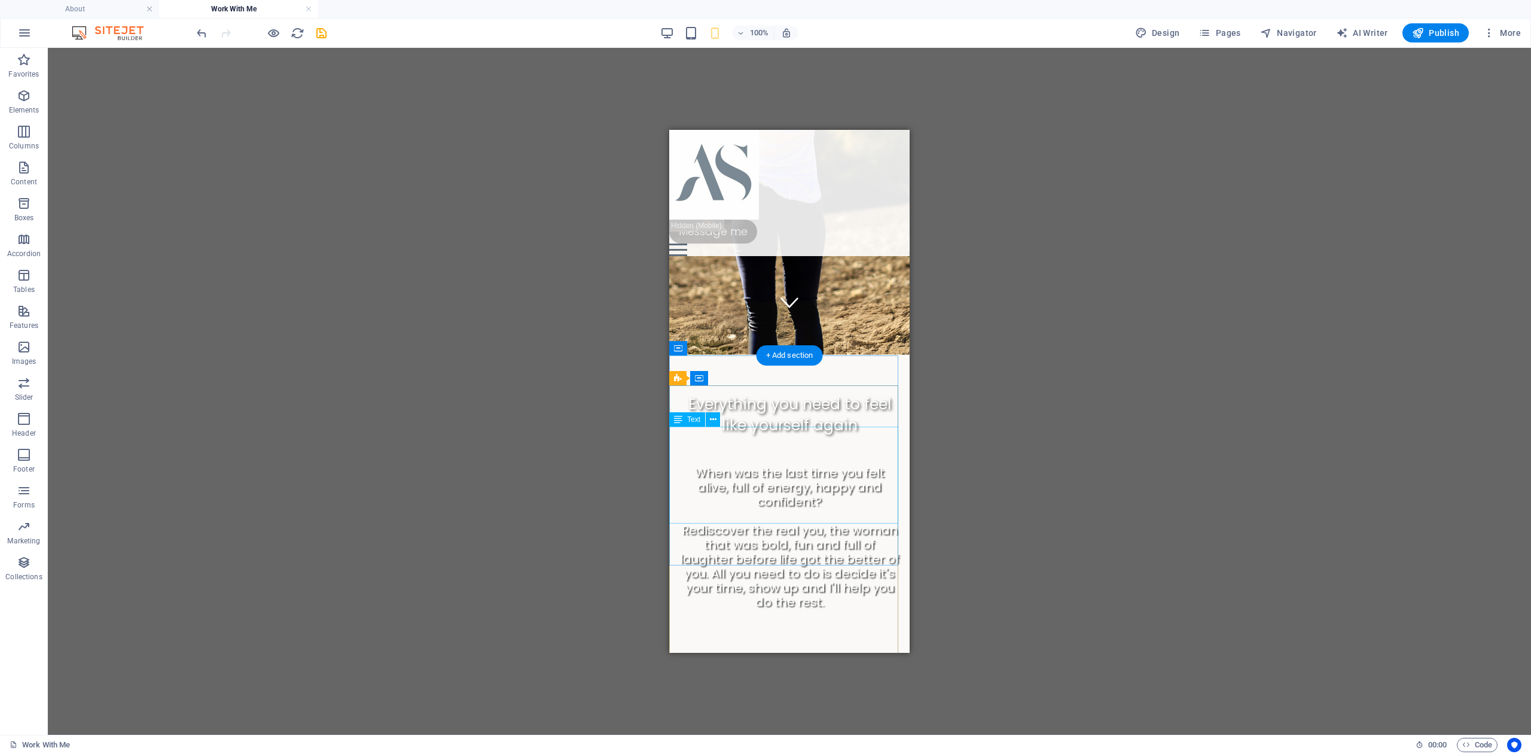
scroll to position [0, 0]
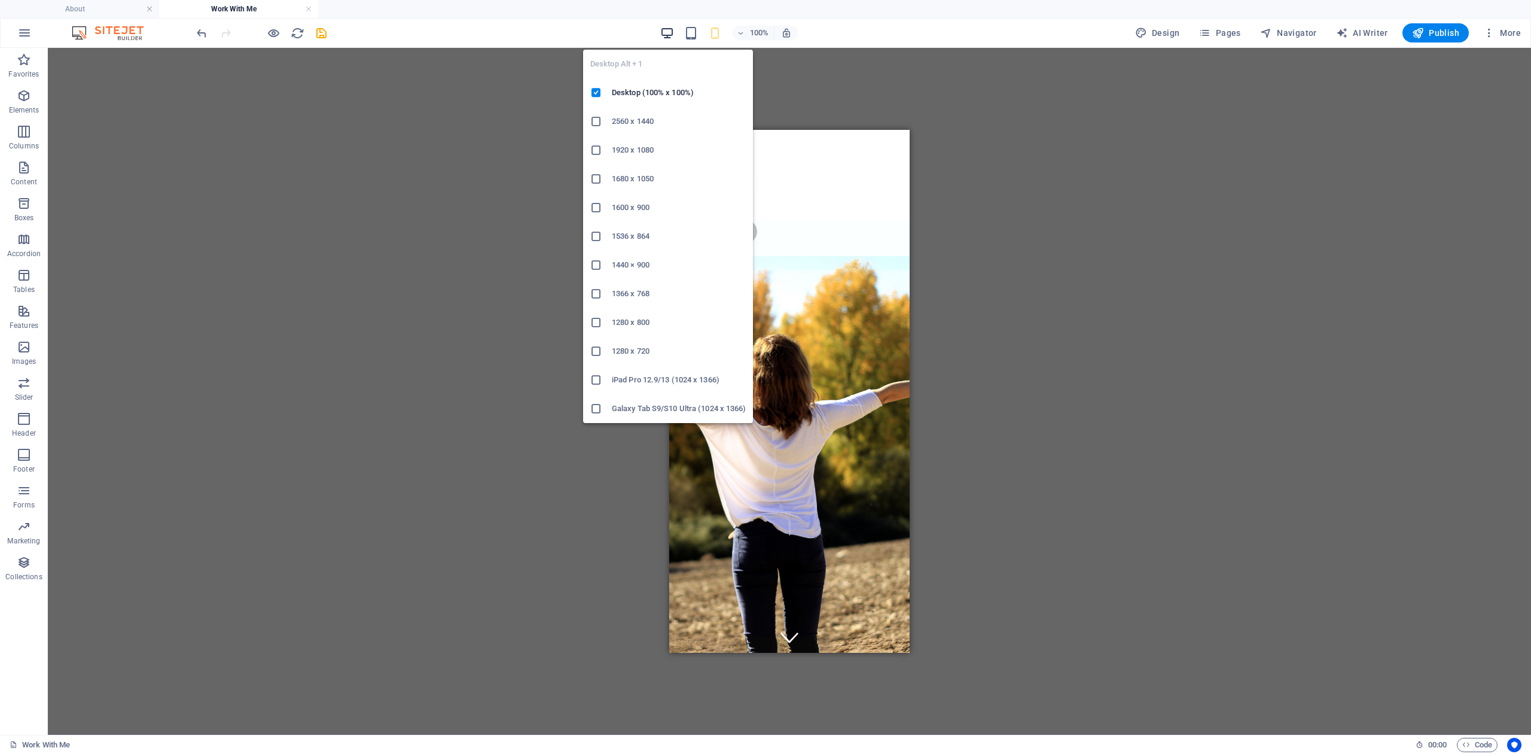
click at [666, 30] on icon "button" at bounding box center [667, 33] width 14 height 14
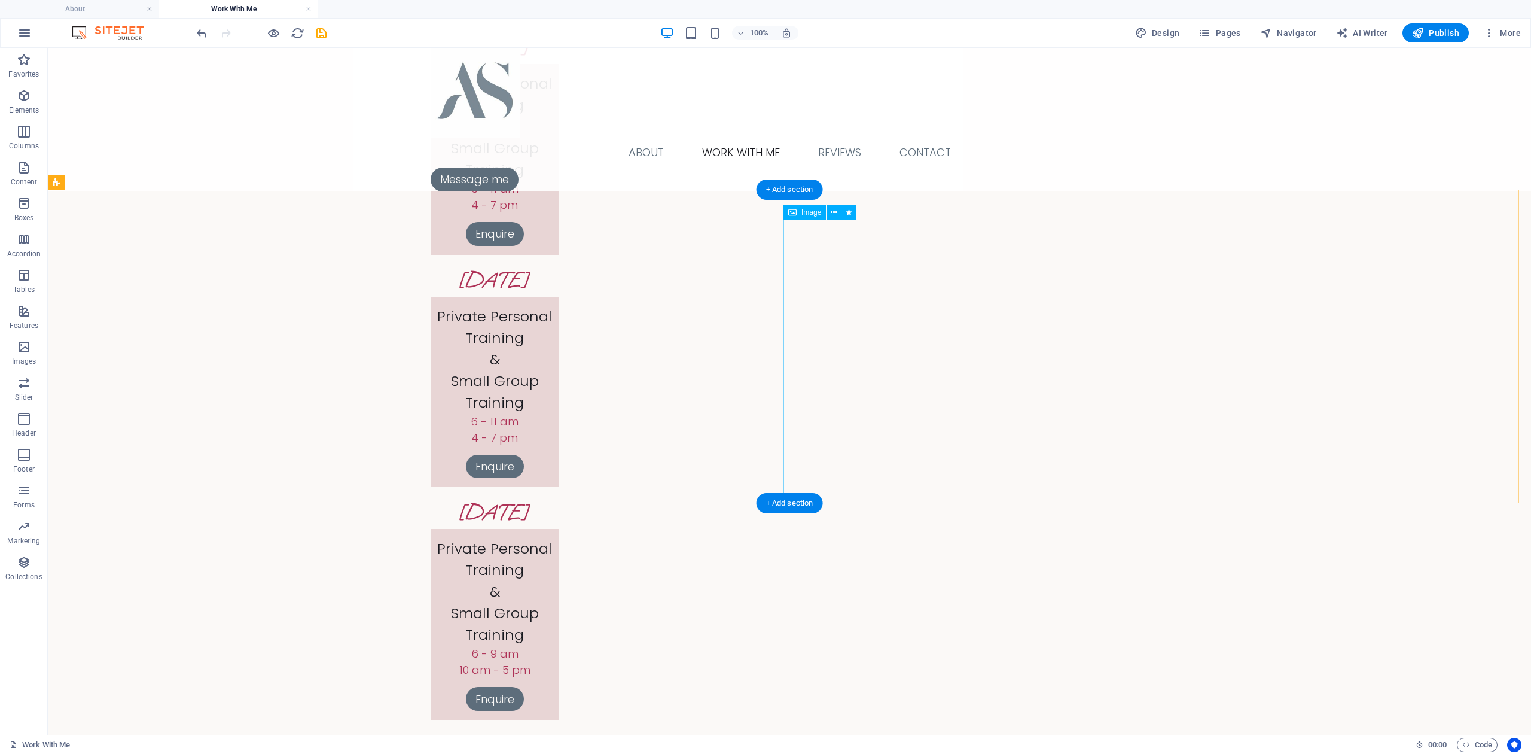
scroll to position [1321, 0]
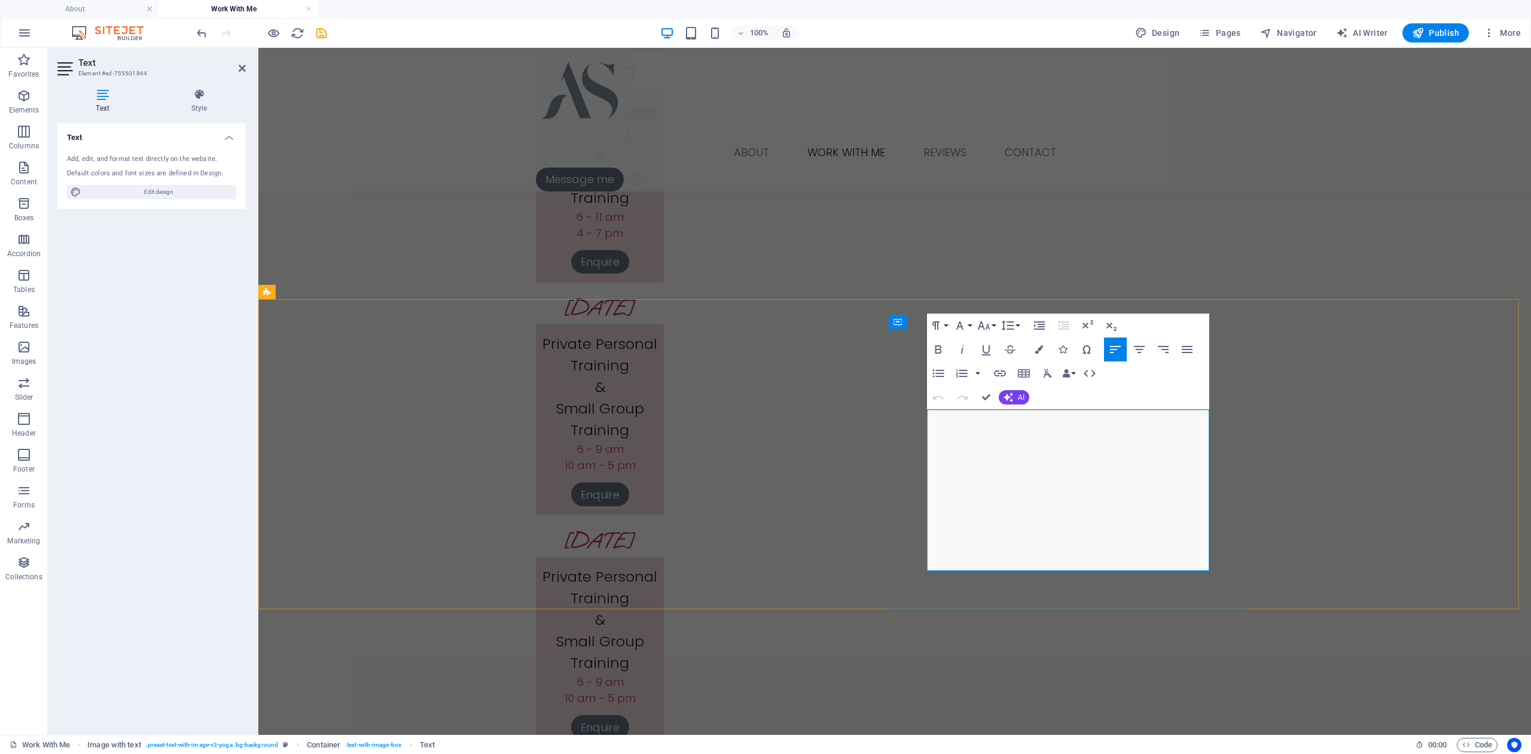
drag, startPoint x: 995, startPoint y: 560, endPoint x: 1020, endPoint y: 558, distance: 24.6
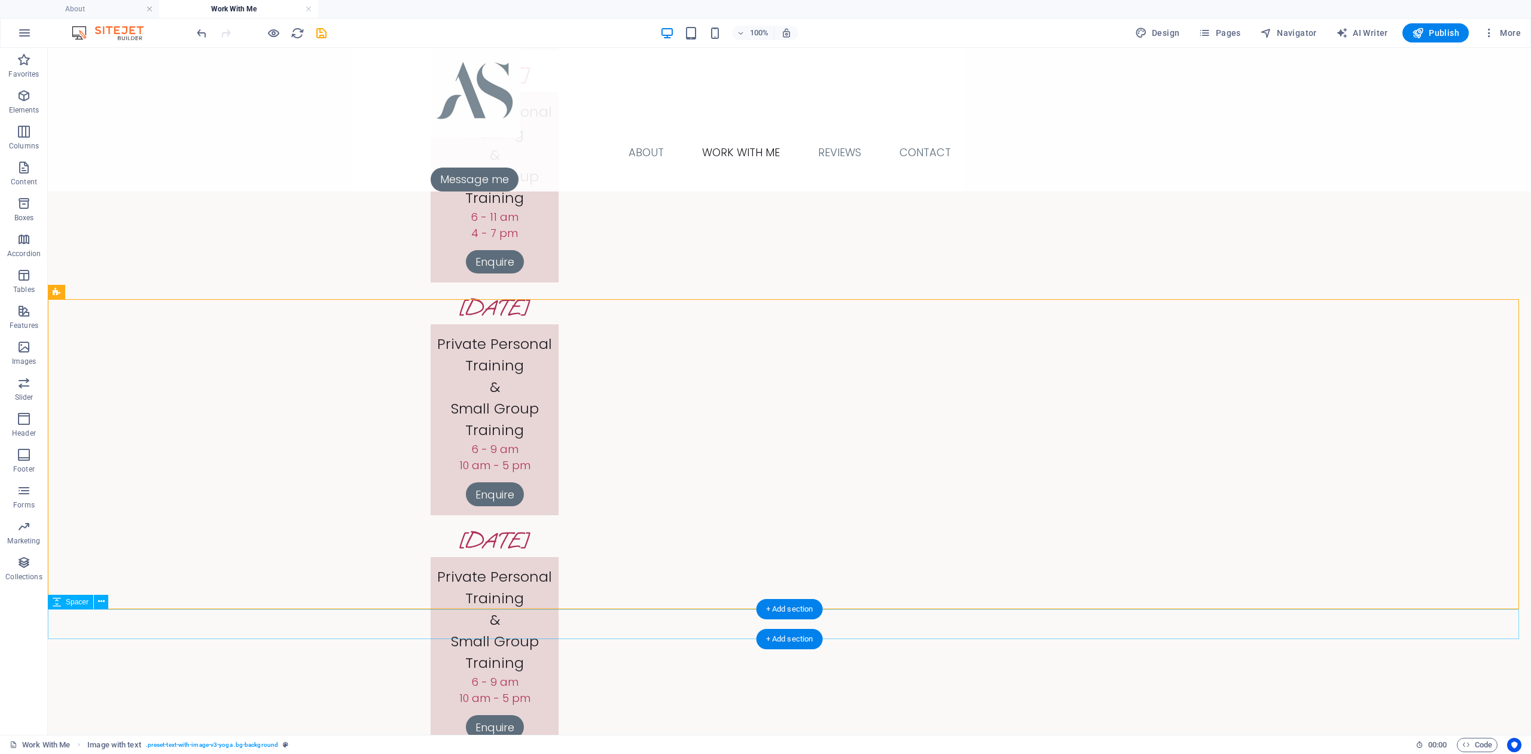
select select "px"
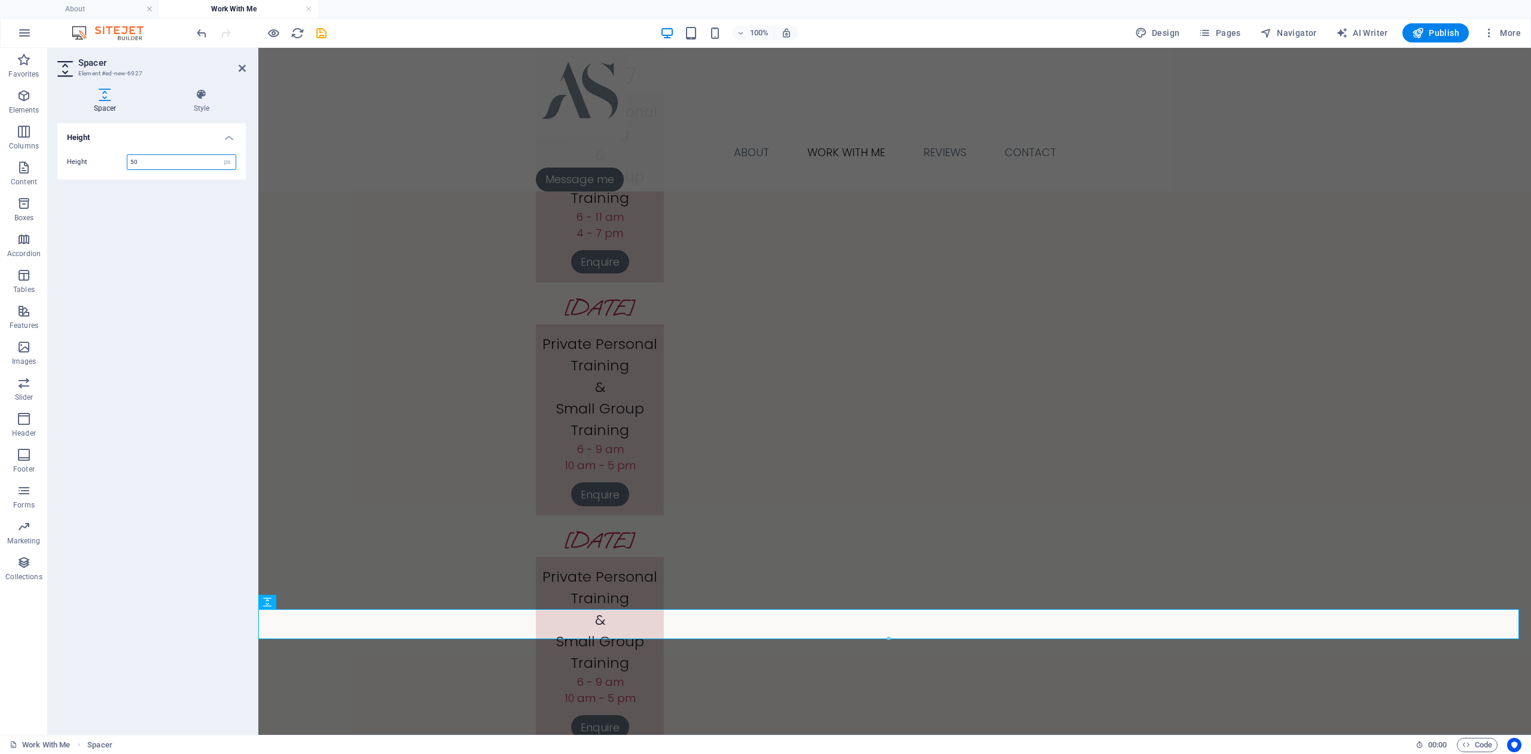
click at [145, 161] on input "50" at bounding box center [181, 162] width 108 height 14
type input "5"
type input "25"
click at [134, 197] on div "Height Height 25 px rem vh vw" at bounding box center [151, 424] width 188 height 602
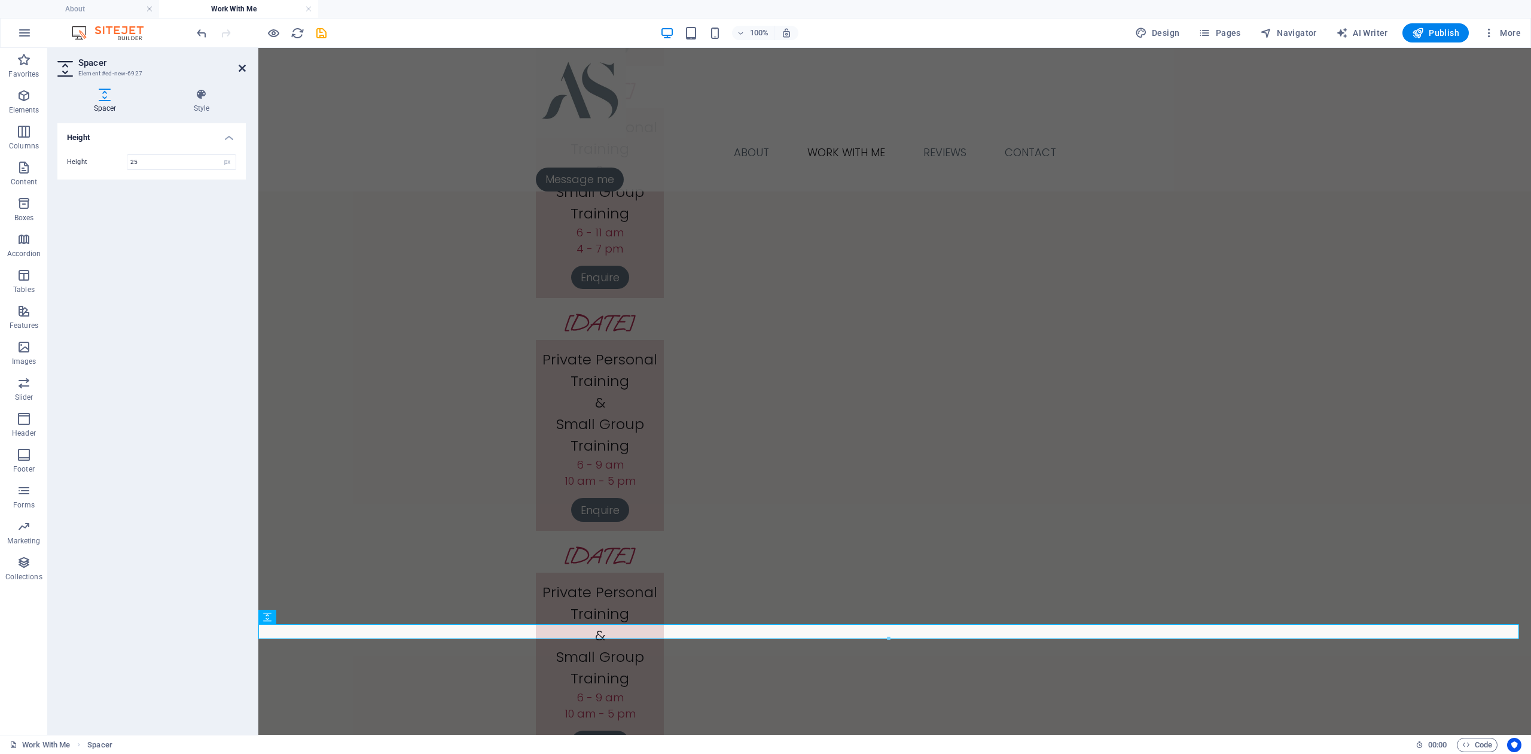
click at [243, 68] on icon at bounding box center [242, 68] width 7 height 10
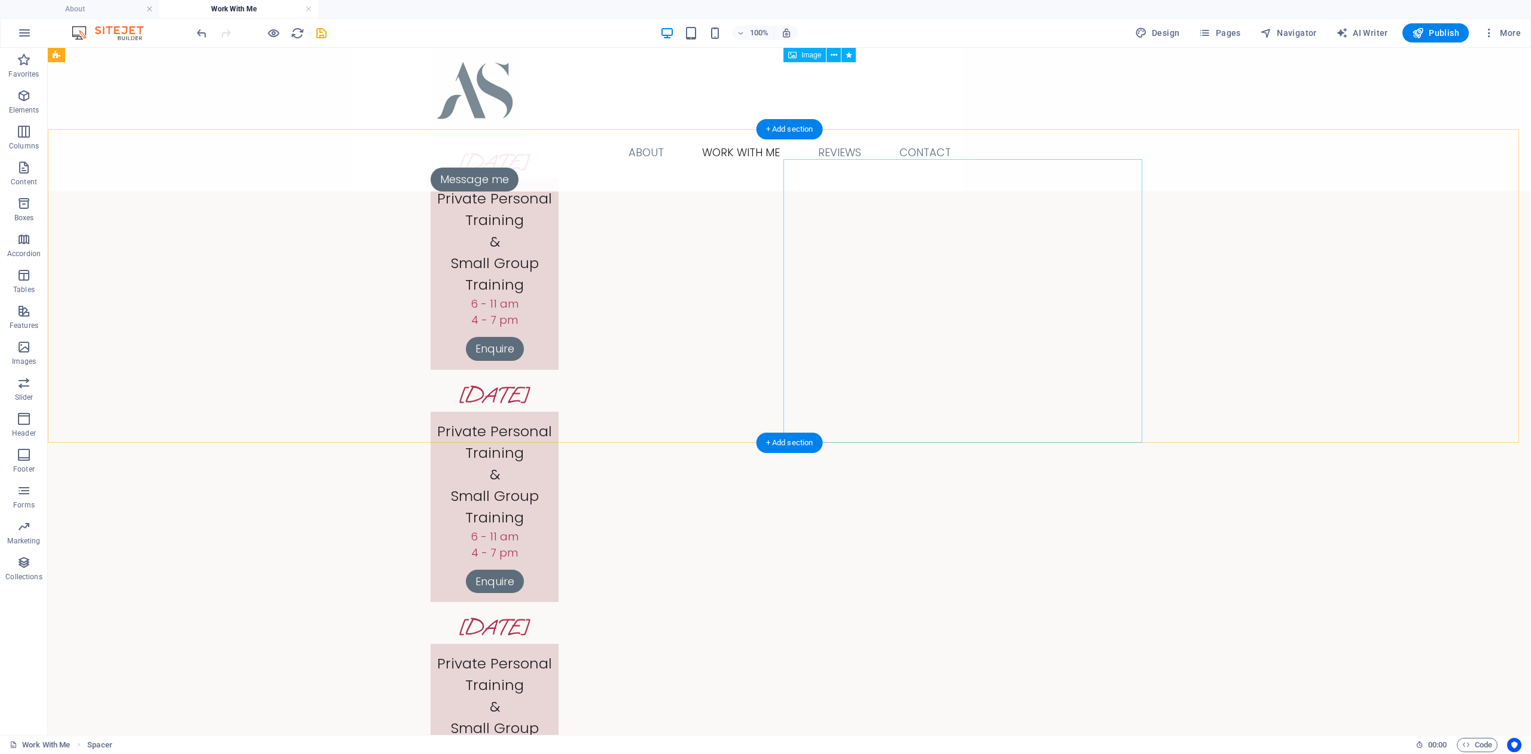
scroll to position [668, 0]
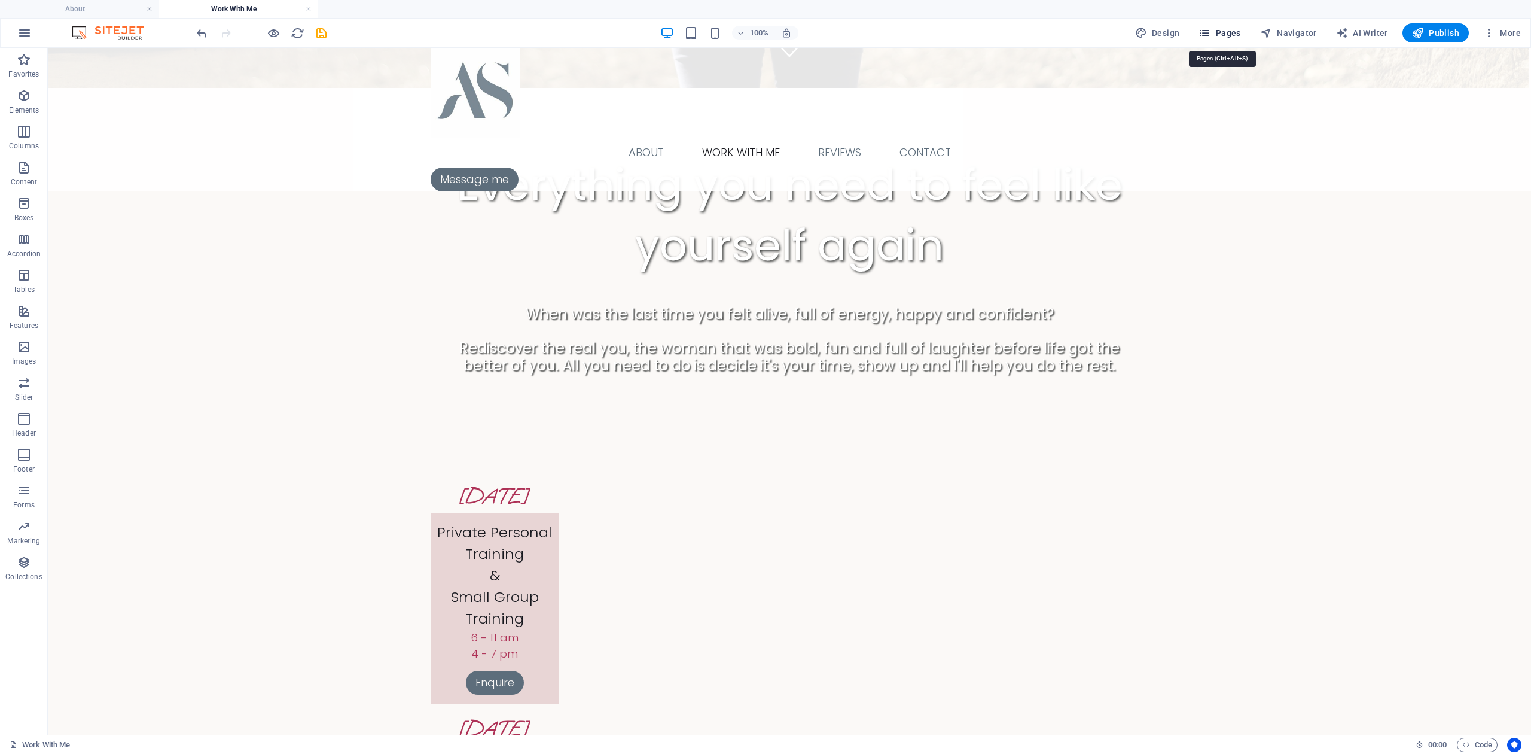
click at [1233, 34] on span "Pages" at bounding box center [1220, 33] width 42 height 12
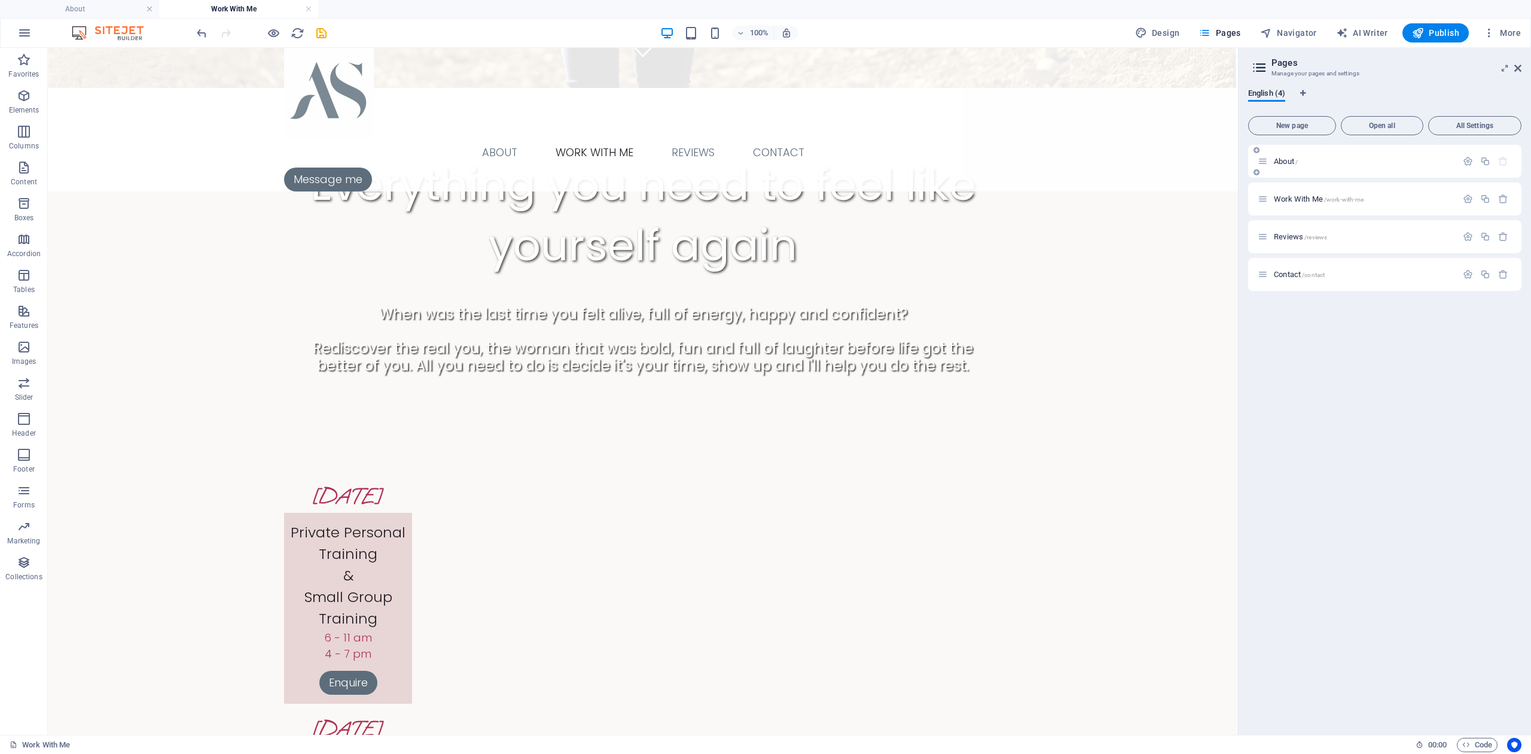
click at [1288, 161] on span "About /" at bounding box center [1286, 161] width 24 height 9
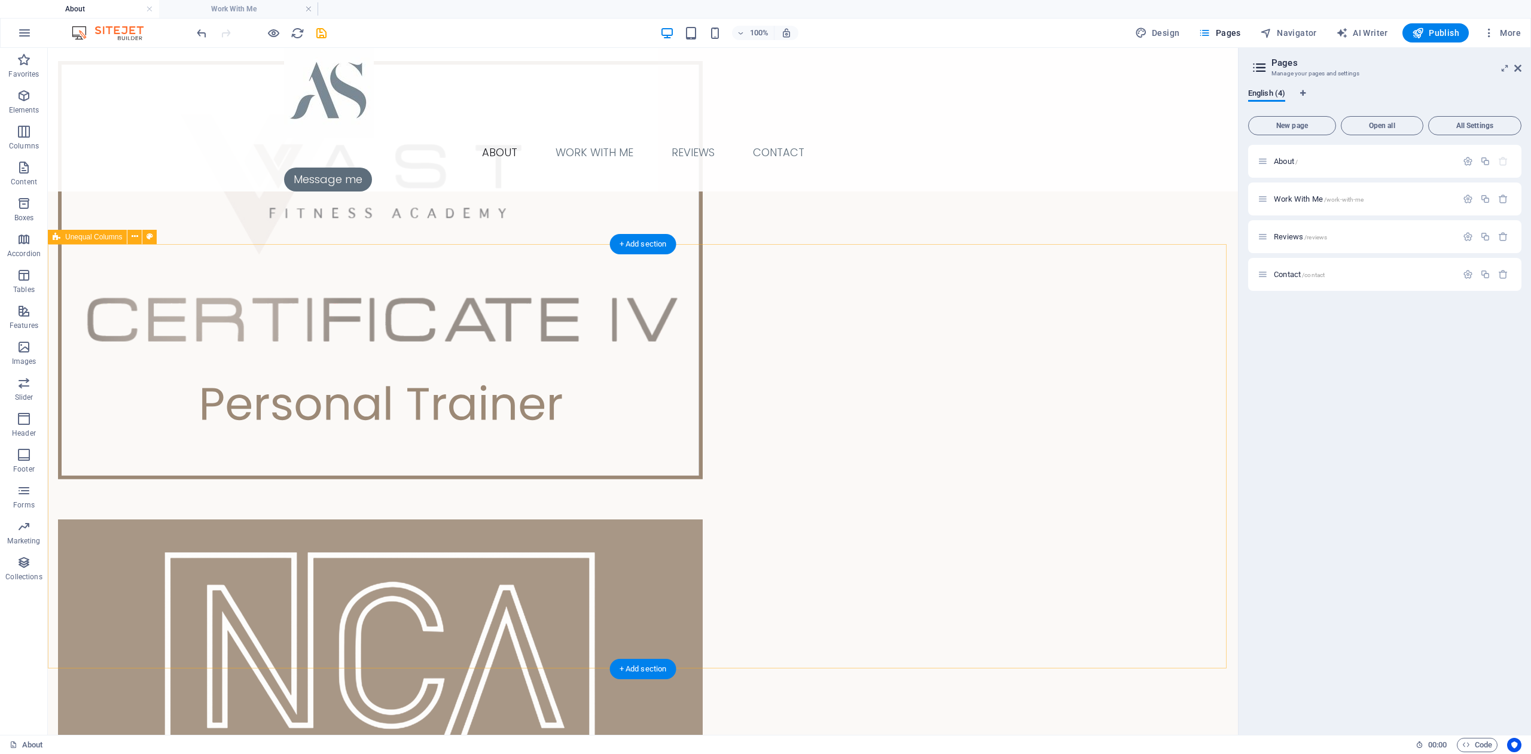
scroll to position [1474, 0]
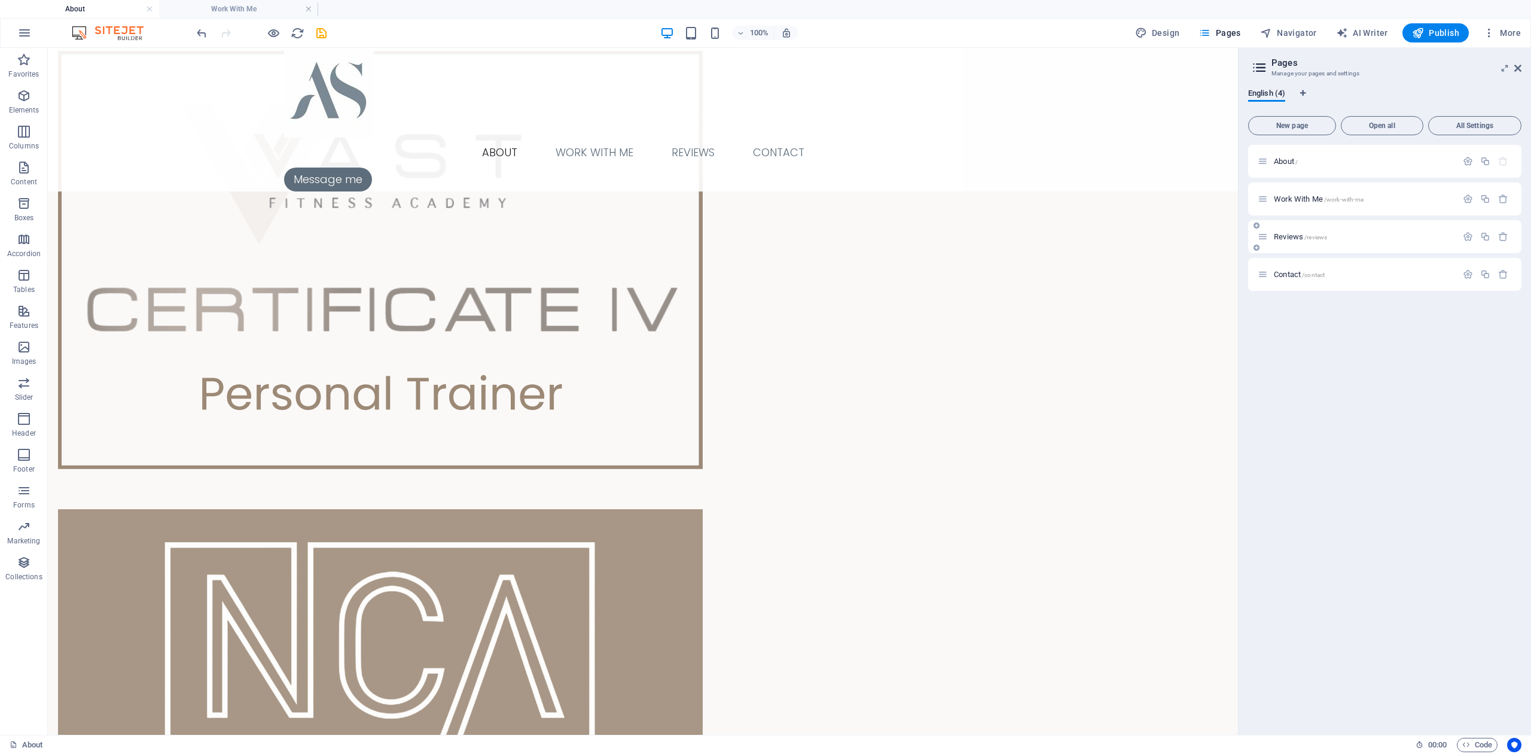
click at [1287, 237] on span "Reviews /reviews" at bounding box center [1300, 236] width 53 height 9
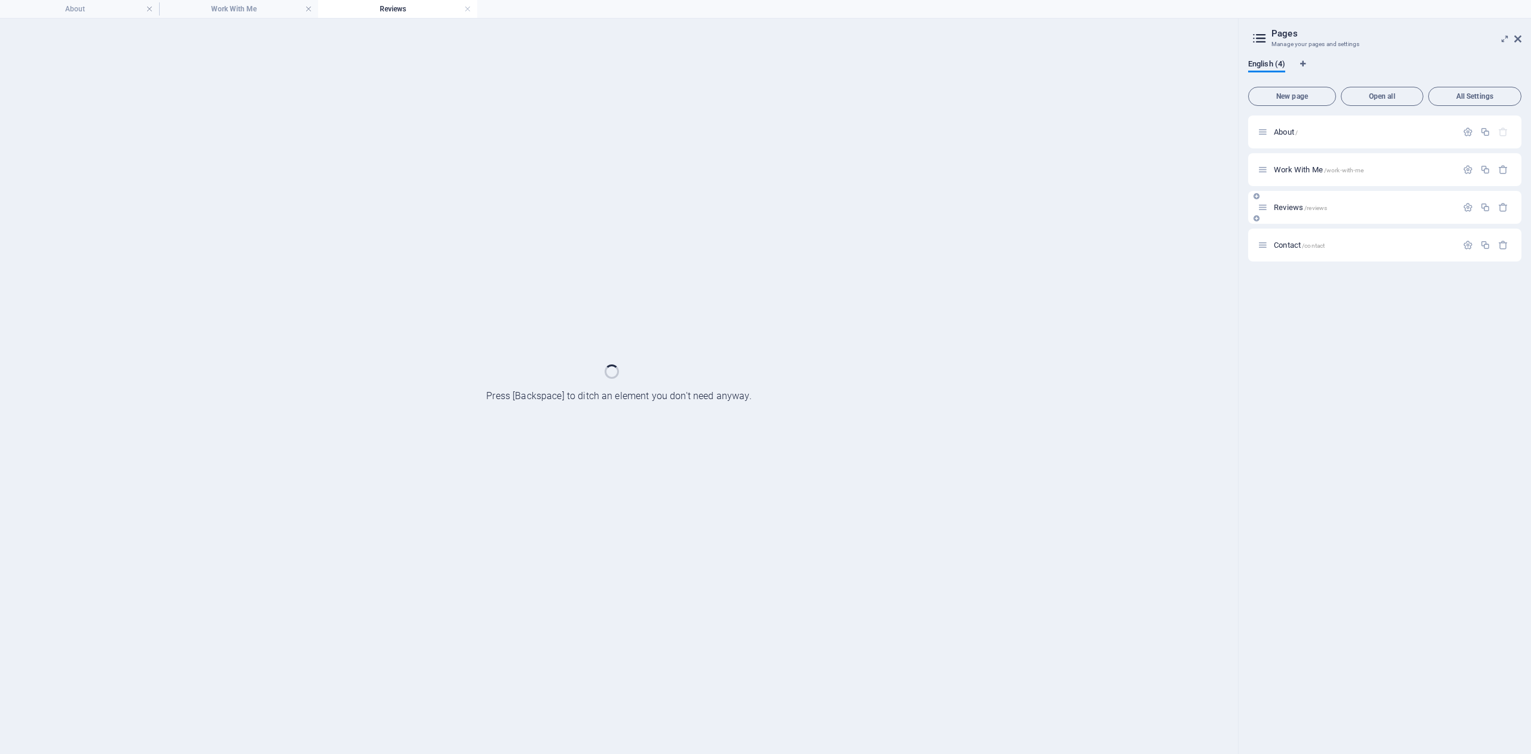
scroll to position [0, 0]
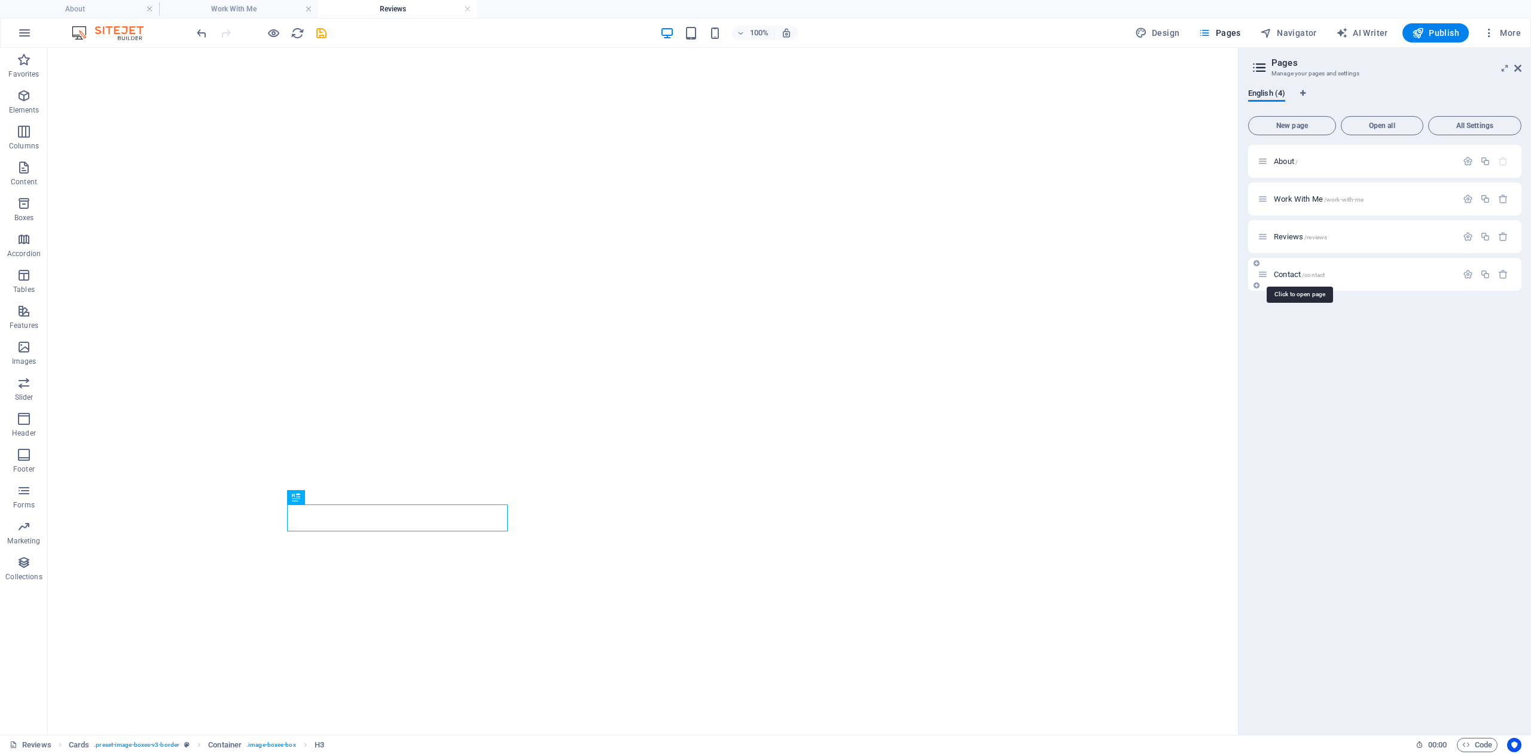
click at [1284, 278] on span "Contact /contact" at bounding box center [1299, 274] width 51 height 9
click at [1448, 43] on div "100% Design Pages Navigator AI Writer Publish More" at bounding box center [766, 33] width 1530 height 29
click at [1448, 37] on span "Publish" at bounding box center [1435, 33] width 47 height 12
